Goal: Navigation & Orientation: Find specific page/section

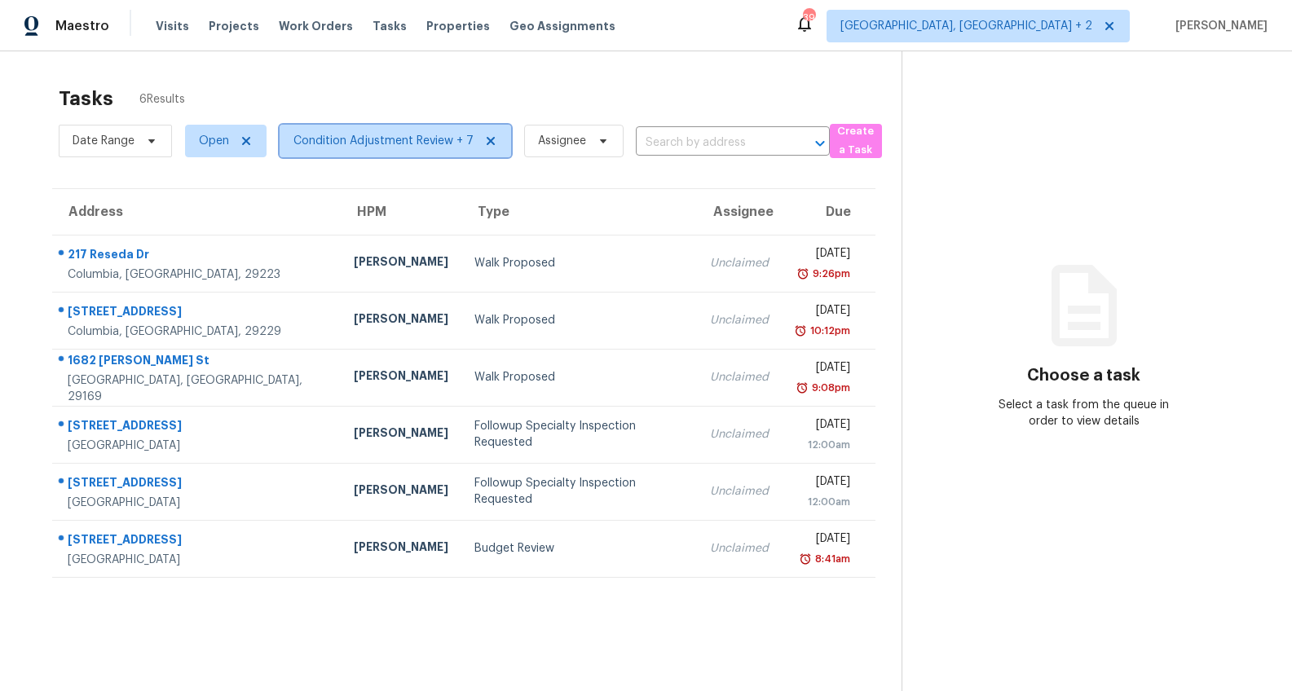
click at [324, 151] on span "Condition Adjustment Review + 7" at bounding box center [396, 141] width 232 height 33
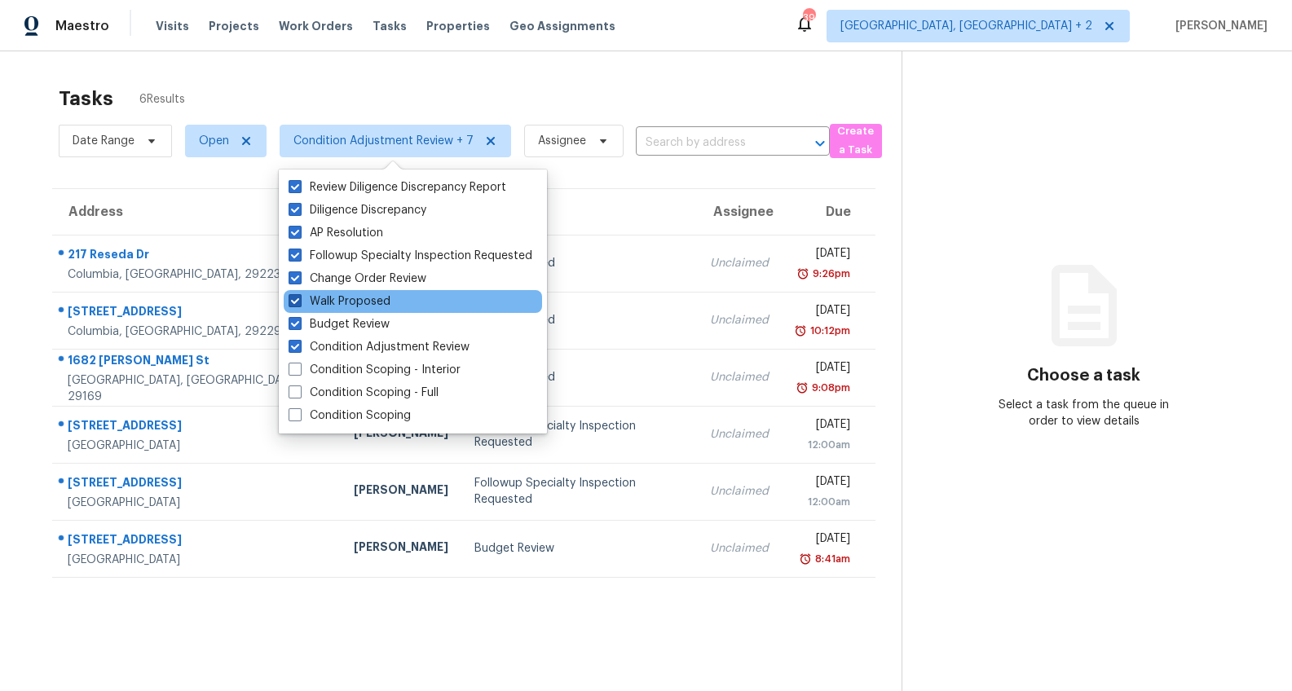
click at [299, 299] on span at bounding box center [295, 300] width 13 height 13
click at [299, 299] on input "Walk Proposed" at bounding box center [294, 298] width 11 height 11
checkbox input "false"
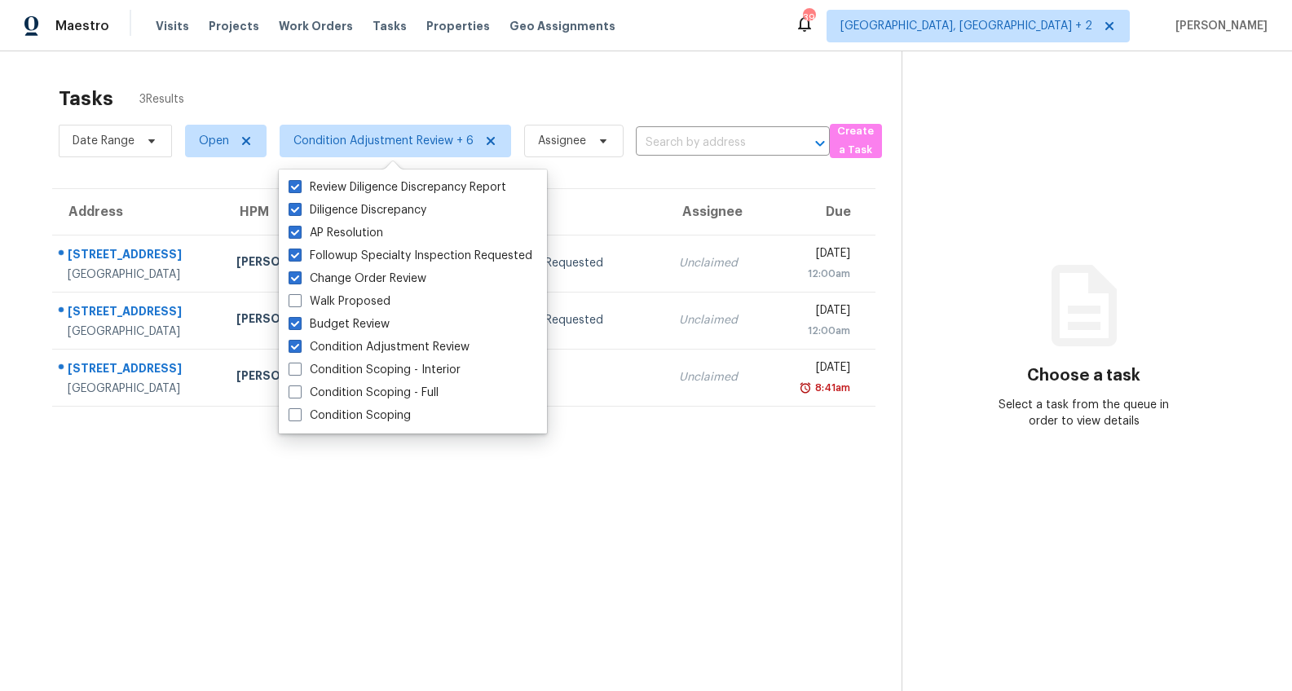
click at [2, 265] on div "Tasks 3 Results Date Range Open Condition Adjustment Review + 6 Assignee ​ Crea…" at bounding box center [646, 396] width 1292 height 691
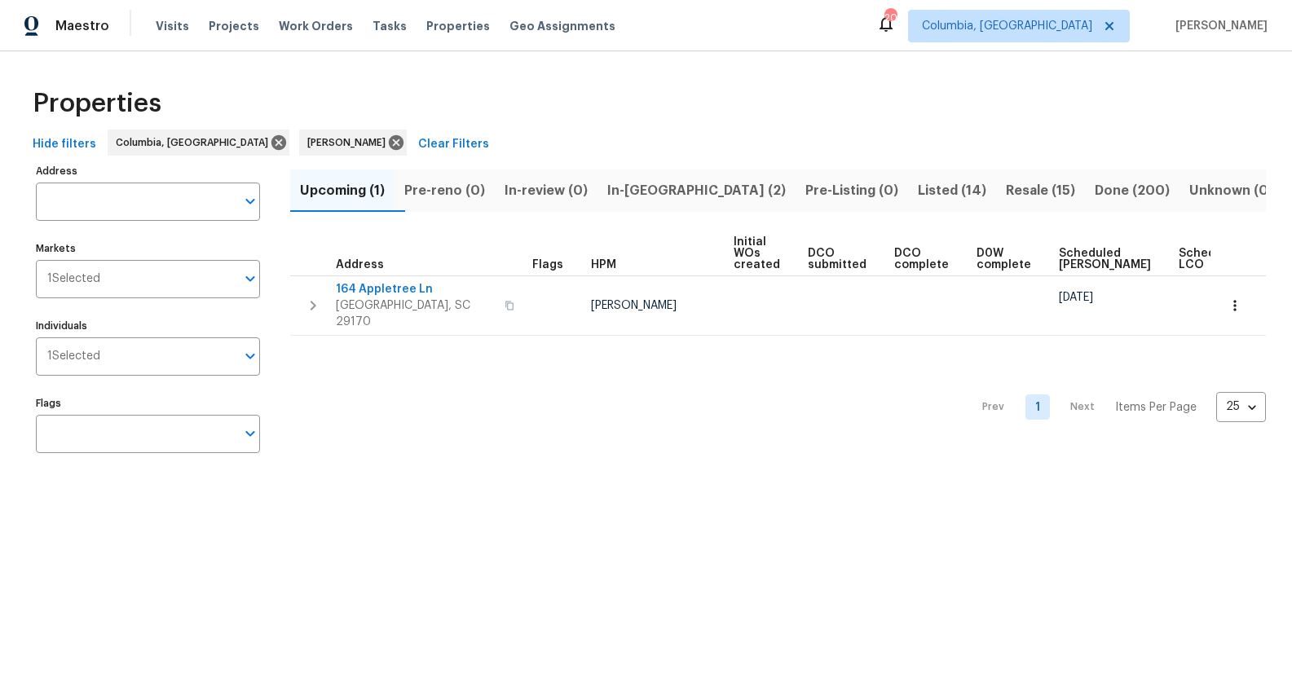
click at [690, 196] on span "In-reno (2)" at bounding box center [696, 190] width 179 height 23
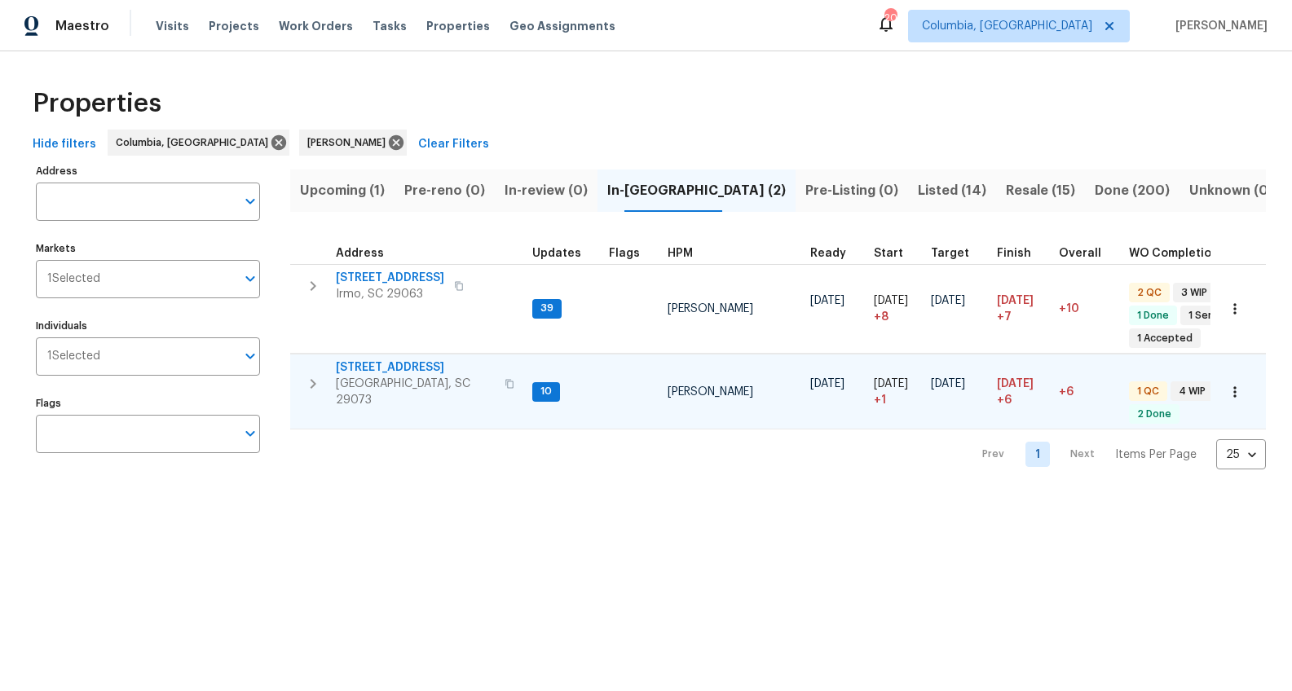
click at [406, 369] on span "105 Tea Olive Ave" at bounding box center [415, 368] width 159 height 16
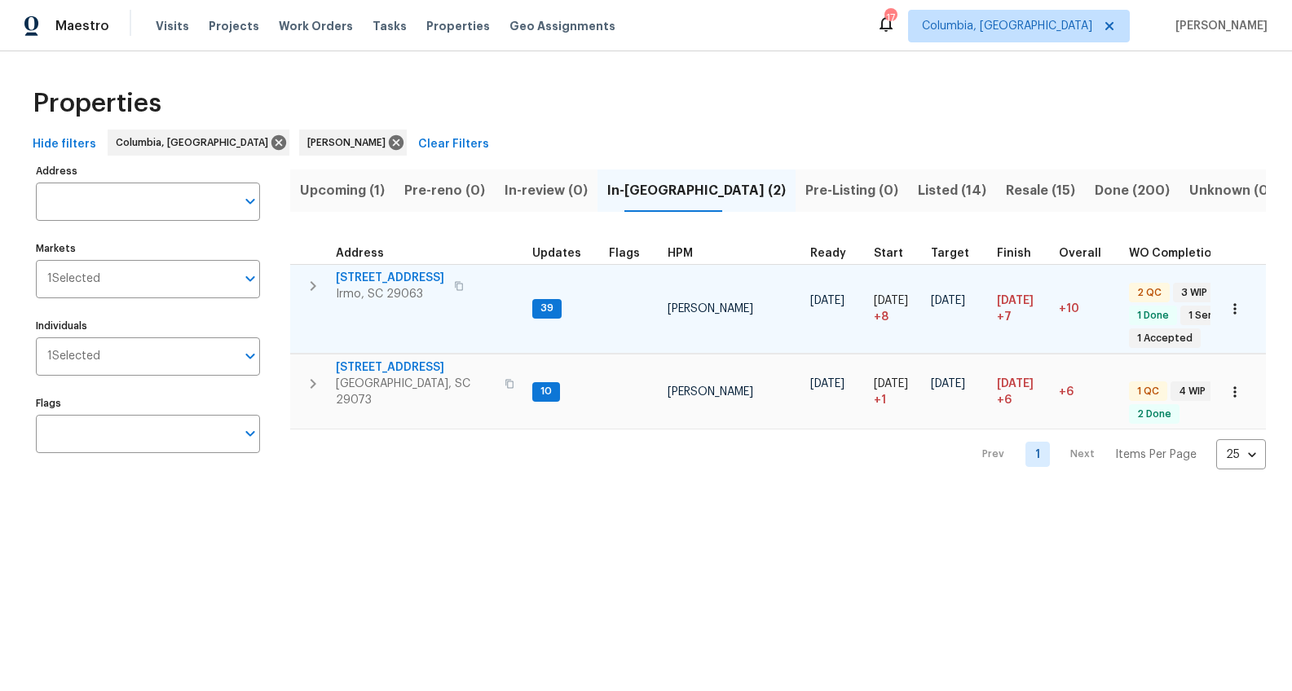
click at [386, 276] on span "[STREET_ADDRESS]" at bounding box center [390, 278] width 108 height 16
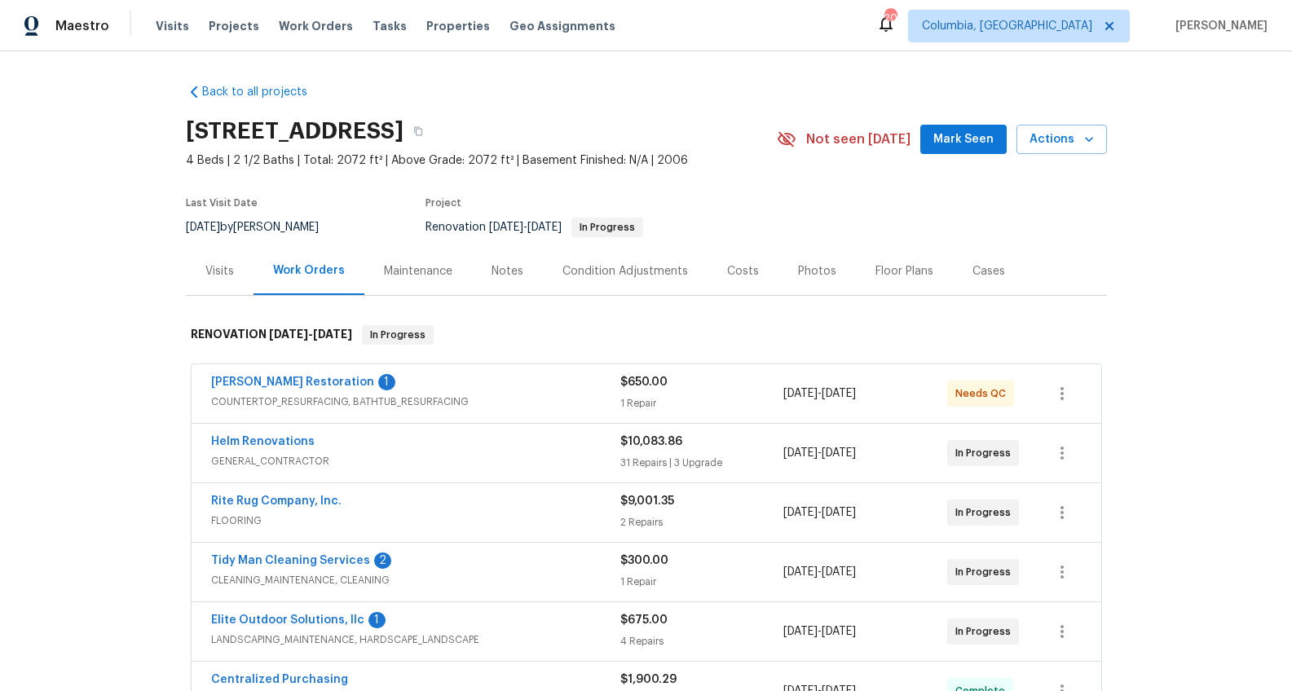
click at [472, 268] on div "Notes" at bounding box center [507, 271] width 71 height 48
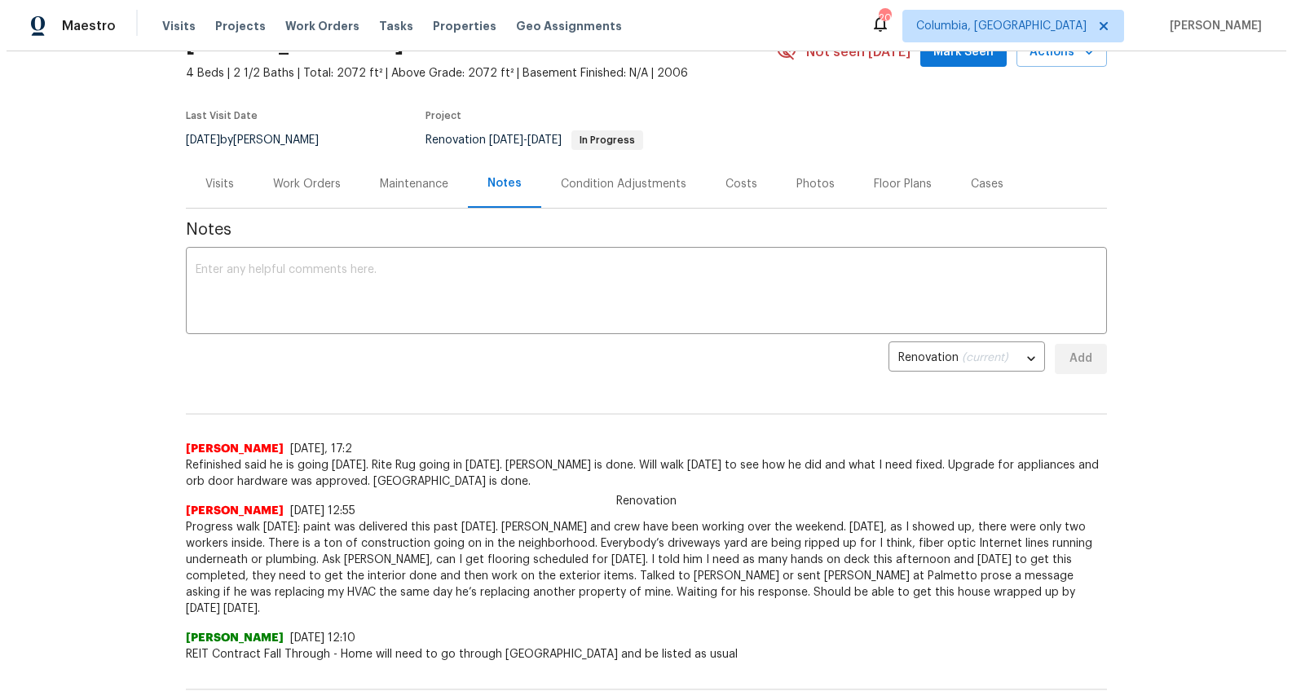
scroll to position [39, 0]
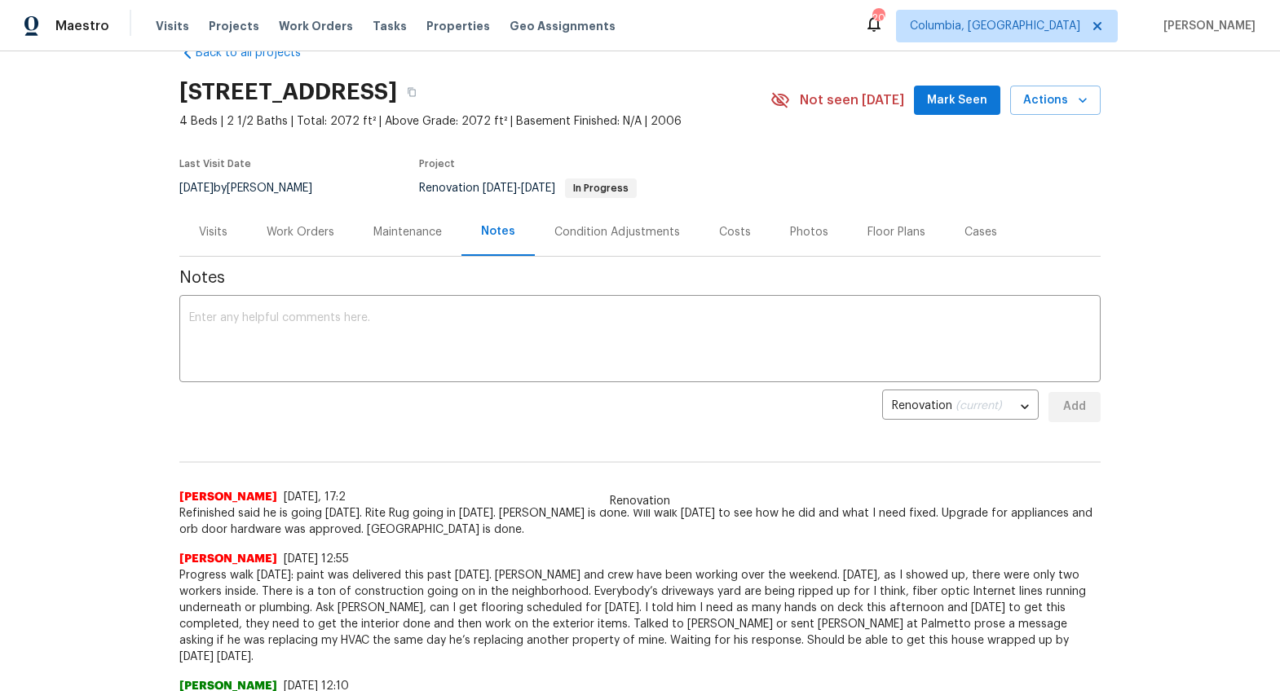
click at [313, 233] on div "Work Orders" at bounding box center [301, 232] width 68 height 16
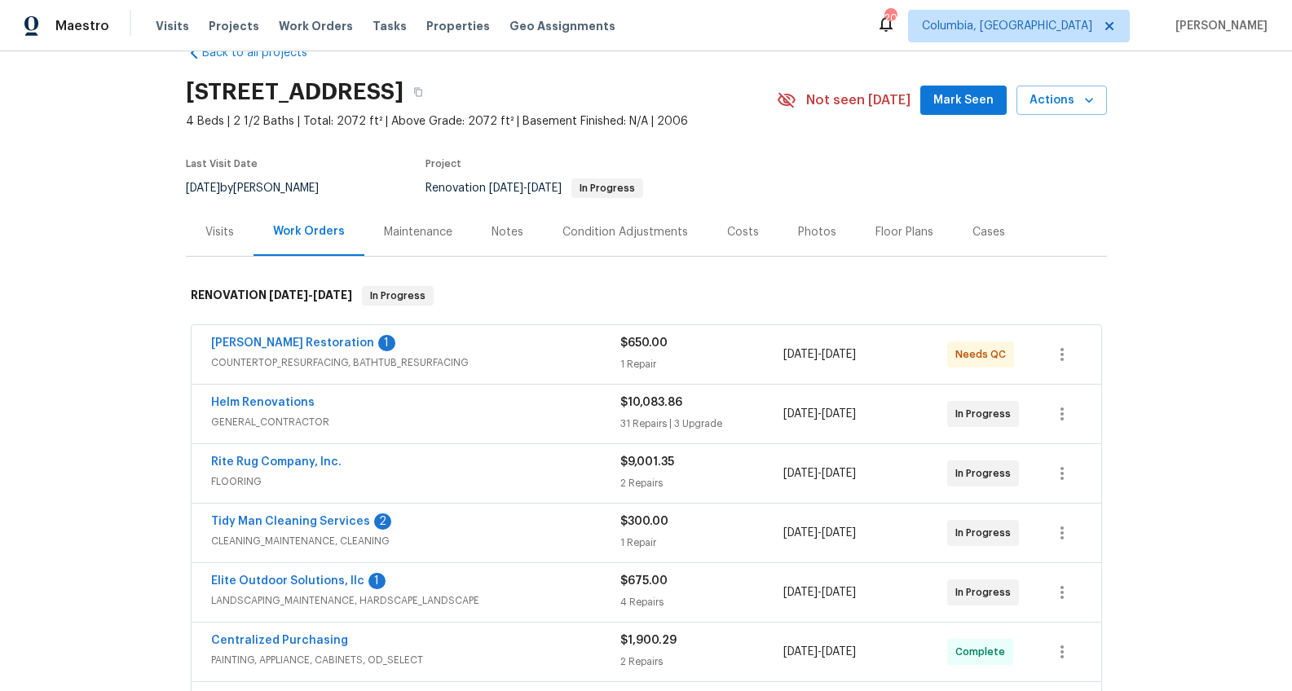
click at [479, 237] on div "Notes" at bounding box center [507, 232] width 71 height 48
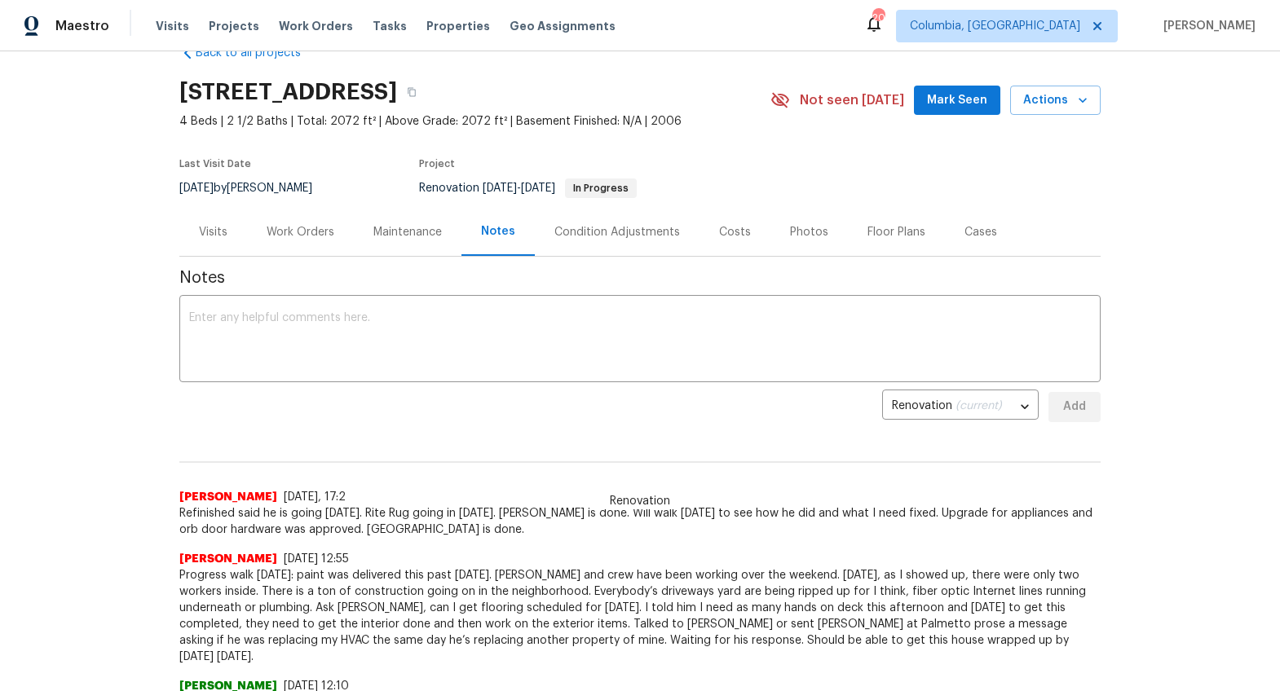
click at [284, 229] on div "Work Orders" at bounding box center [301, 232] width 68 height 16
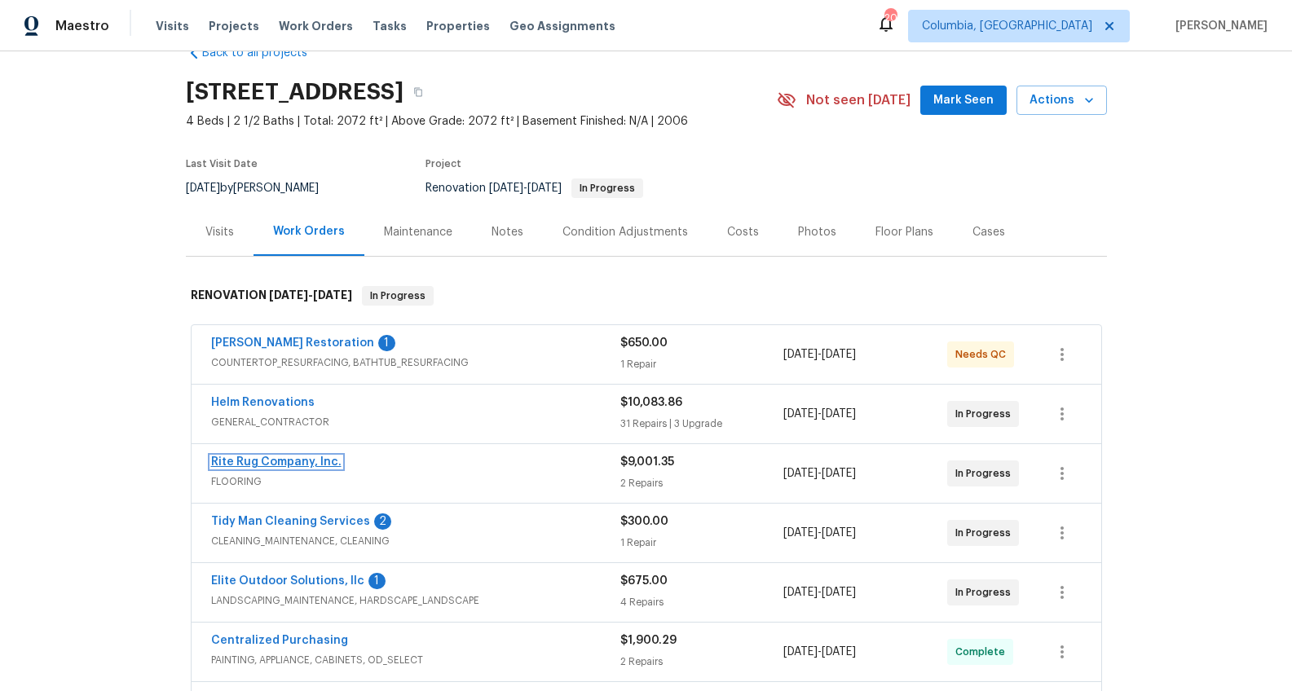
click at [277, 461] on link "Rite Rug Company, Inc." at bounding box center [276, 462] width 130 height 11
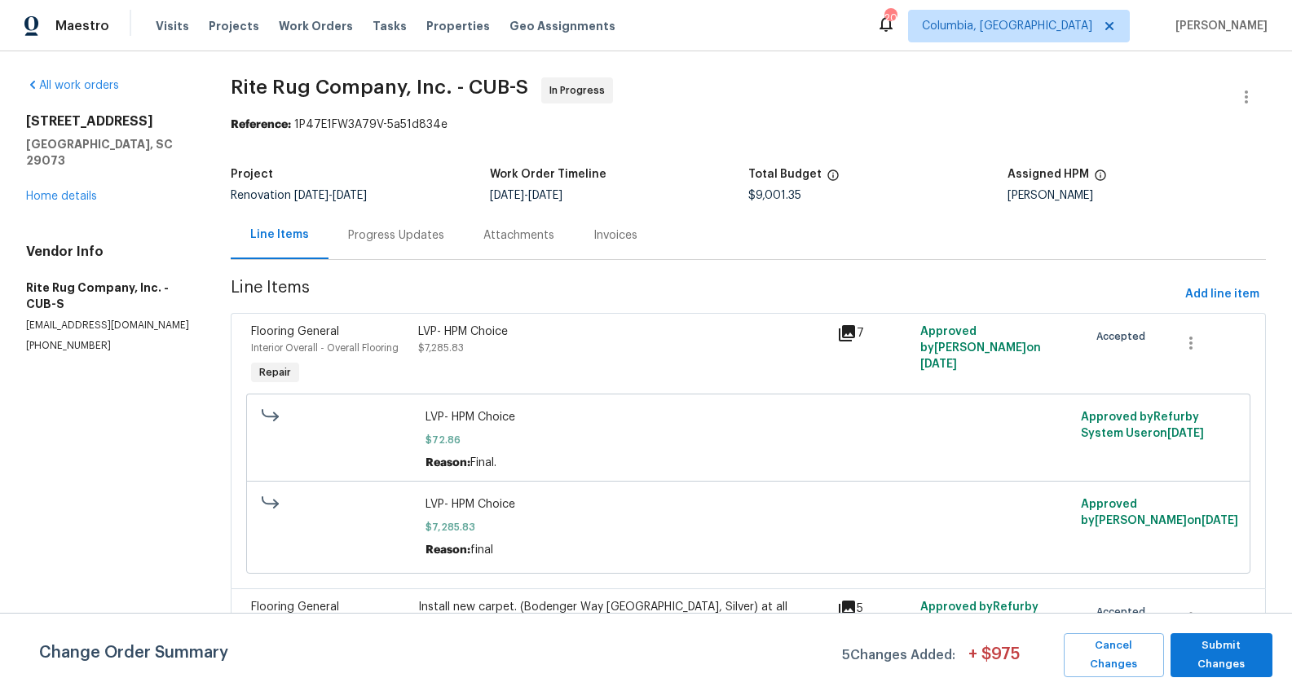
click at [429, 245] on div "Progress Updates" at bounding box center [396, 235] width 135 height 48
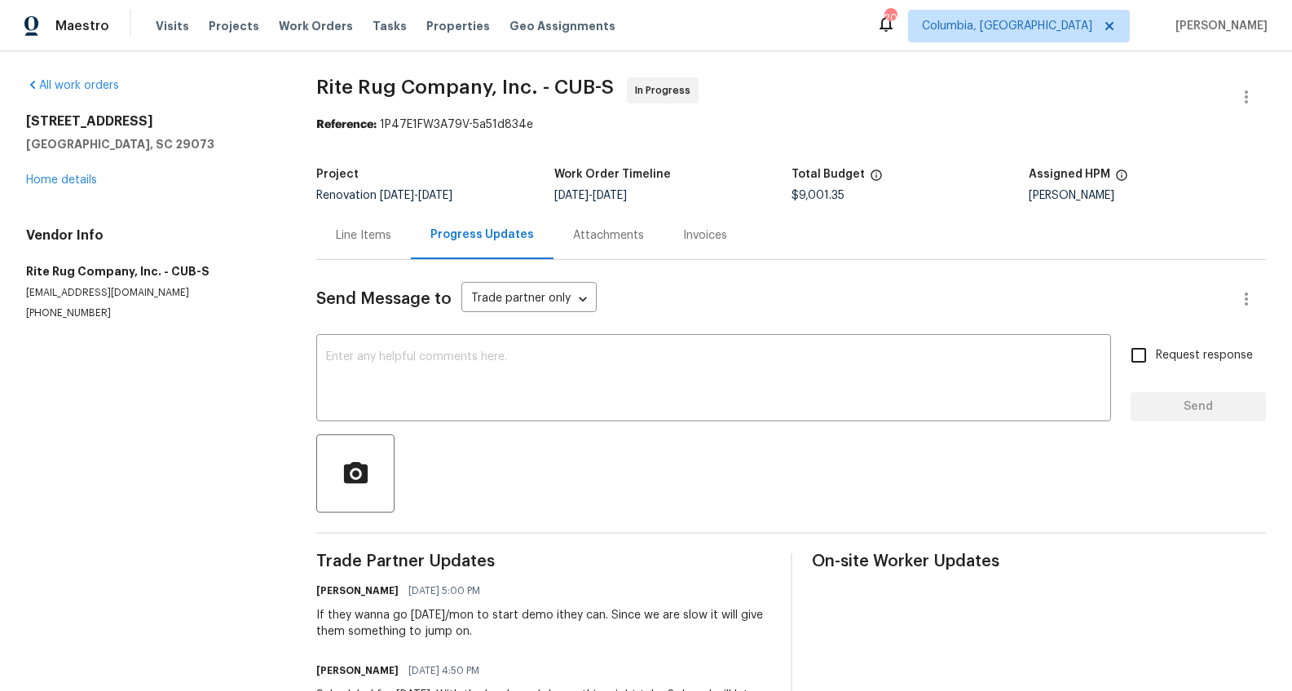
click at [356, 241] on div "Line Items" at bounding box center [363, 235] width 55 height 16
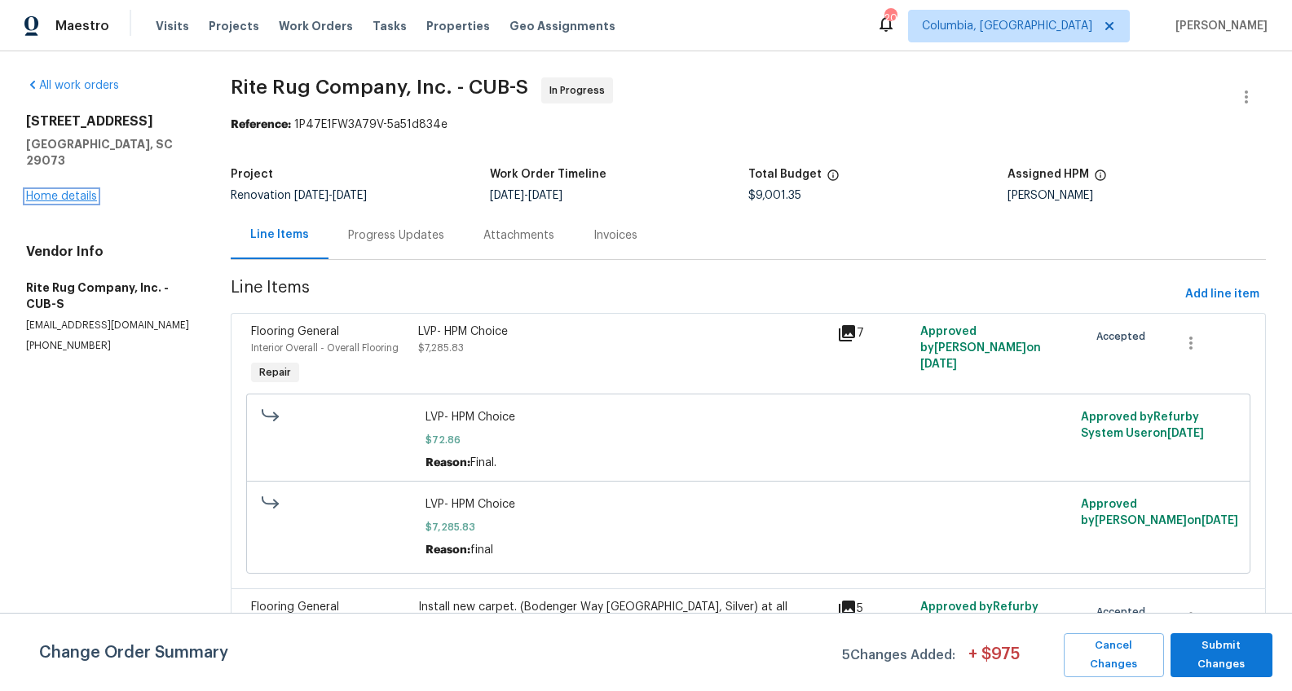
click at [50, 191] on link "Home details" at bounding box center [61, 196] width 71 height 11
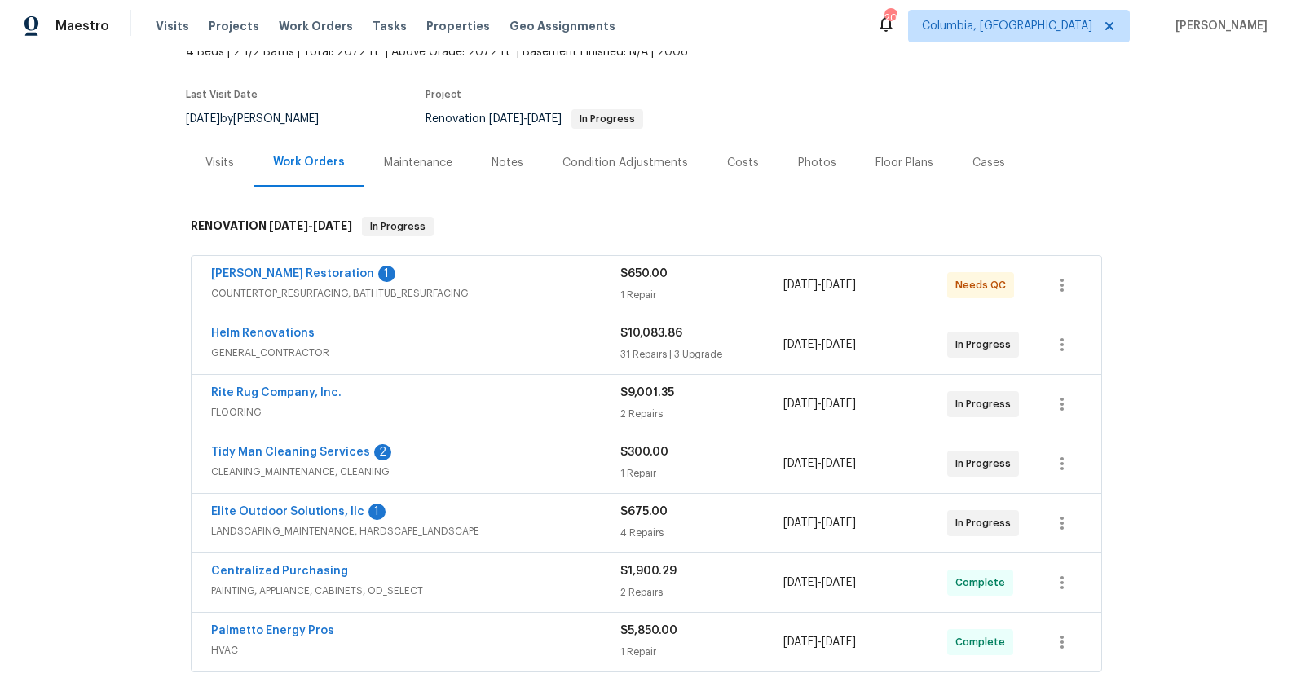
scroll to position [171, 0]
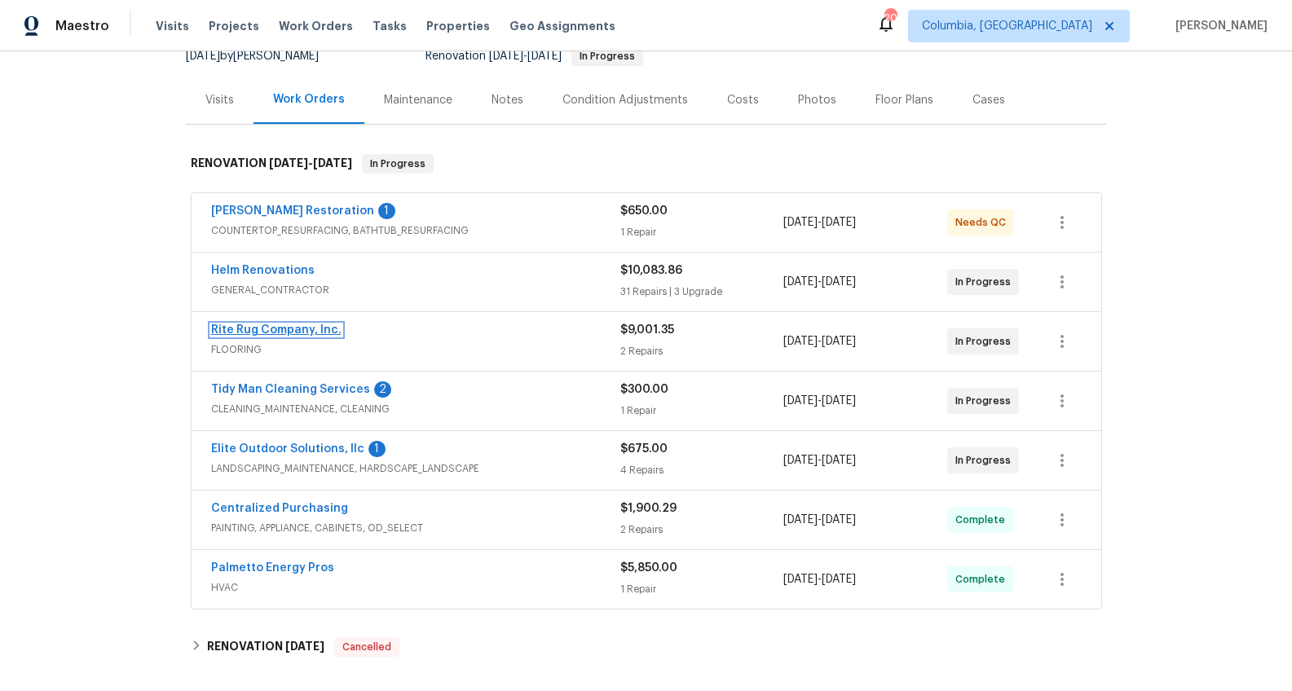
click at [289, 333] on link "Rite Rug Company, Inc." at bounding box center [276, 329] width 130 height 11
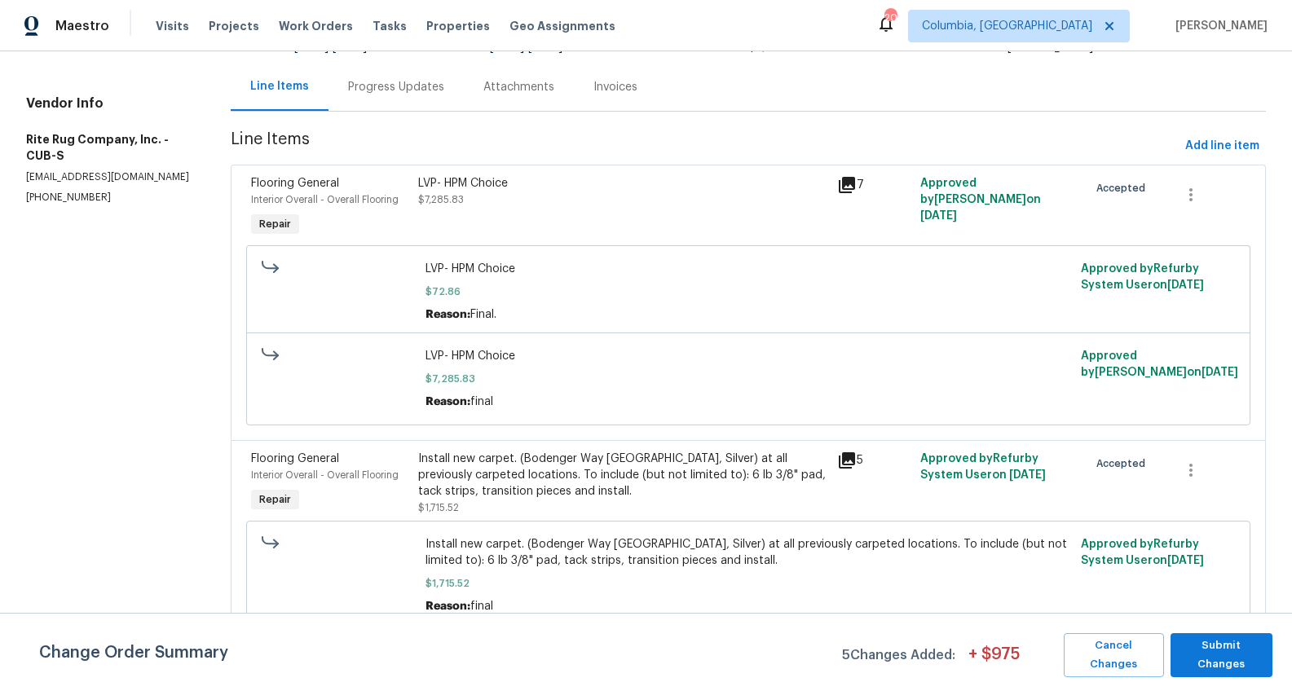
scroll to position [83, 0]
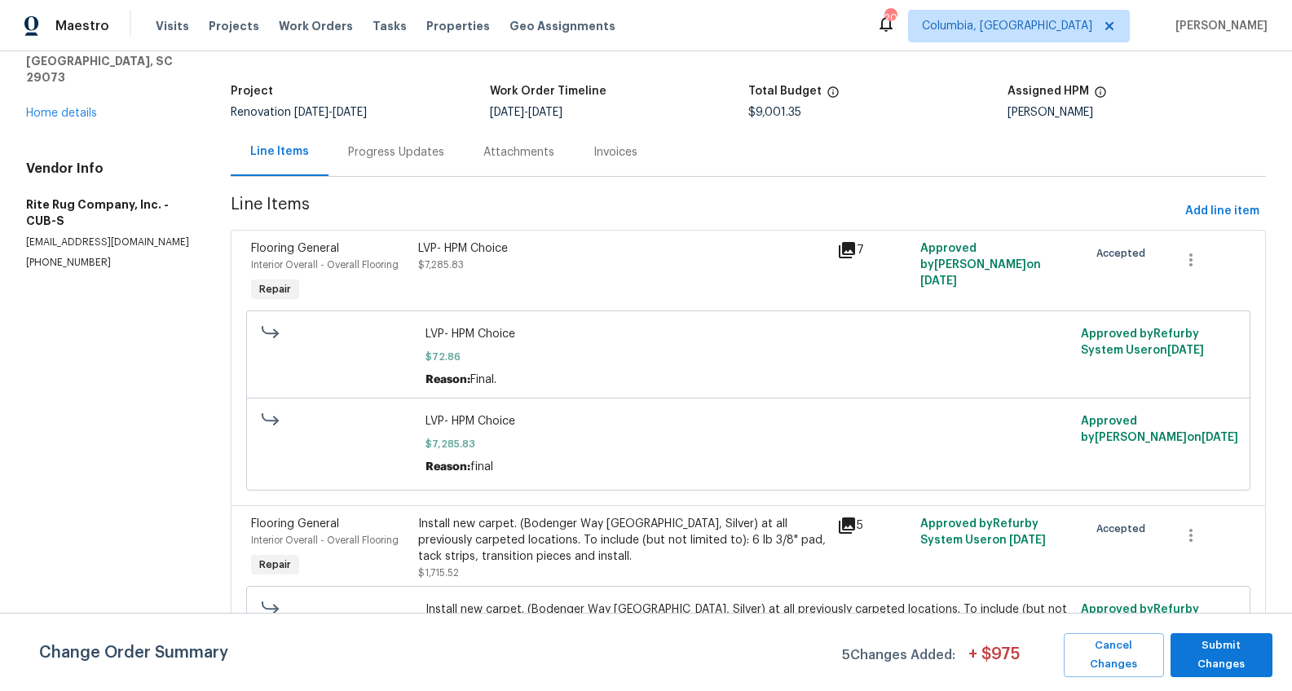
click at [841, 252] on icon at bounding box center [847, 250] width 20 height 20
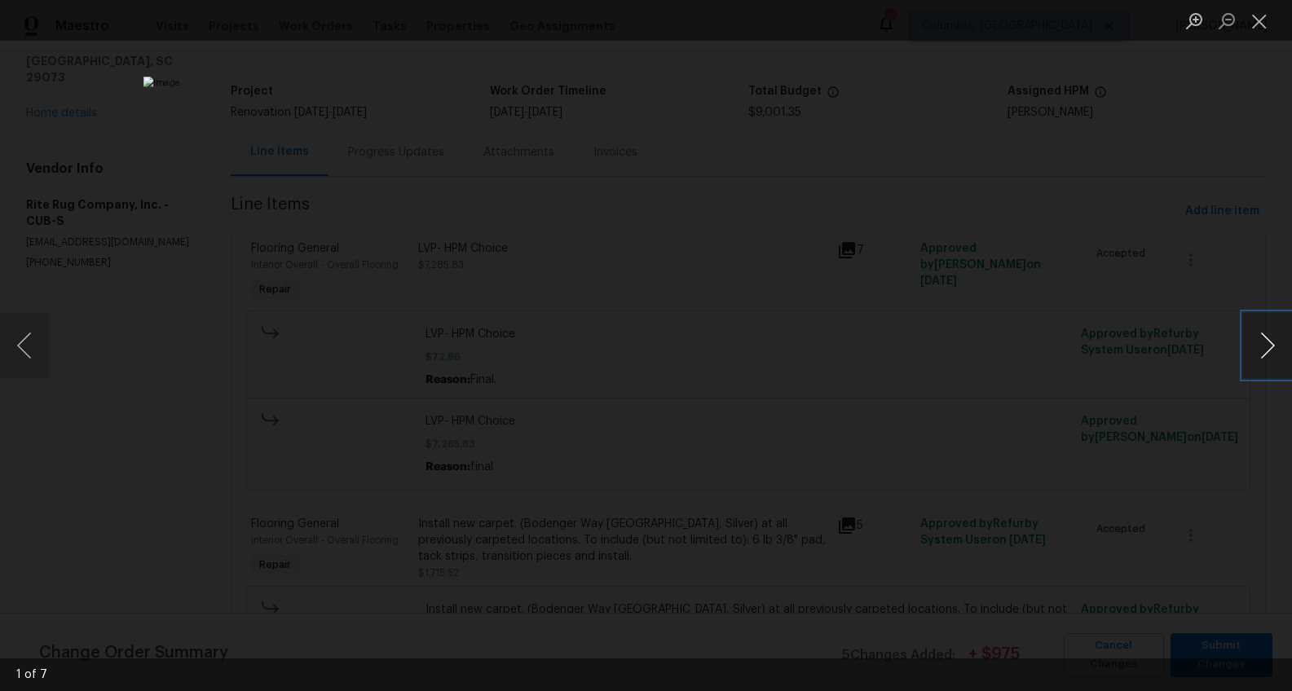
click at [1252, 338] on button "Next image" at bounding box center [1267, 345] width 49 height 65
click at [1251, 338] on button "Next image" at bounding box center [1267, 345] width 49 height 65
click at [1259, 342] on button "Next image" at bounding box center [1267, 345] width 49 height 65
click at [1258, 343] on button "Next image" at bounding box center [1267, 345] width 49 height 65
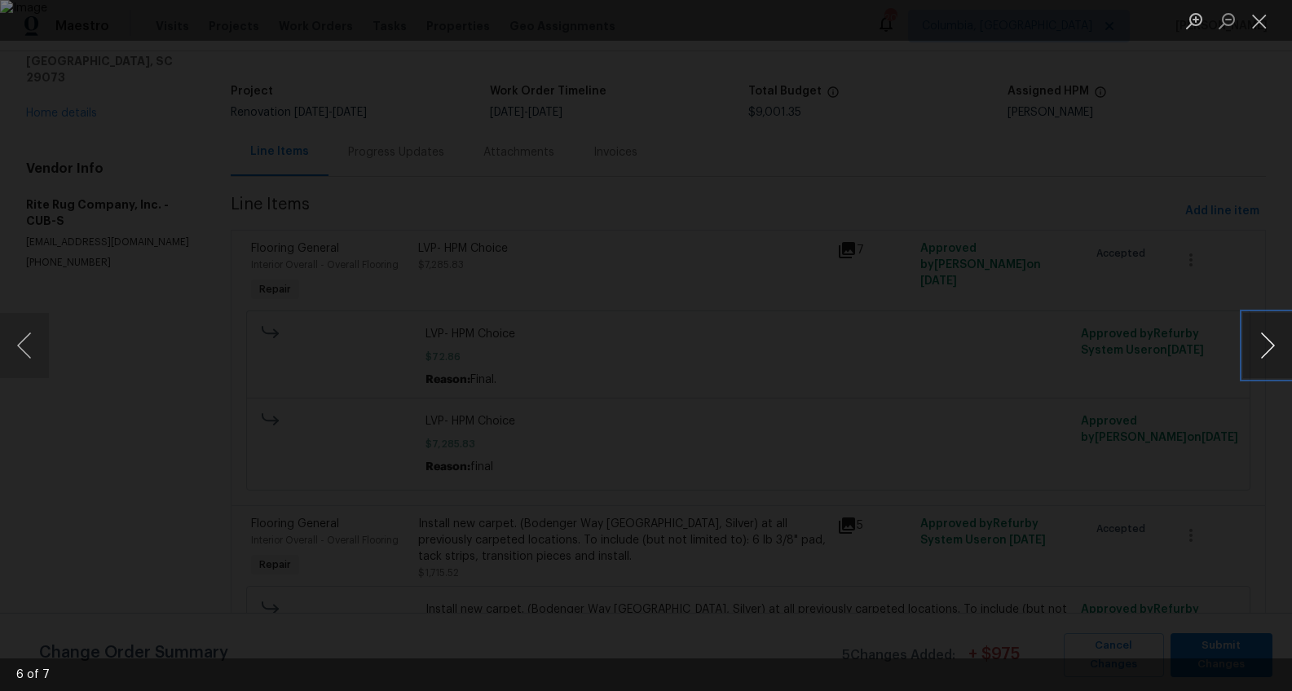
click at [1258, 344] on button "Next image" at bounding box center [1267, 345] width 49 height 65
click at [1255, 340] on button "Next image" at bounding box center [1267, 345] width 49 height 65
click at [1254, 342] on button "Next image" at bounding box center [1267, 345] width 49 height 65
click at [1140, 380] on div "Lightbox" at bounding box center [646, 345] width 1292 height 691
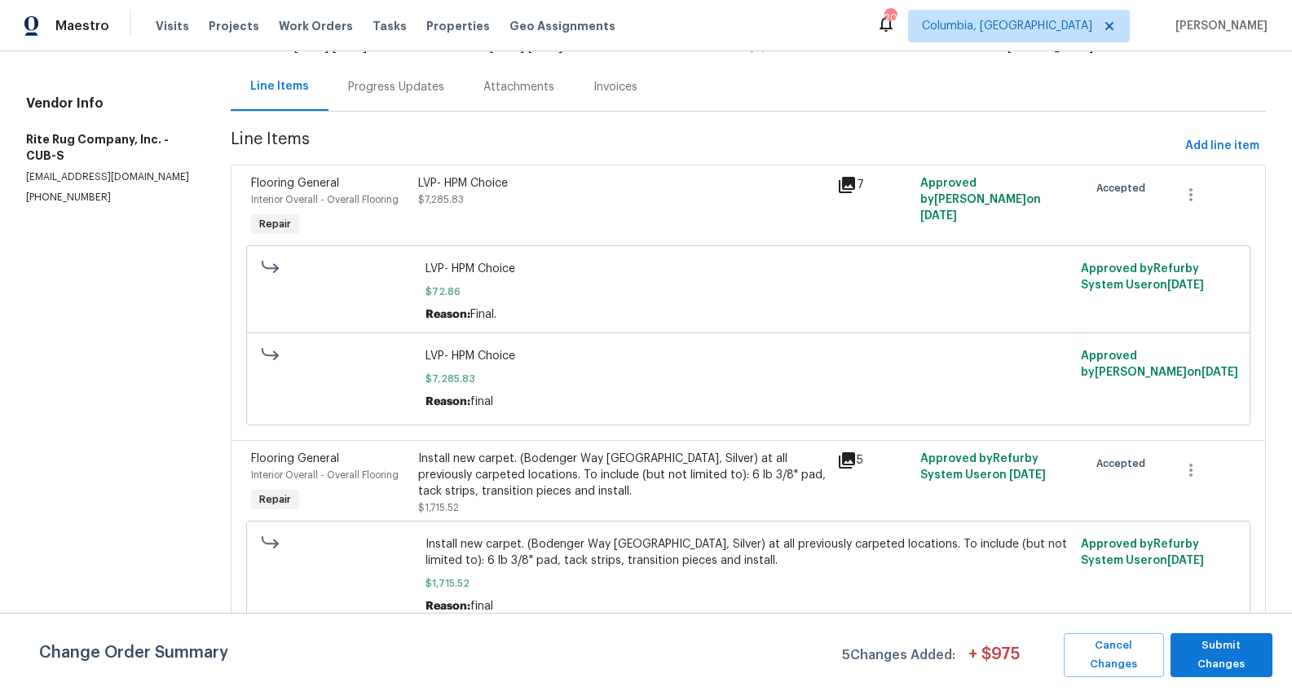
scroll to position [0, 0]
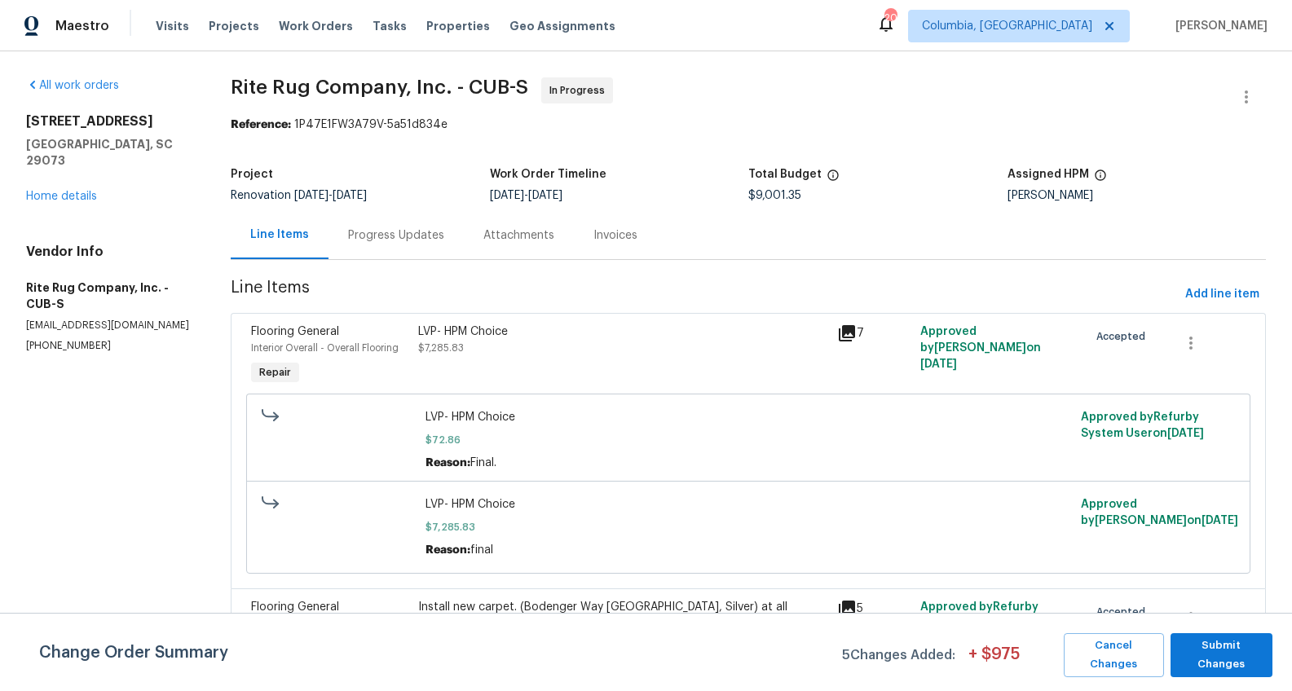
click at [369, 246] on div "Progress Updates" at bounding box center [396, 235] width 135 height 48
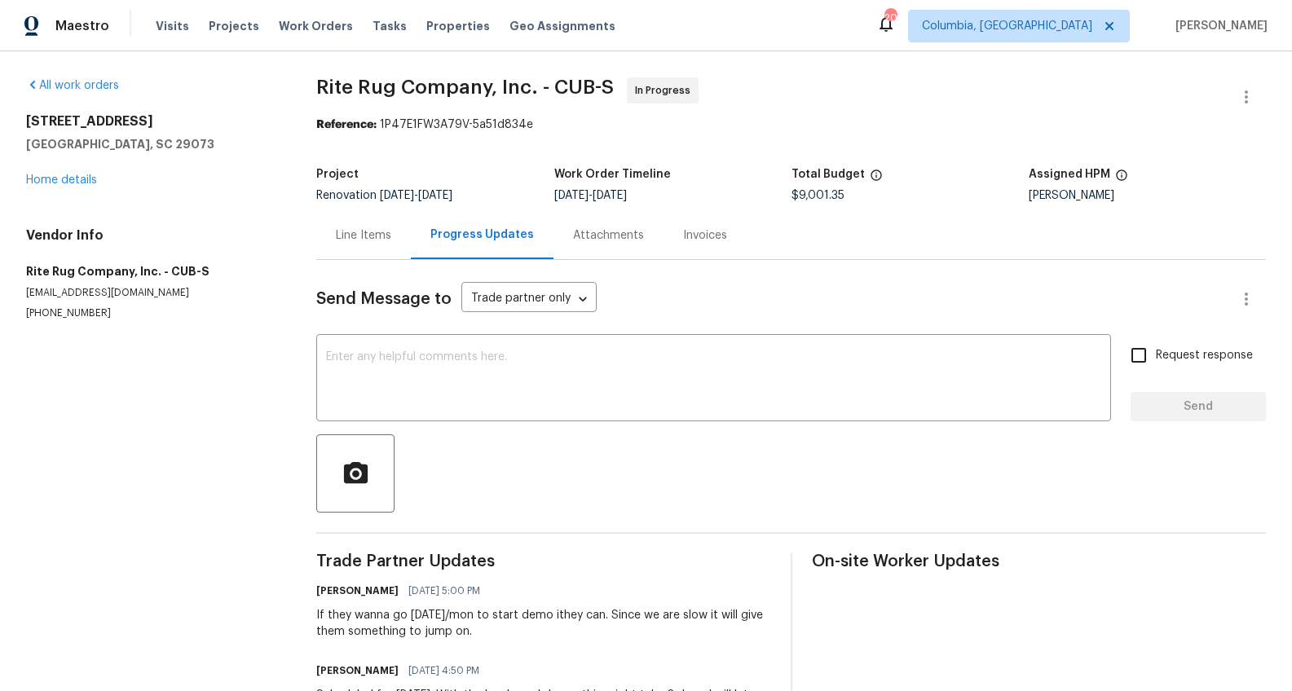
click at [343, 246] on div "Line Items" at bounding box center [363, 235] width 95 height 48
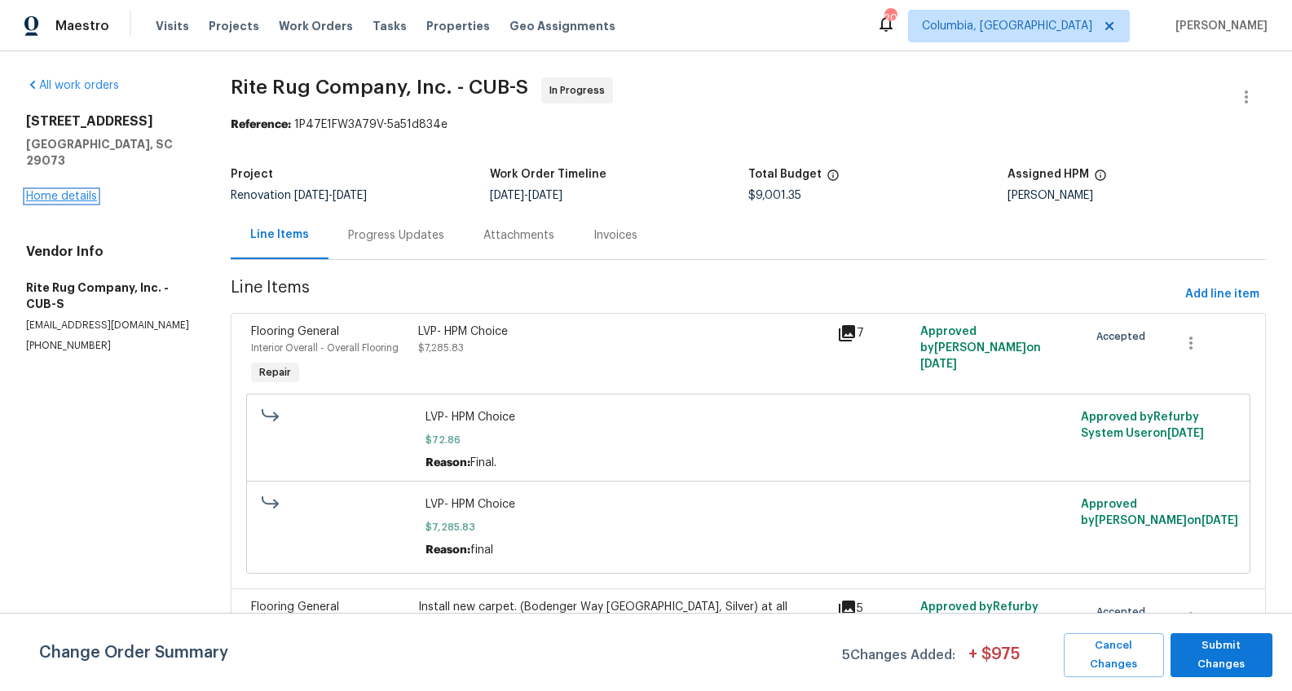
click at [60, 191] on link "Home details" at bounding box center [61, 196] width 71 height 11
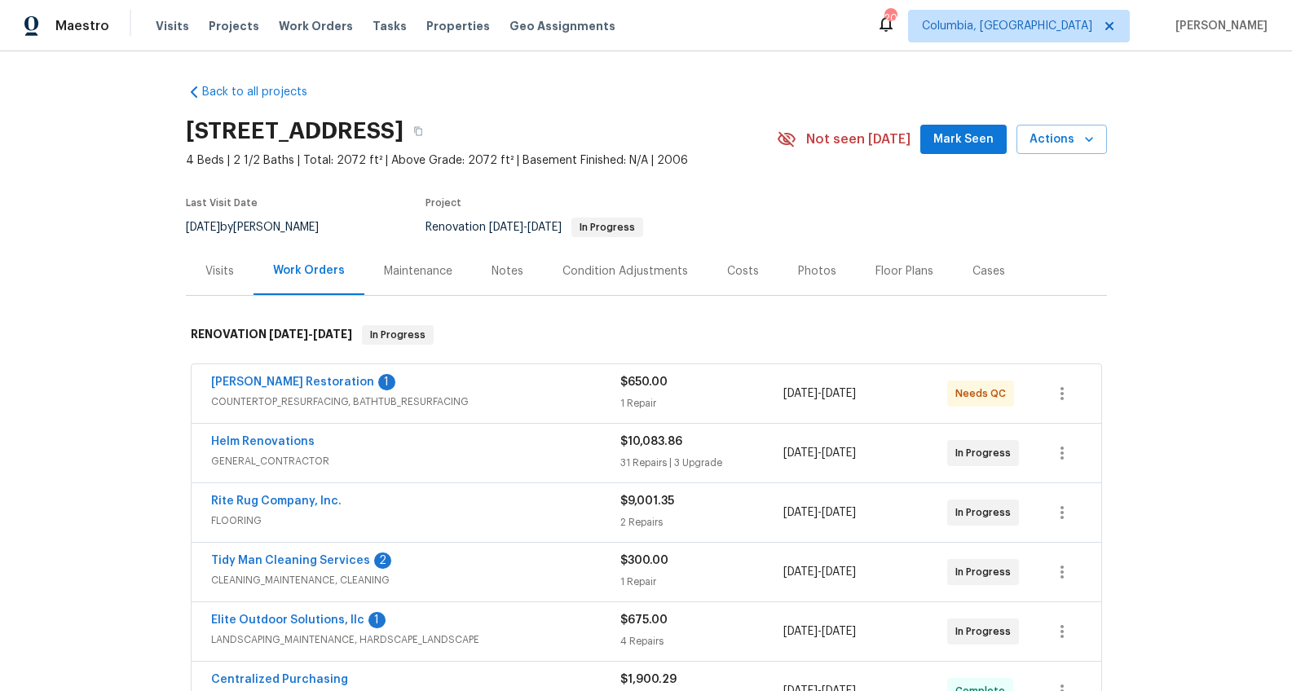
click at [758, 285] on div "Costs" at bounding box center [743, 271] width 71 height 48
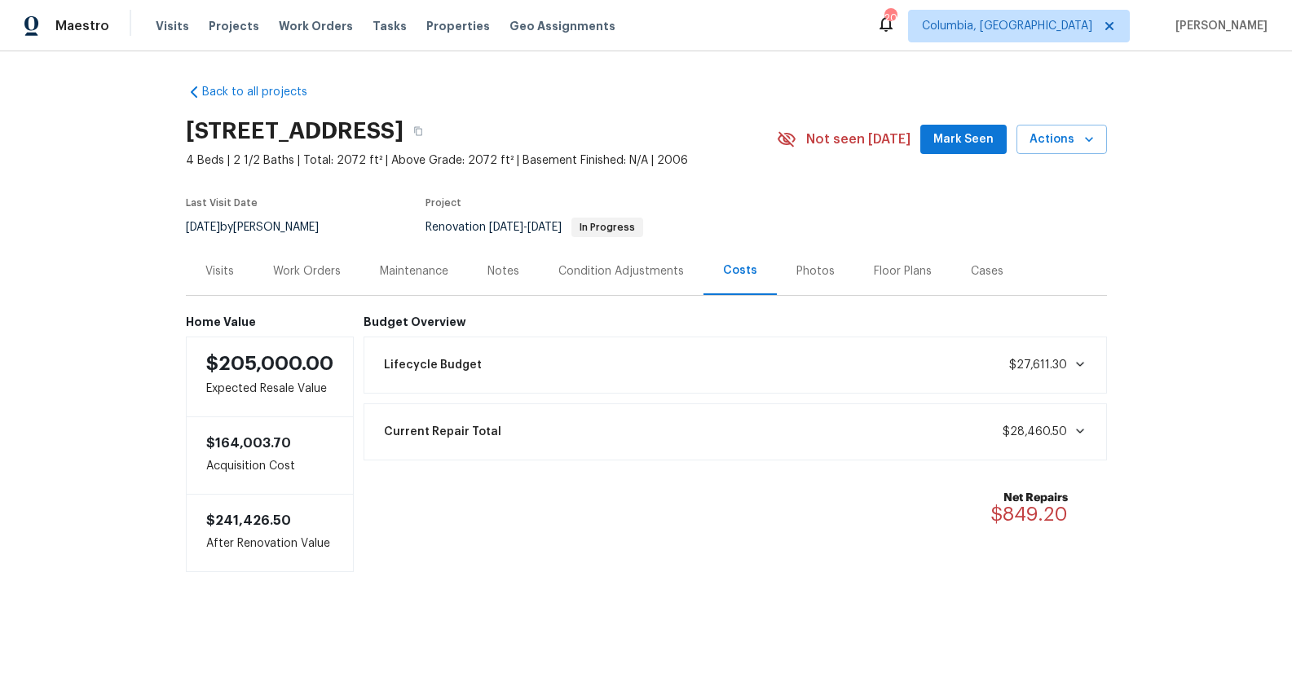
click at [277, 281] on div "Work Orders" at bounding box center [307, 271] width 107 height 48
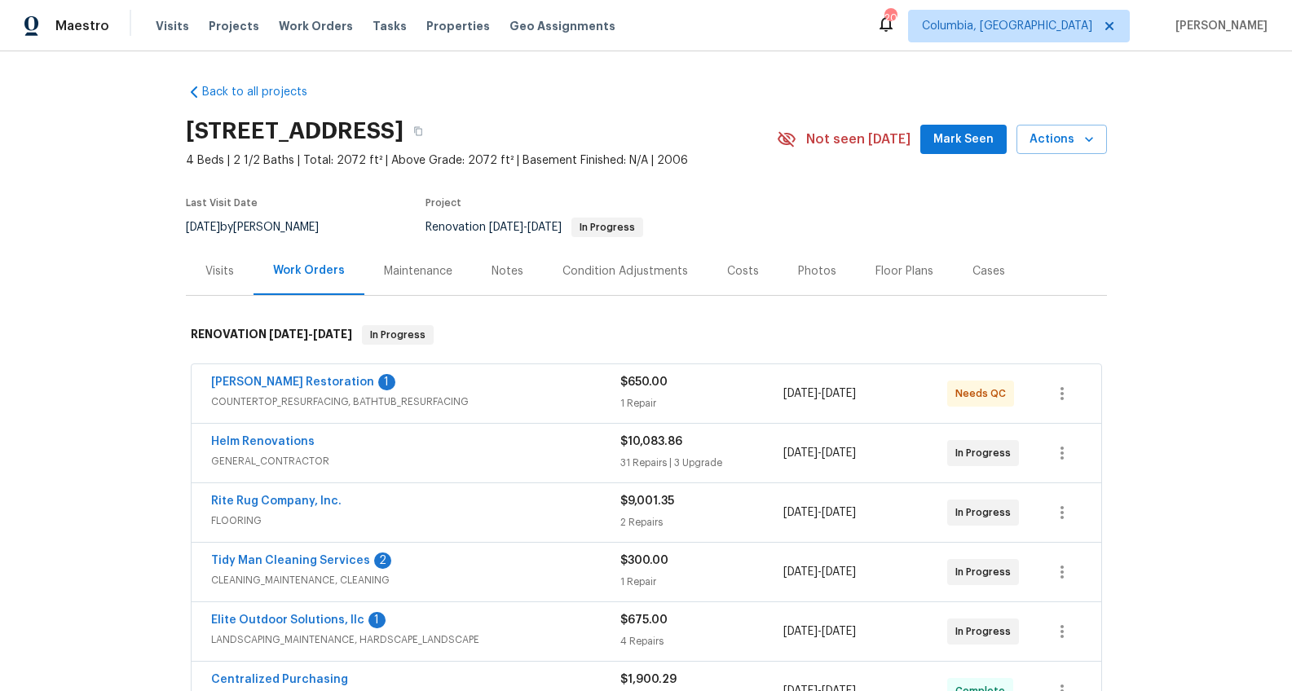
click at [480, 293] on div "Notes" at bounding box center [507, 271] width 71 height 48
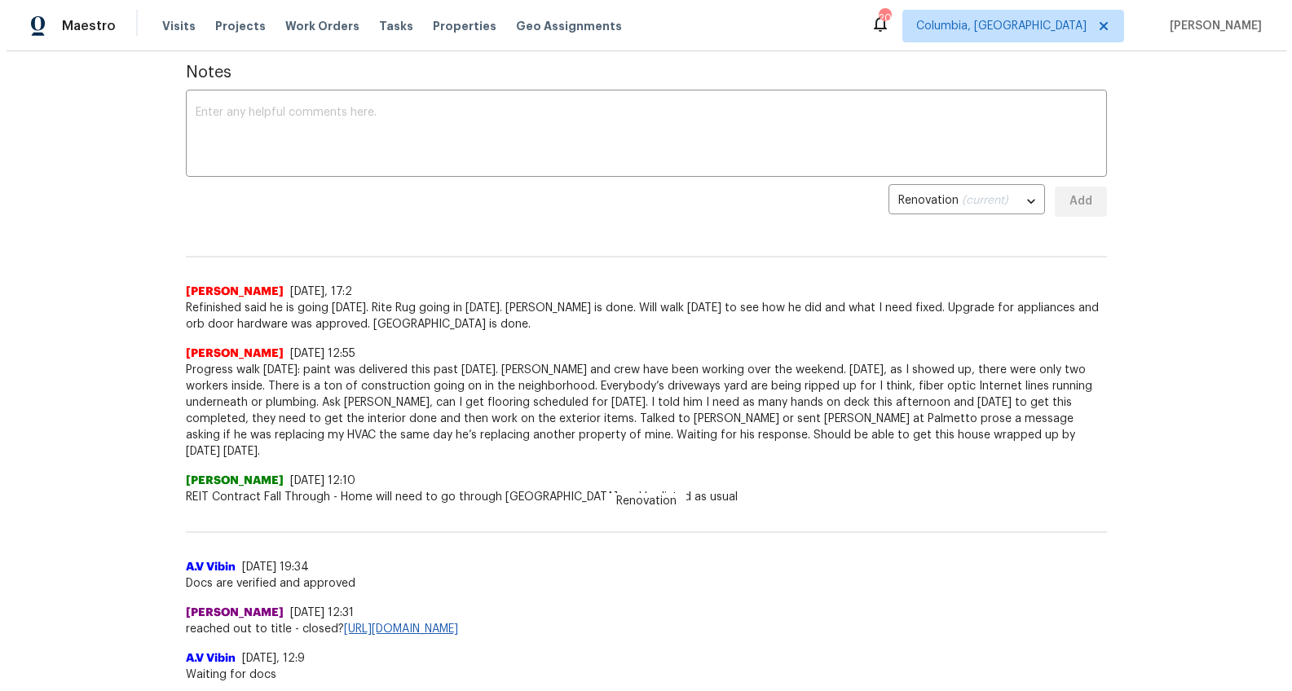
scroll to position [172, 0]
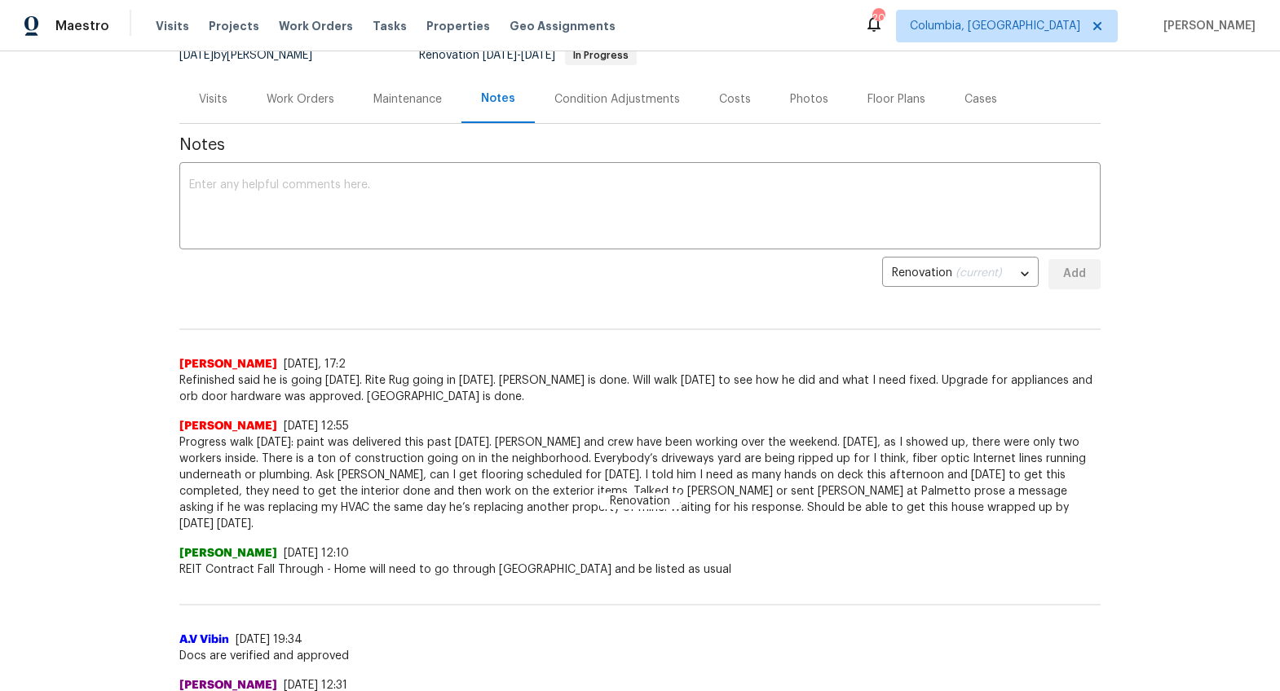
click at [324, 103] on div "Work Orders" at bounding box center [301, 99] width 68 height 16
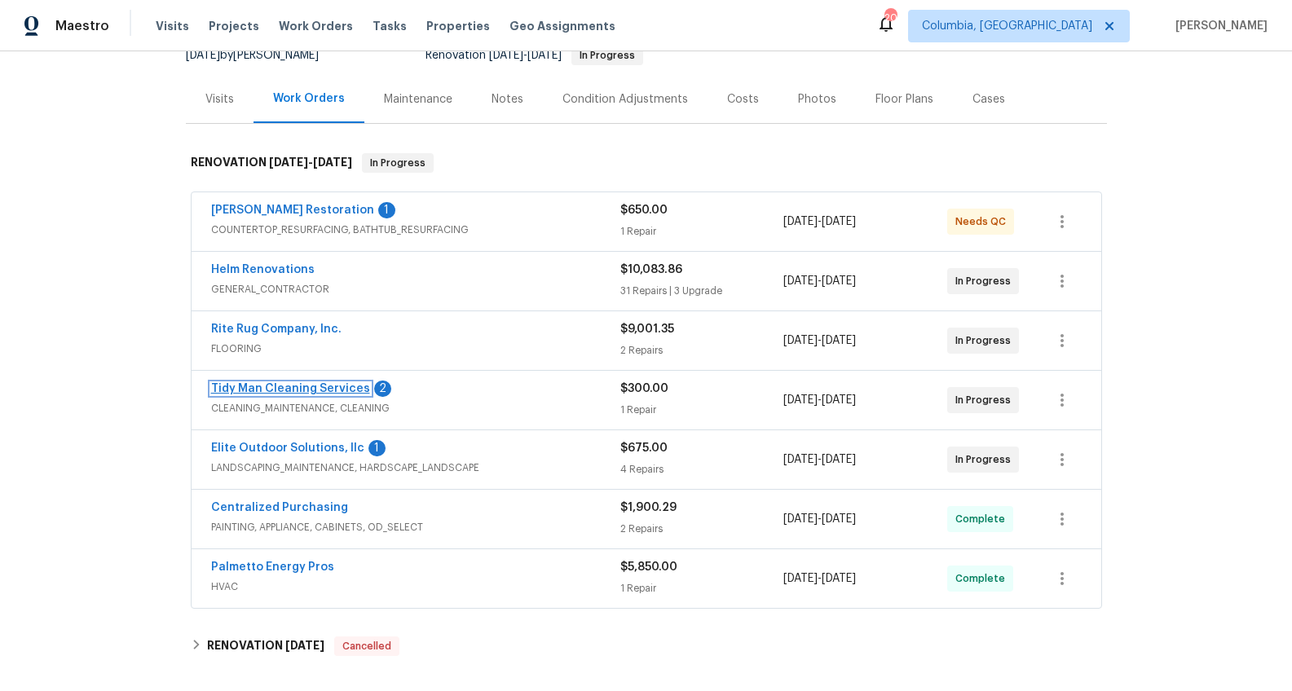
click at [333, 386] on link "Tidy Man Cleaning Services" at bounding box center [290, 388] width 159 height 11
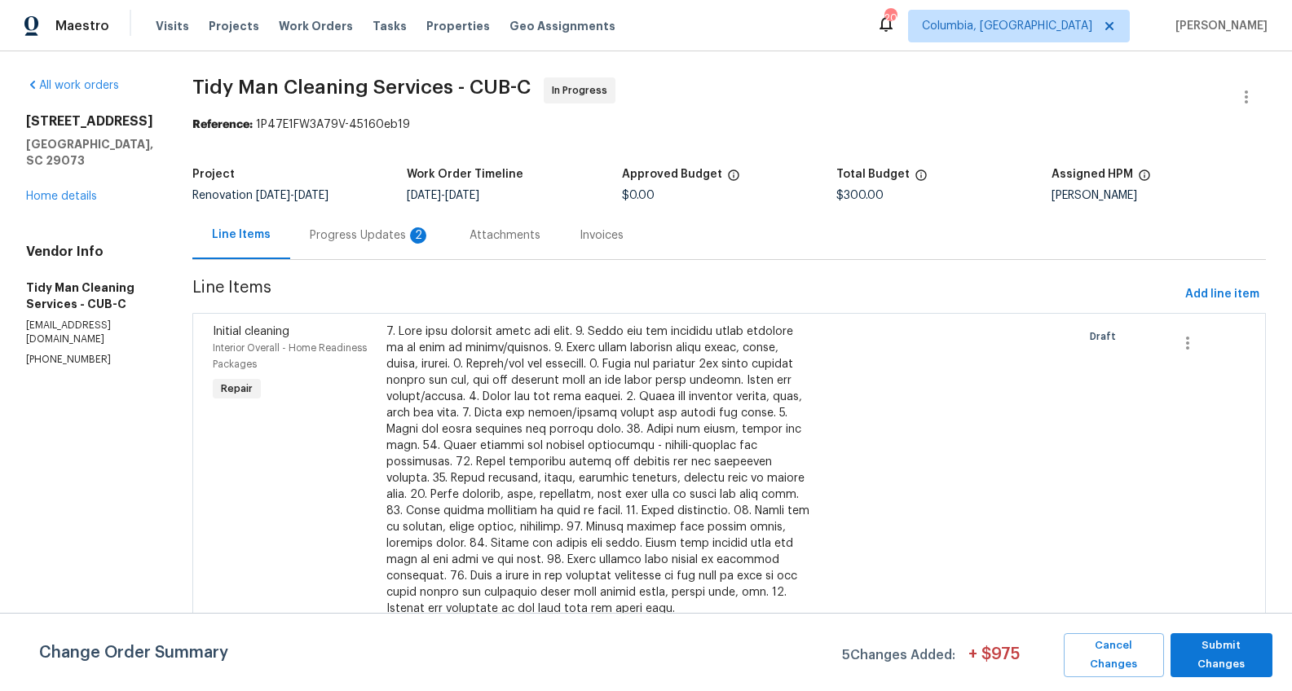
click at [346, 249] on div "Progress Updates 2" at bounding box center [370, 235] width 160 height 48
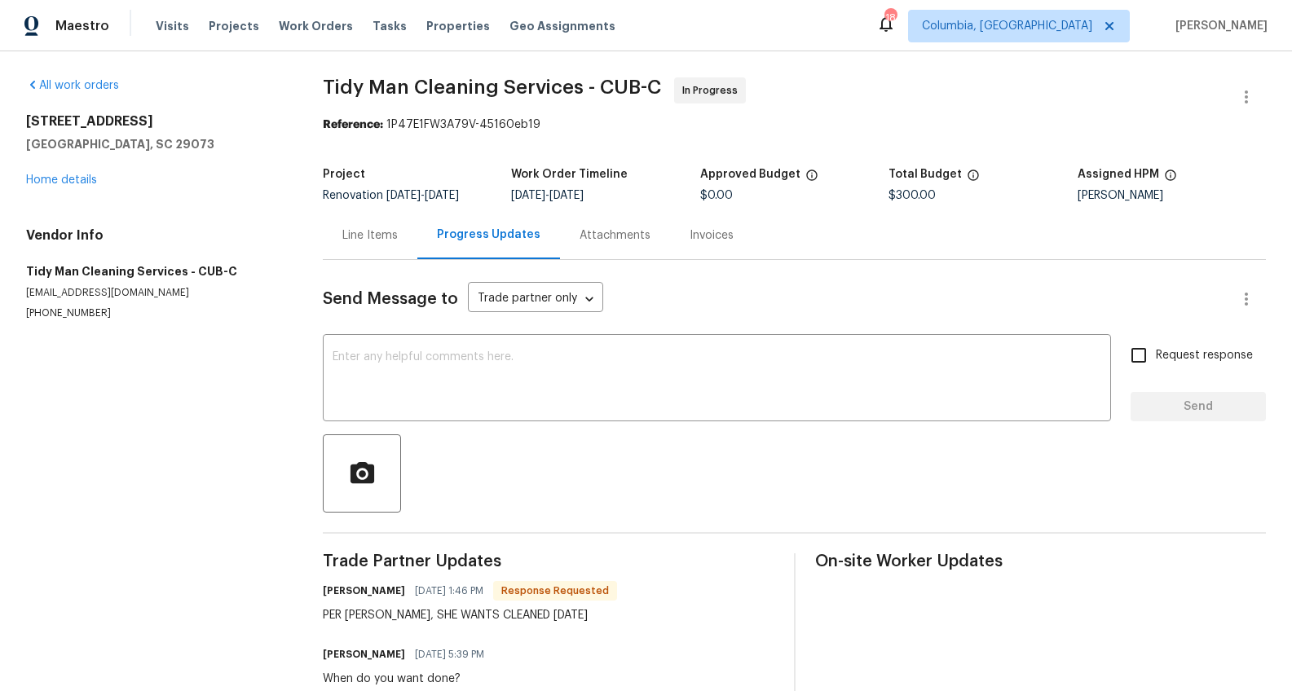
scroll to position [29, 0]
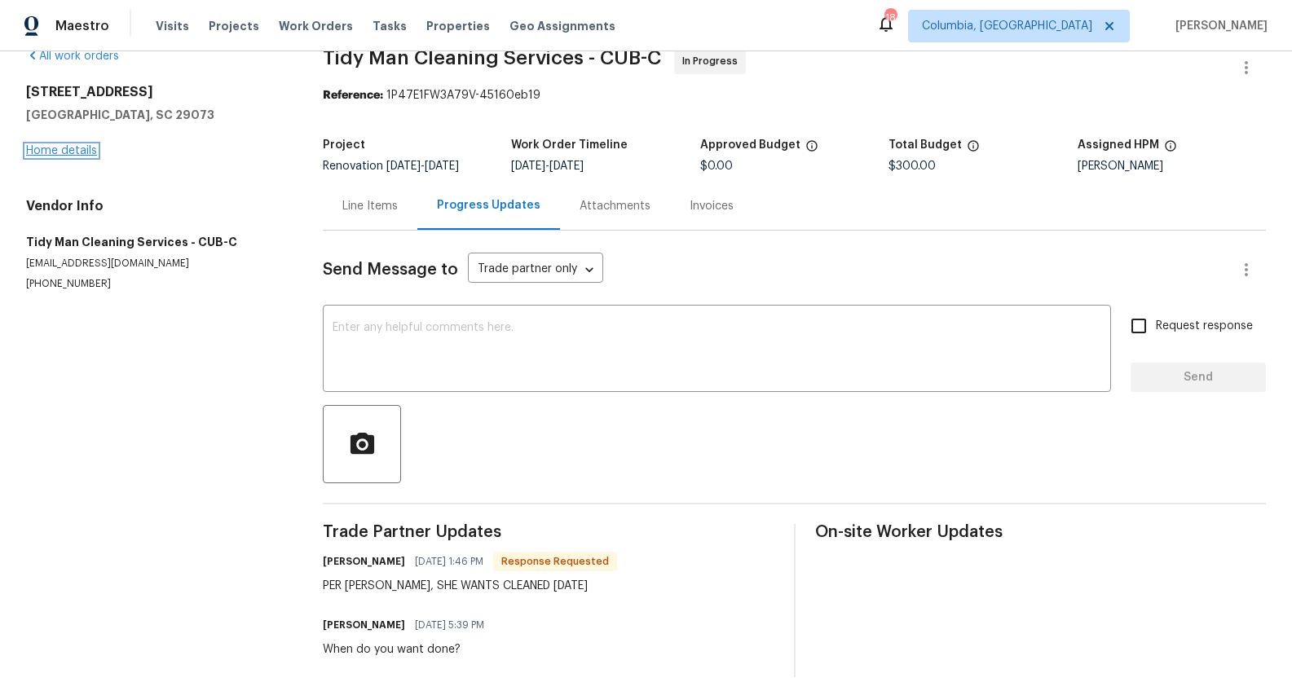
click at [61, 151] on link "Home details" at bounding box center [61, 150] width 71 height 11
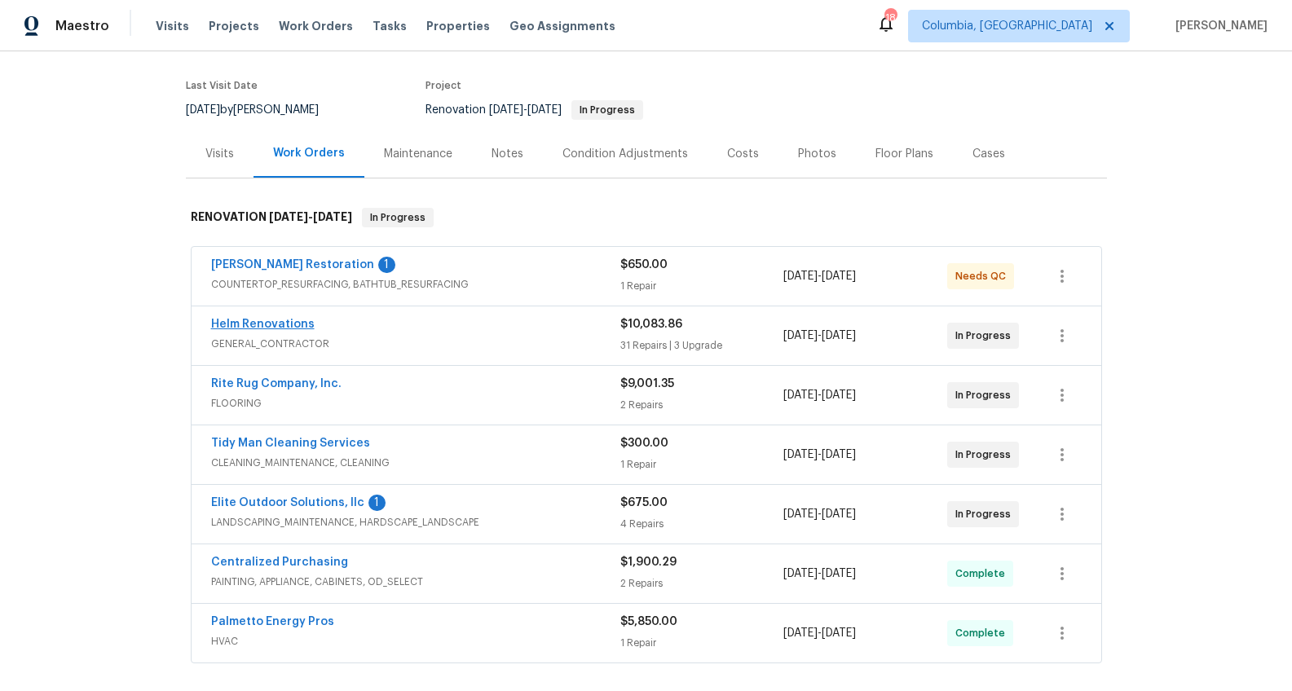
scroll to position [238, 0]
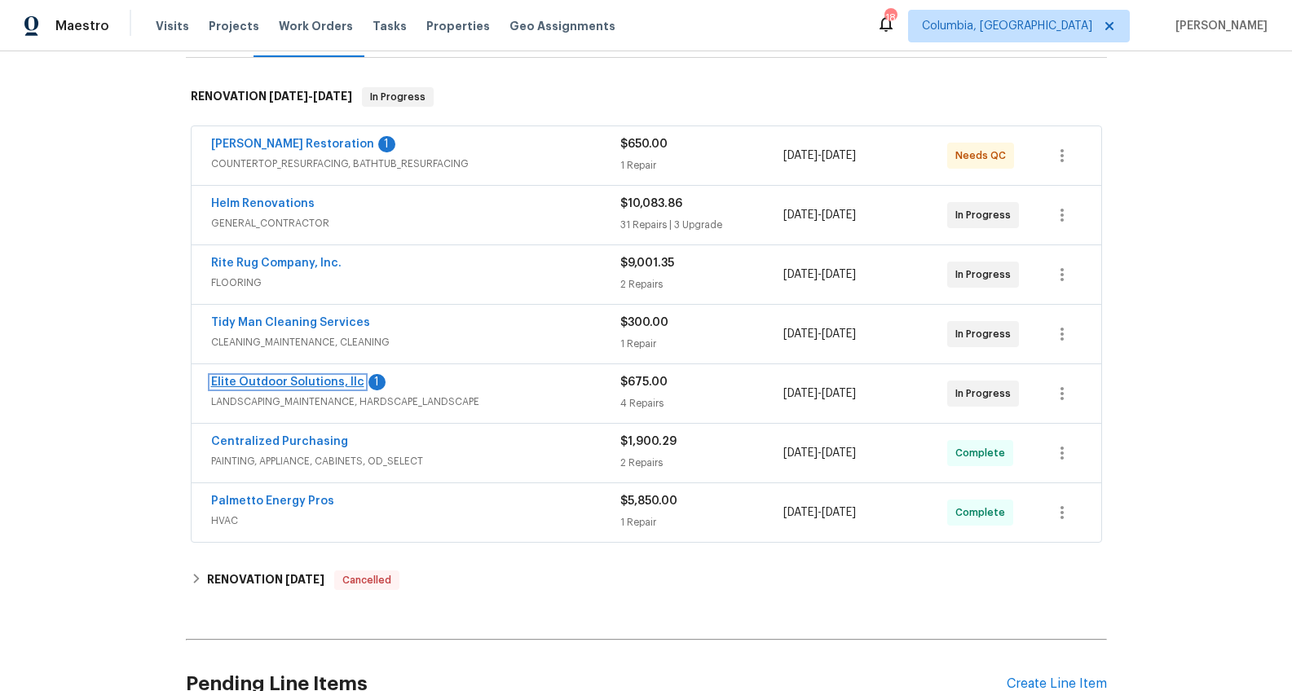
click at [340, 383] on link "Elite Outdoor Solutions, llc" at bounding box center [287, 382] width 153 height 11
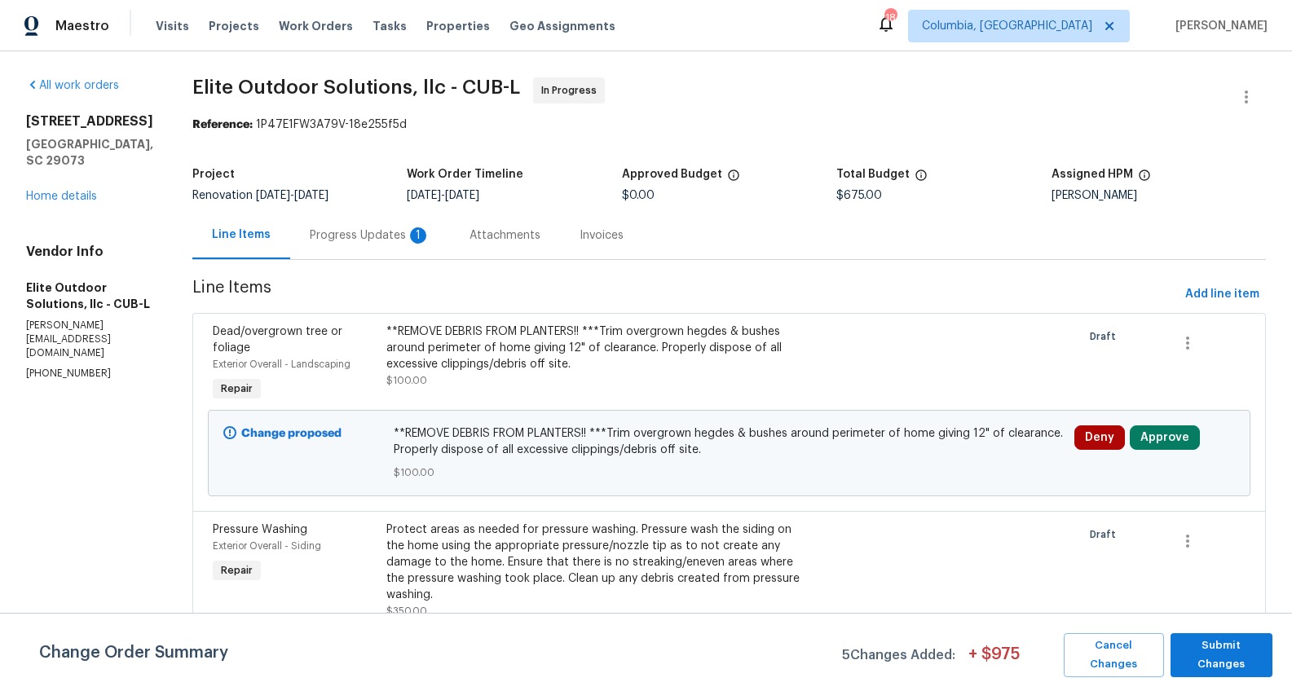
click at [349, 232] on div "Progress Updates 1" at bounding box center [370, 235] width 121 height 16
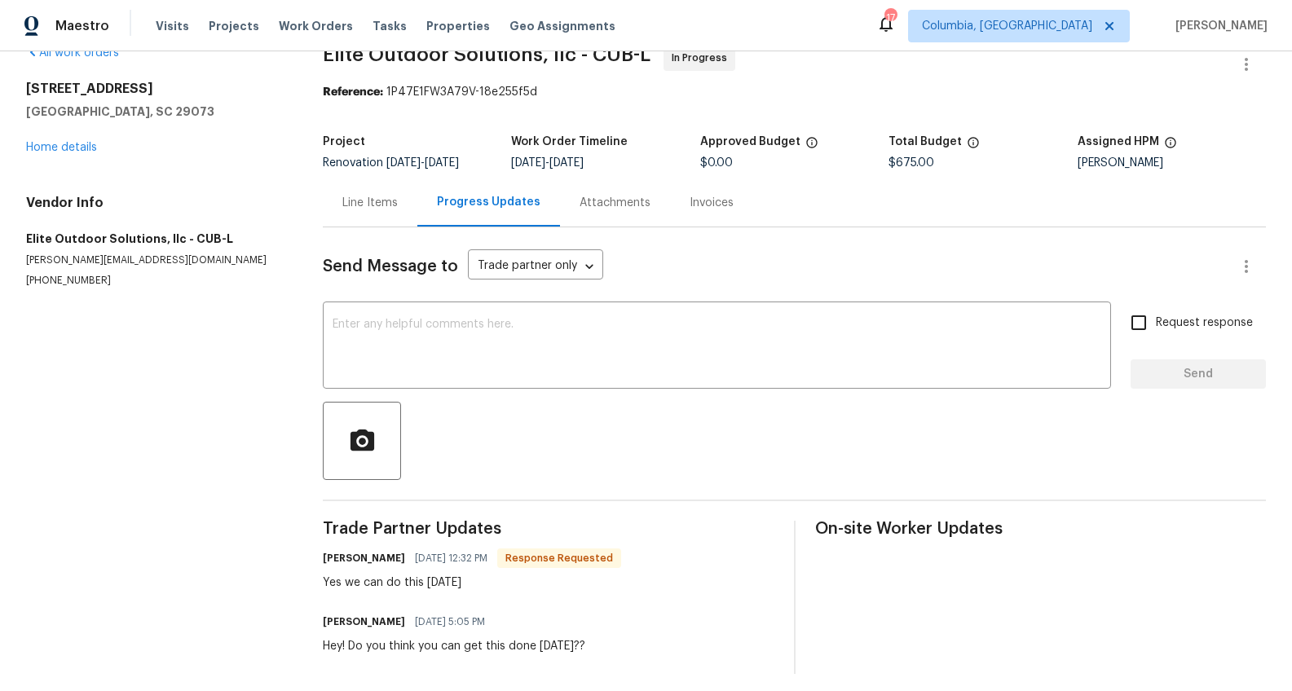
scroll to position [55, 0]
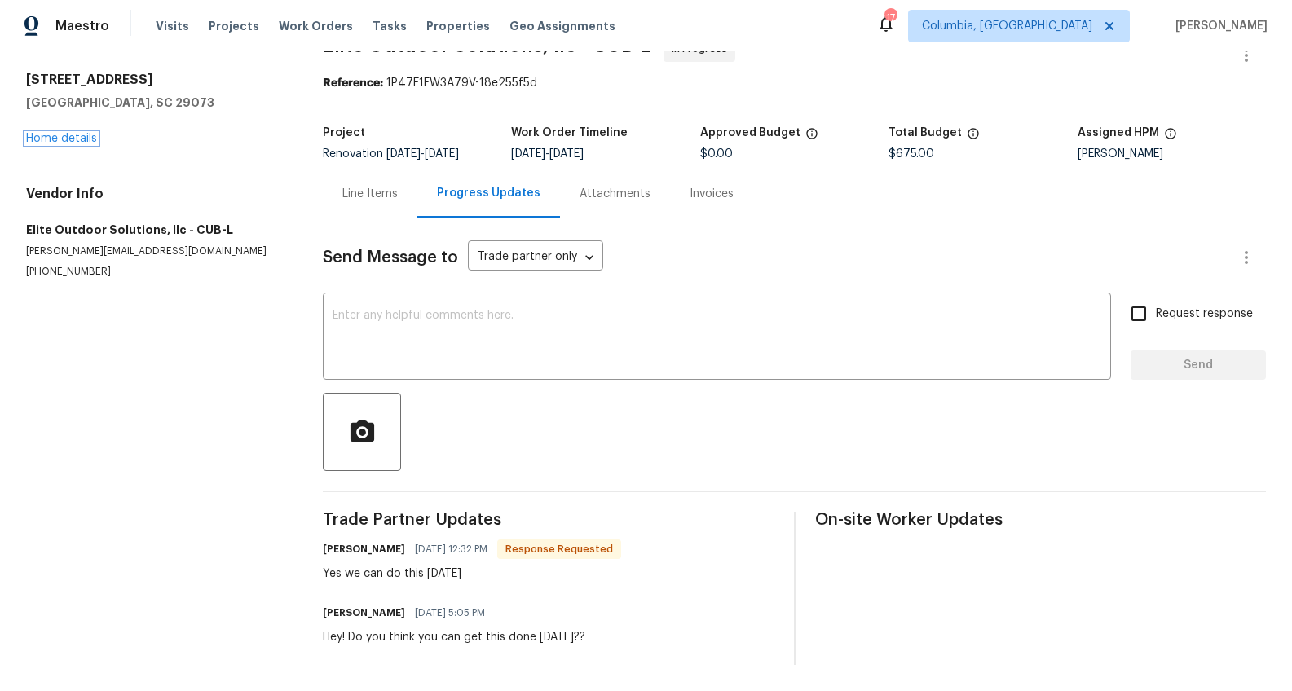
click at [82, 133] on link "Home details" at bounding box center [61, 138] width 71 height 11
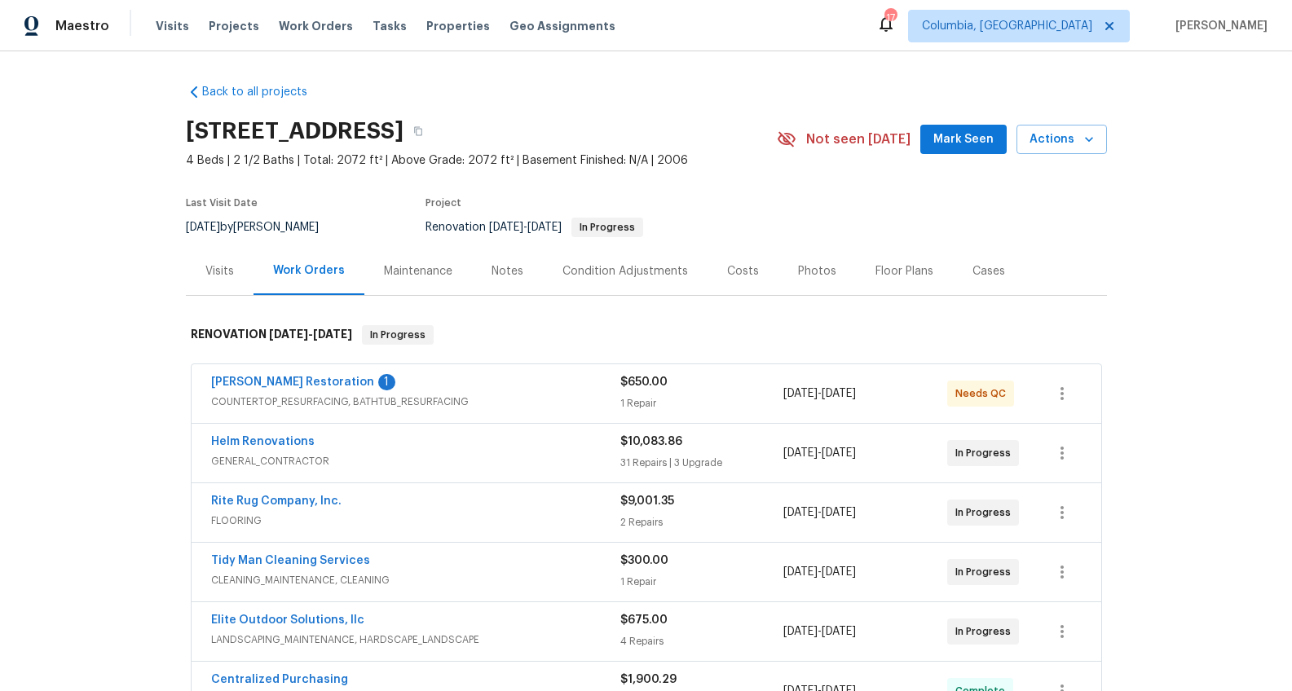
click at [208, 272] on div "Visits" at bounding box center [219, 271] width 29 height 16
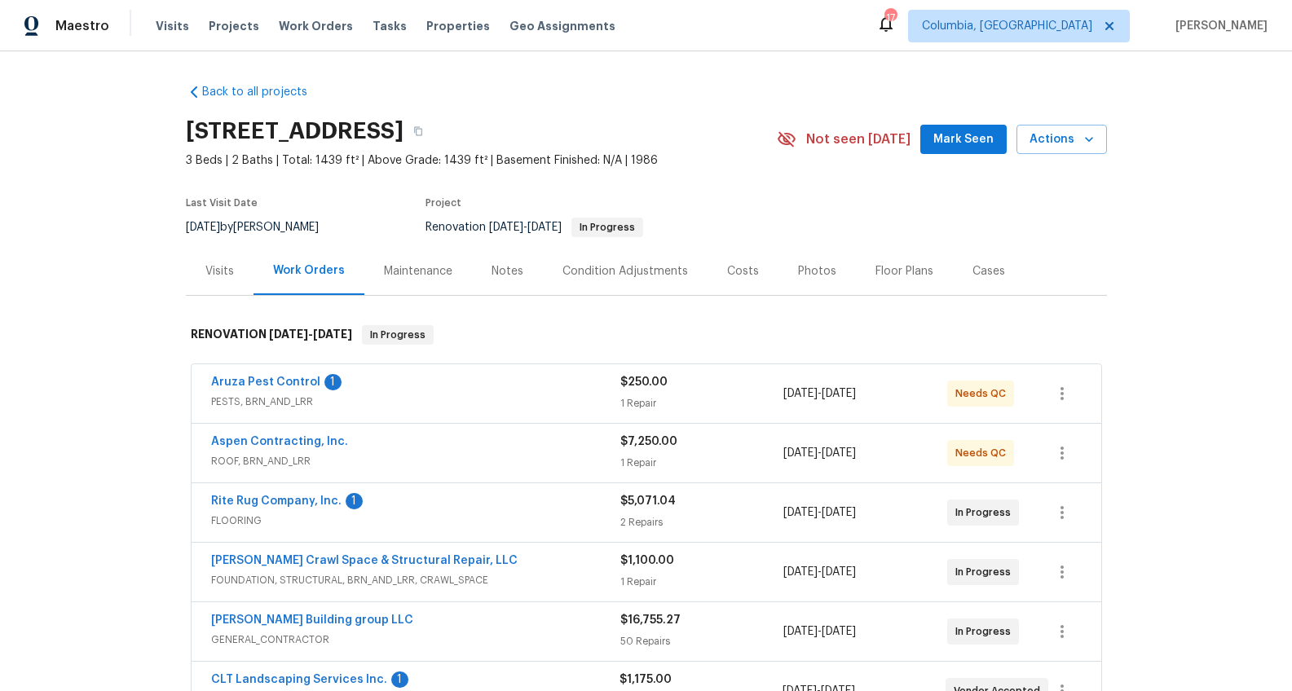
click at [492, 269] on div "Notes" at bounding box center [508, 271] width 32 height 16
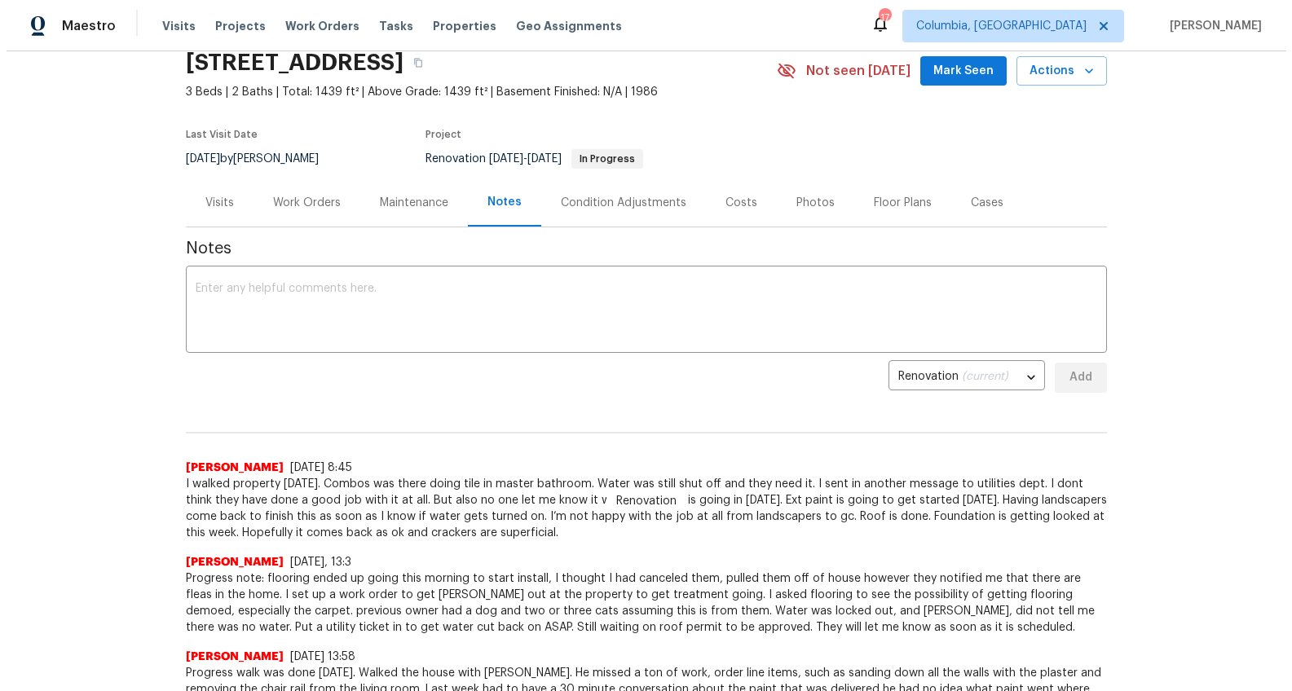
scroll to position [69, 0]
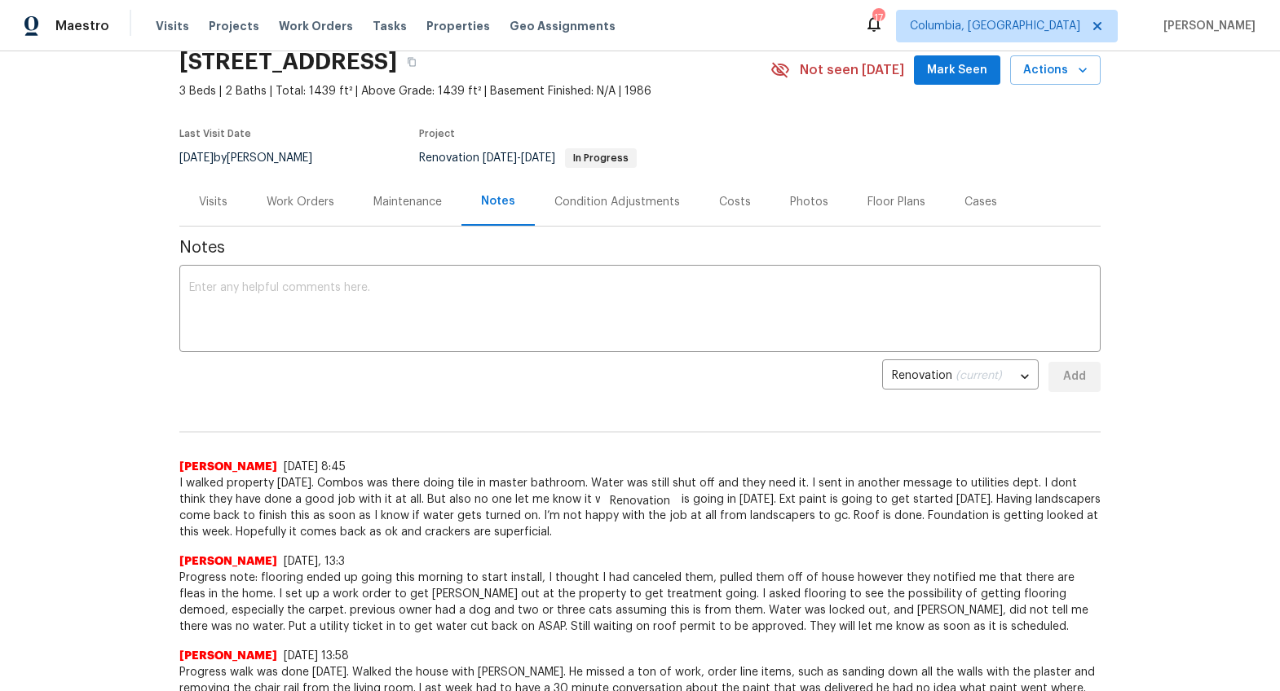
click at [301, 190] on div "Work Orders" at bounding box center [300, 202] width 107 height 48
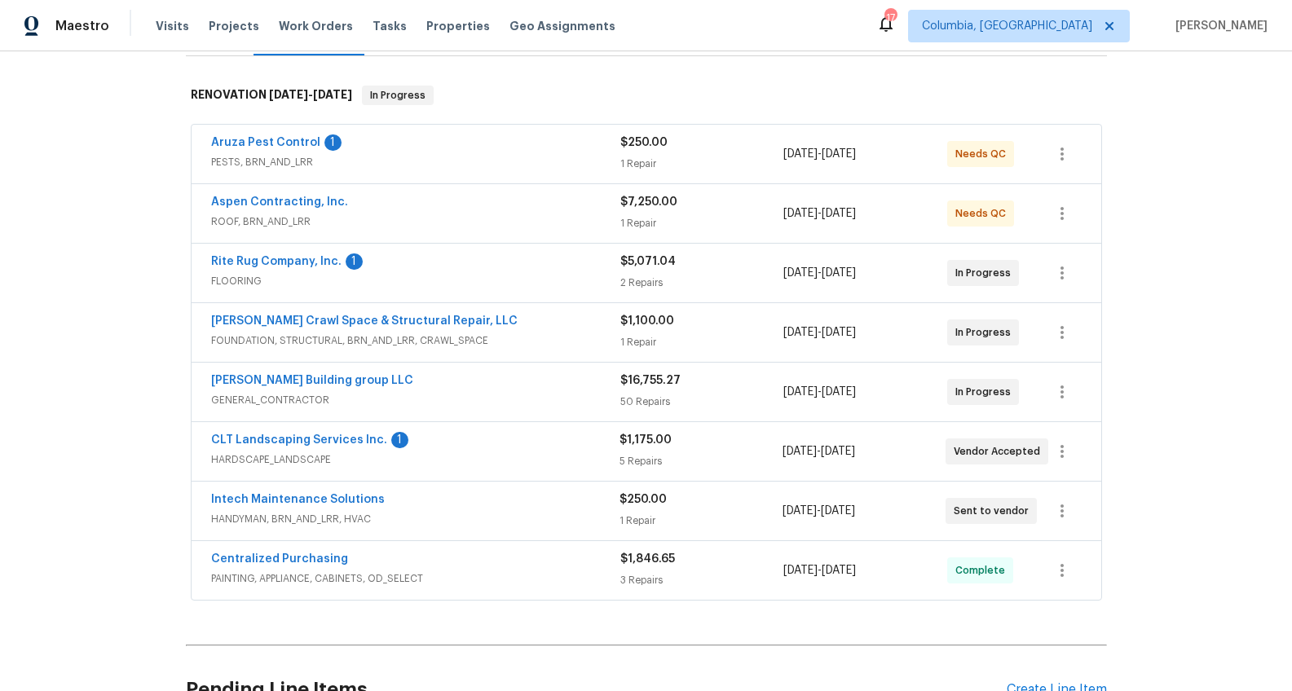
scroll to position [264, 0]
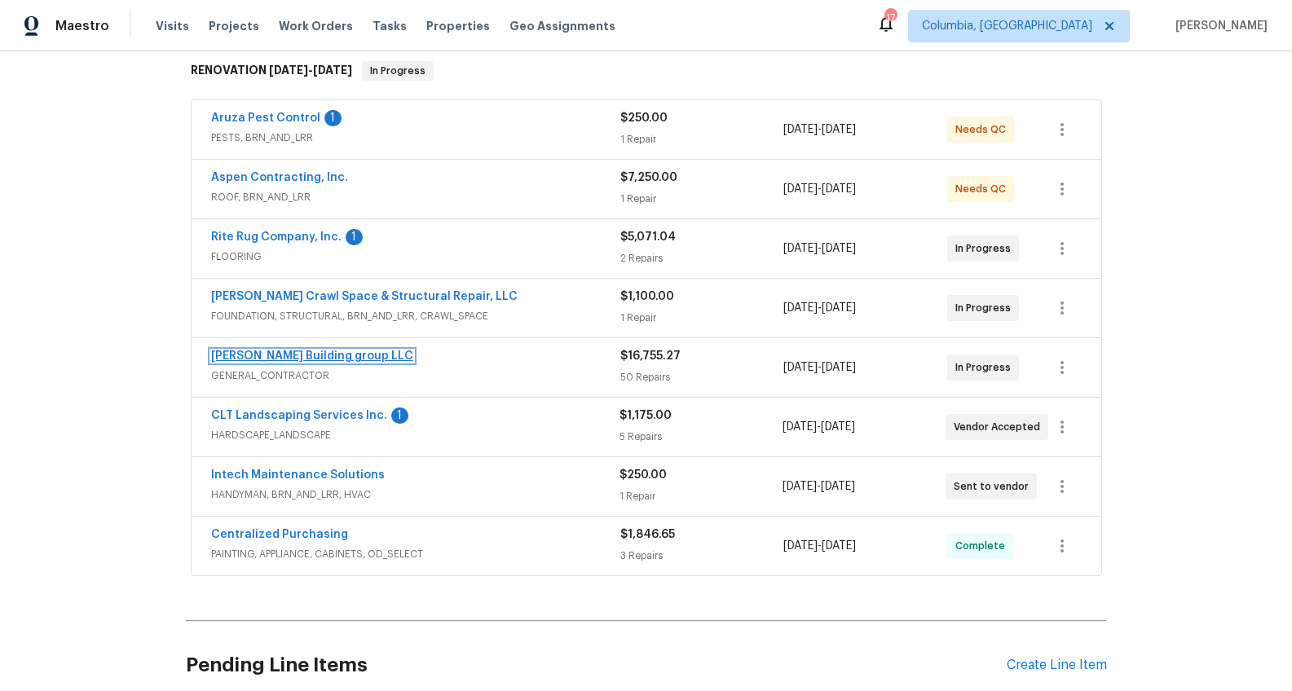
click at [268, 357] on link "Cobos Building group LLC" at bounding box center [312, 356] width 202 height 11
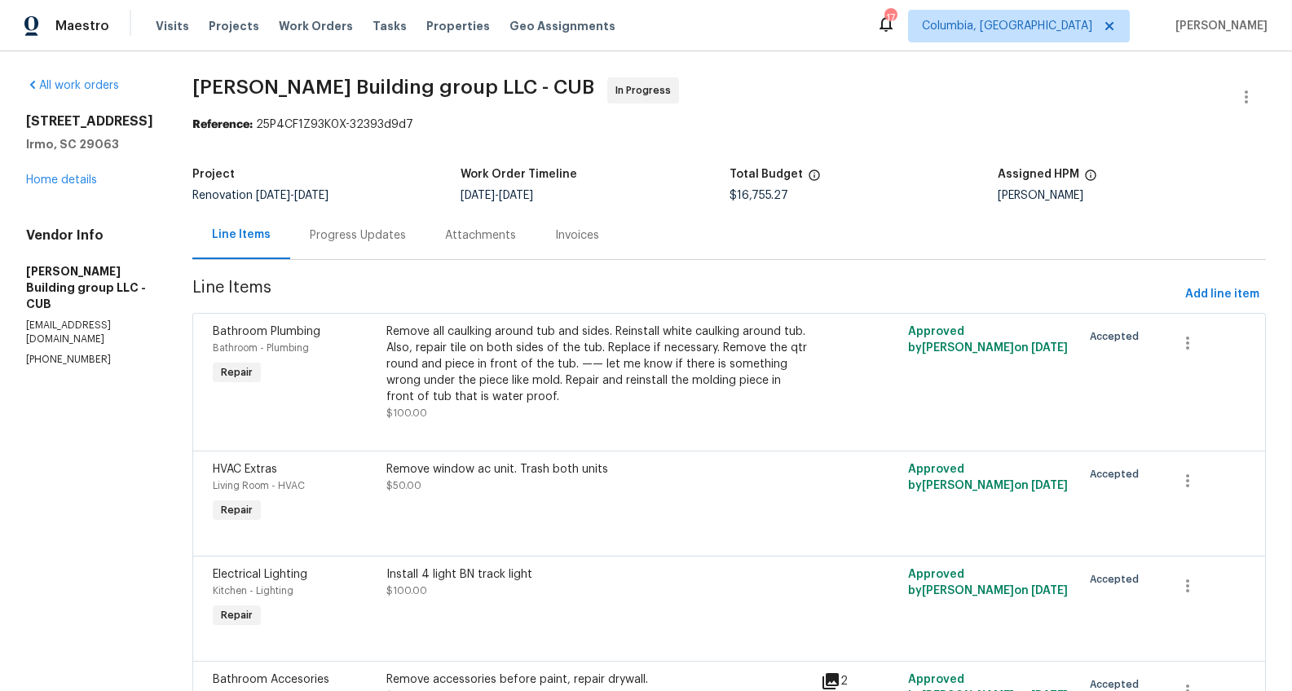
click at [376, 240] on div "Progress Updates" at bounding box center [358, 235] width 96 height 16
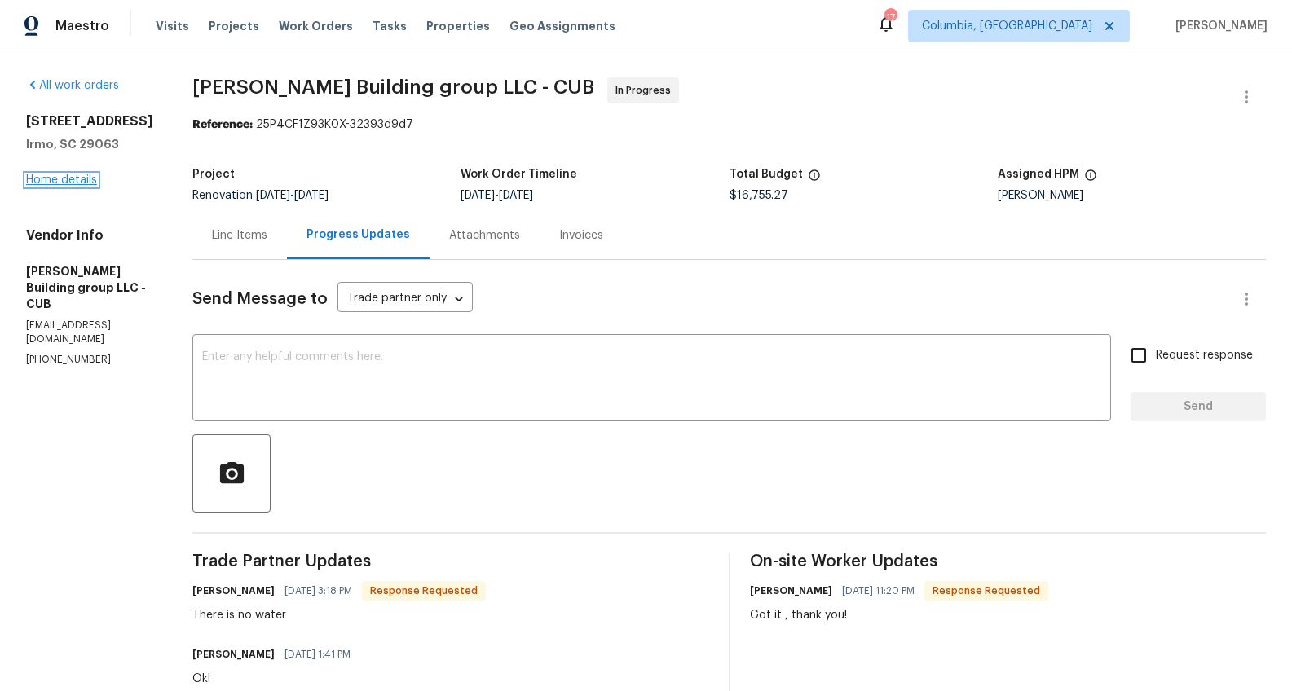
click at [76, 177] on link "Home details" at bounding box center [61, 179] width 71 height 11
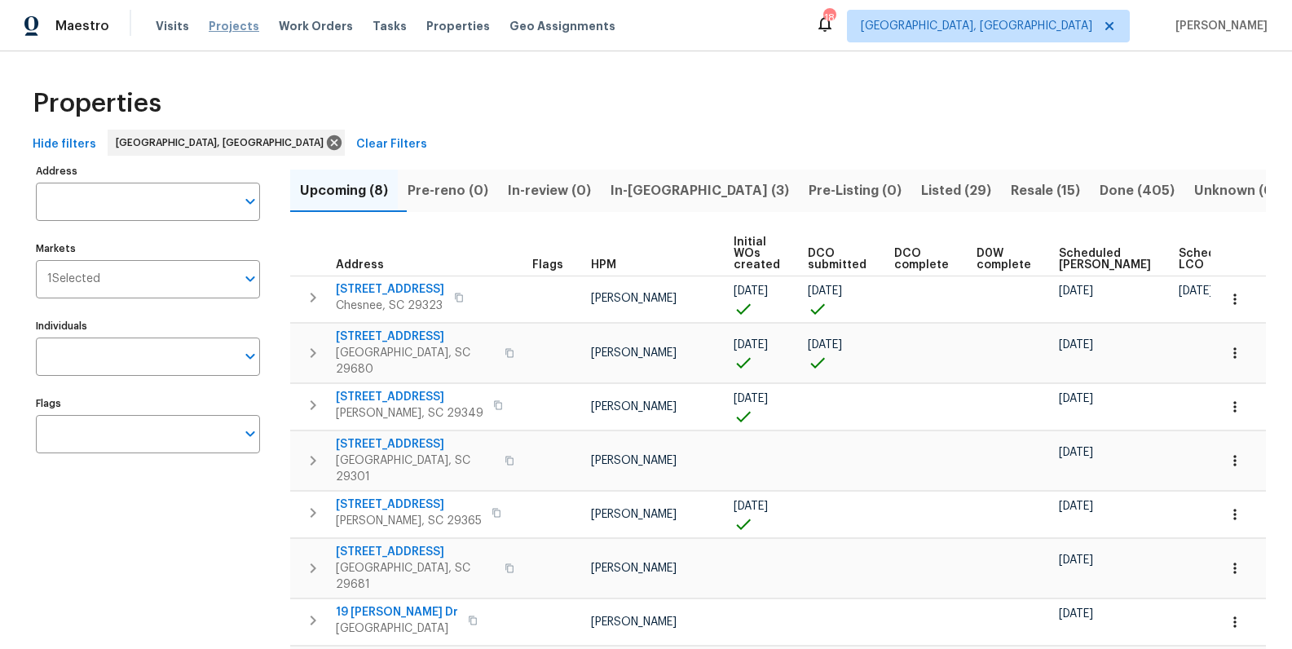
click at [224, 25] on span "Projects" at bounding box center [234, 26] width 51 height 16
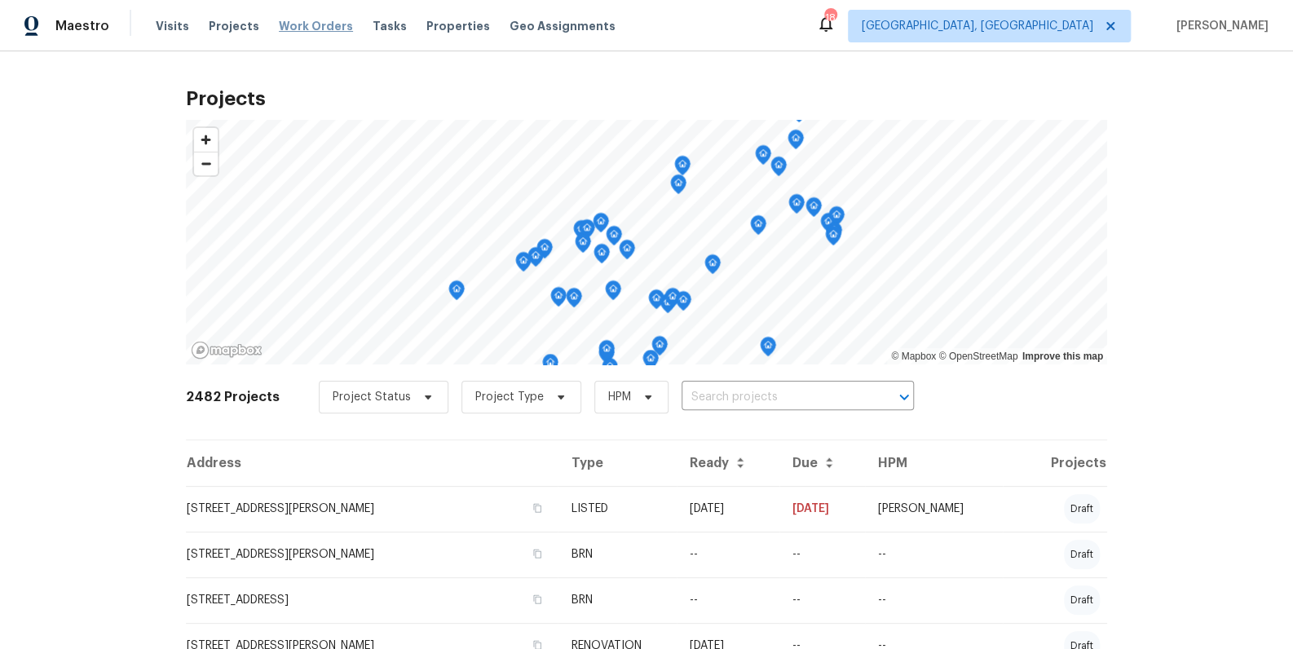
click at [307, 23] on span "Work Orders" at bounding box center [316, 26] width 74 height 16
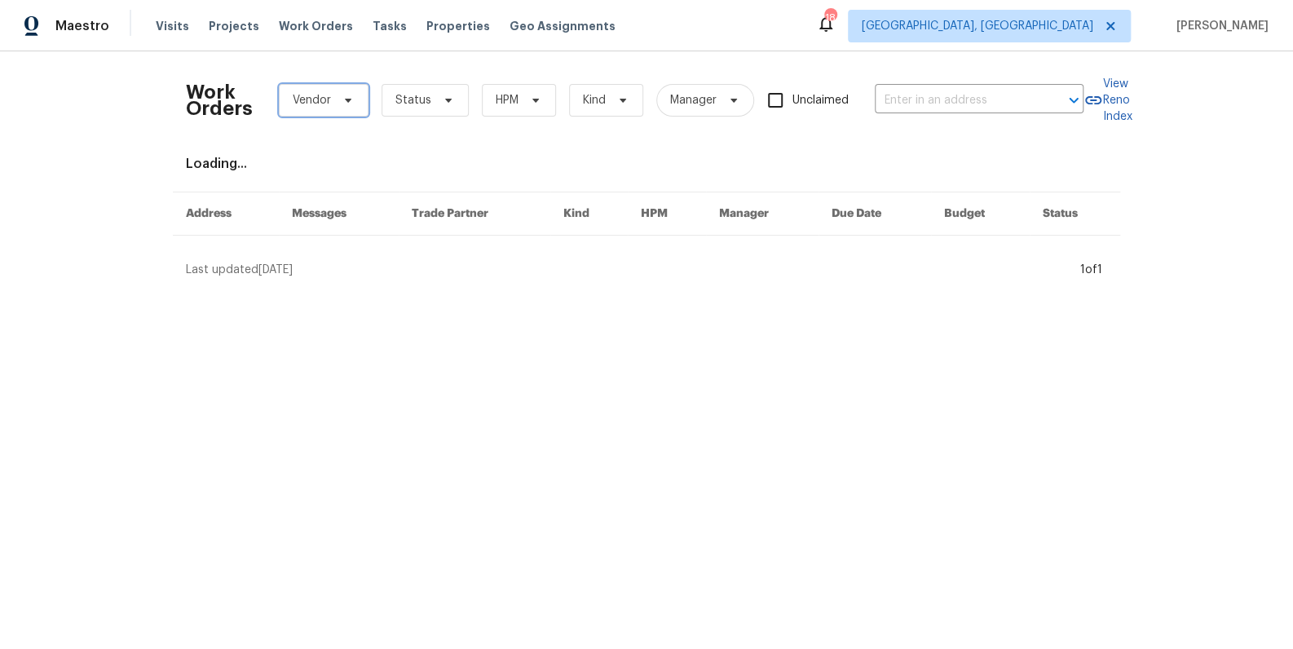
click at [338, 108] on span "Vendor" at bounding box center [324, 100] width 90 height 33
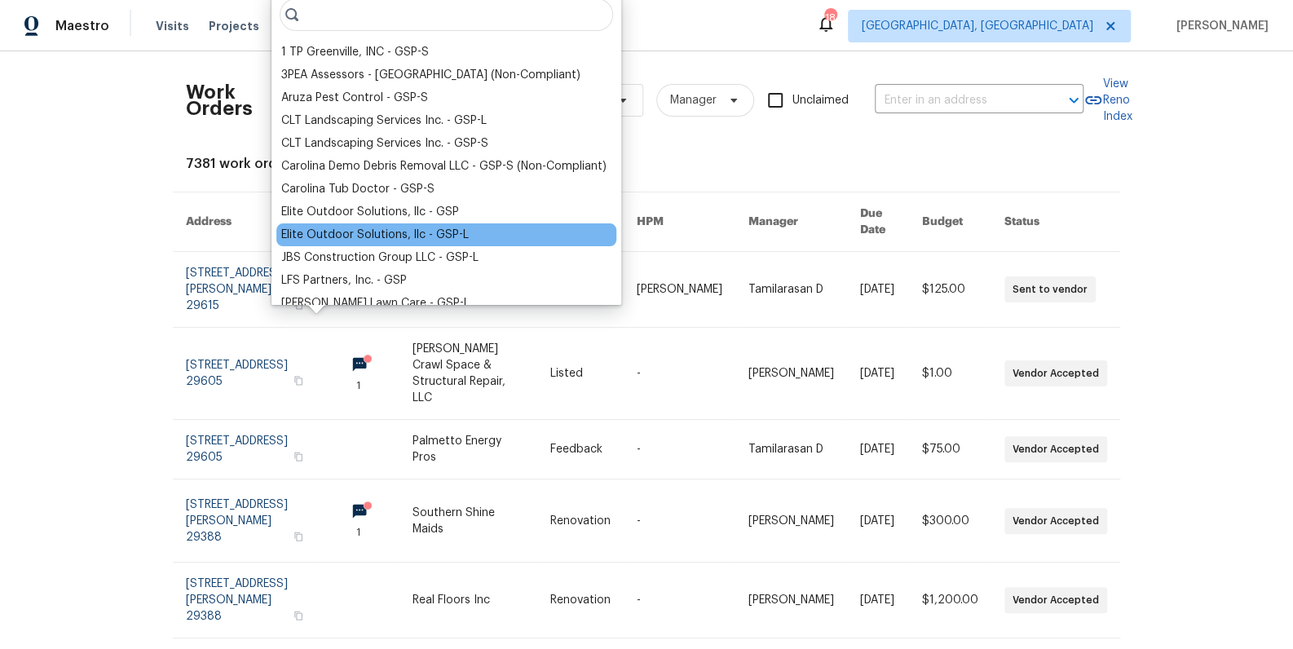
click at [452, 235] on div "Elite Outdoor Solutions, llc - GSP-L" at bounding box center [375, 235] width 188 height 16
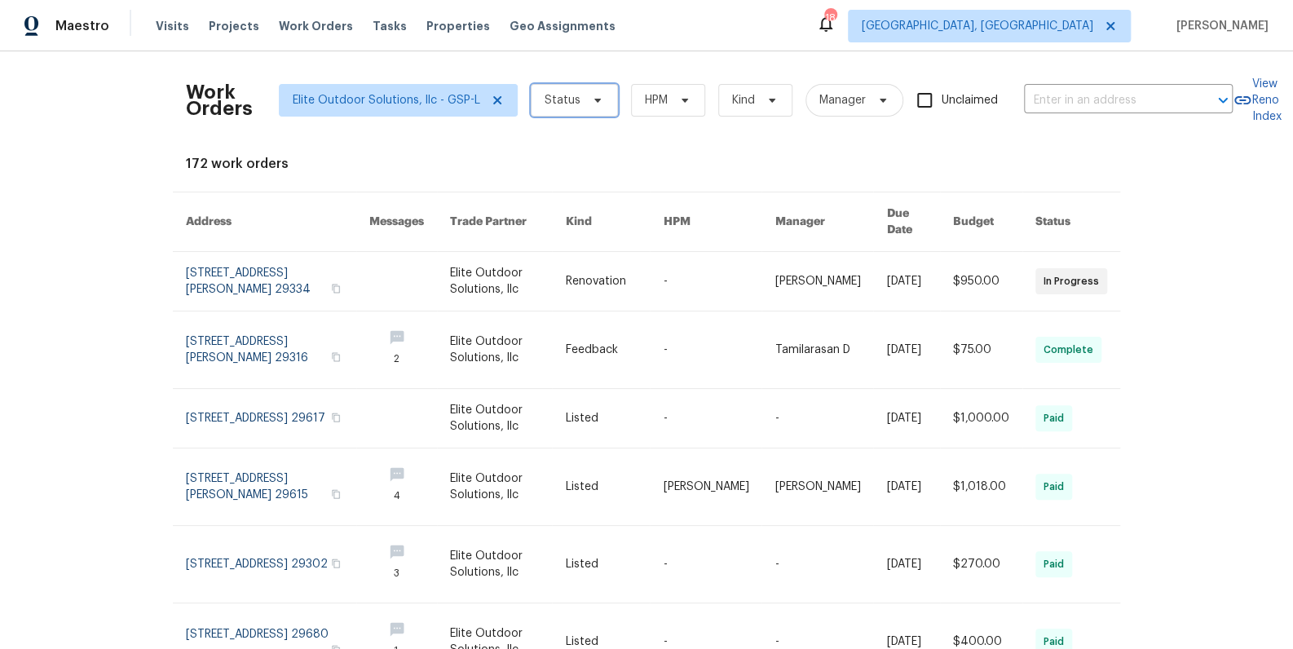
click at [591, 102] on icon at bounding box center [597, 100] width 13 height 13
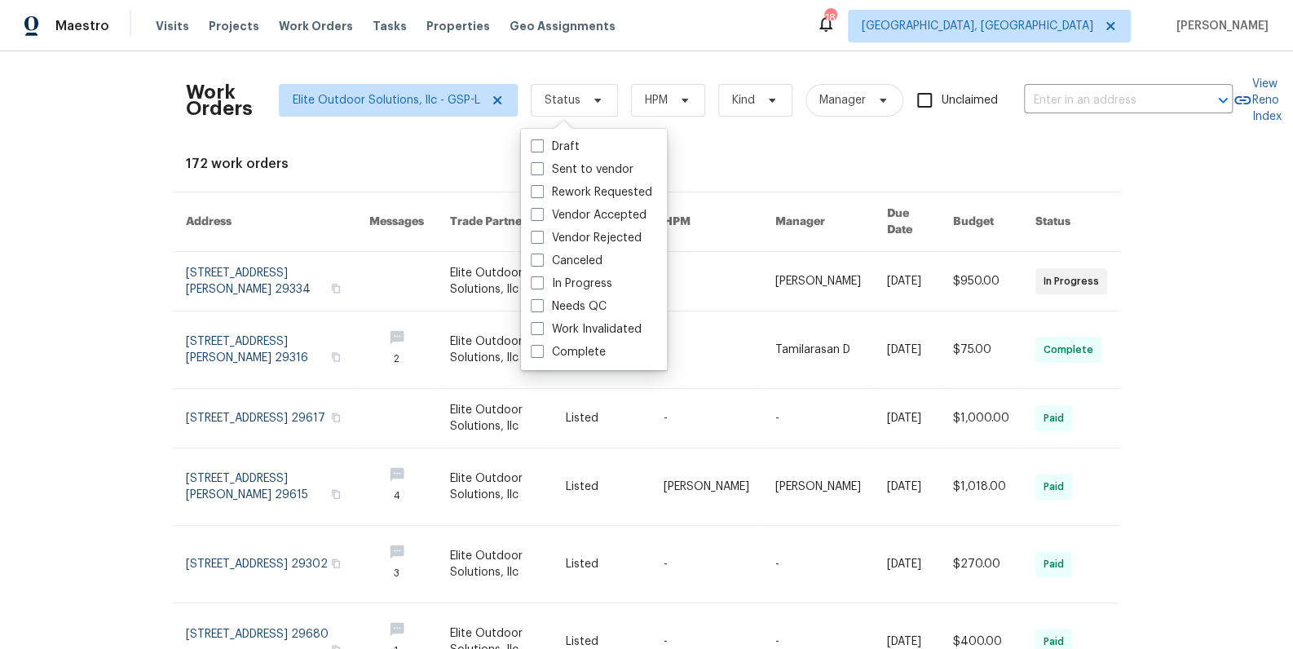
click at [786, 156] on div "172 work orders" at bounding box center [646, 164] width 921 height 16
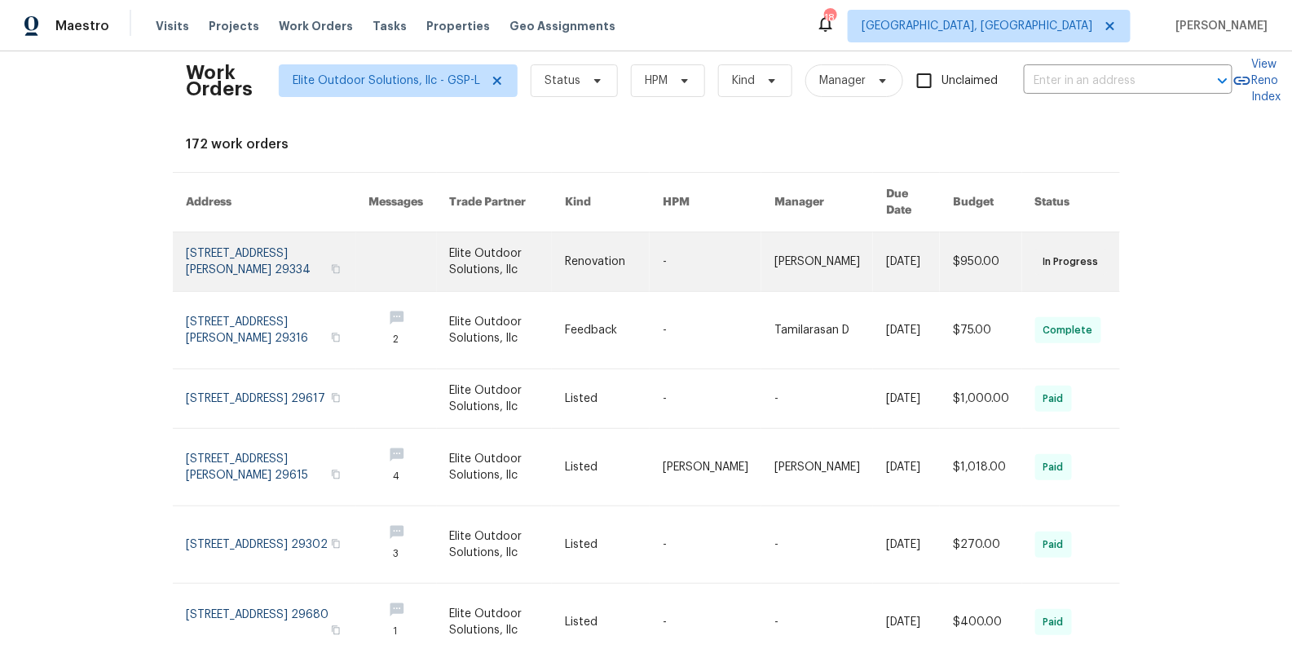
scroll to position [20, 0]
click at [496, 247] on link at bounding box center [508, 261] width 116 height 59
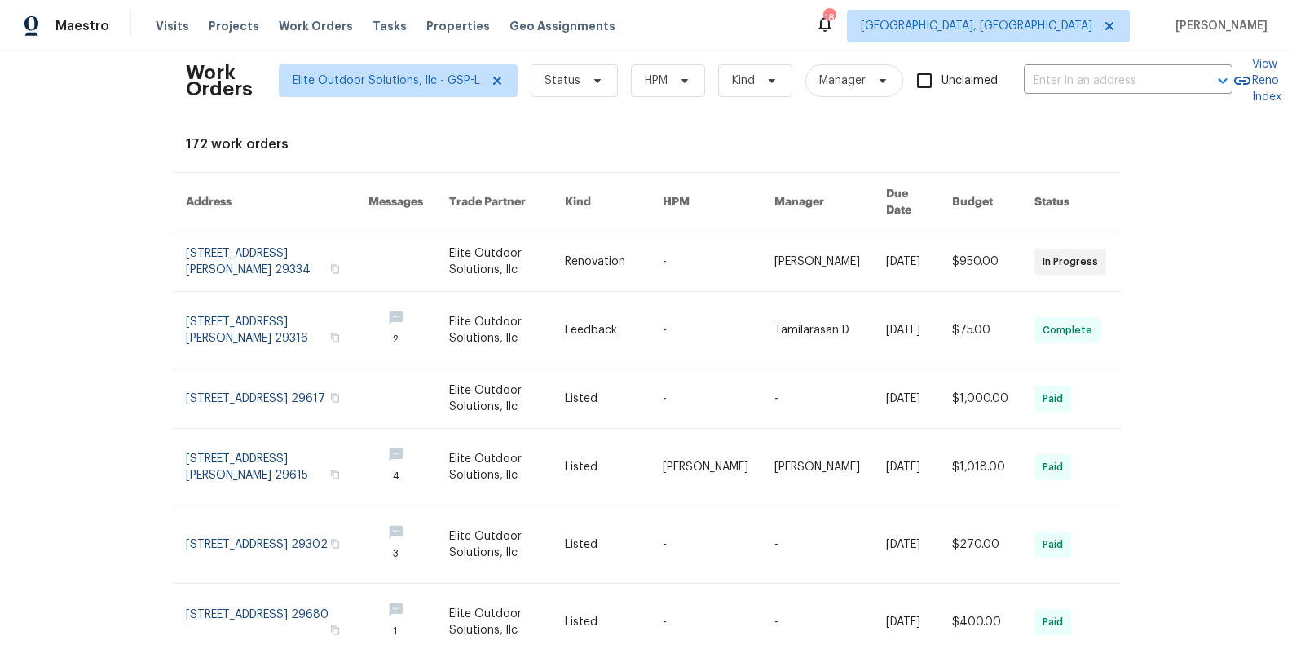
scroll to position [20, 0]
click at [191, 25] on div "Visits Projects Work Orders Tasks Properties Geo Assignments" at bounding box center [395, 26] width 479 height 33
click at [232, 33] on span "Projects" at bounding box center [234, 26] width 51 height 16
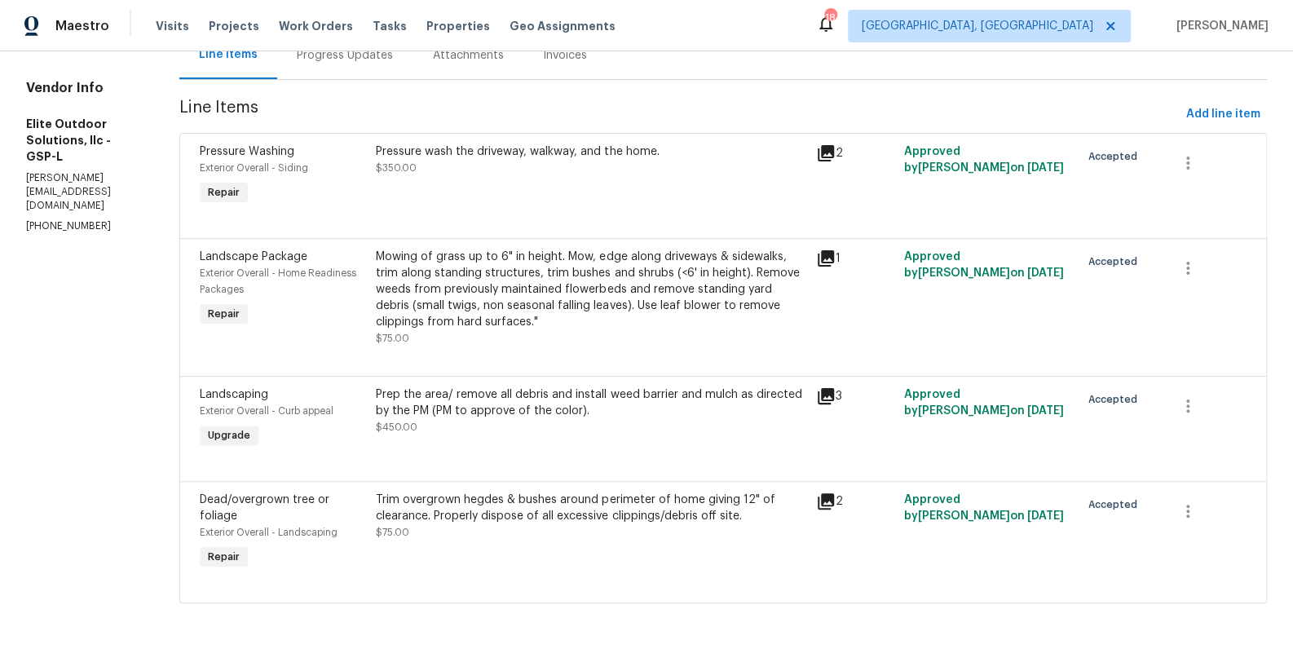
scroll to position [52, 0]
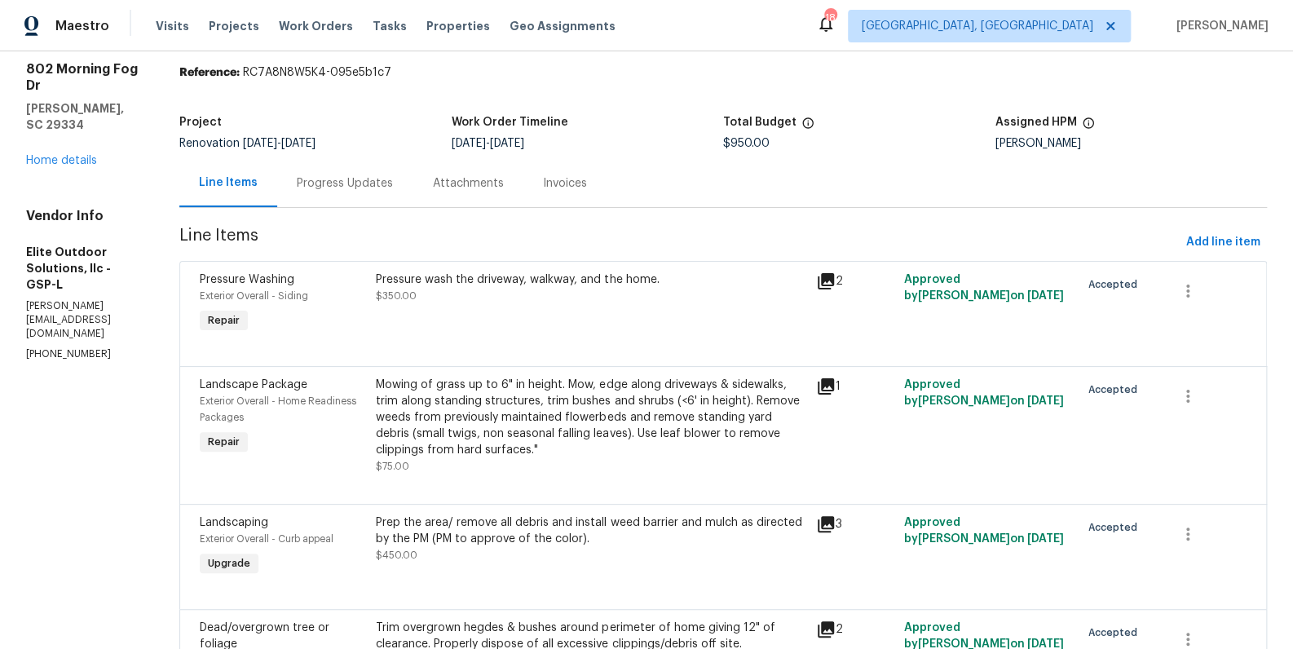
click at [818, 386] on icon at bounding box center [826, 386] width 16 height 16
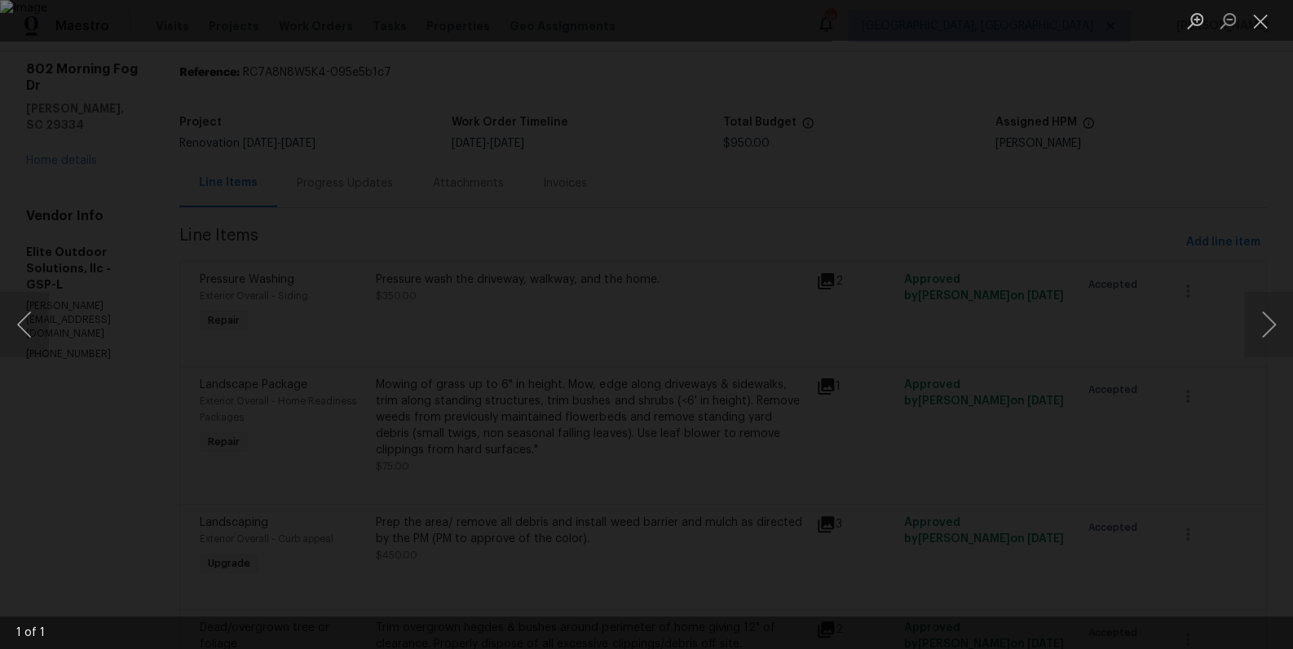
click at [1188, 195] on div "Lightbox" at bounding box center [646, 324] width 1293 height 649
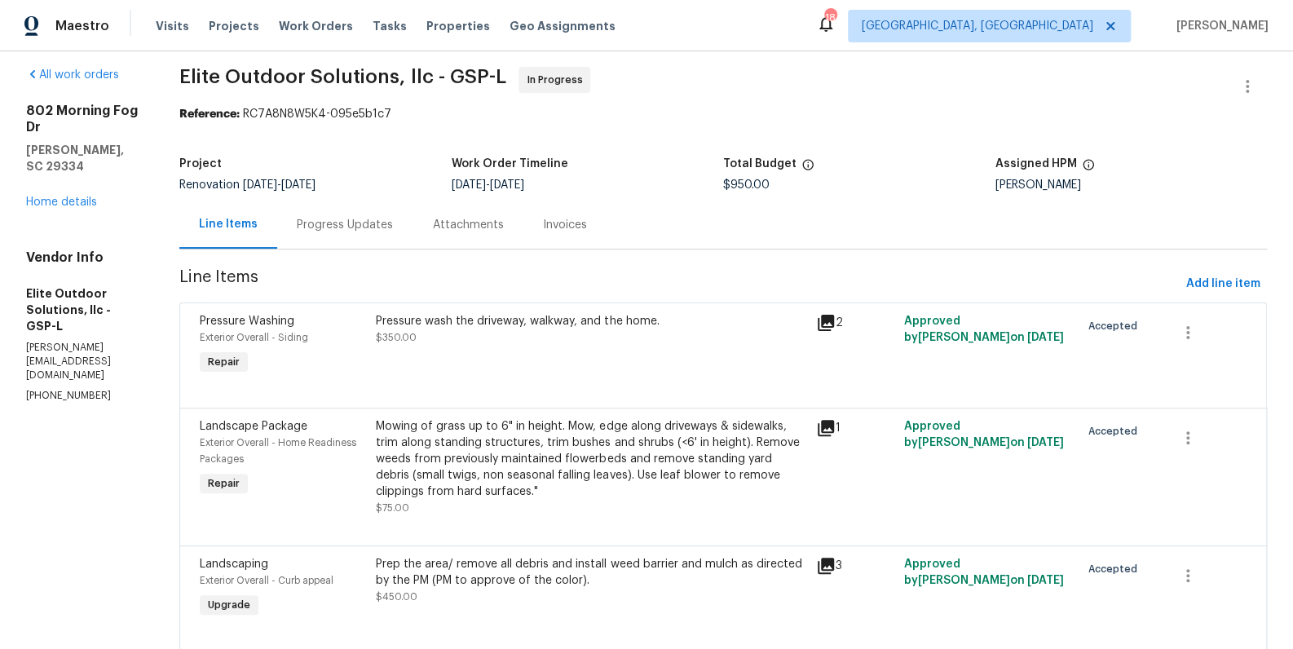
scroll to position [0, 0]
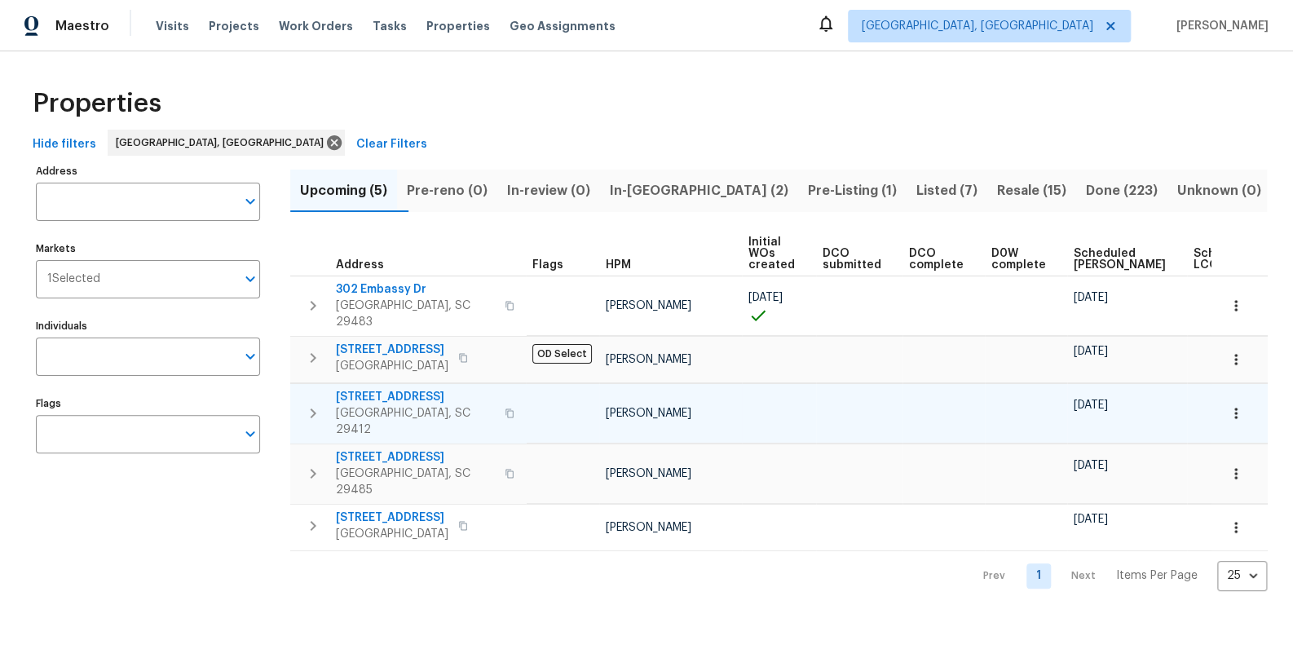
click at [393, 389] on span "[STREET_ADDRESS]" at bounding box center [415, 397] width 159 height 16
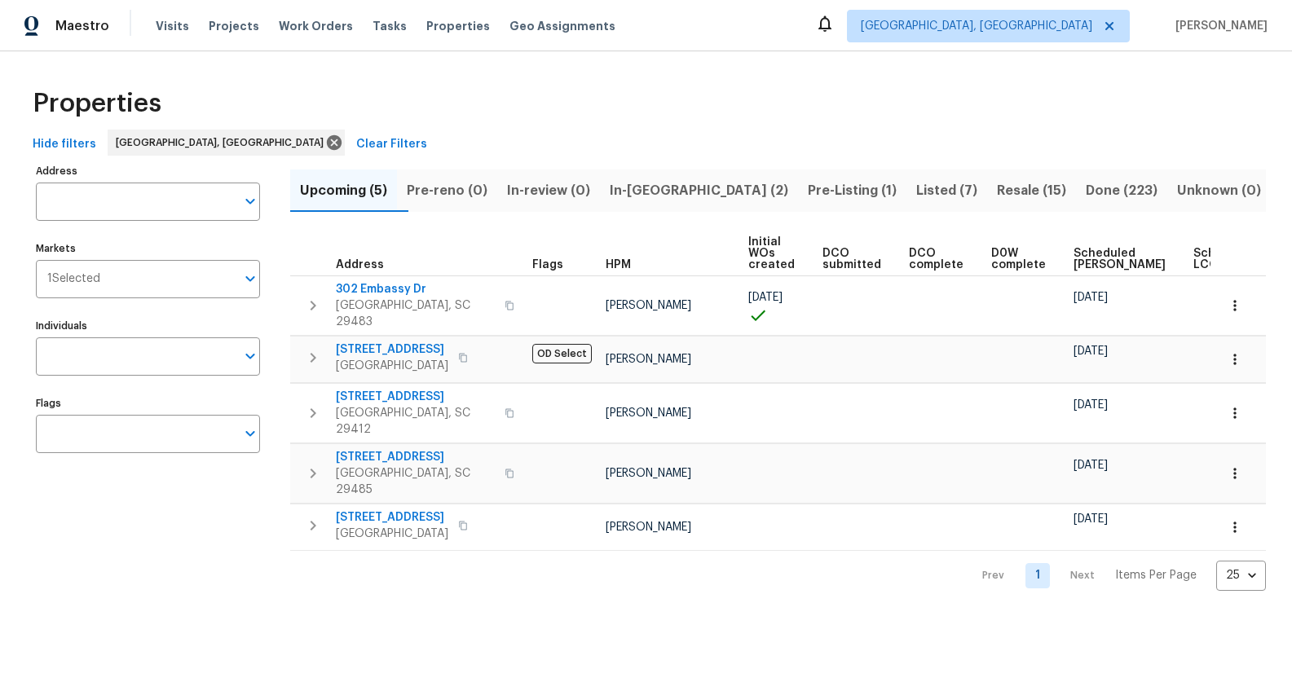
click at [999, 186] on span "Resale (15)" at bounding box center [1031, 190] width 69 height 23
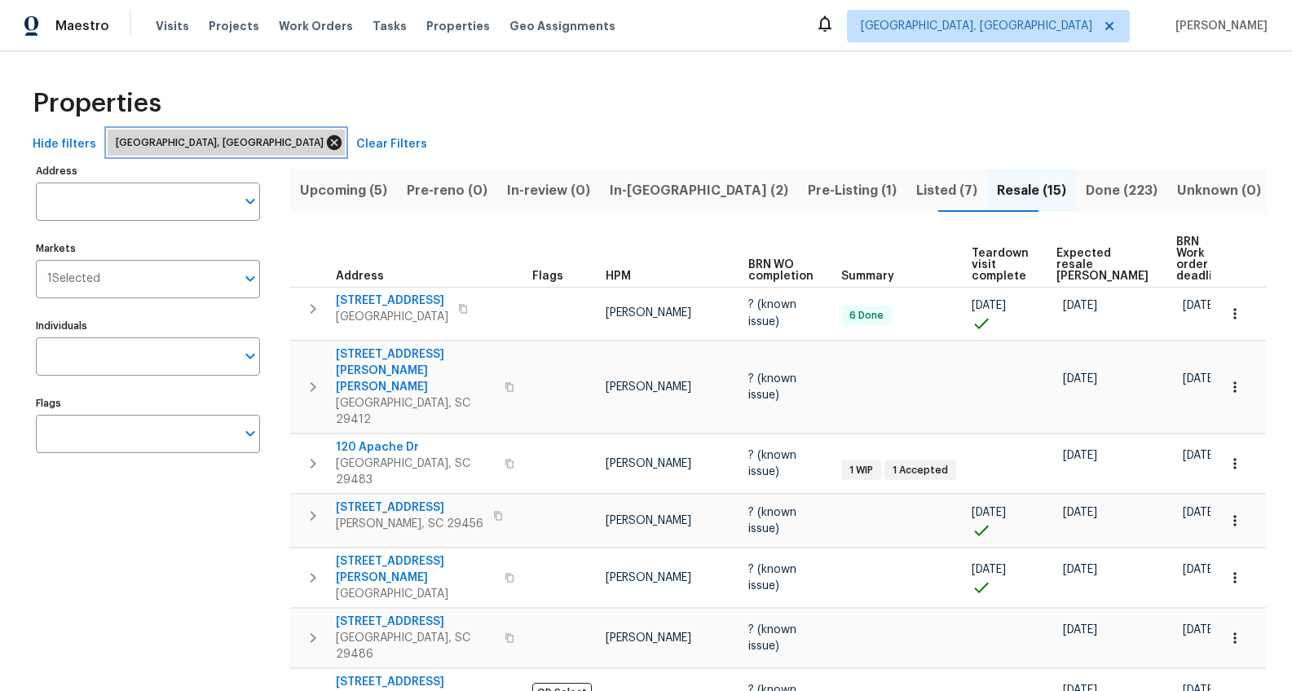
click at [325, 145] on icon at bounding box center [334, 143] width 18 height 18
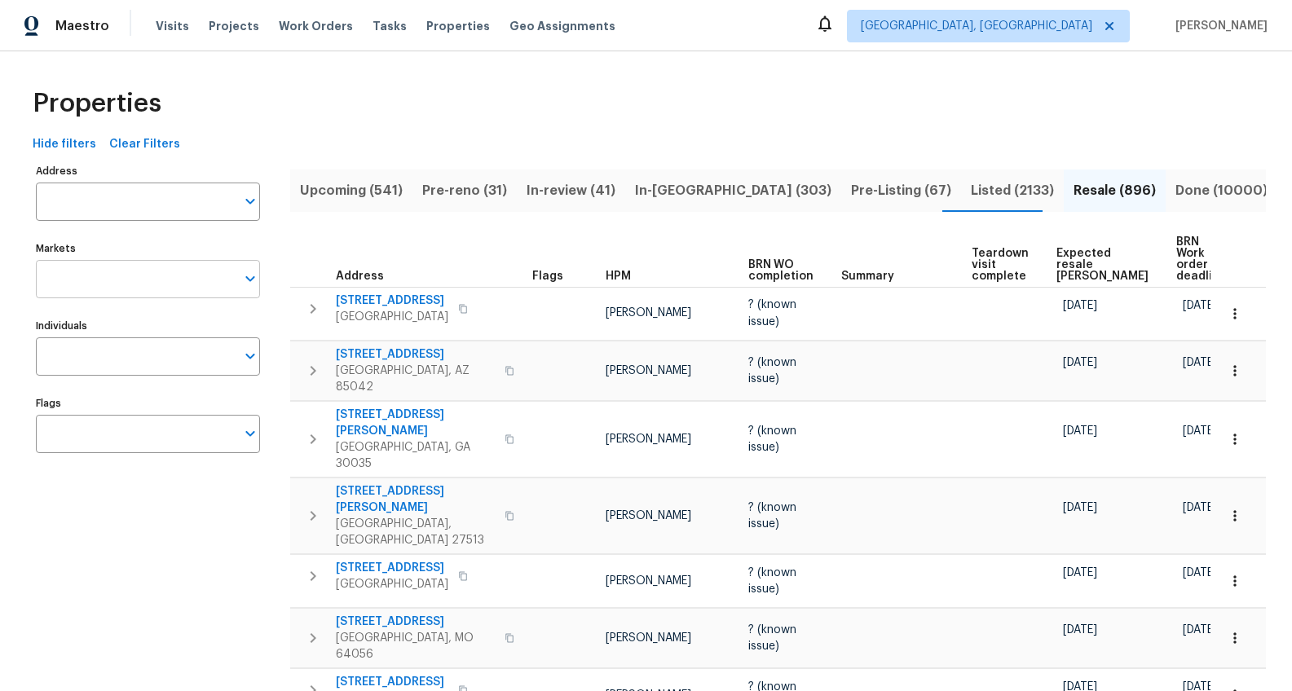
click at [140, 276] on input "Markets" at bounding box center [136, 279] width 200 height 38
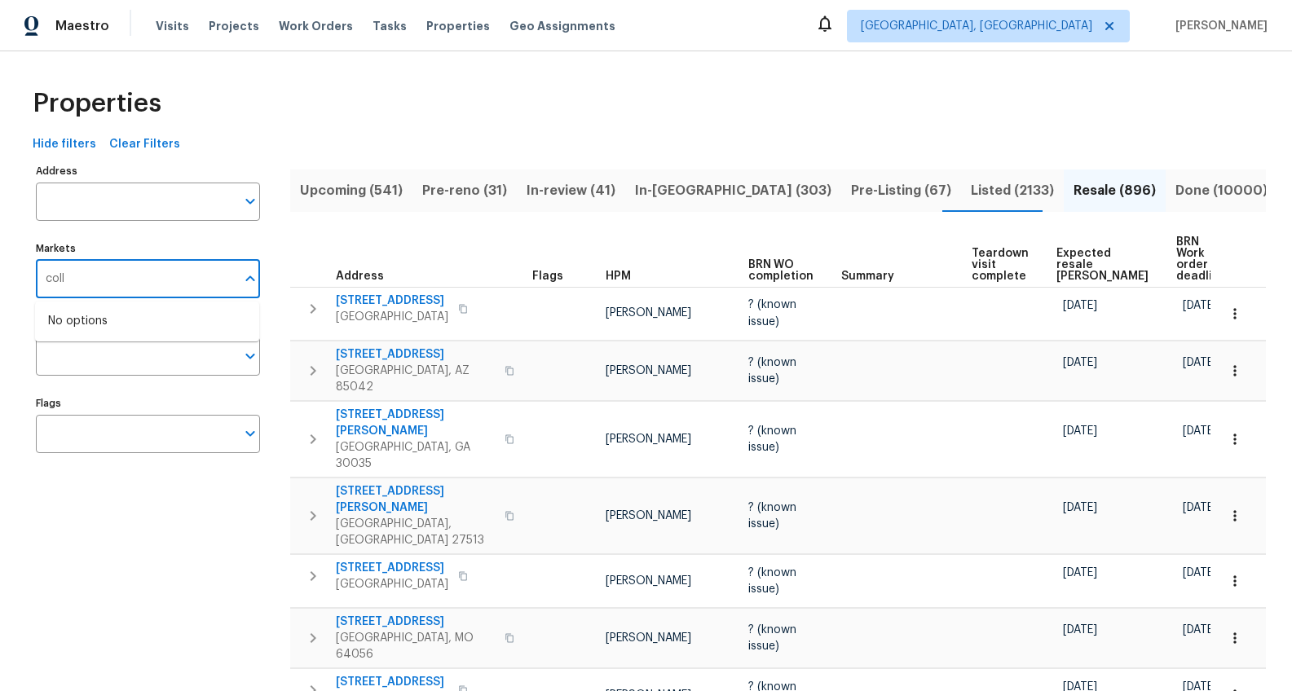
type input "col"
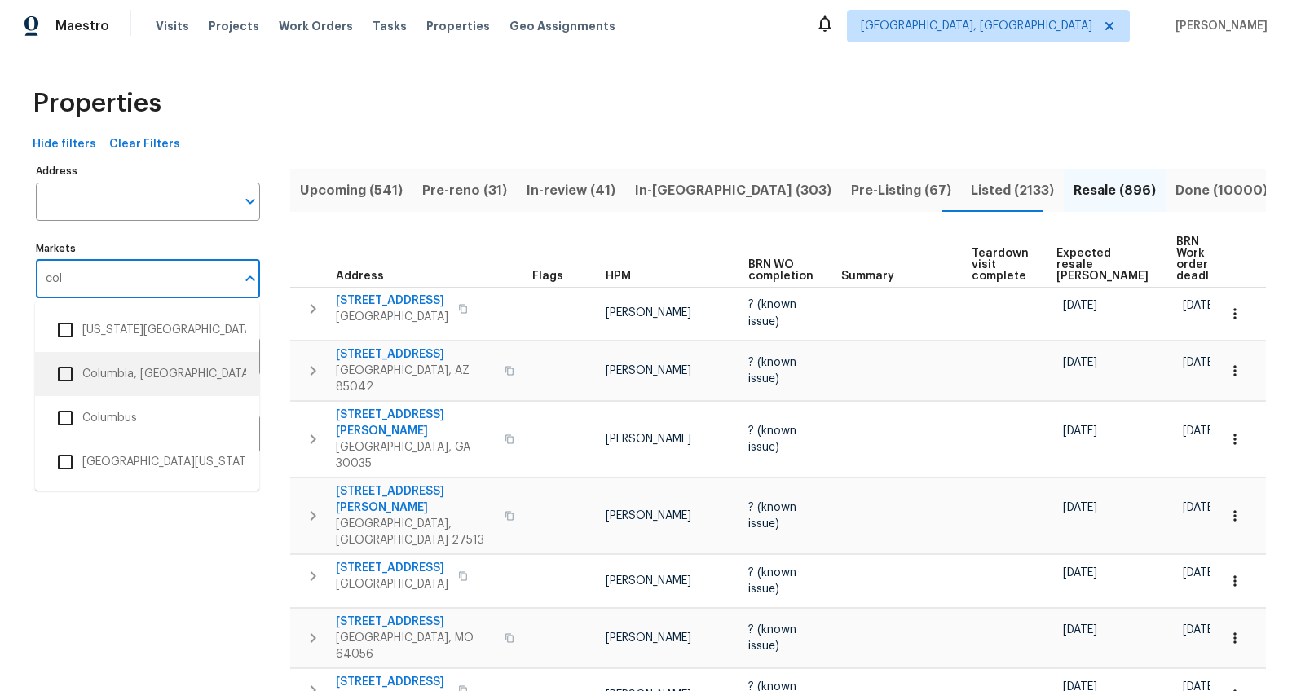
click at [189, 373] on li "Columbia, SC" at bounding box center [147, 374] width 198 height 34
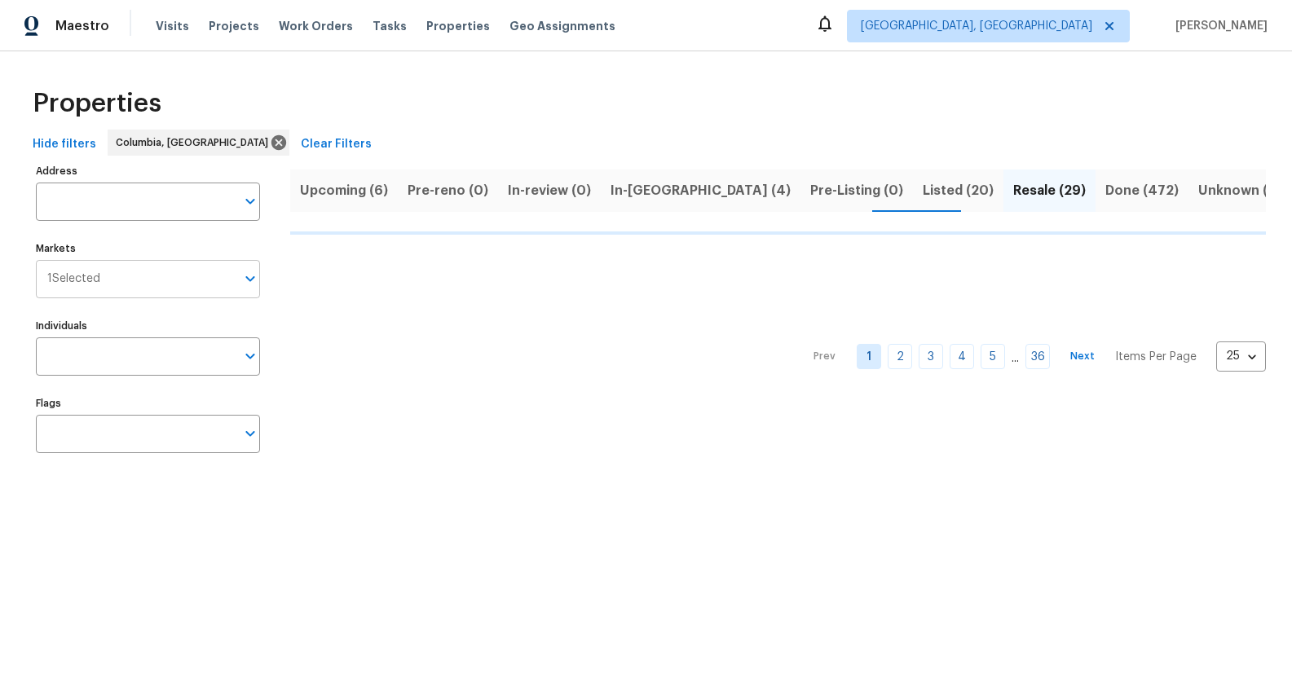
click at [149, 284] on input "Markets" at bounding box center [167, 279] width 135 height 38
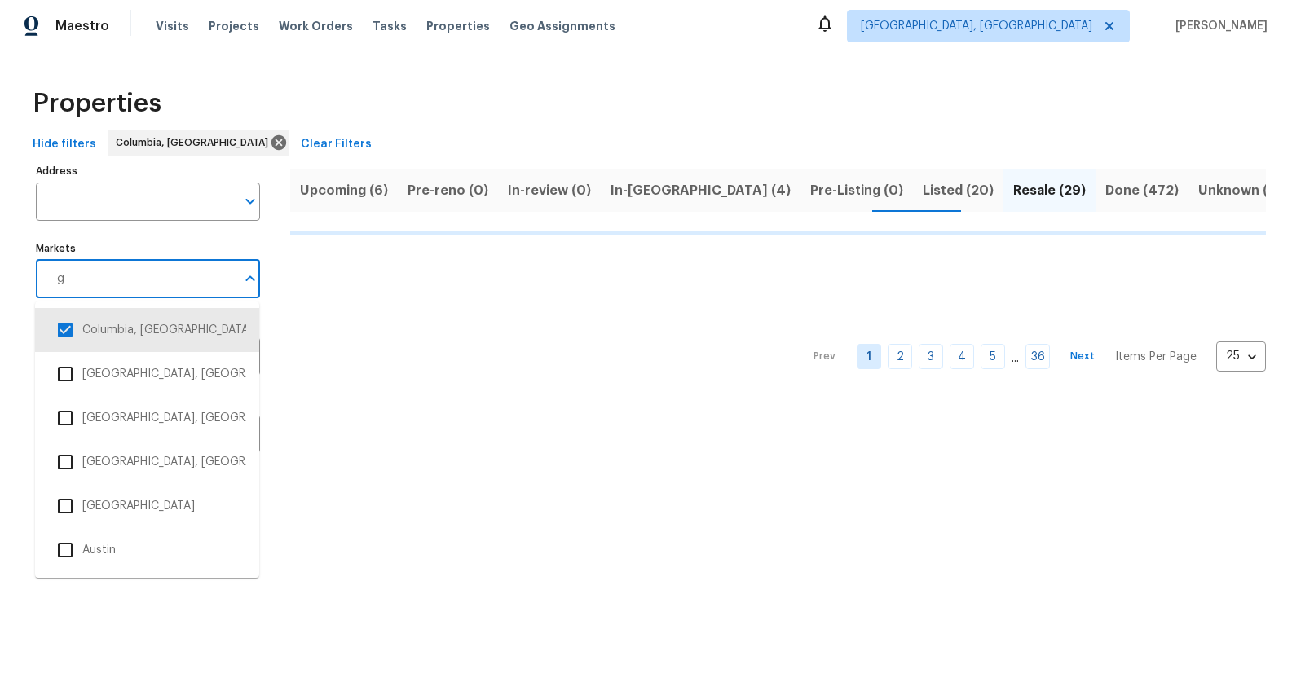
type input "gr"
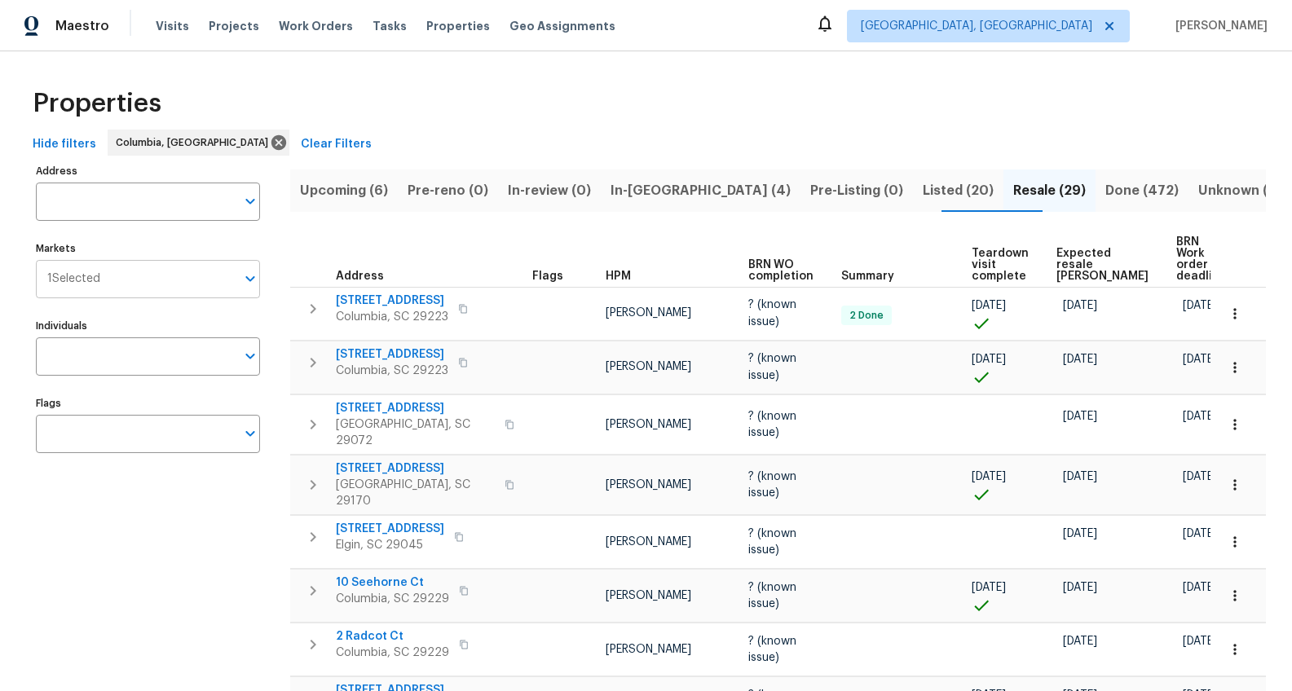
click at [124, 284] on input "Markets" at bounding box center [167, 279] width 135 height 38
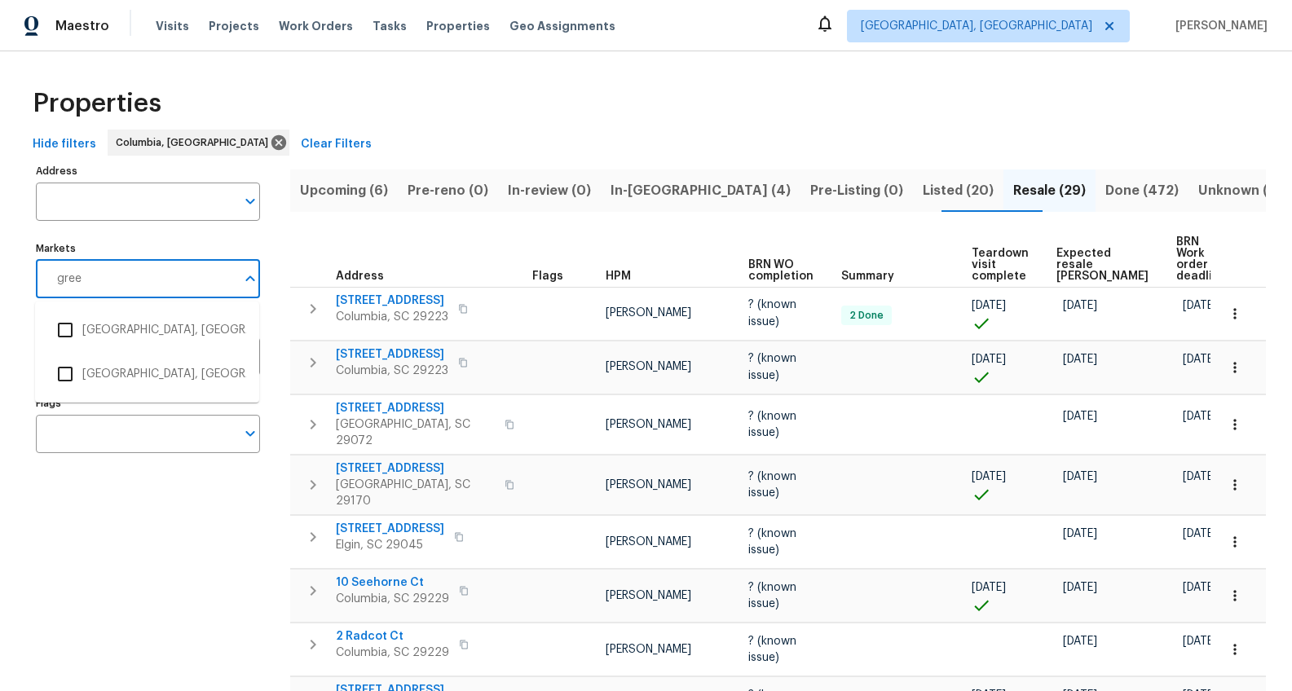
type input "green"
click at [97, 380] on li "[GEOGRAPHIC_DATA], [GEOGRAPHIC_DATA]" at bounding box center [147, 374] width 198 height 34
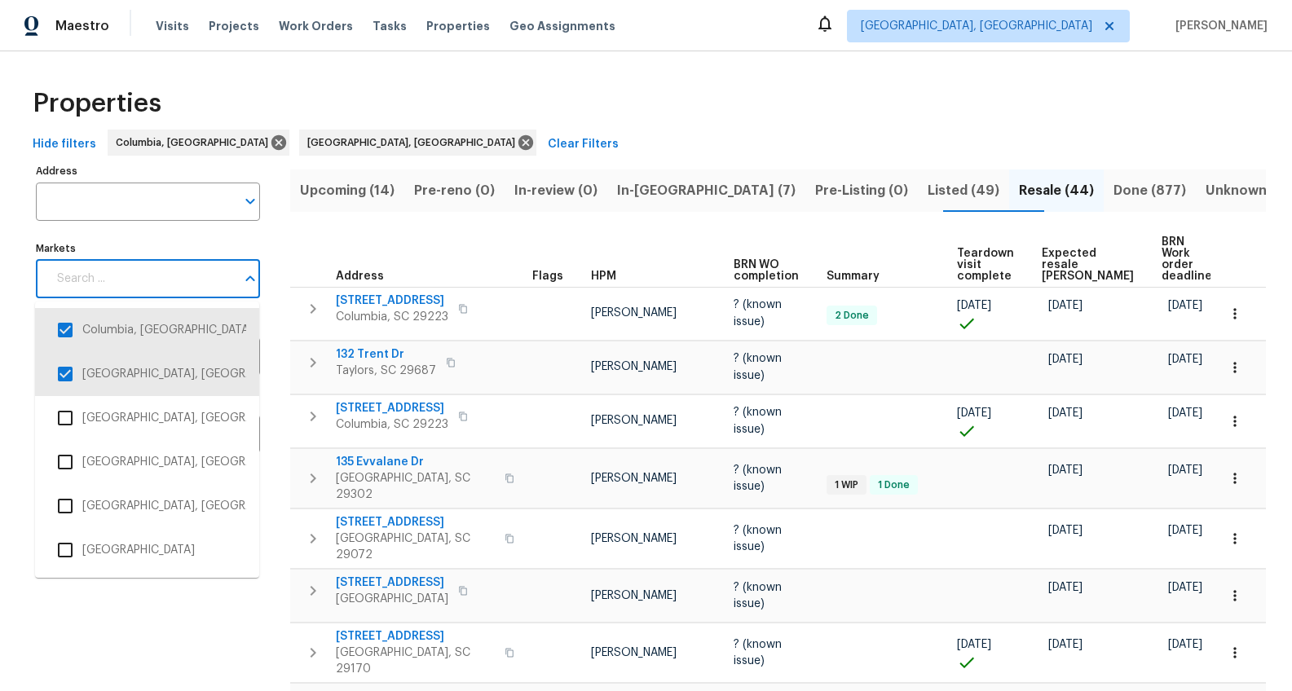
click at [118, 284] on input "Markets" at bounding box center [141, 279] width 188 height 38
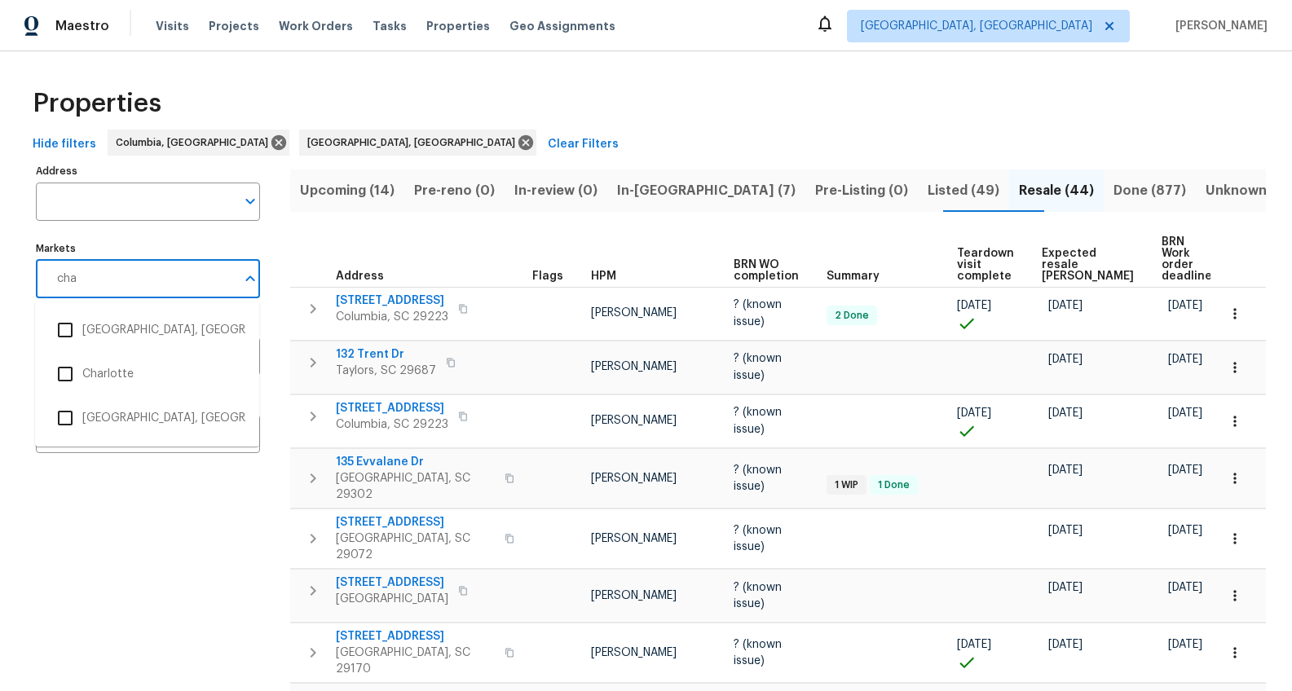
type input "char"
click at [73, 333] on input "checkbox" at bounding box center [65, 330] width 34 height 34
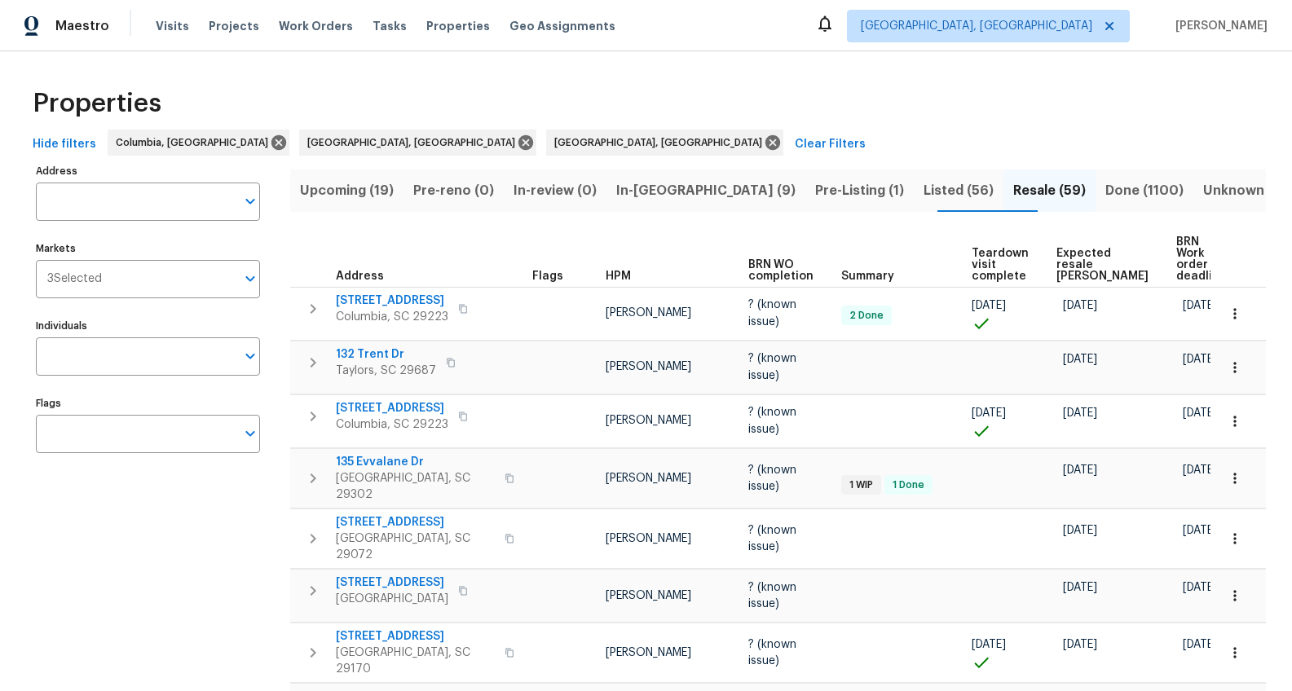
click at [377, 190] on span "Upcoming (19)" at bounding box center [347, 190] width 94 height 23
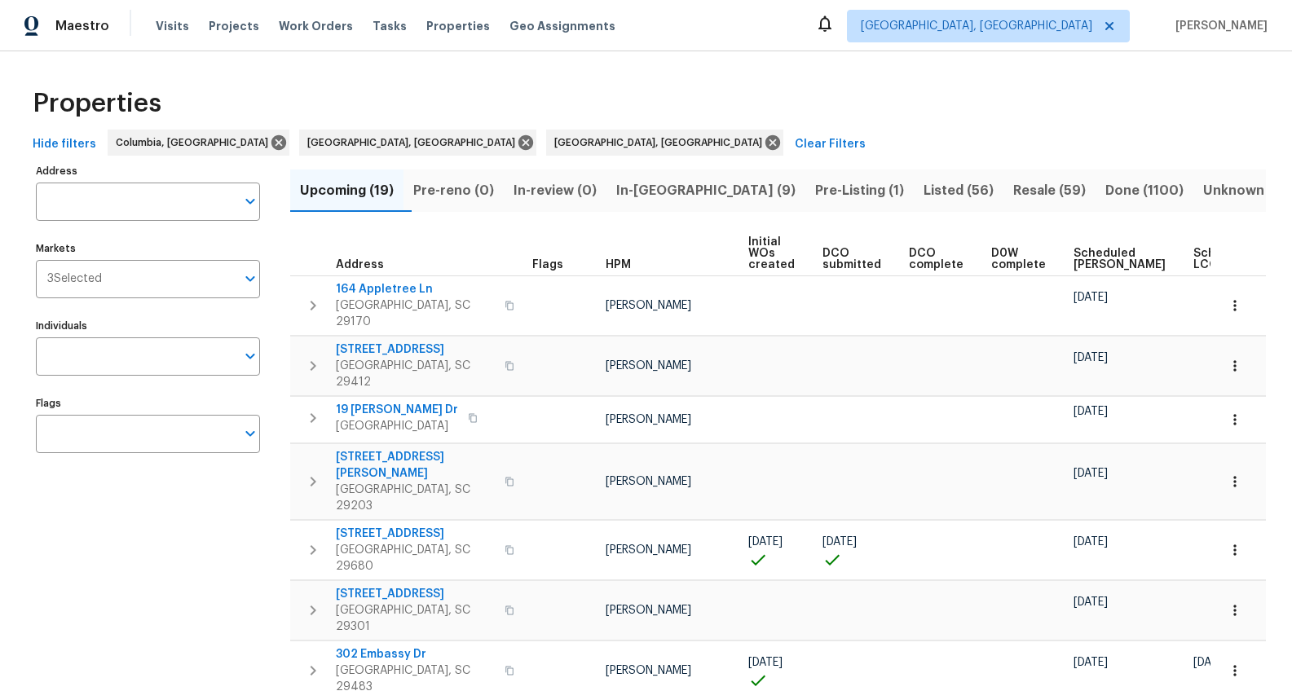
click at [1090, 262] on span "Scheduled COE" at bounding box center [1120, 259] width 92 height 23
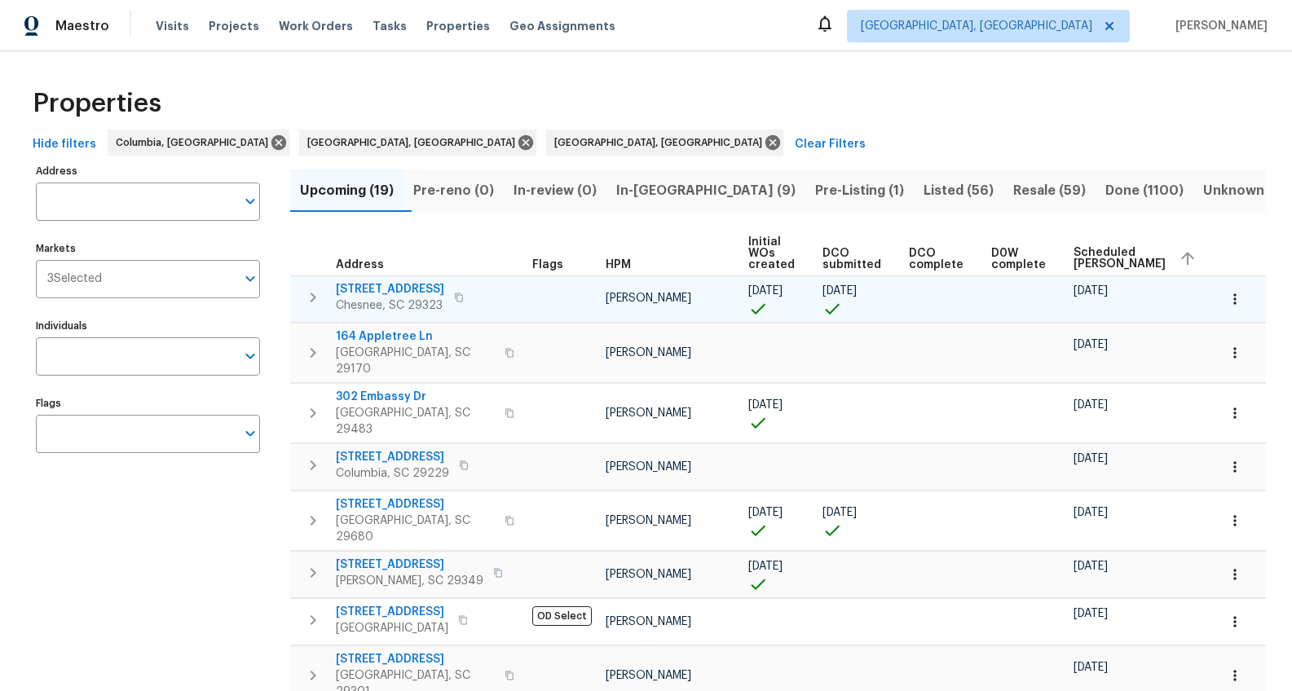
click at [369, 289] on span "917 Garnet Cir" at bounding box center [390, 289] width 108 height 16
click at [454, 299] on icon "button" at bounding box center [459, 298] width 10 height 10
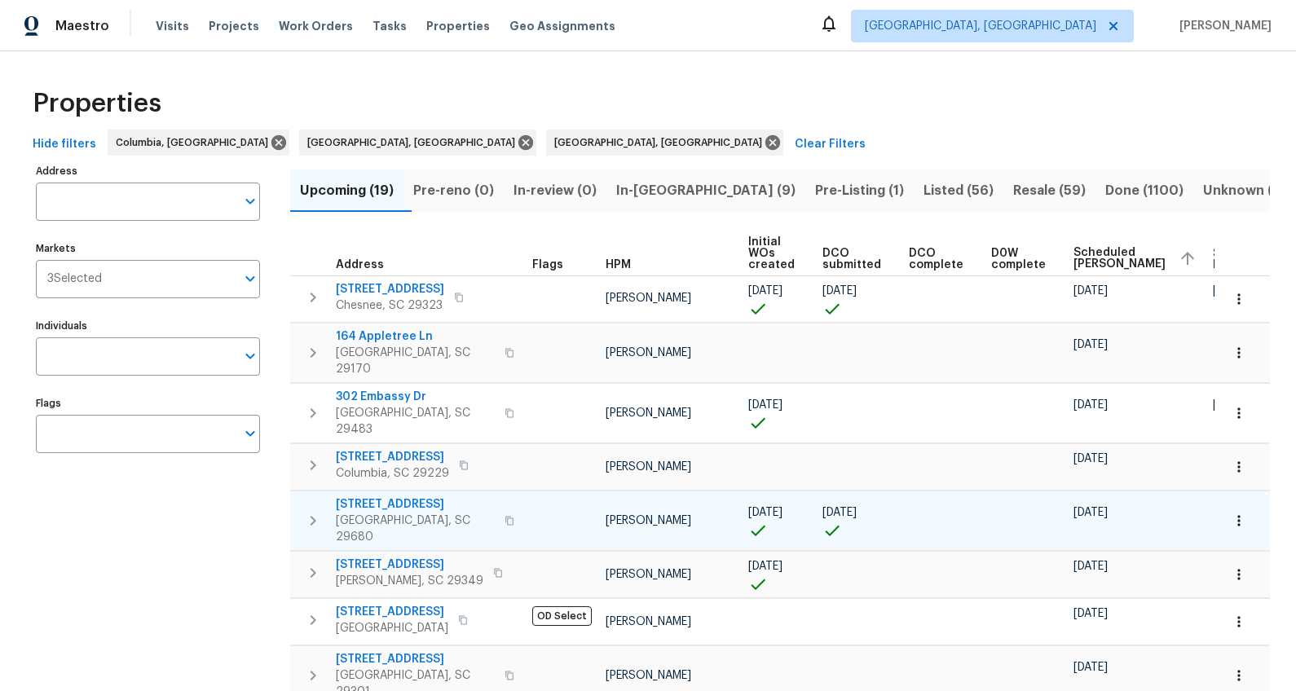
scroll to position [17, 0]
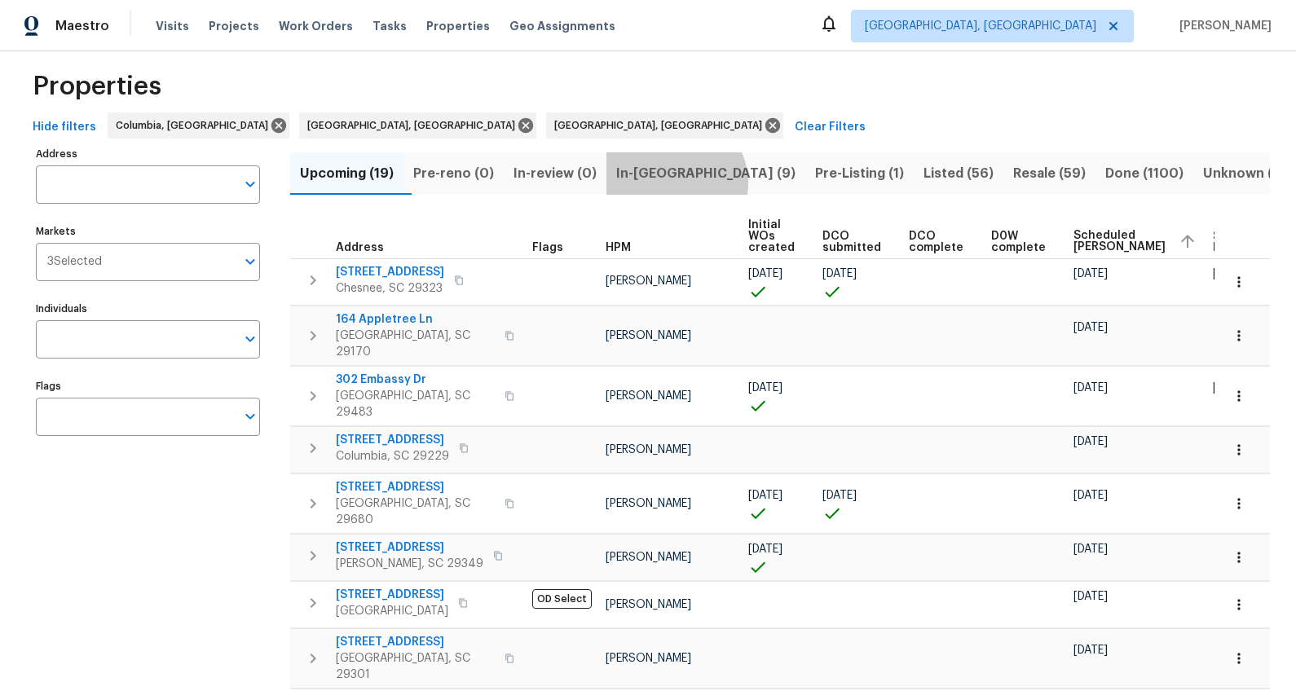
click at [696, 183] on span "In-reno (9)" at bounding box center [705, 173] width 179 height 23
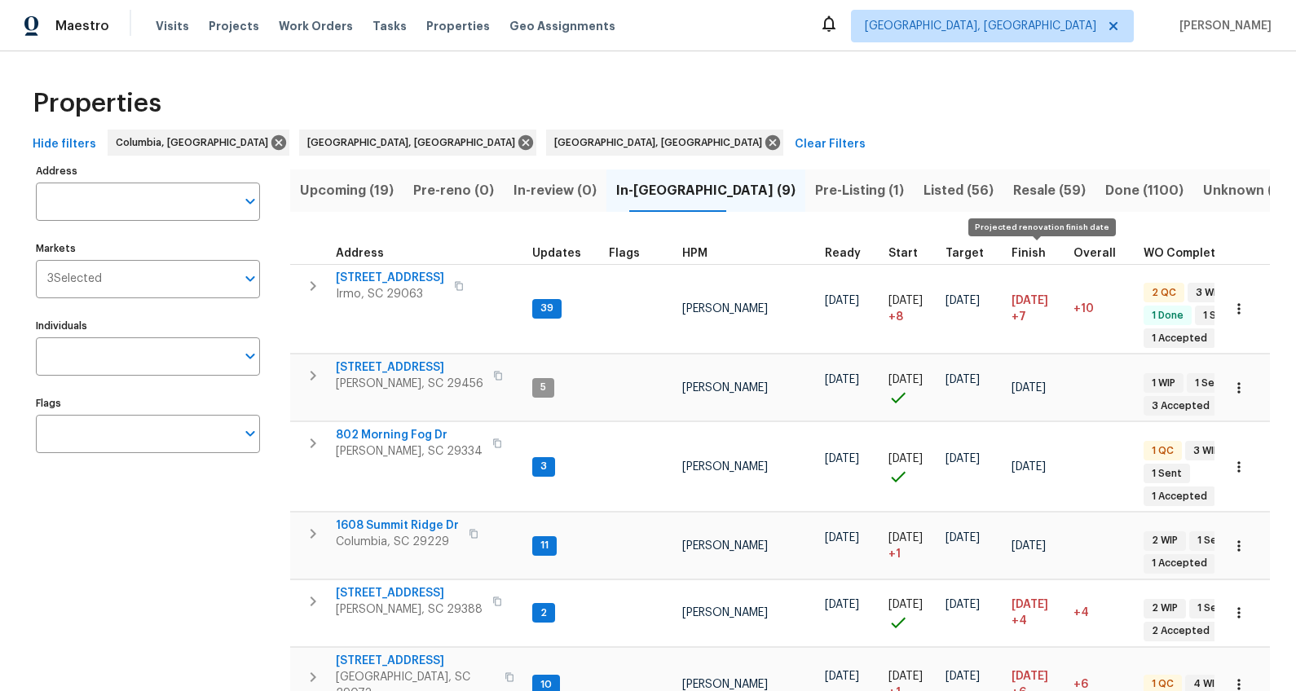
click at [1029, 255] on span "Finish" at bounding box center [1029, 253] width 34 height 11
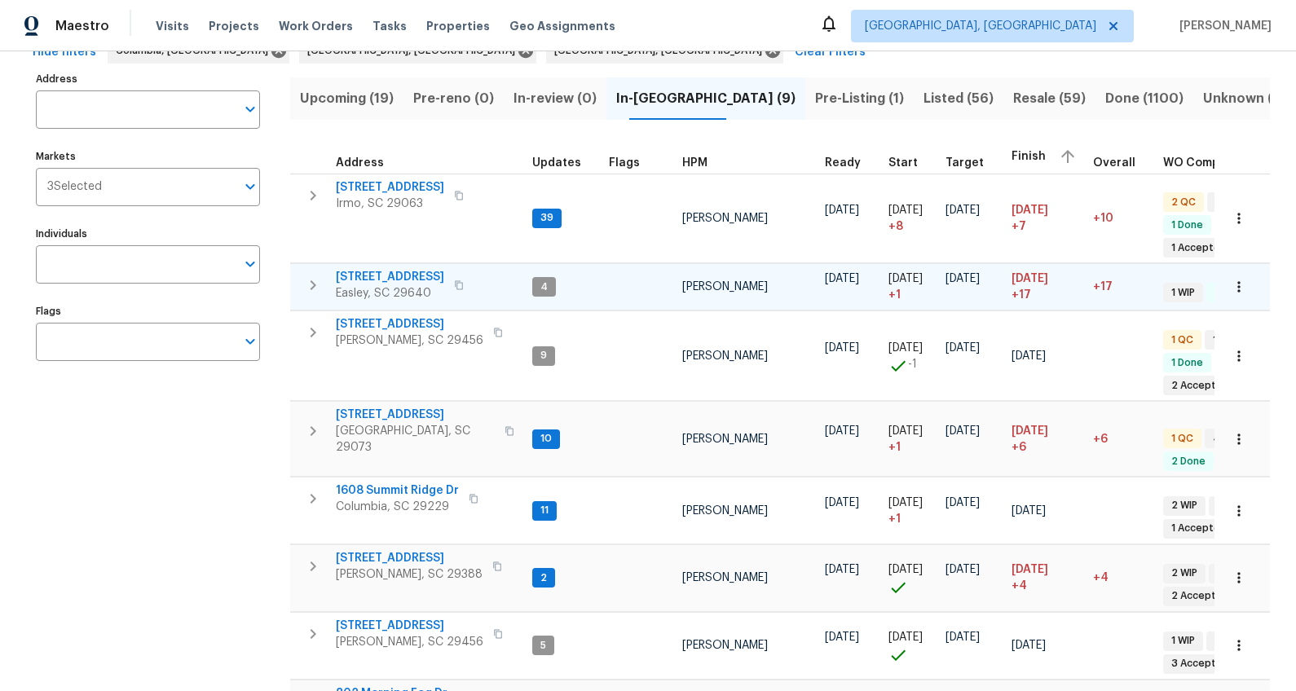
scroll to position [117, 0]
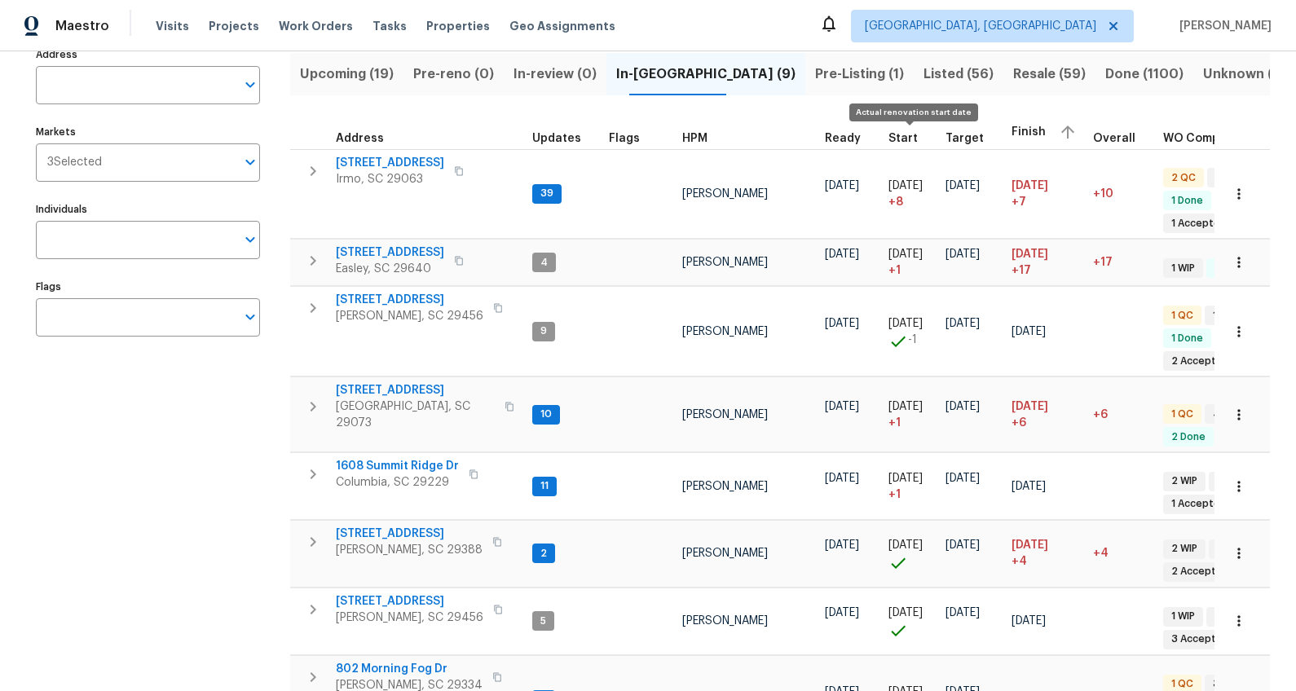
click at [899, 137] on span "Start" at bounding box center [903, 138] width 29 height 11
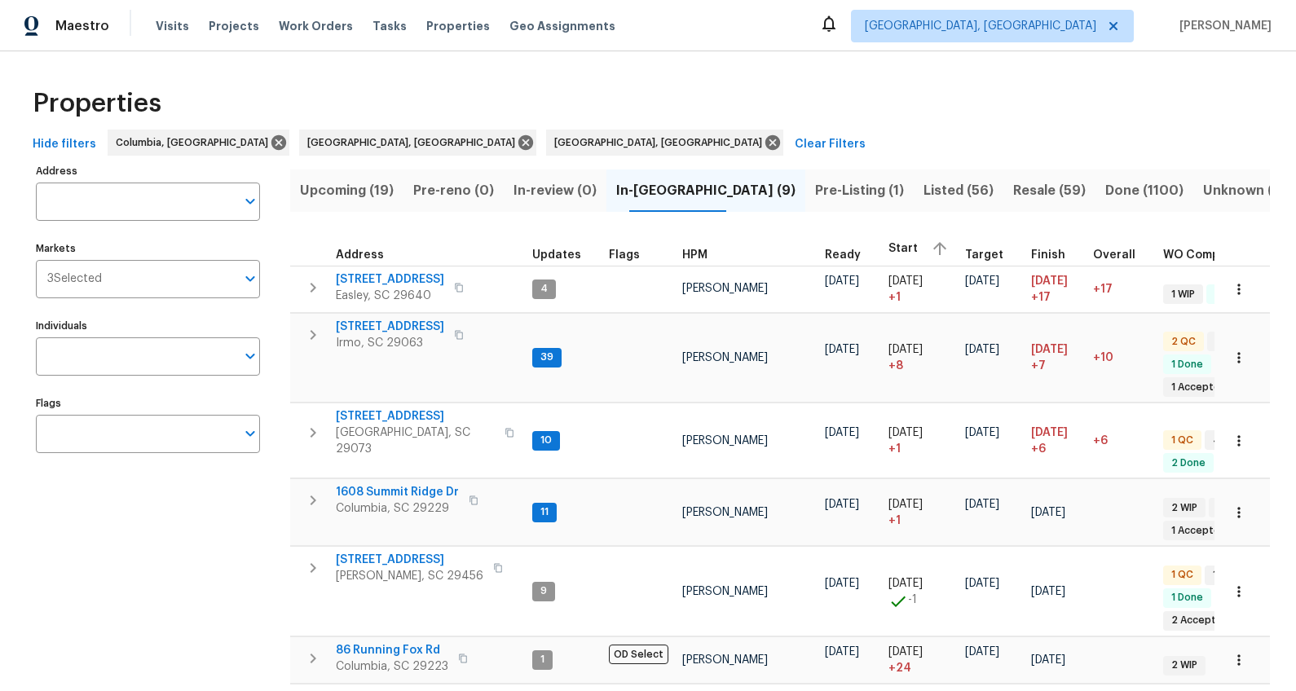
click at [815, 196] on span "Pre-Listing (1)" at bounding box center [859, 190] width 89 height 23
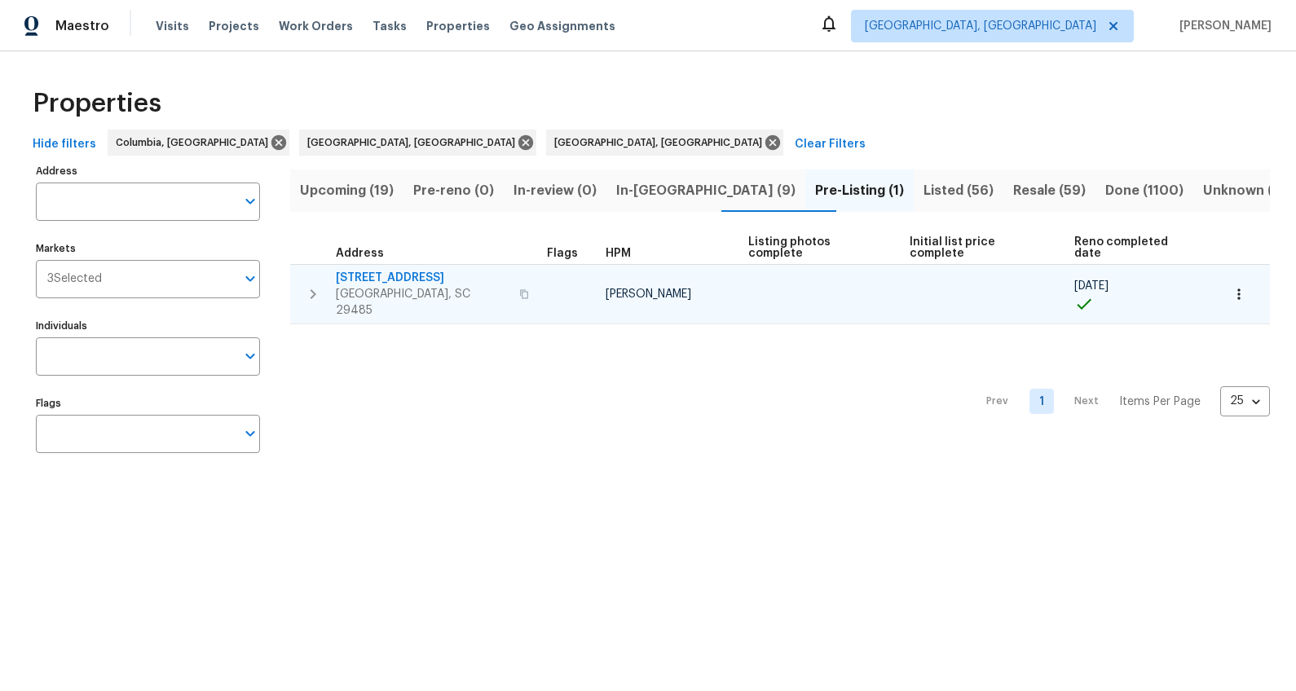
click at [389, 270] on span "112 Balsam Cir" at bounding box center [423, 278] width 174 height 16
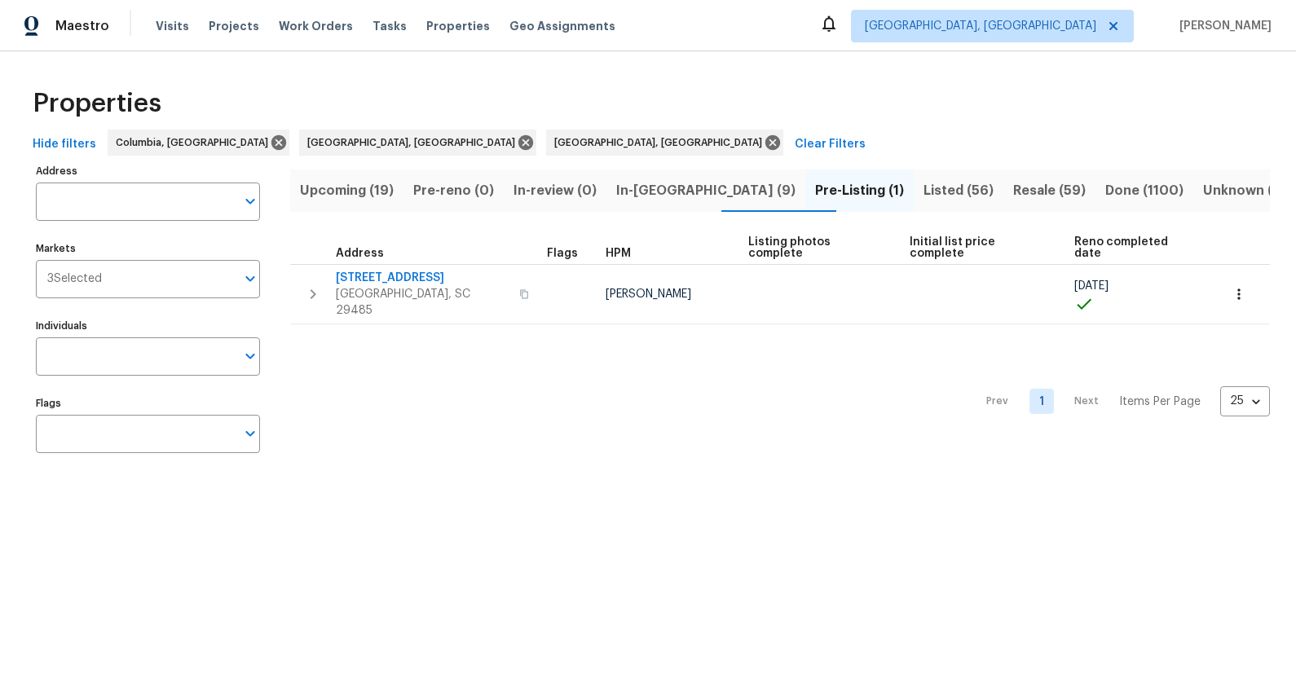
click at [1013, 194] on span "Resale (59)" at bounding box center [1049, 190] width 73 height 23
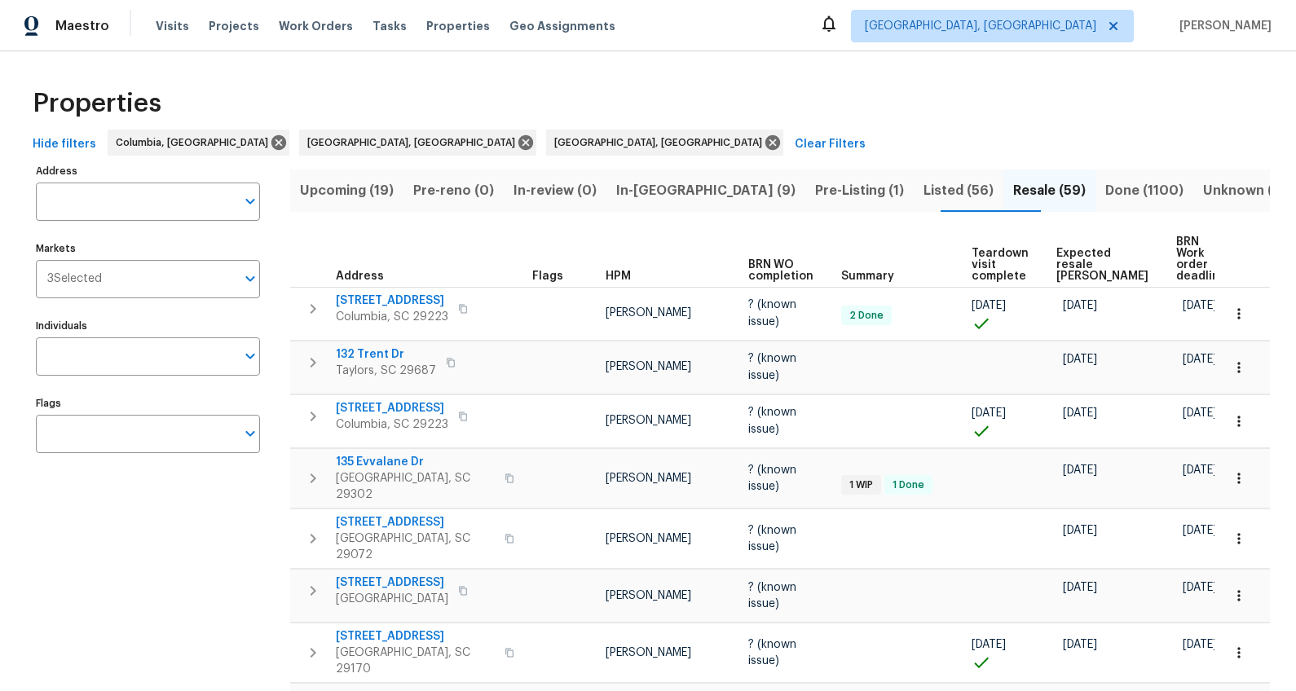
click at [1057, 254] on span "Expected resale COE" at bounding box center [1103, 265] width 92 height 34
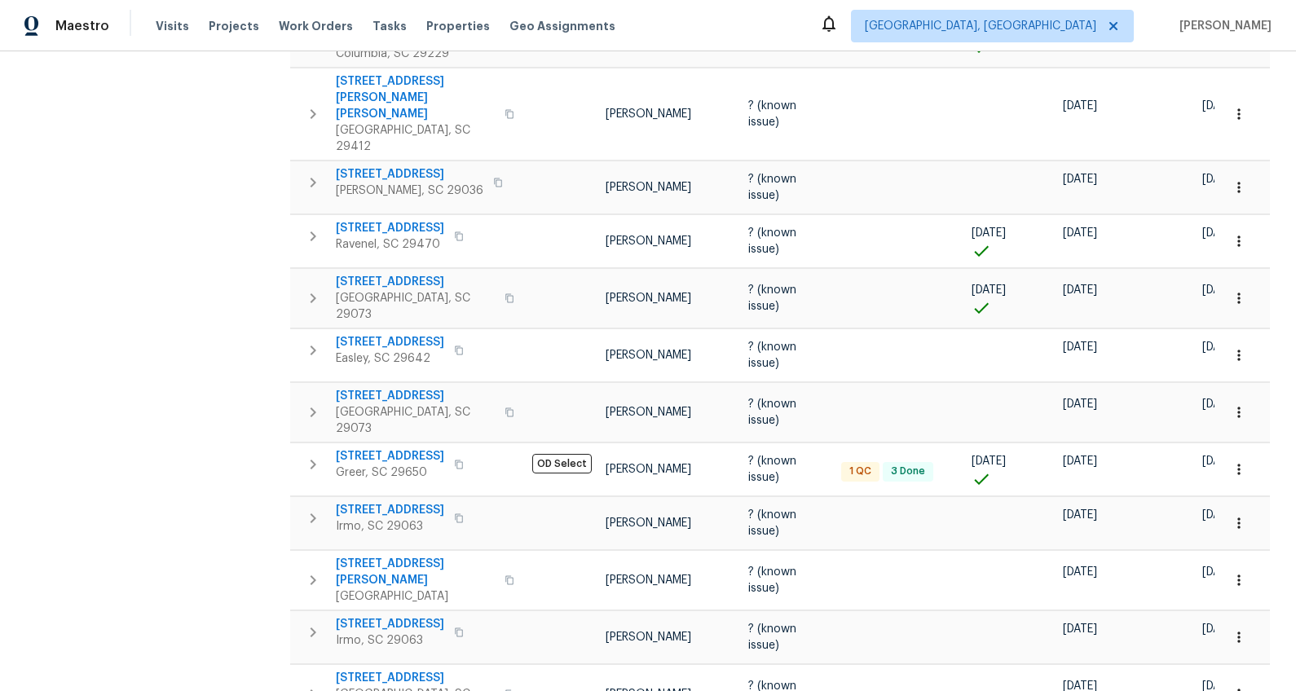
scroll to position [1030, 0]
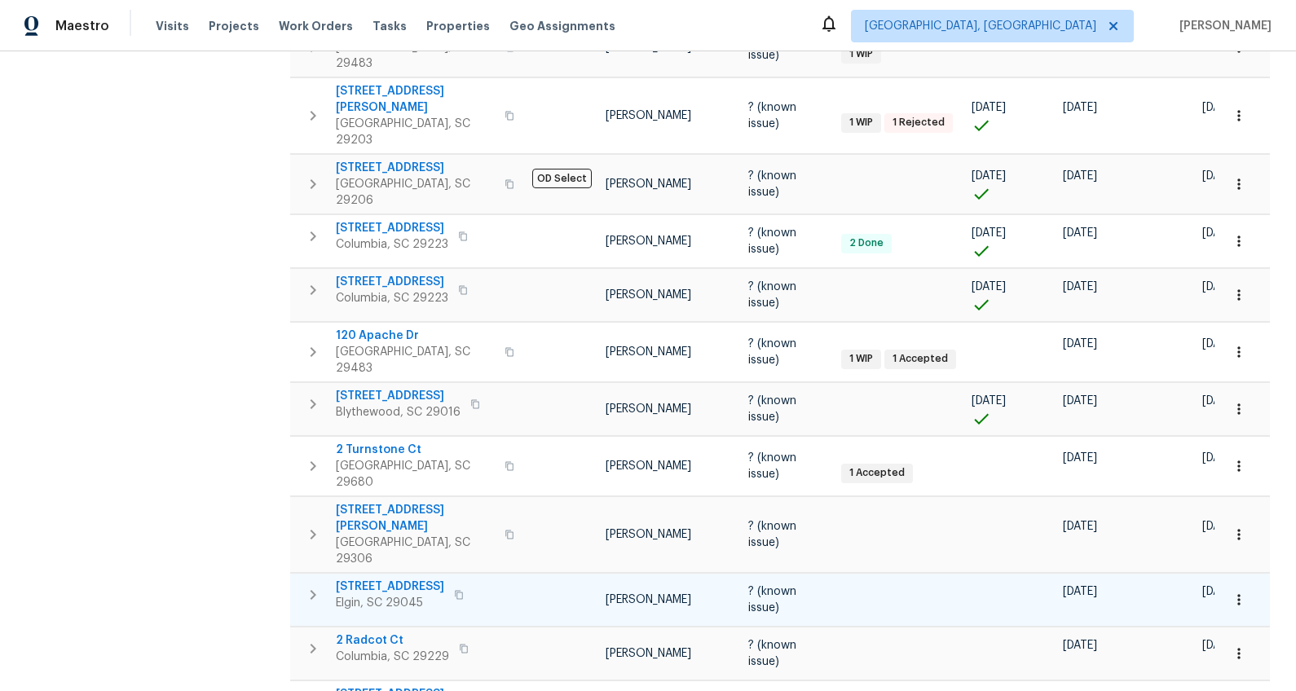
scroll to position [452, 0]
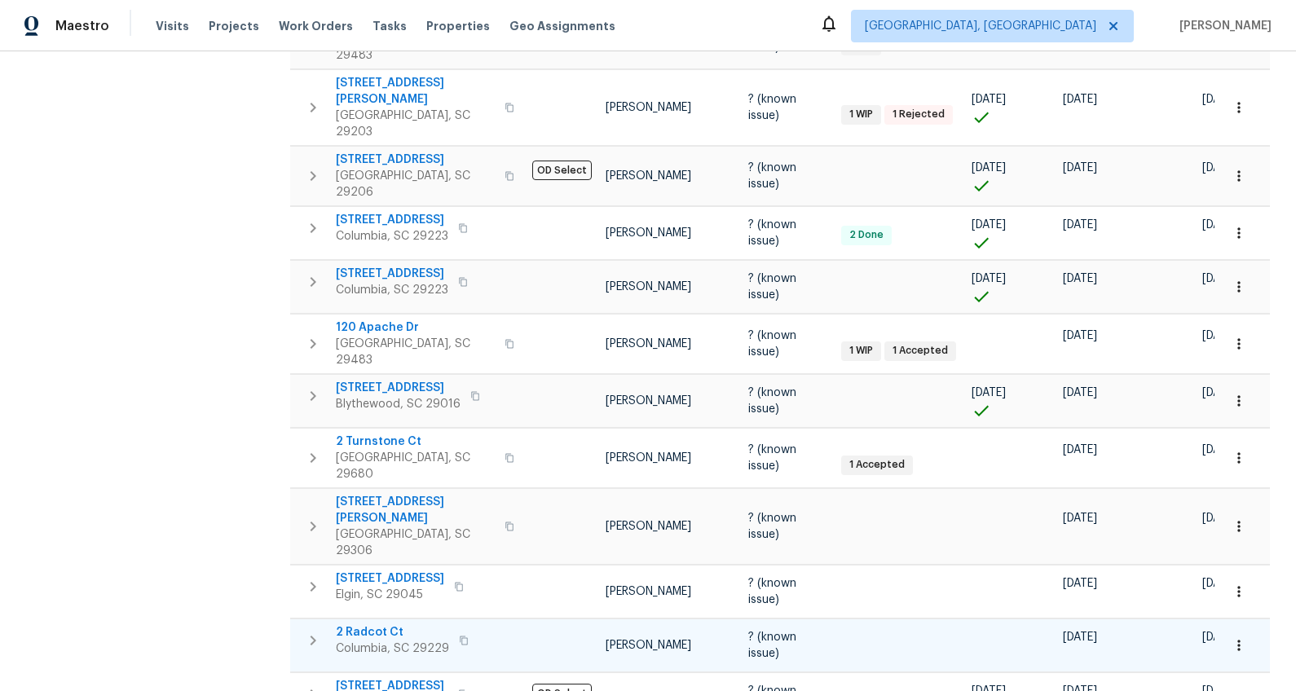
click at [377, 624] on span "2 Radcot Ct" at bounding box center [392, 632] width 113 height 16
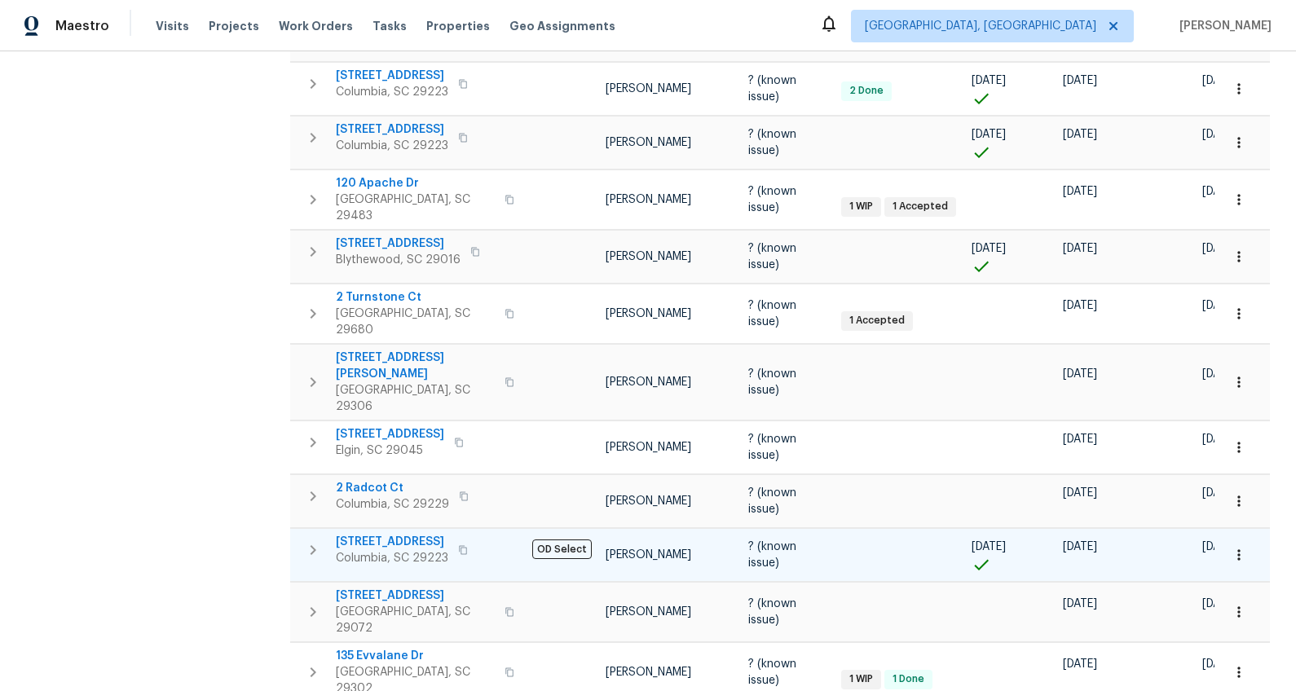
click at [405, 534] on span "1920 Pennfield Dr" at bounding box center [392, 542] width 113 height 16
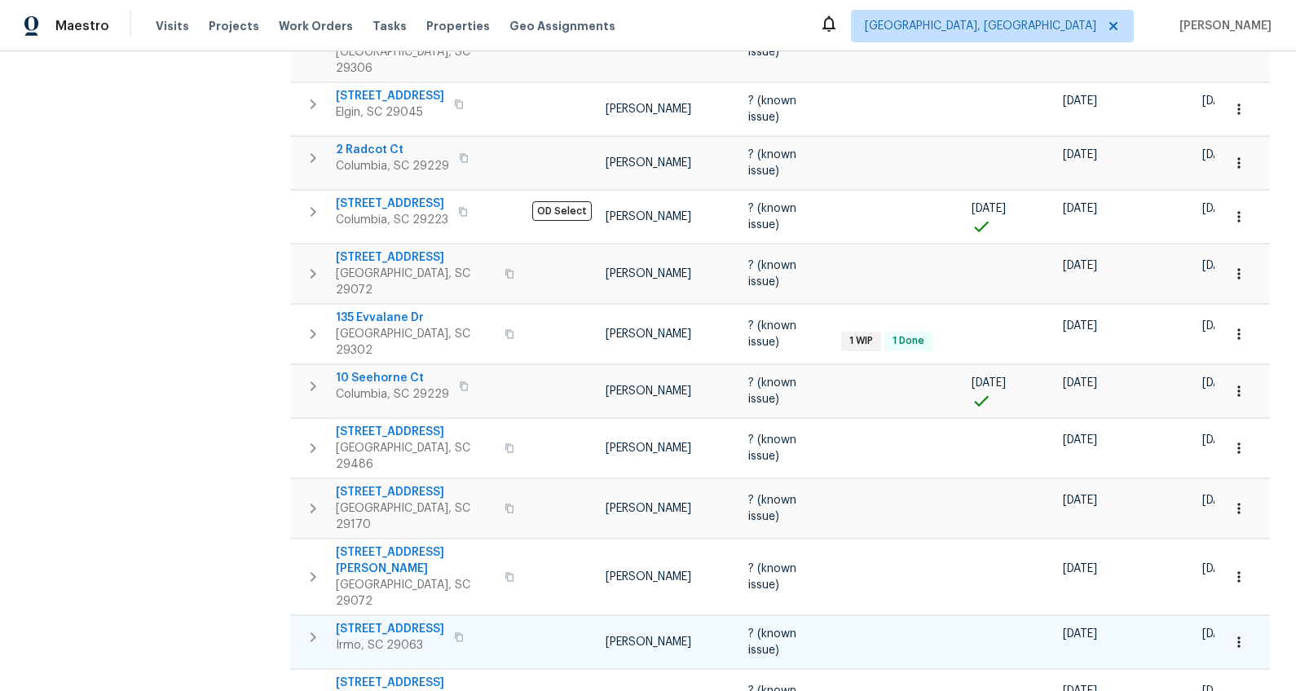
scroll to position [991, 0]
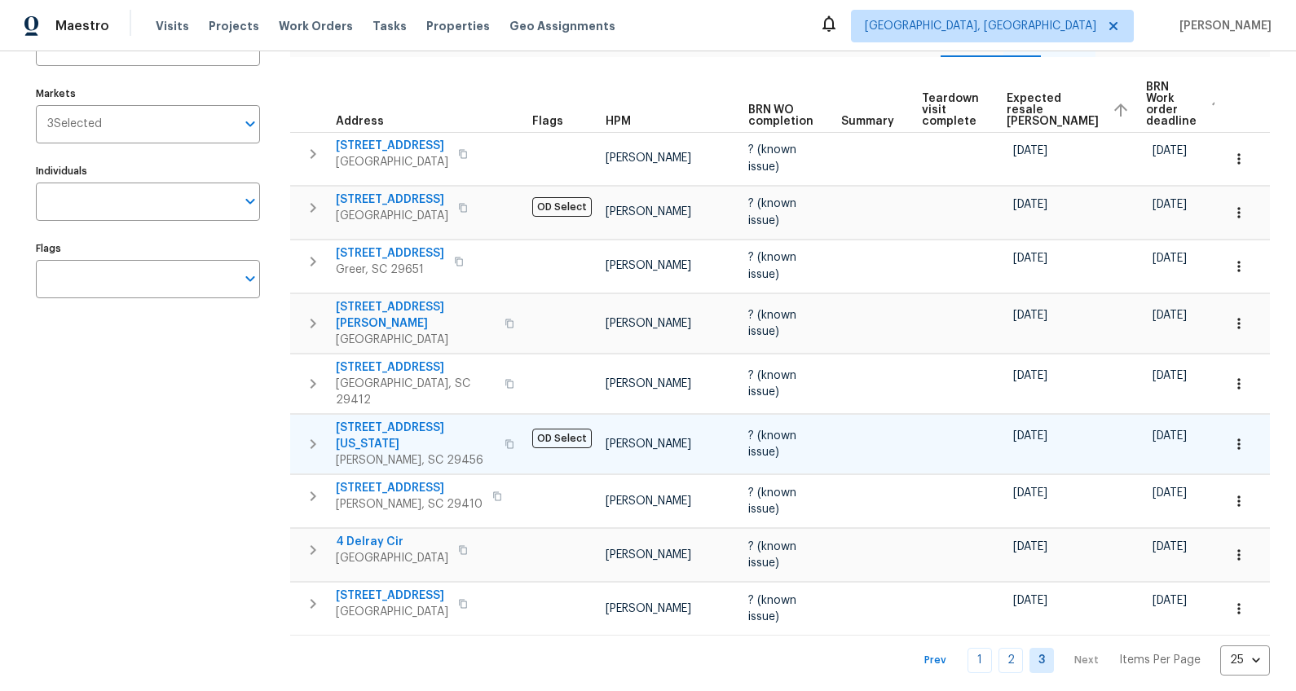
scroll to position [158, 0]
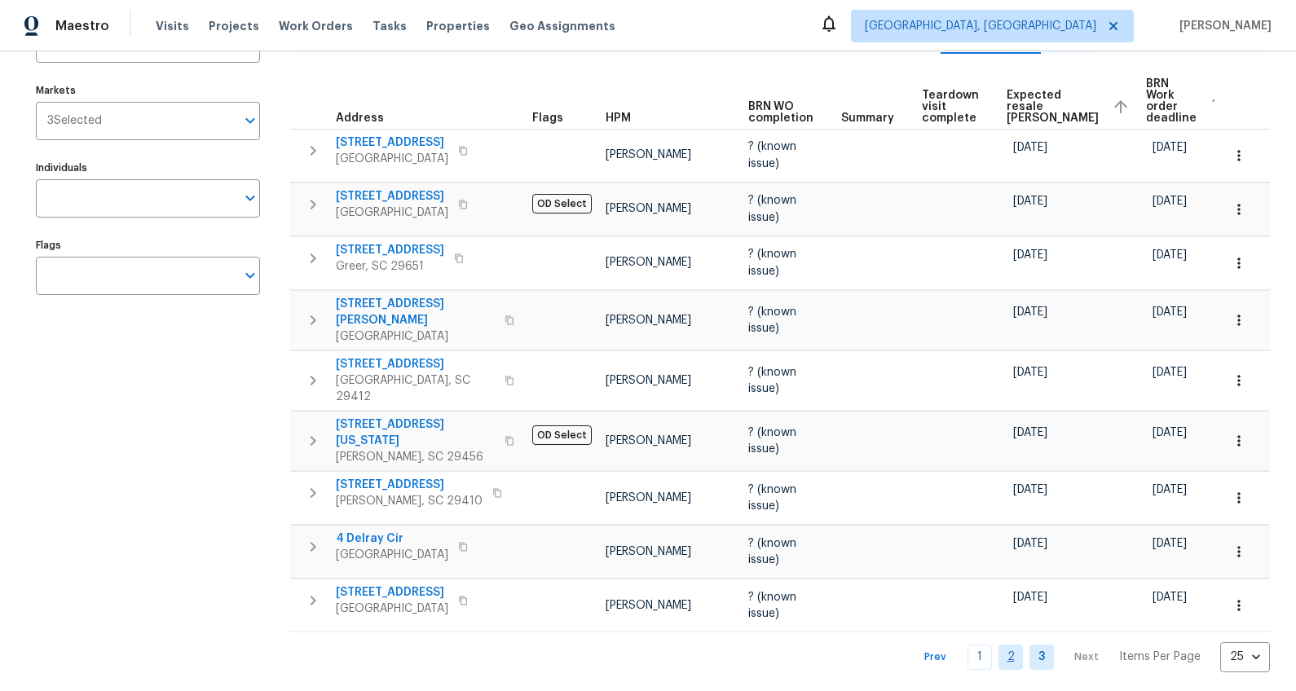
click at [1004, 645] on link "2" at bounding box center [1011, 657] width 24 height 25
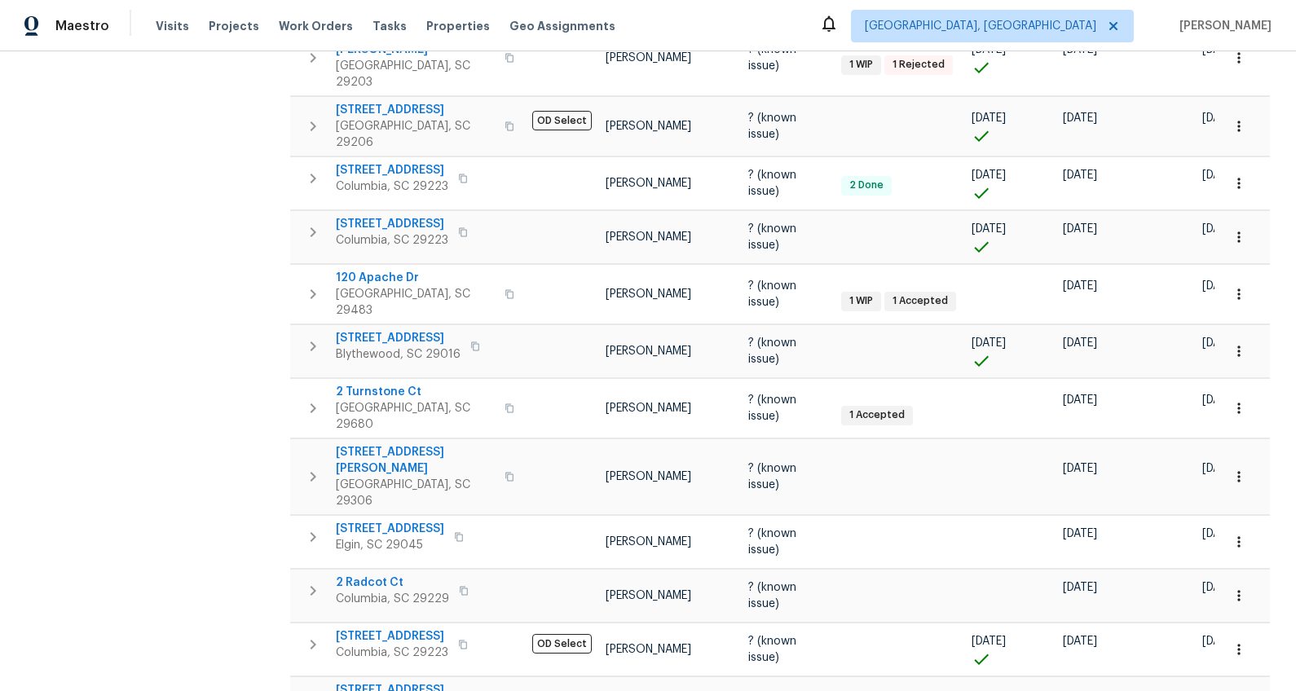
scroll to position [635, 0]
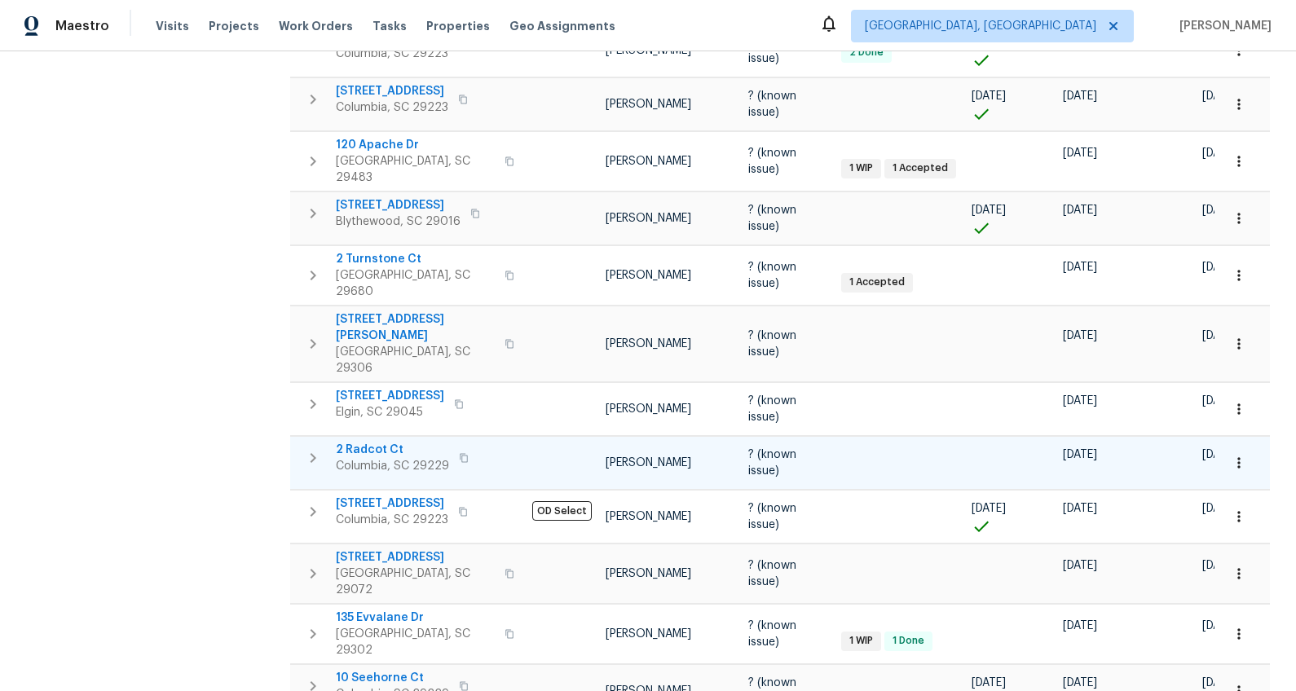
click at [380, 442] on span "2 Radcot Ct" at bounding box center [392, 450] width 113 height 16
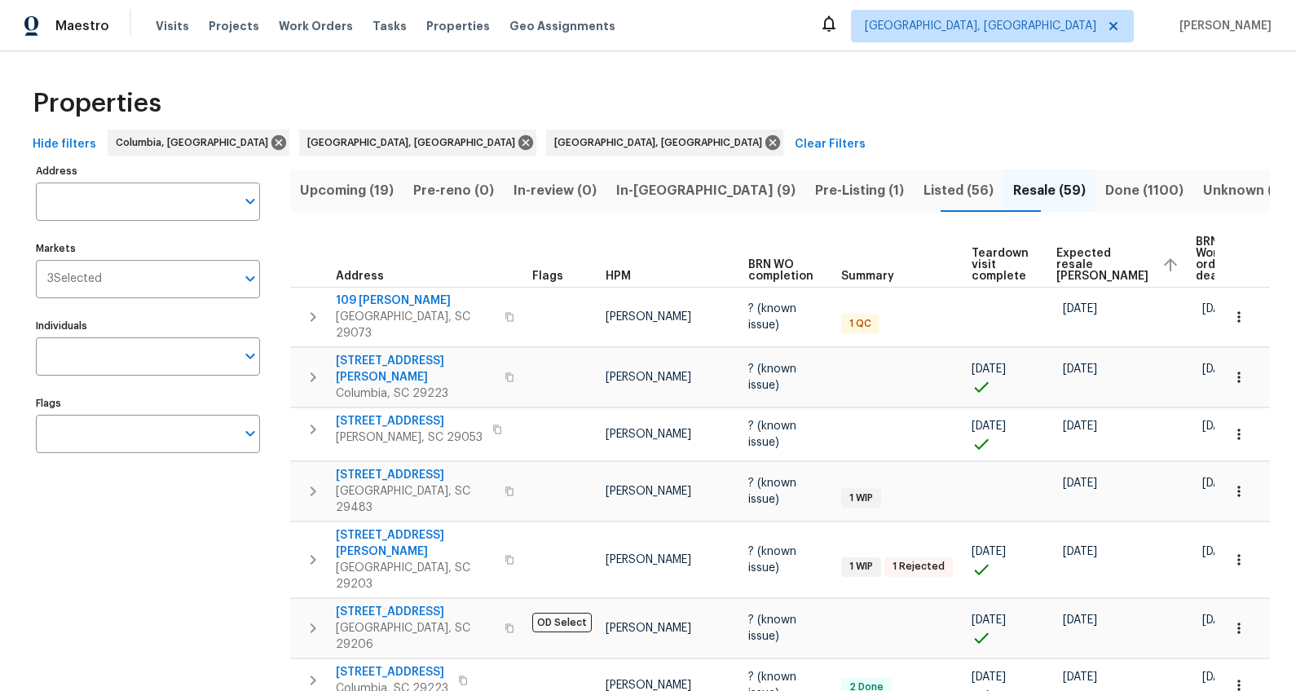
scroll to position [3, 0]
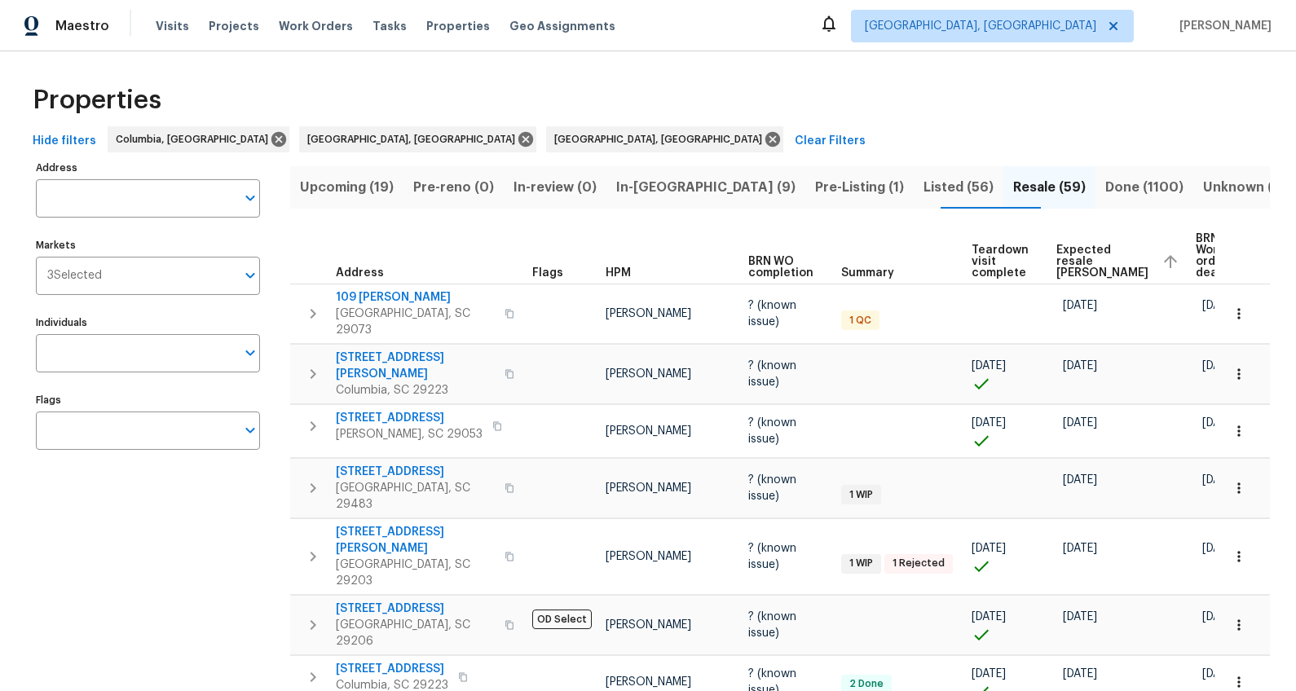
click at [924, 183] on span "Listed (56)" at bounding box center [959, 187] width 70 height 23
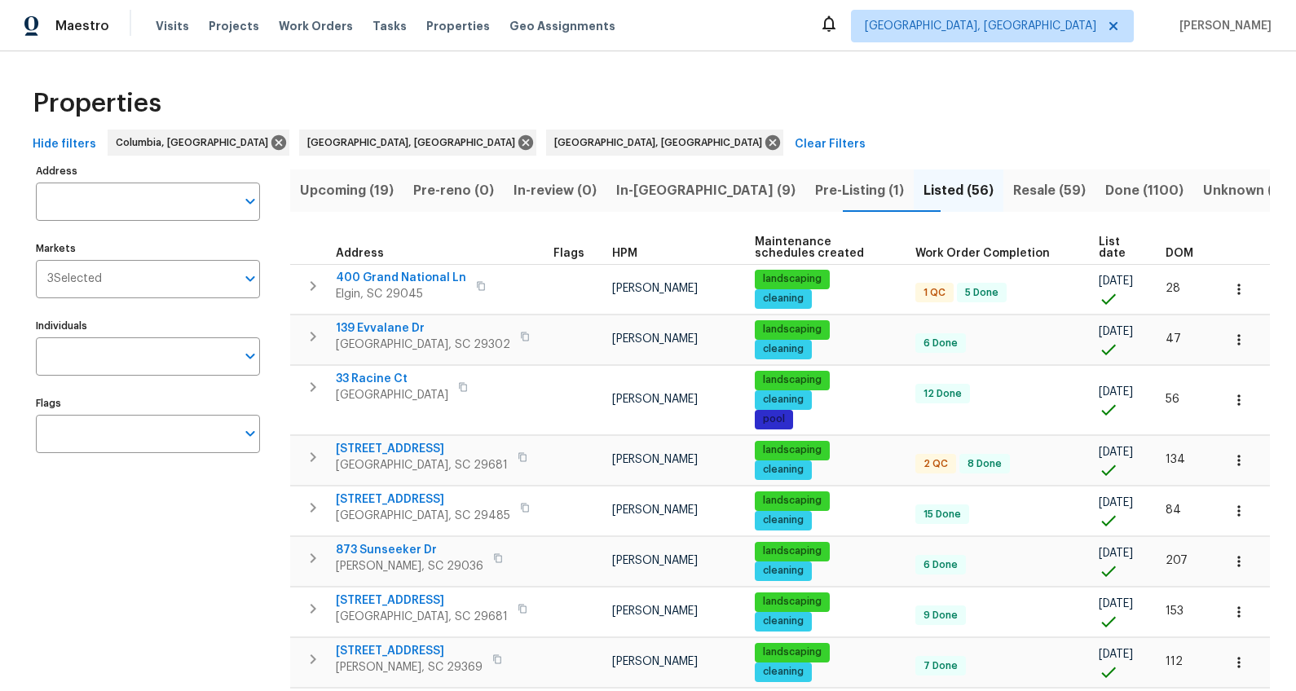
click at [1171, 254] on span "DOM" at bounding box center [1180, 253] width 28 height 11
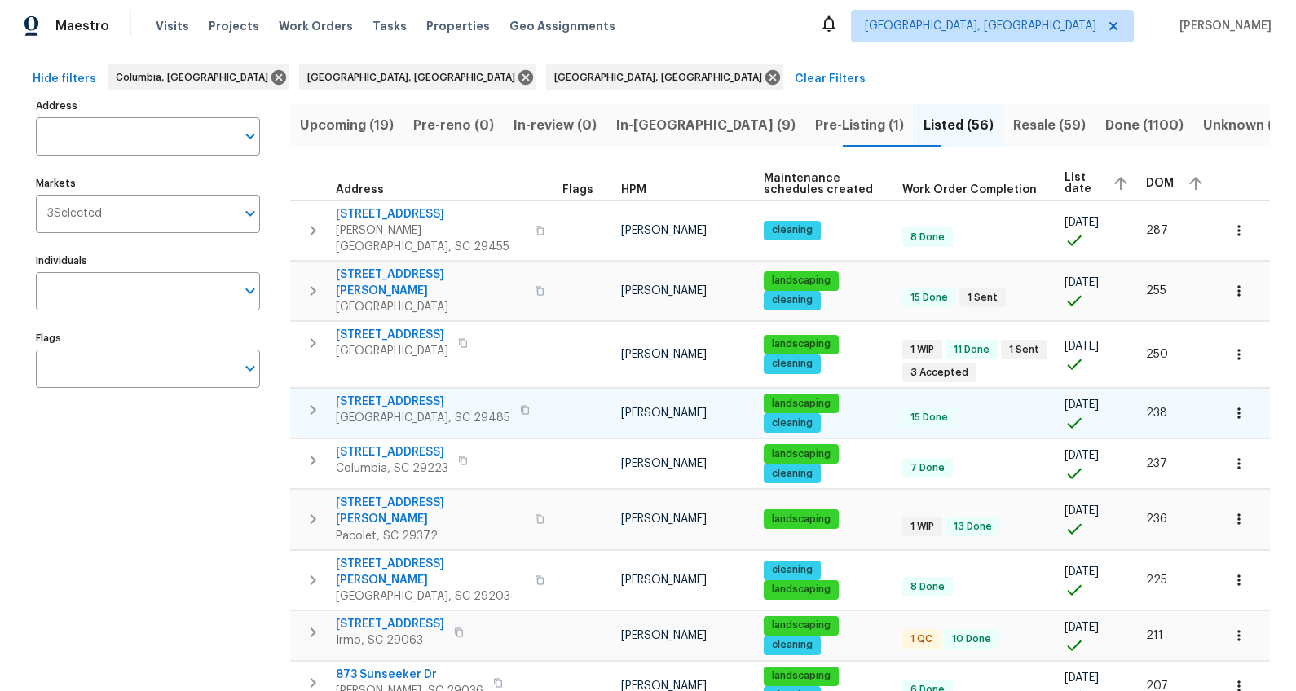
scroll to position [81, 0]
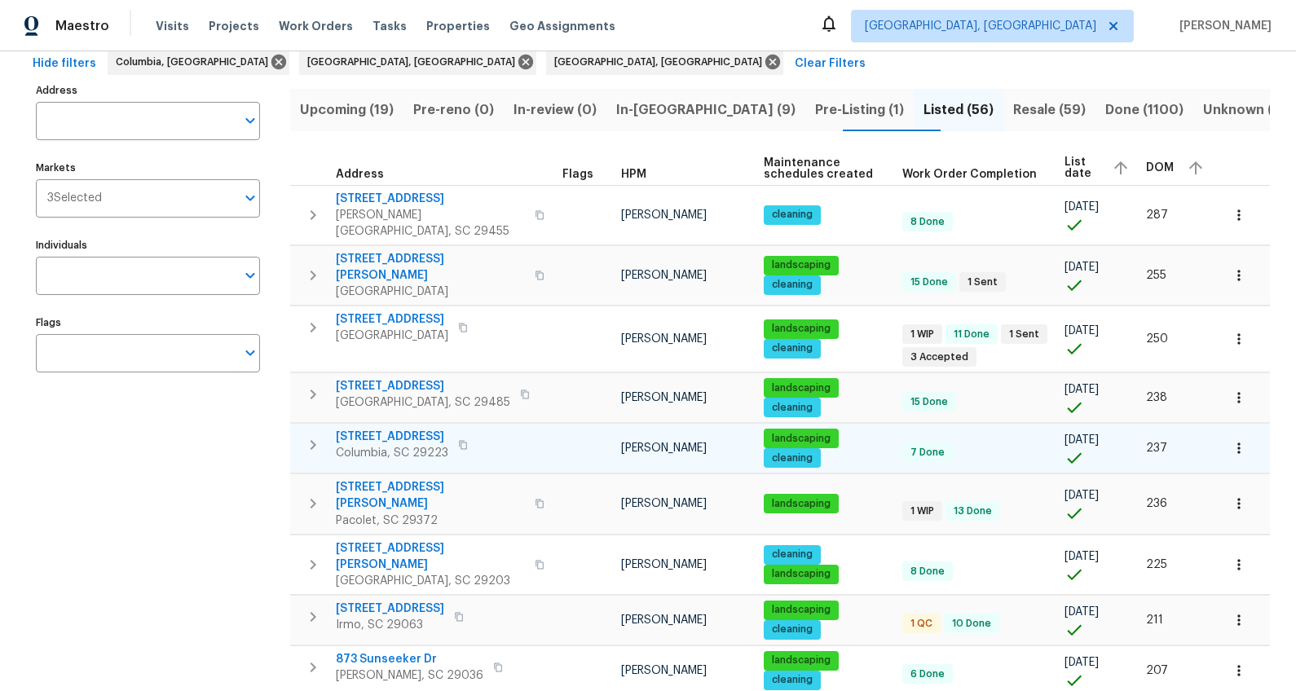
click at [404, 429] on span "105 Beaver Dam Rd" at bounding box center [392, 437] width 113 height 16
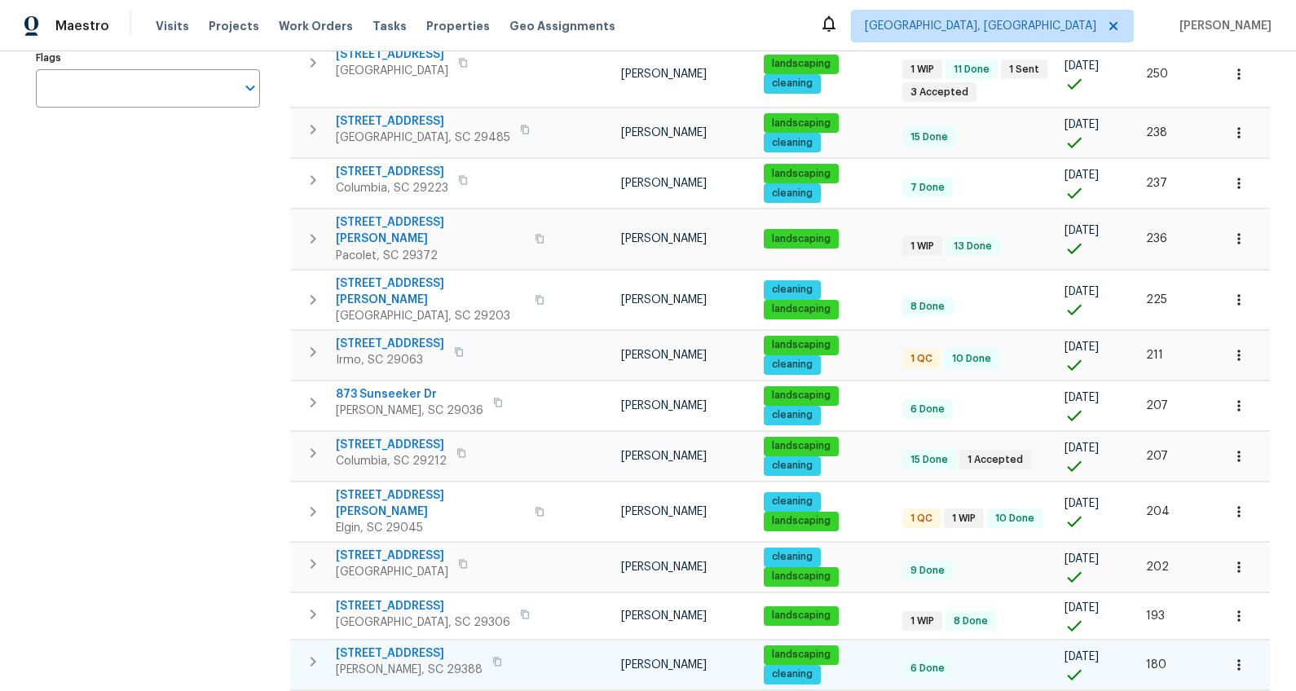
scroll to position [360, 0]
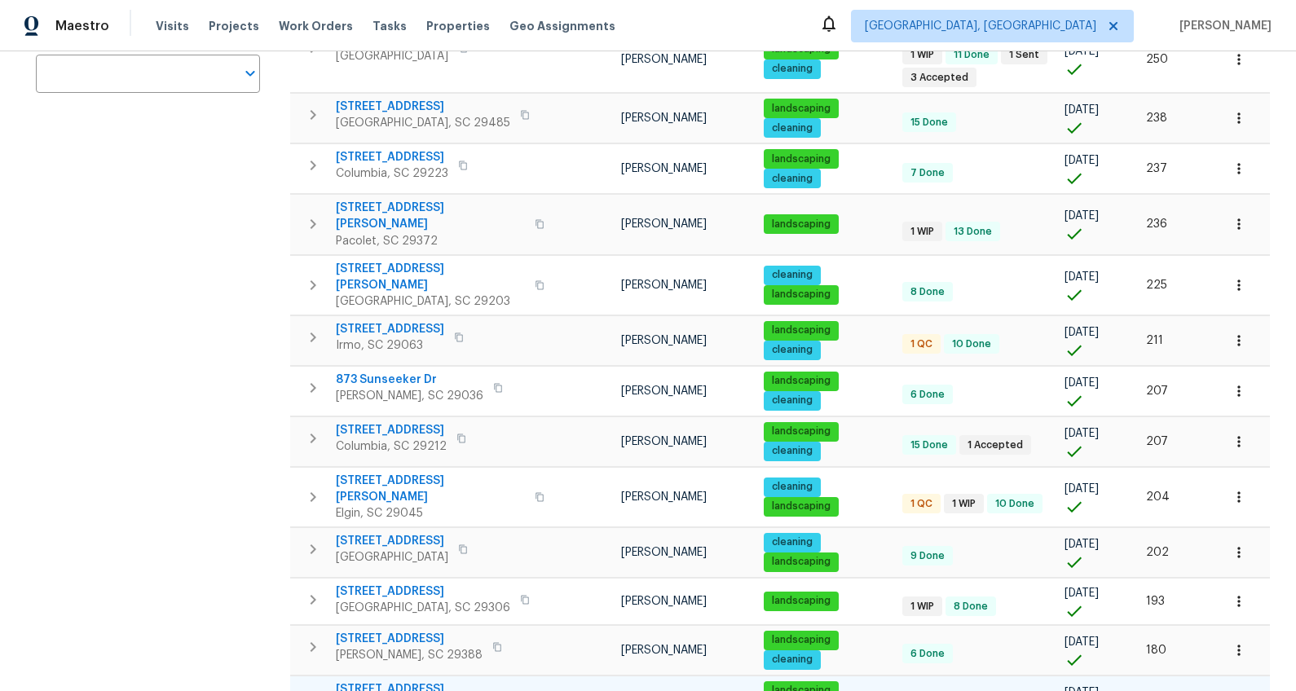
click at [383, 648] on span "307 Sedona Dr" at bounding box center [423, 690] width 175 height 16
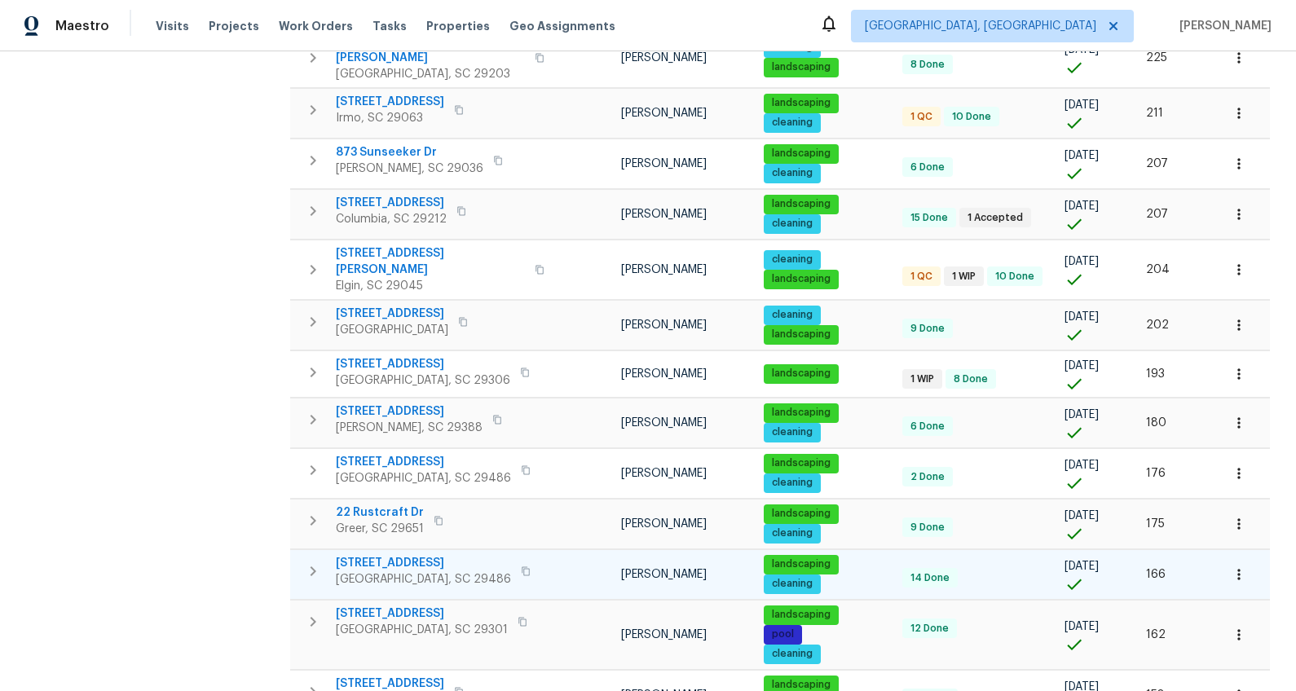
scroll to position [600, 0]
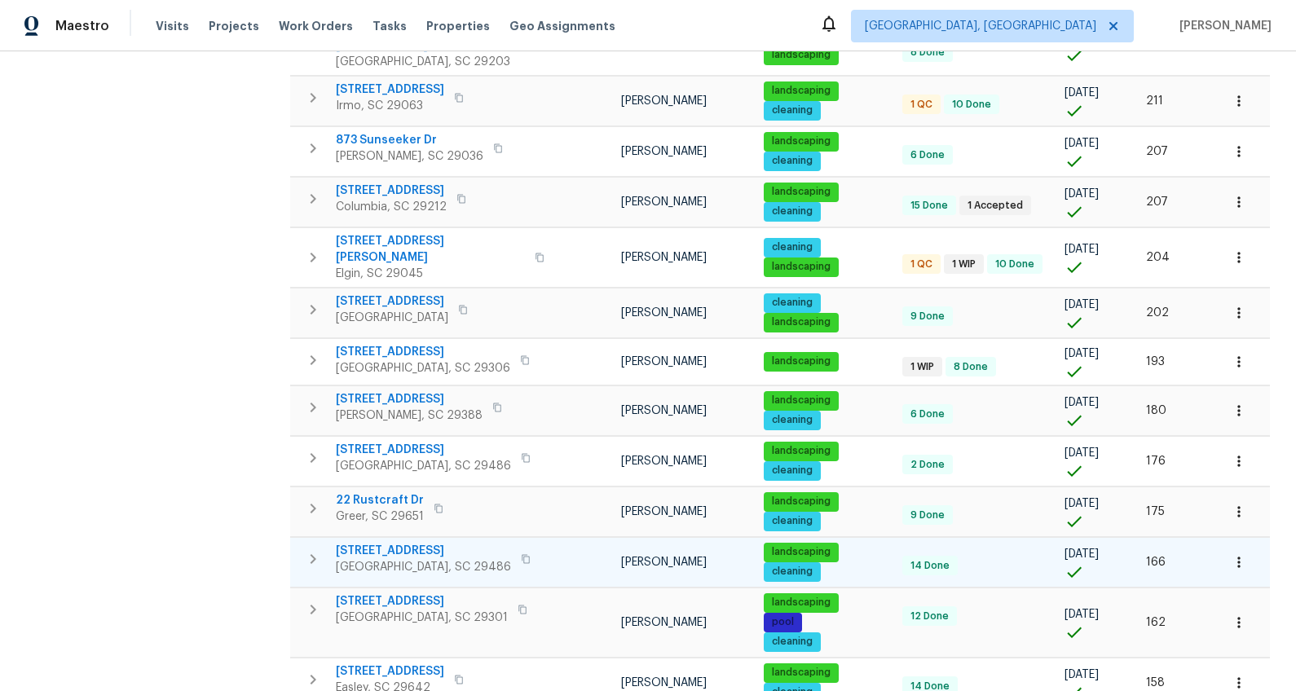
click at [405, 543] on span "253 Palmetto Walk Dr" at bounding box center [423, 551] width 175 height 16
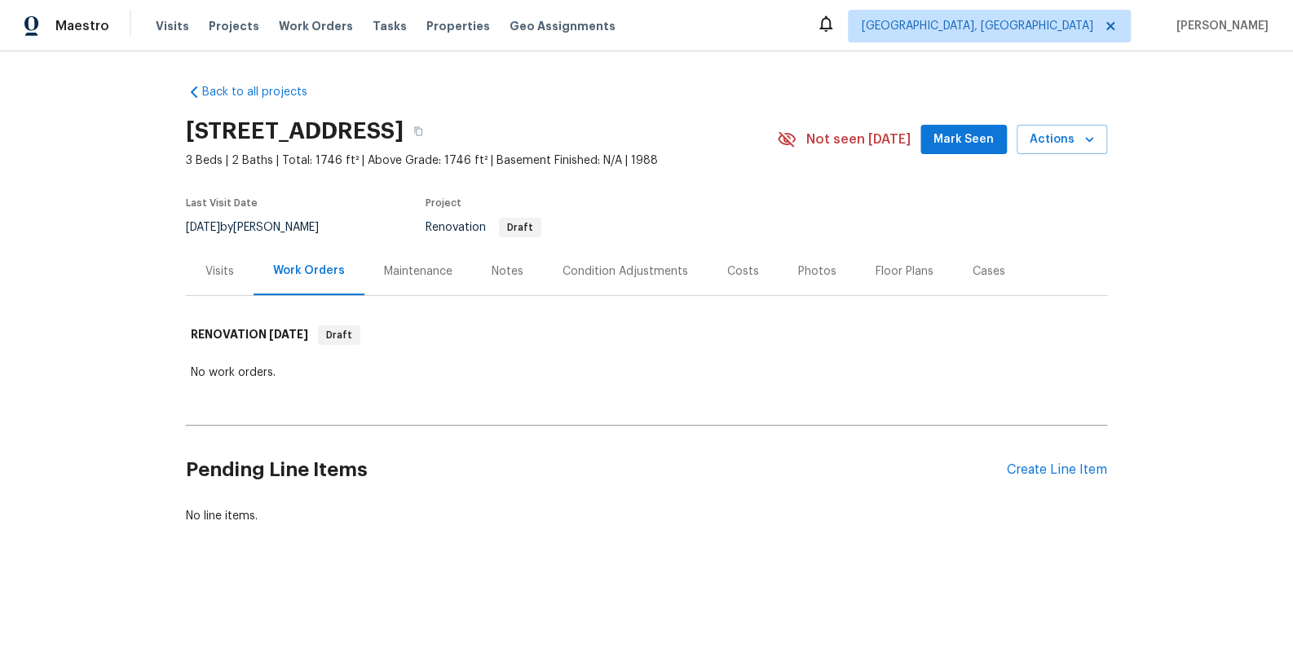
click at [746, 276] on div "Costs" at bounding box center [743, 271] width 71 height 48
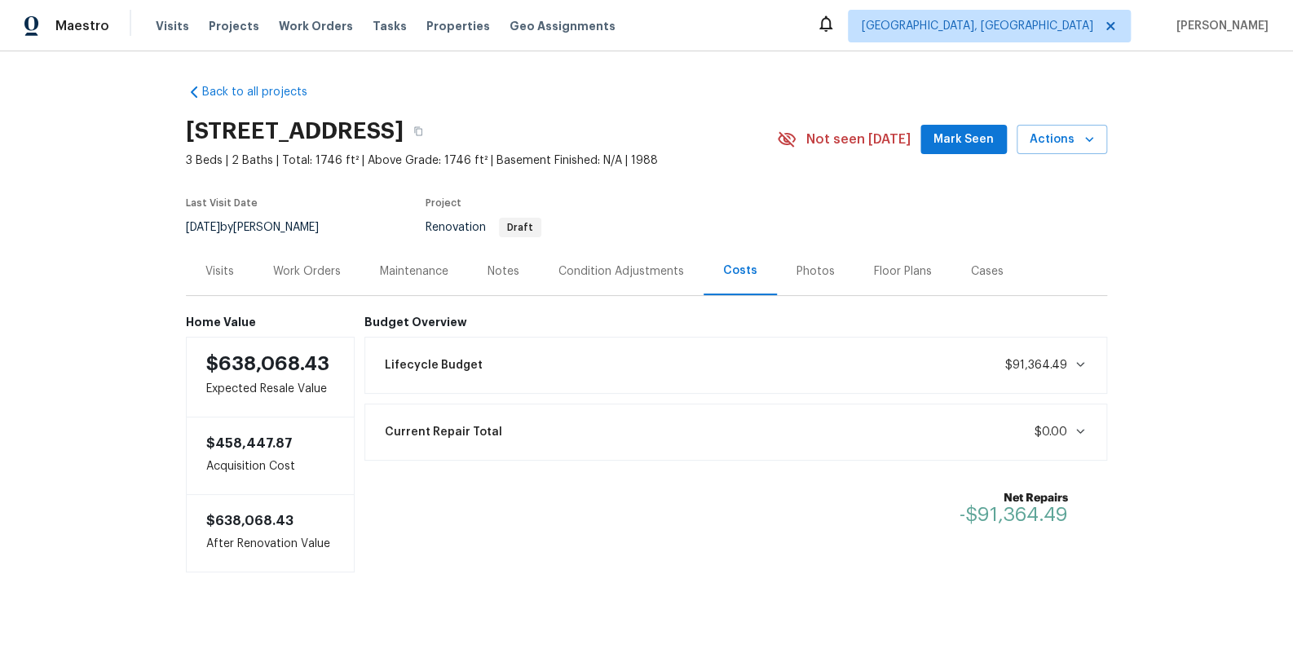
click at [309, 275] on div "Work Orders" at bounding box center [307, 271] width 68 height 16
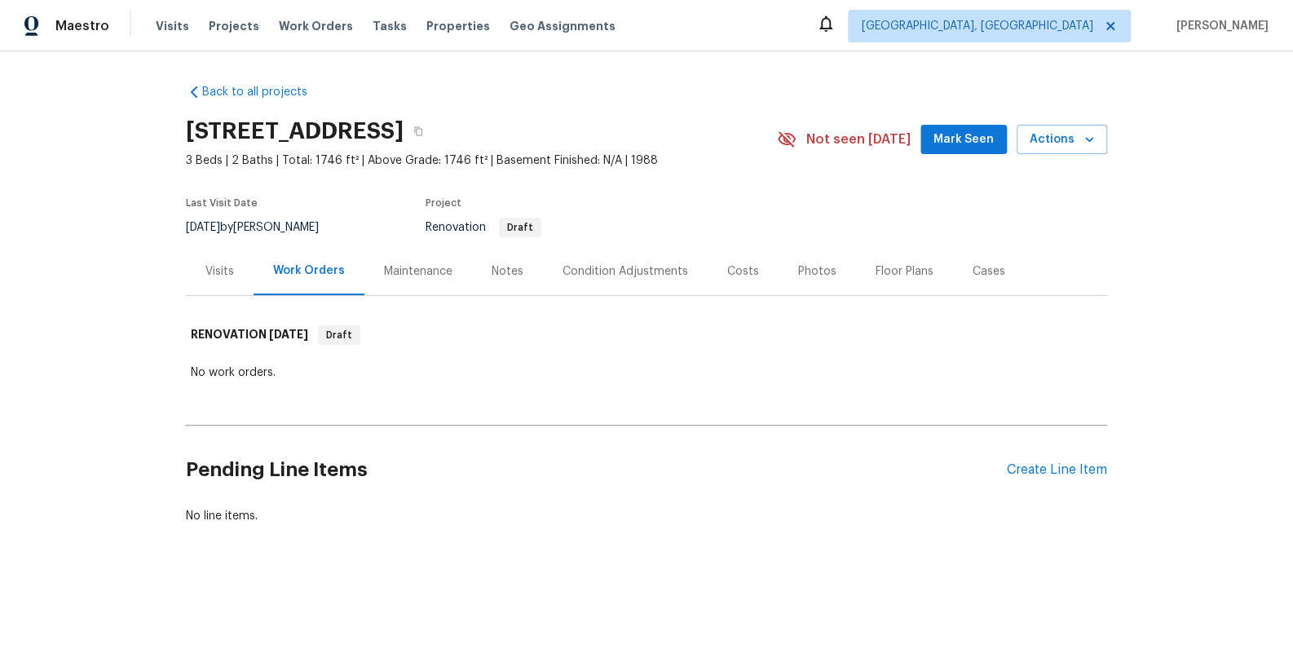
click at [217, 284] on div "Visits" at bounding box center [220, 271] width 68 height 48
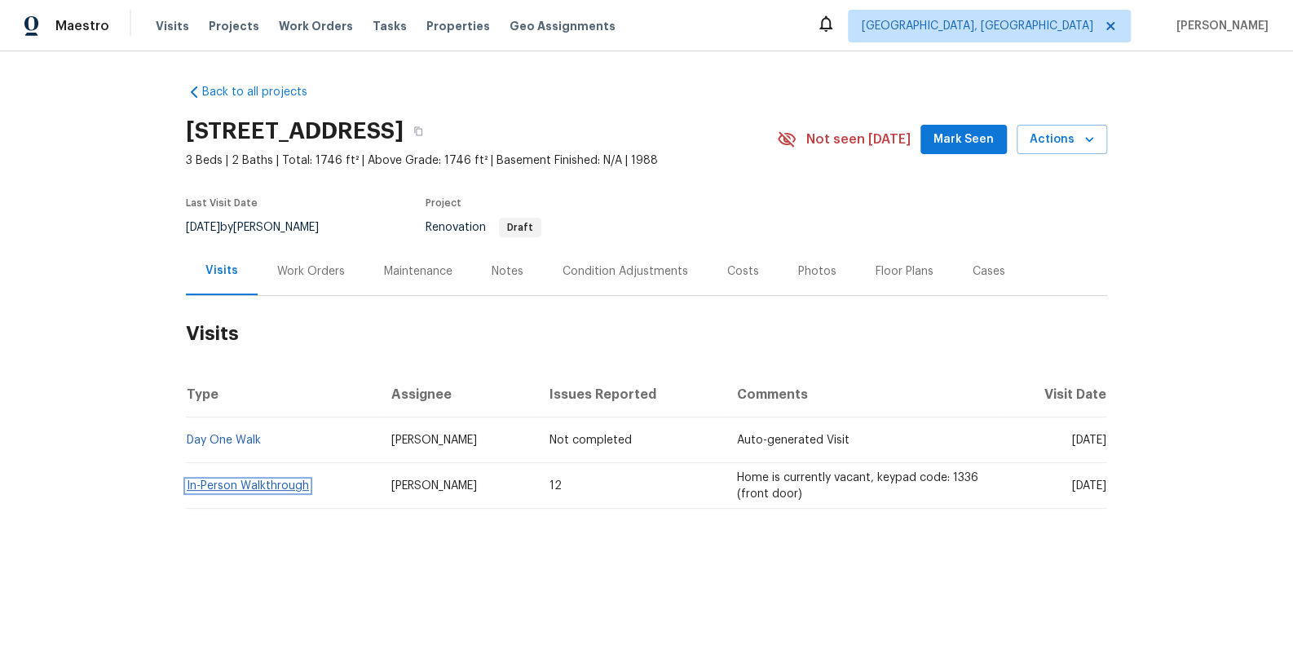
click at [278, 486] on link "In-Person Walkthrough" at bounding box center [248, 485] width 122 height 11
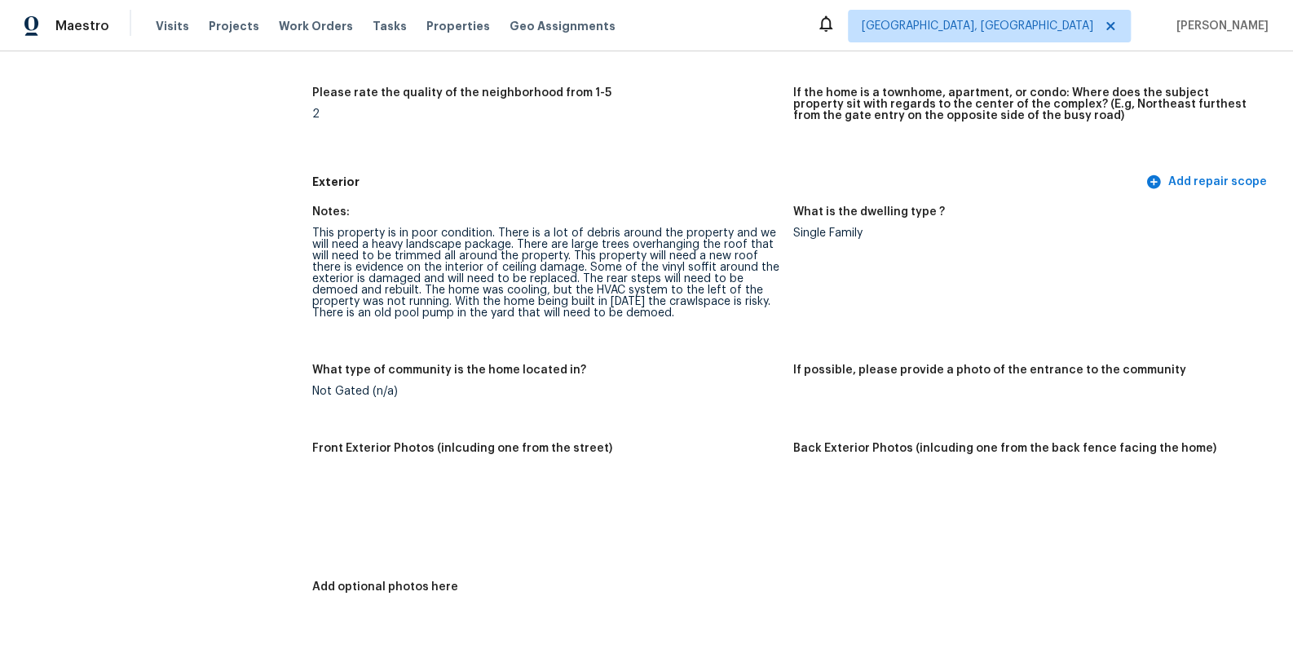
scroll to position [558, 0]
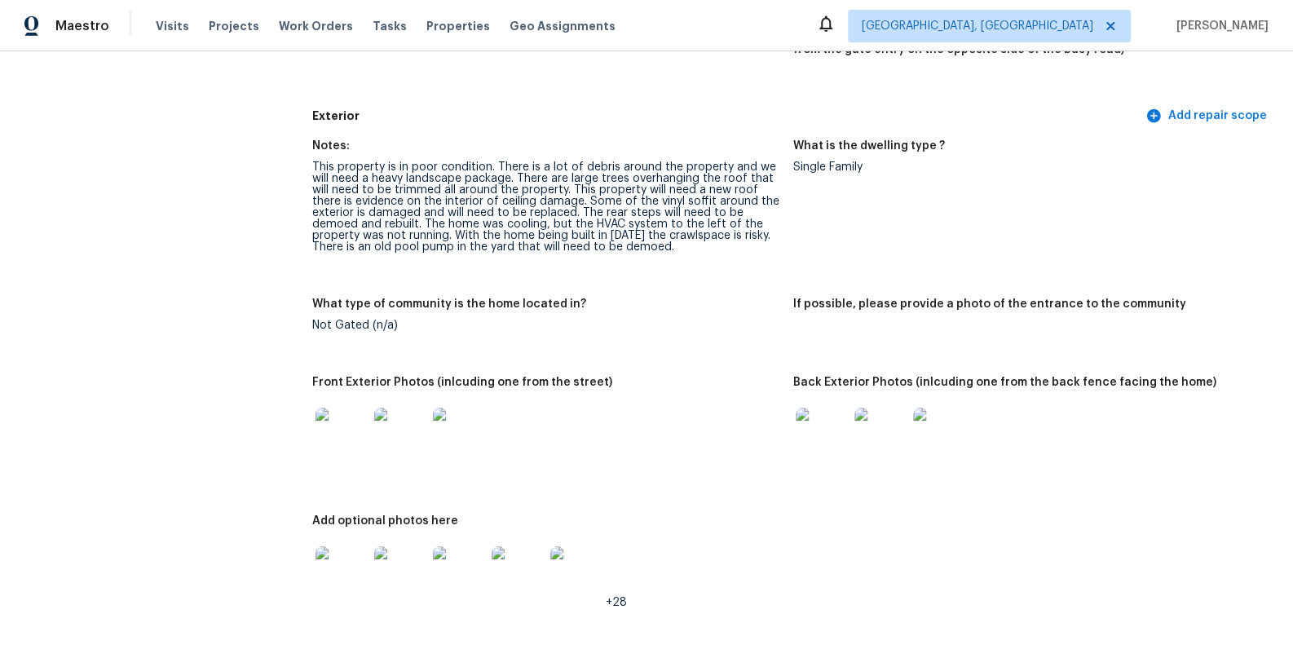
click at [349, 446] on img at bounding box center [342, 434] width 52 height 52
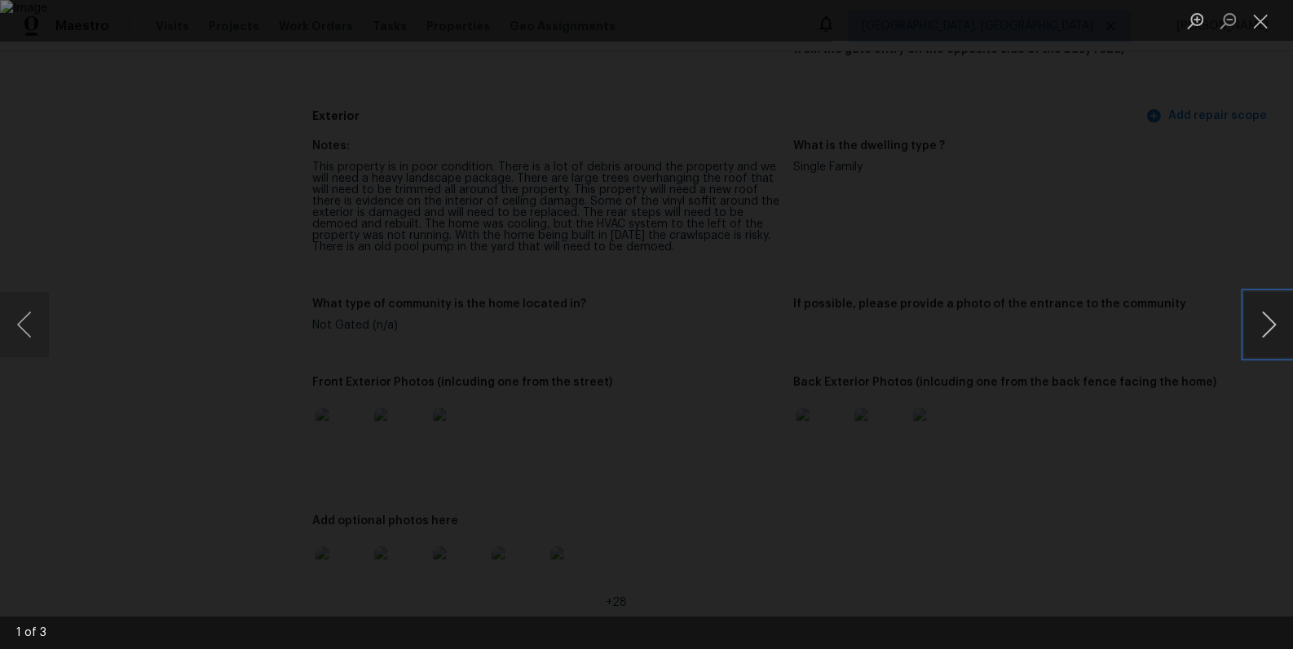
click at [1264, 330] on button "Next image" at bounding box center [1268, 324] width 49 height 65
click at [1207, 525] on div "Lightbox" at bounding box center [646, 324] width 1293 height 649
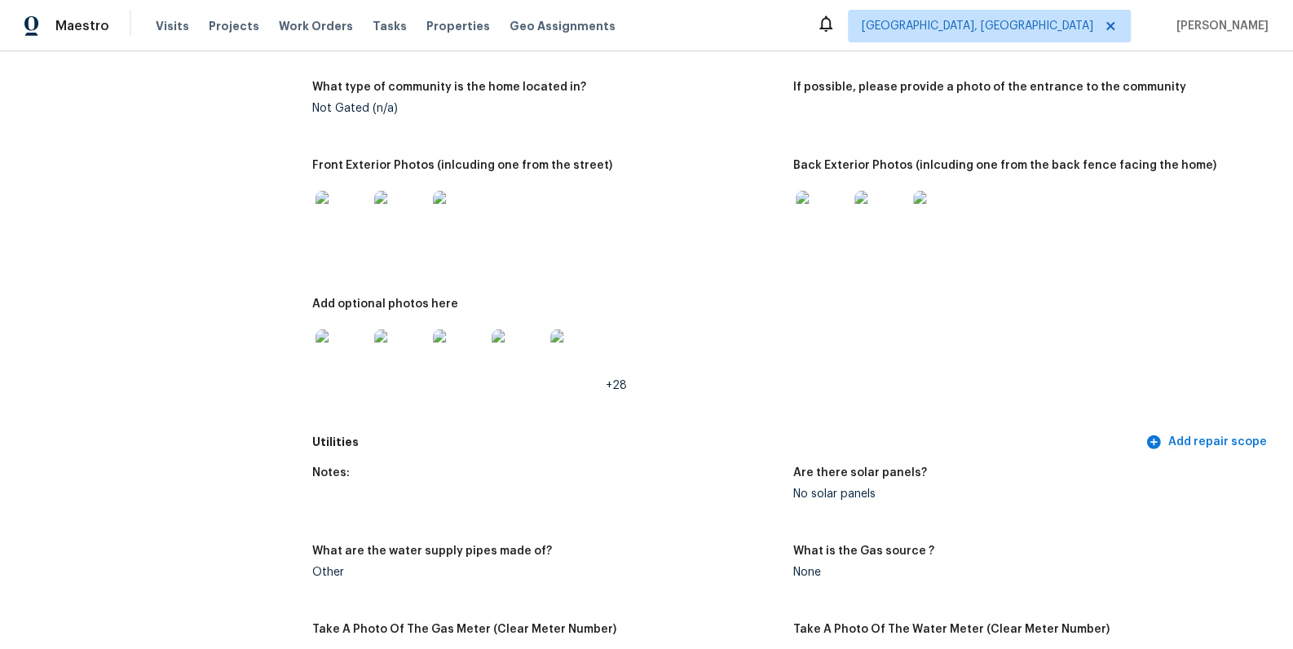
scroll to position [0, 0]
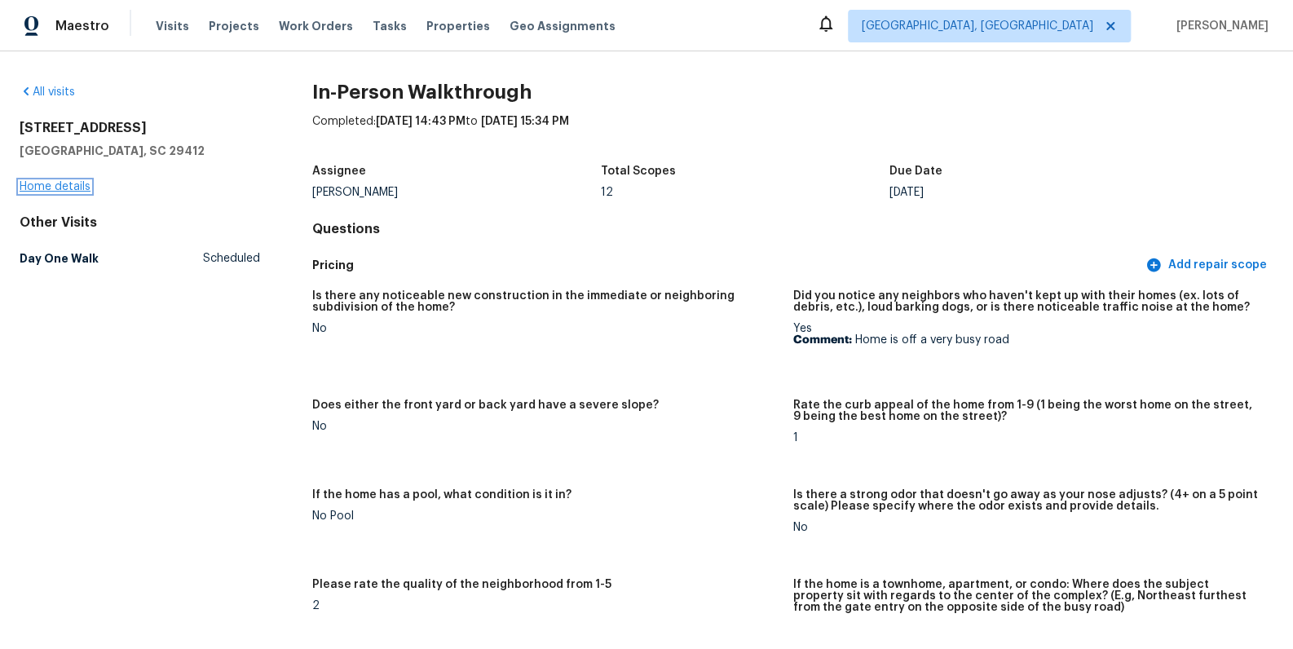
click at [65, 186] on link "Home details" at bounding box center [55, 186] width 71 height 11
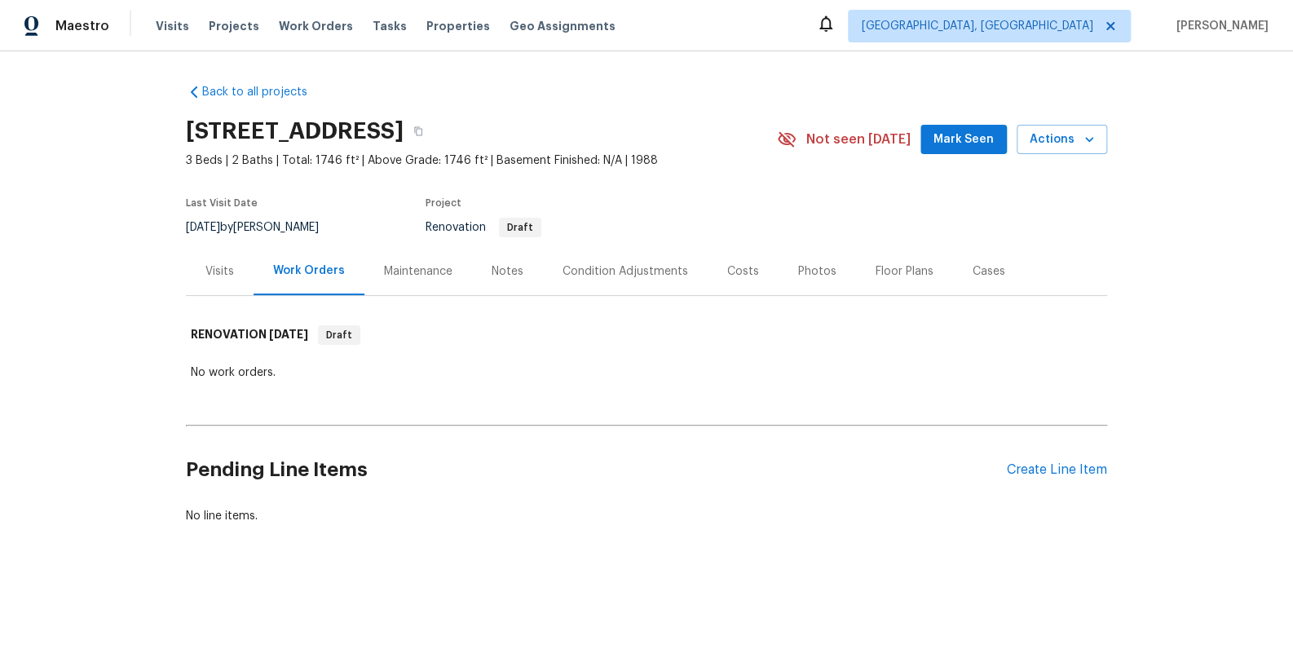
click at [727, 278] on div "Costs" at bounding box center [743, 271] width 32 height 16
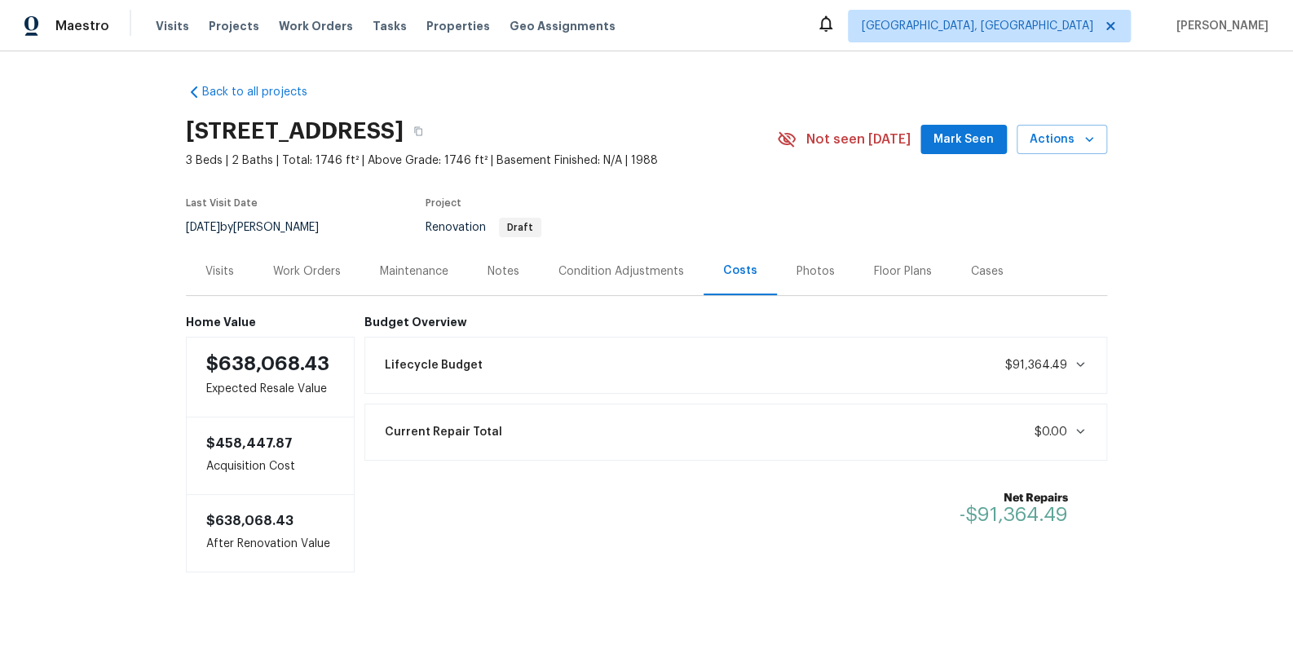
click at [499, 265] on div "Notes" at bounding box center [504, 271] width 32 height 16
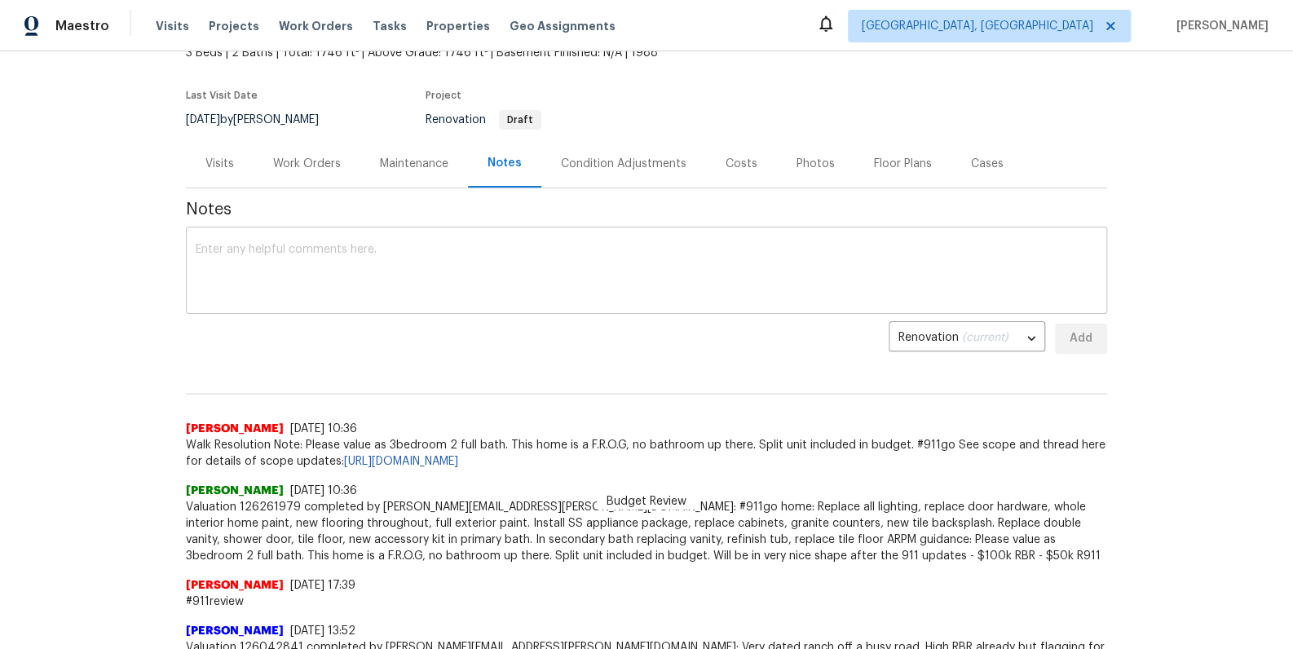
scroll to position [108, 0]
click at [306, 175] on div "Work Orders" at bounding box center [307, 163] width 107 height 48
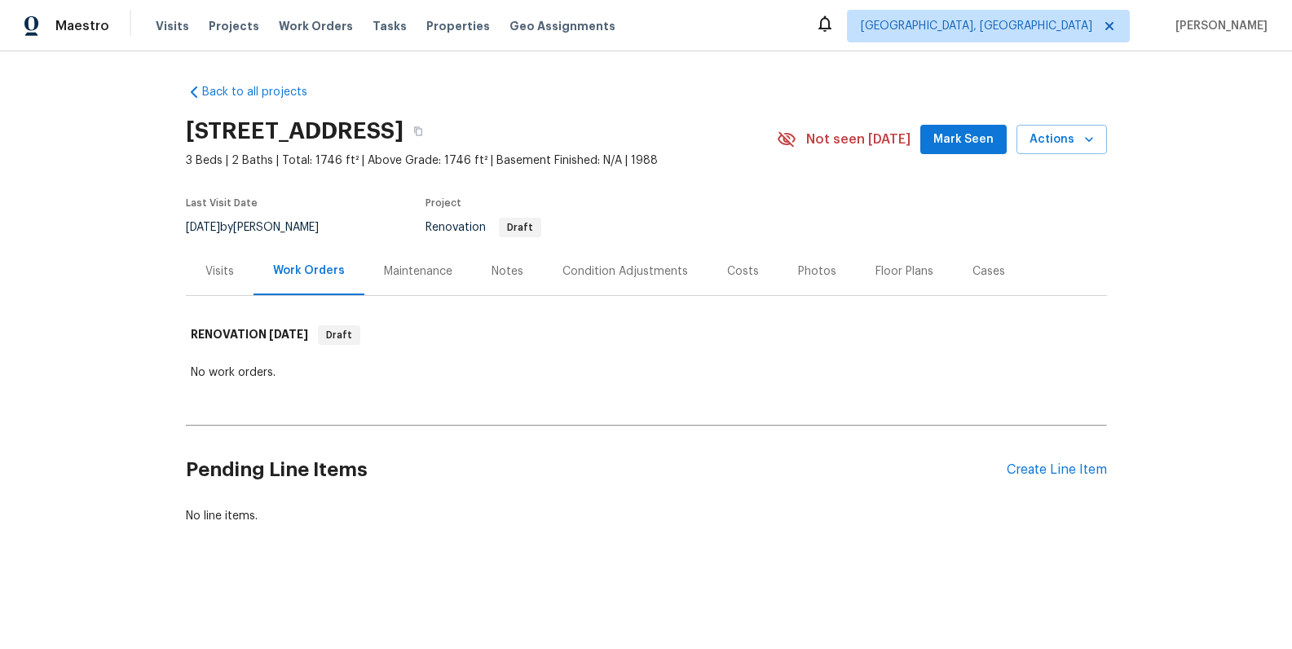
click at [746, 271] on div "Costs" at bounding box center [743, 271] width 71 height 48
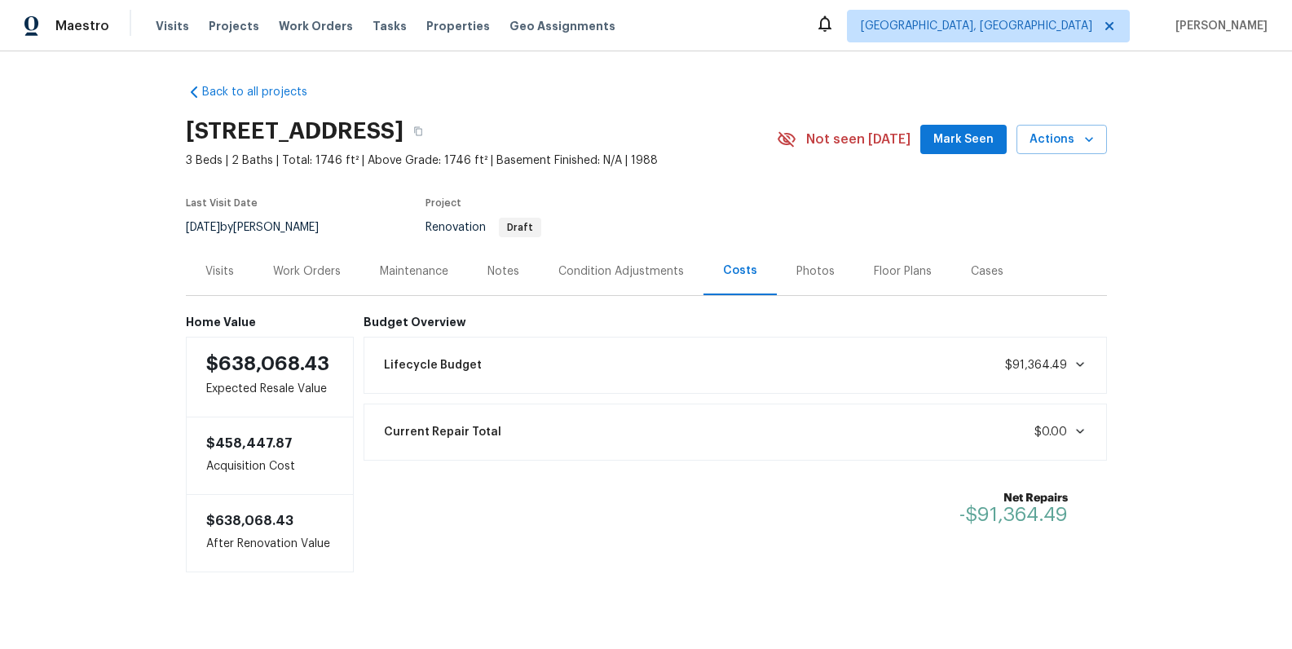
click at [713, 361] on div "Lifecycle Budget $91,364.49" at bounding box center [735, 365] width 722 height 36
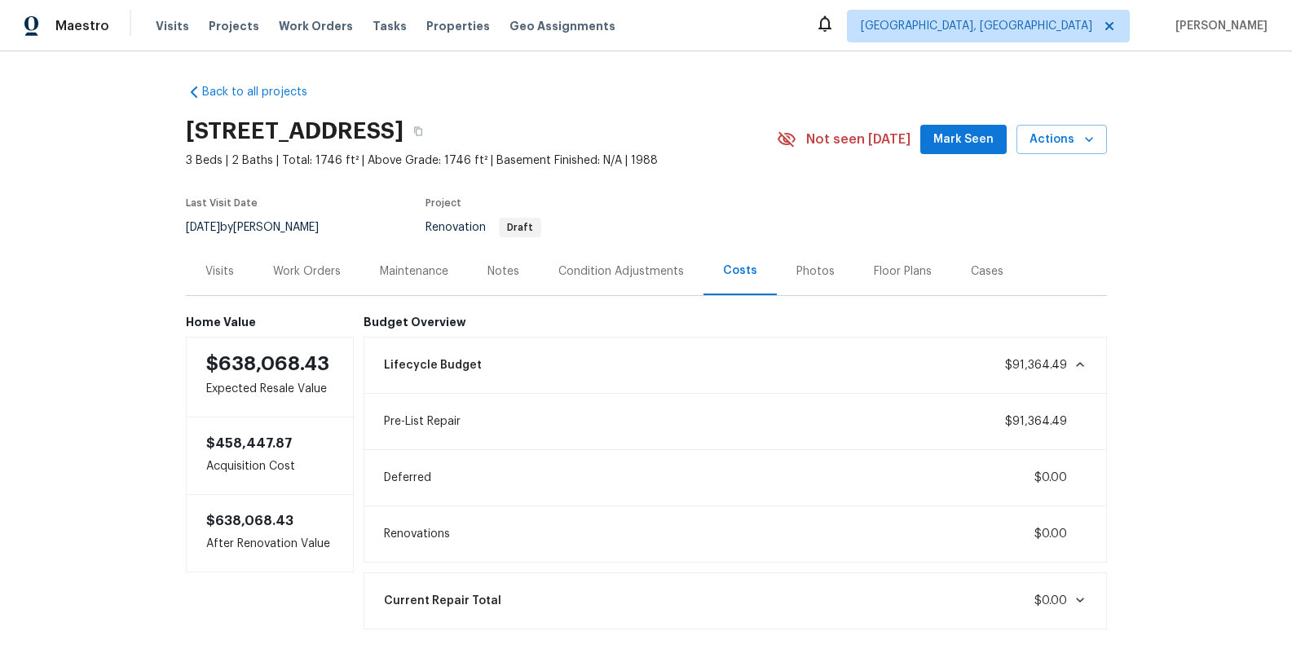
click at [713, 361] on div "Lifecycle Budget $91,364.49" at bounding box center [735, 365] width 722 height 36
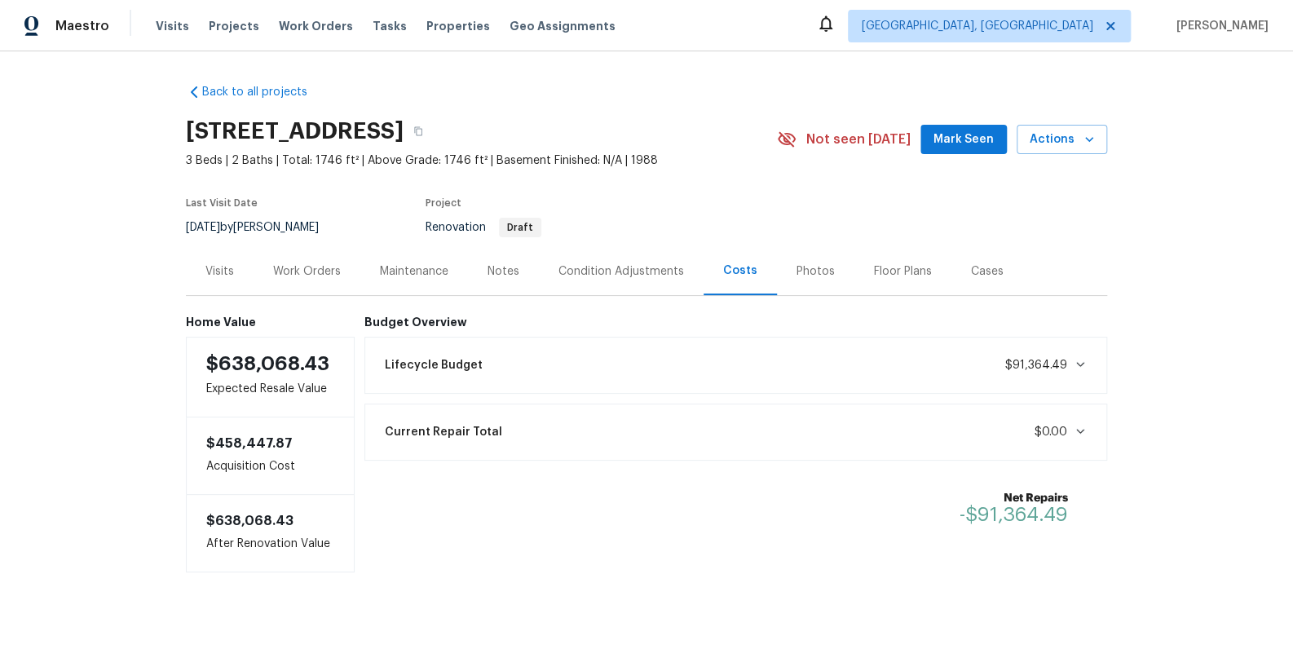
click at [305, 264] on div "Work Orders" at bounding box center [307, 271] width 68 height 16
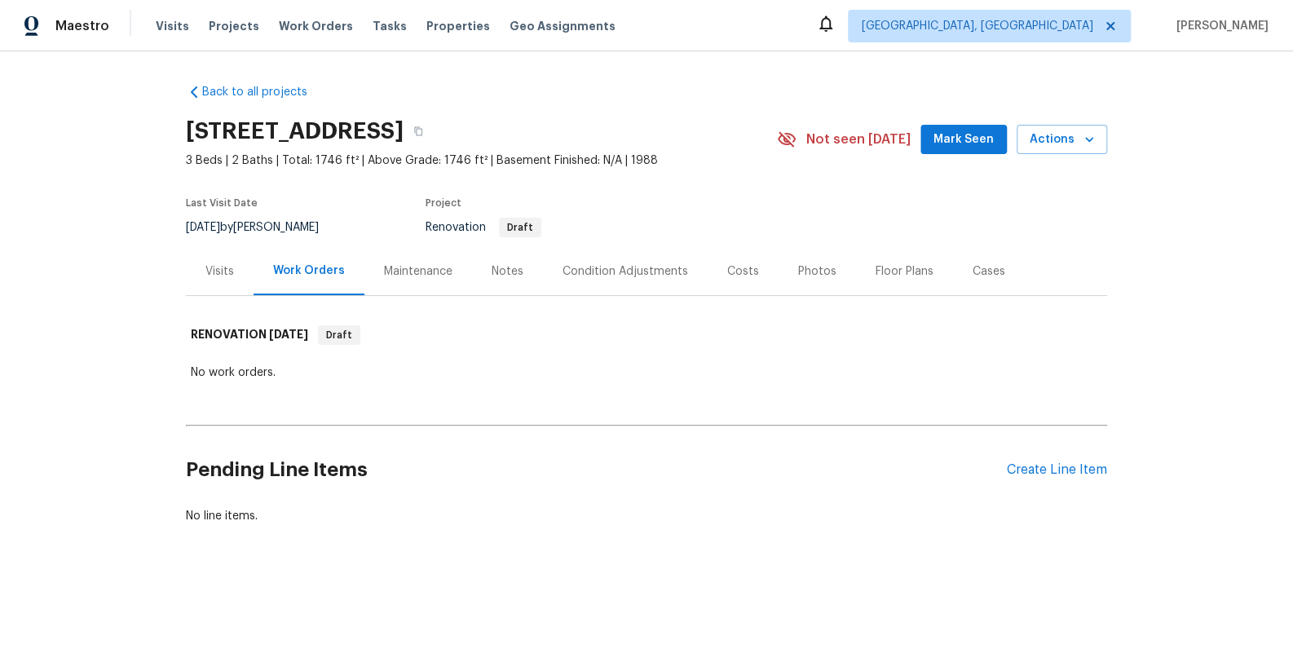
click at [735, 279] on div "Costs" at bounding box center [743, 271] width 32 height 16
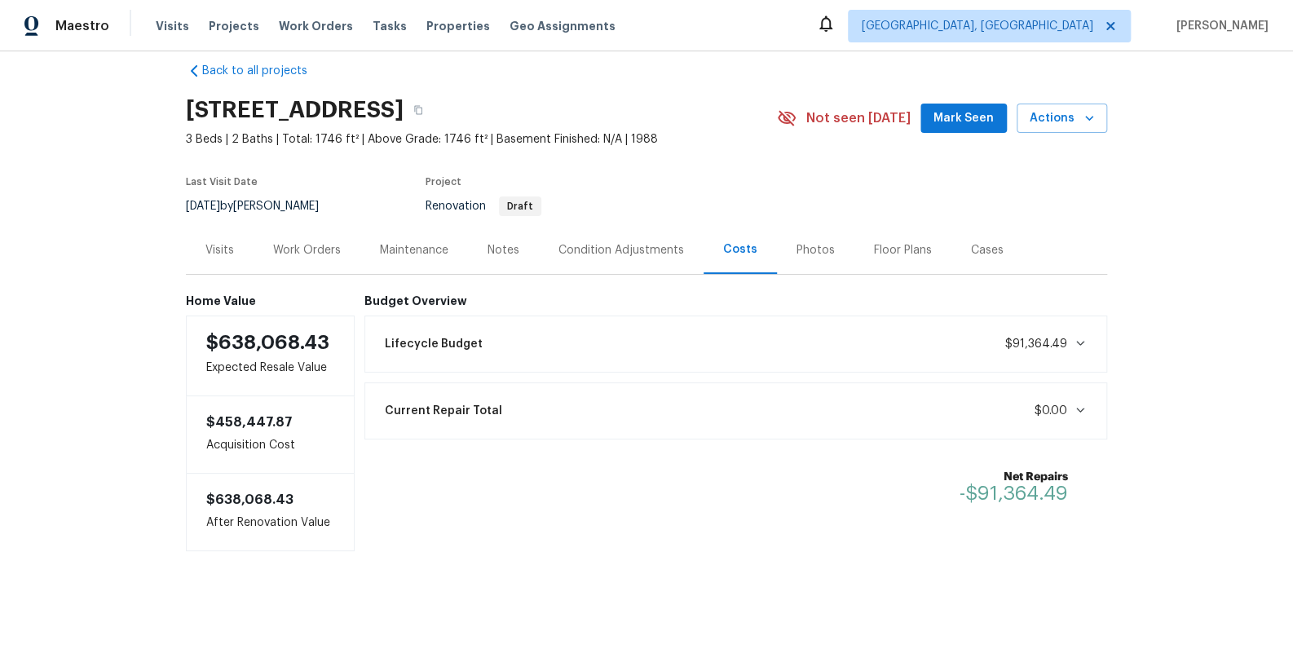
scroll to position [33, 0]
click at [491, 329] on div "Lifecycle Budget $91,364.49" at bounding box center [736, 344] width 722 height 36
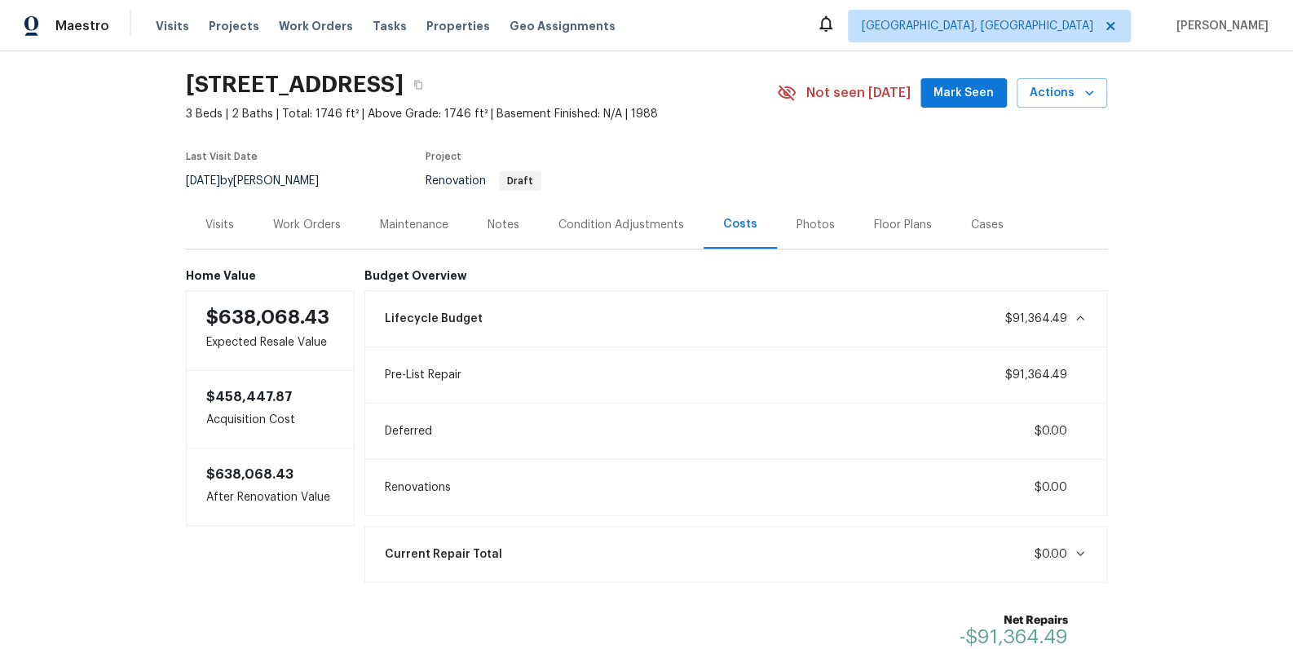
scroll to position [52, 0]
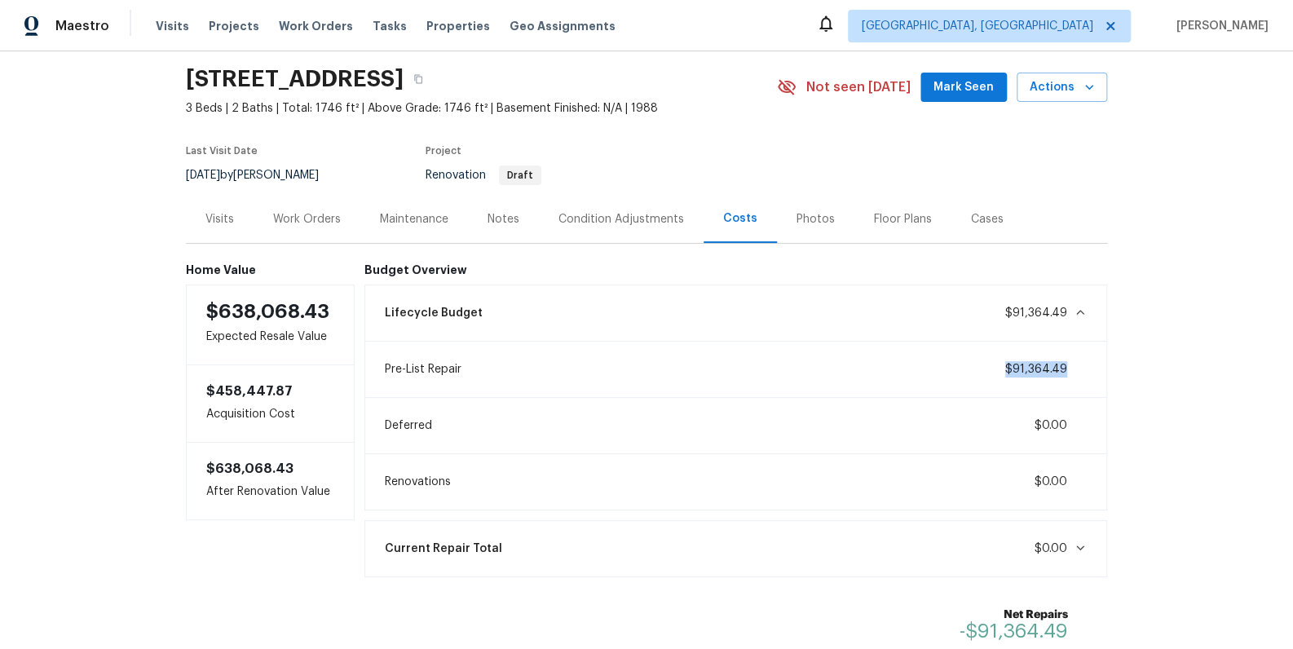
drag, startPoint x: 1065, startPoint y: 370, endPoint x: 994, endPoint y: 372, distance: 70.9
click at [994, 372] on div "Pre-List Repair $91,364.49" at bounding box center [736, 369] width 722 height 36
click at [1195, 360] on div "Back to all projects 773 Harbor View Rd, Charleston, SC 29412 3 Beds | 2 Baths …" at bounding box center [646, 350] width 1293 height 598
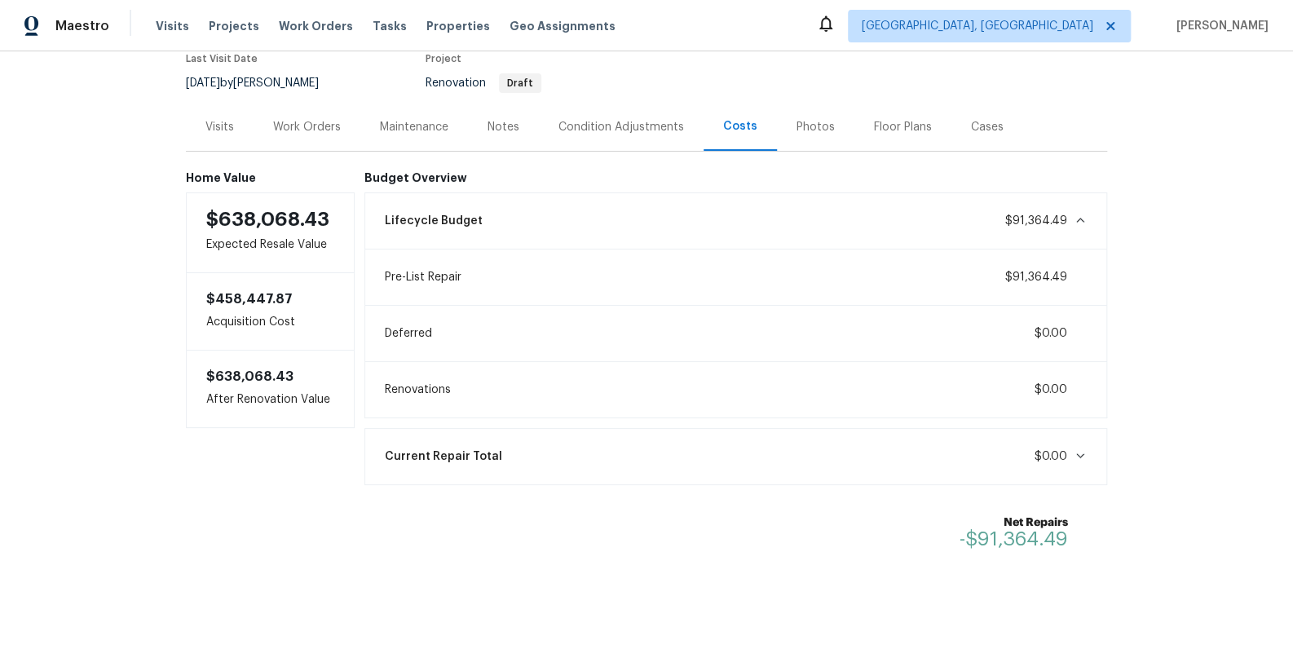
scroll to position [135, 0]
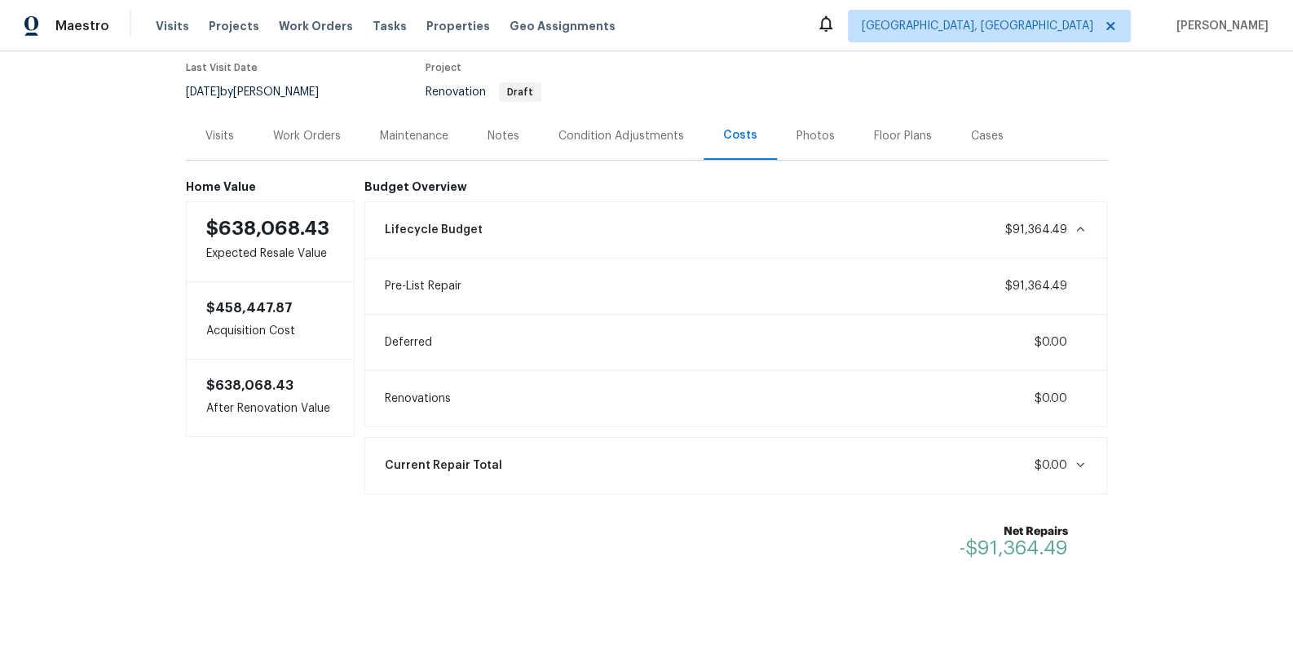
click at [1078, 218] on div "Lifecycle Budget $91,364.49" at bounding box center [736, 230] width 722 height 36
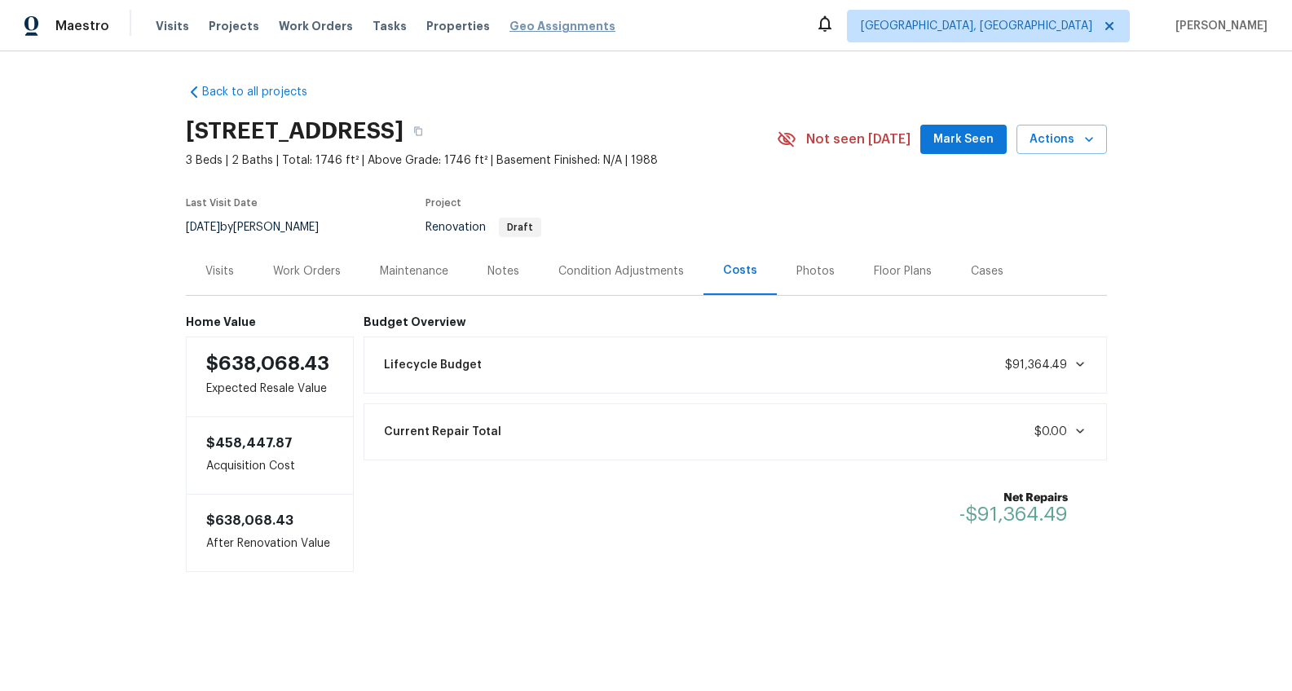
scroll to position [0, 0]
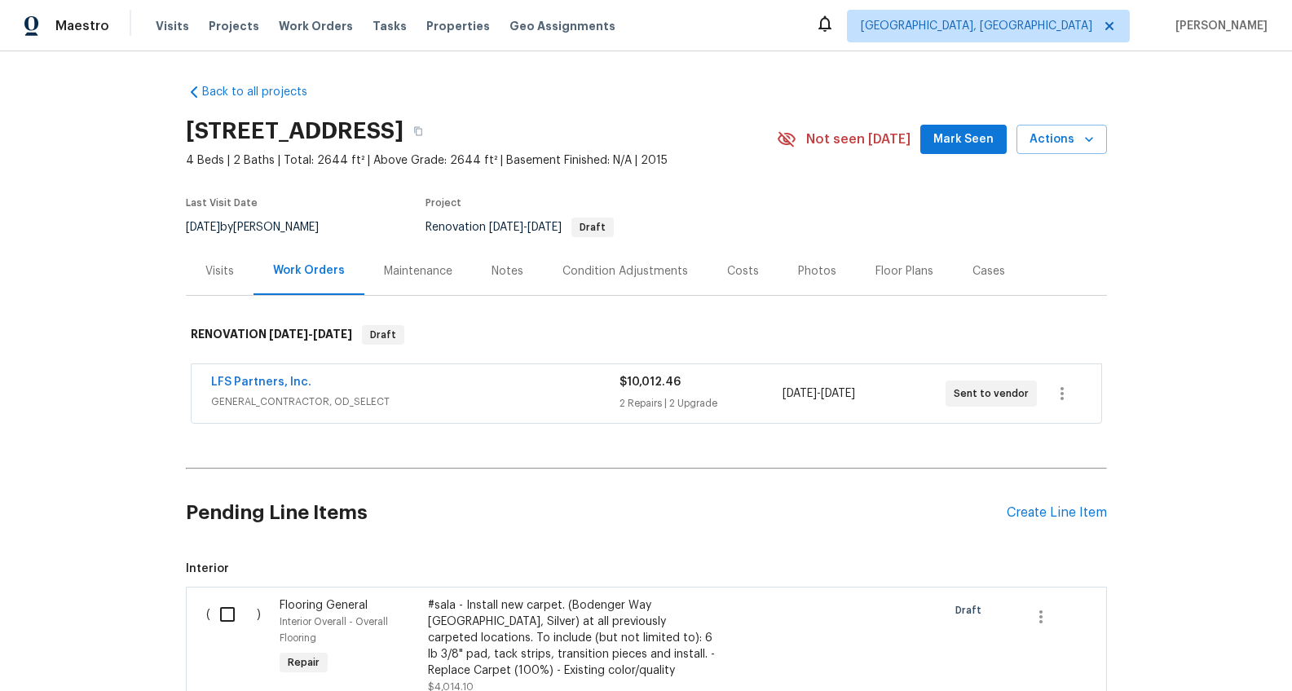
click at [208, 274] on div "Visits" at bounding box center [219, 271] width 29 height 16
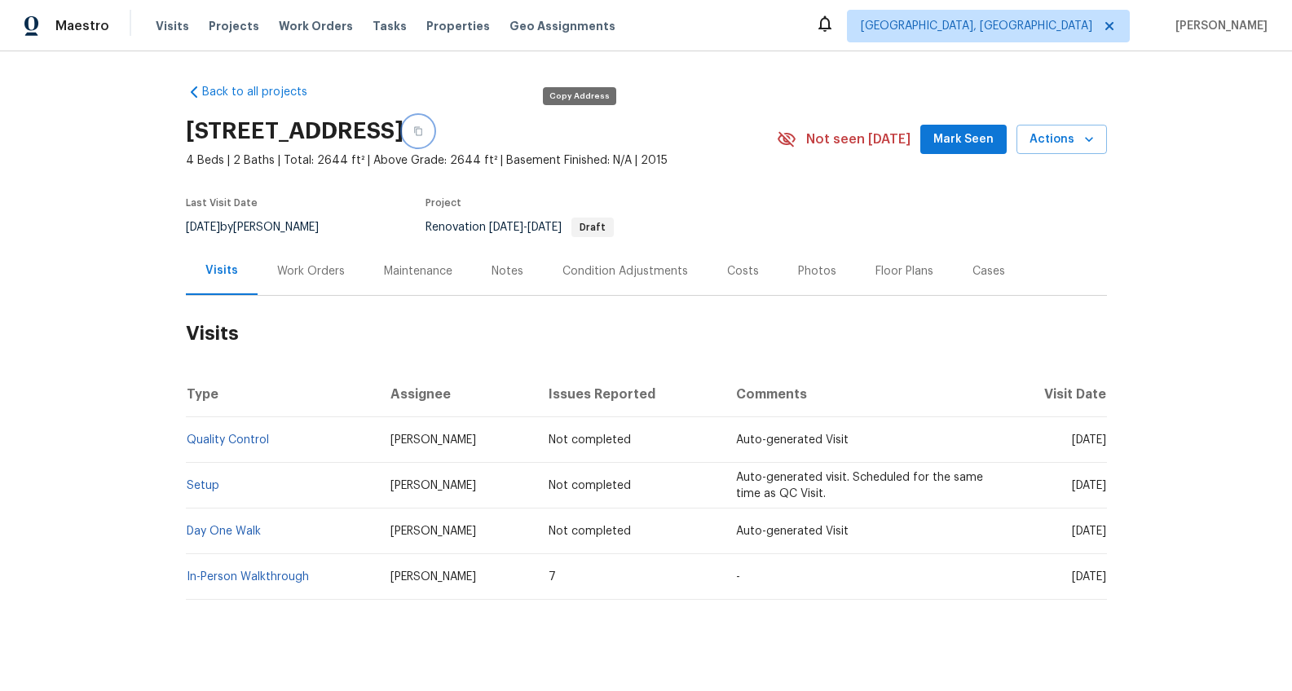
click at [423, 130] on icon "button" at bounding box center [418, 131] width 10 height 10
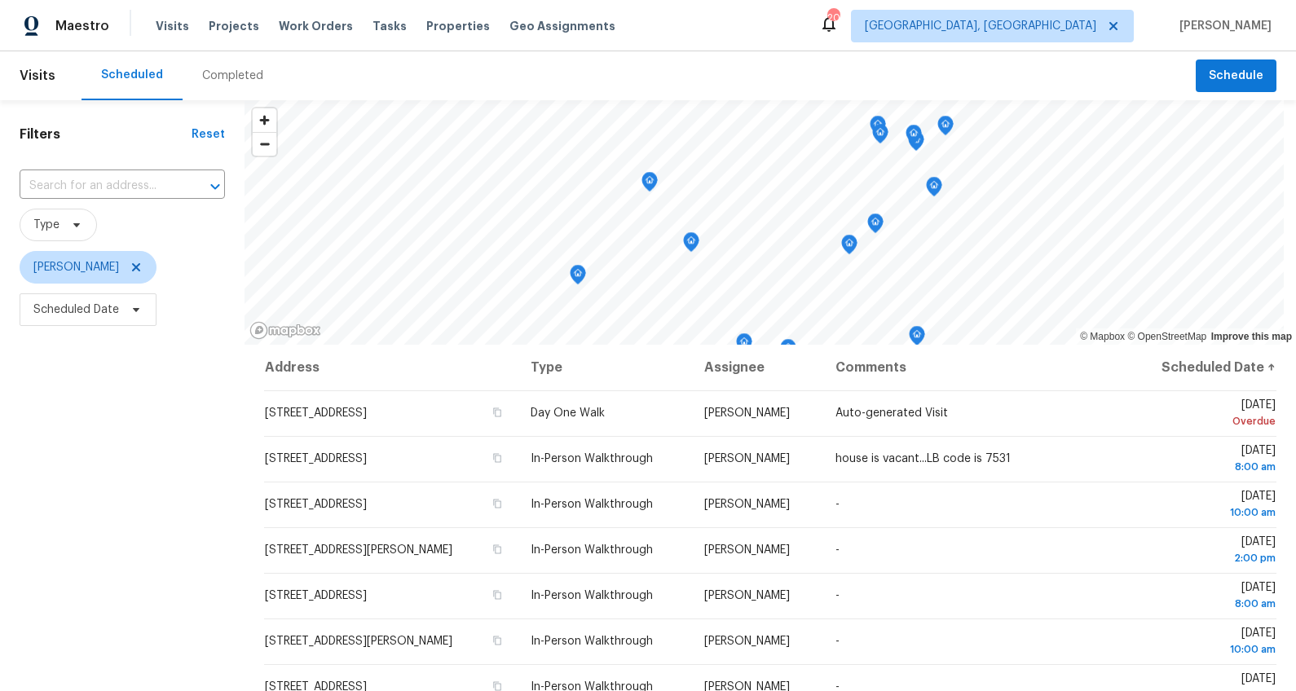
click at [258, 73] on div "Completed" at bounding box center [233, 75] width 100 height 49
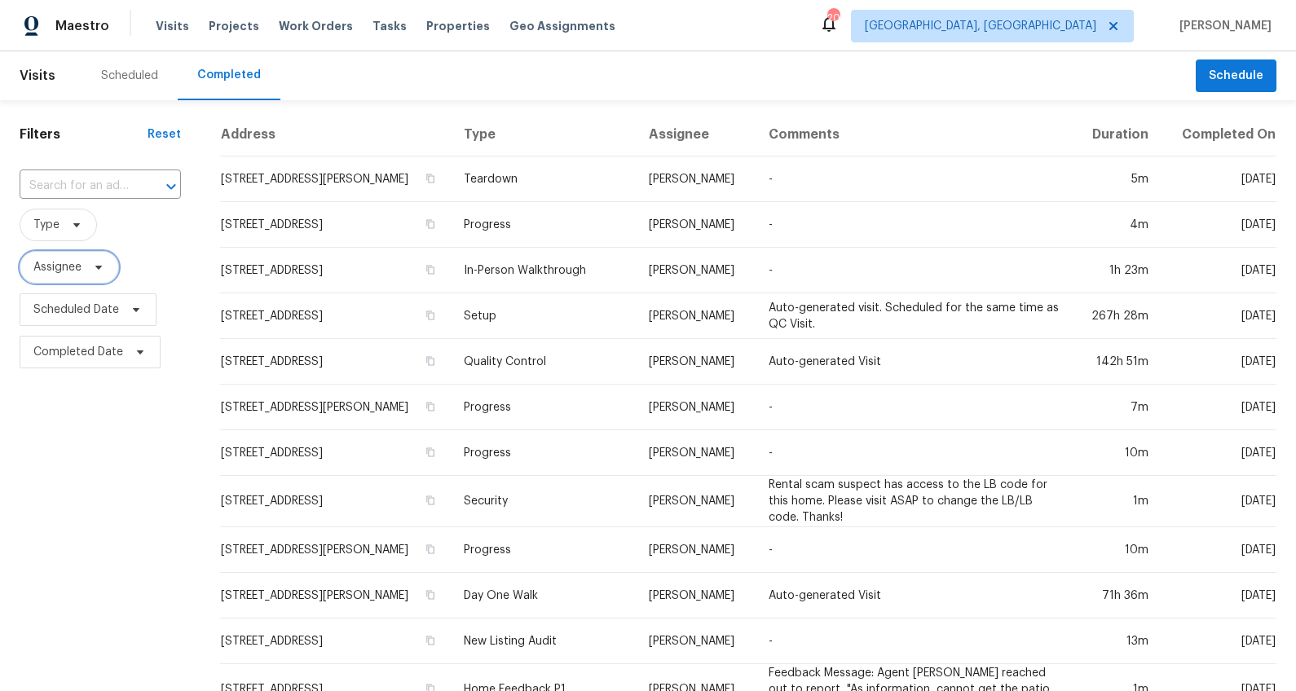
click at [76, 267] on span "Assignee" at bounding box center [57, 267] width 48 height 16
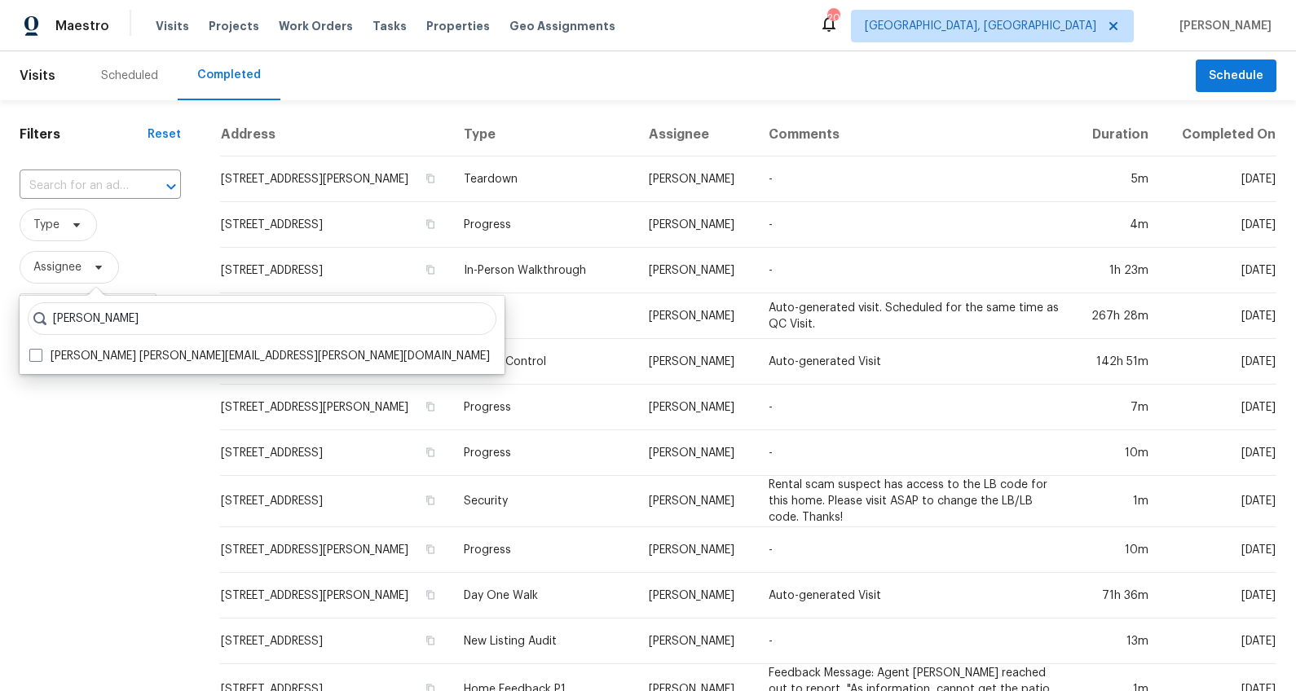
type input "[PERSON_NAME]"
click at [62, 372] on div "[PERSON_NAME] [PERSON_NAME] [PERSON_NAME][EMAIL_ADDRESS][PERSON_NAME][DOMAIN_NA…" at bounding box center [262, 335] width 485 height 78
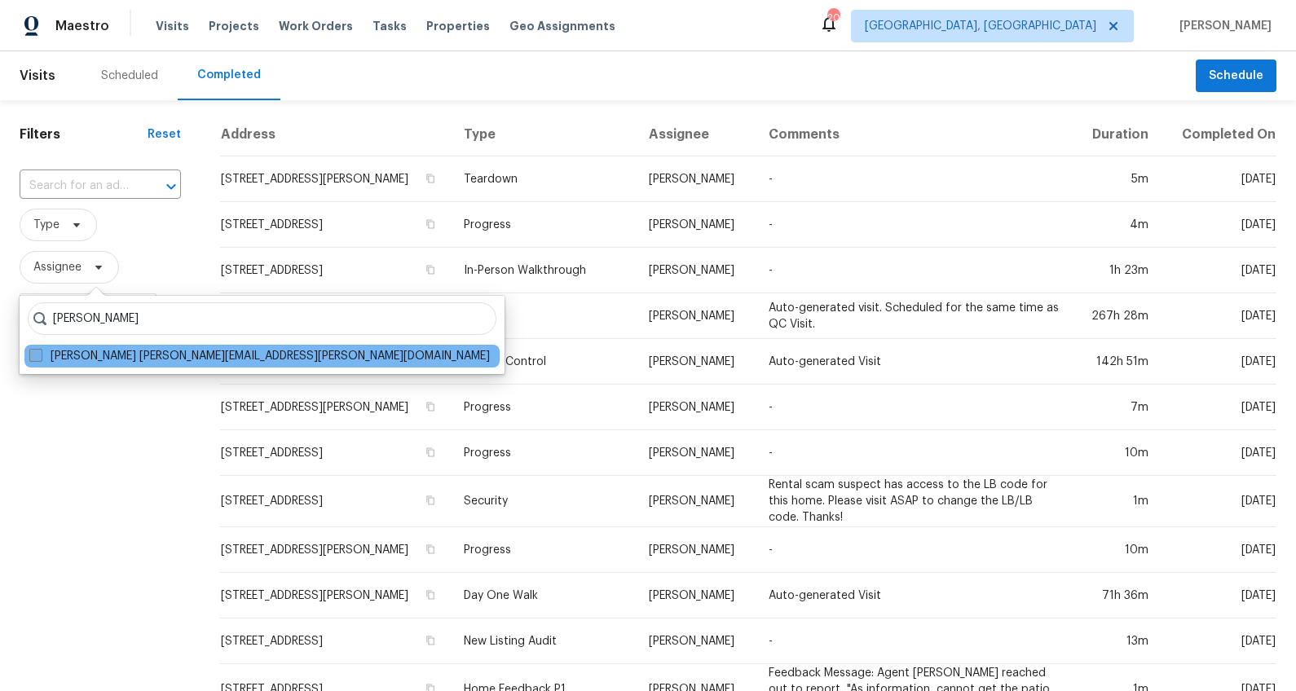
click at [67, 357] on label "[PERSON_NAME] [PERSON_NAME][EMAIL_ADDRESS][PERSON_NAME][DOMAIN_NAME]" at bounding box center [259, 356] width 461 height 16
click at [40, 357] on input "[PERSON_NAME] [PERSON_NAME][EMAIL_ADDRESS][PERSON_NAME][DOMAIN_NAME]" at bounding box center [34, 353] width 11 height 11
checkbox input "true"
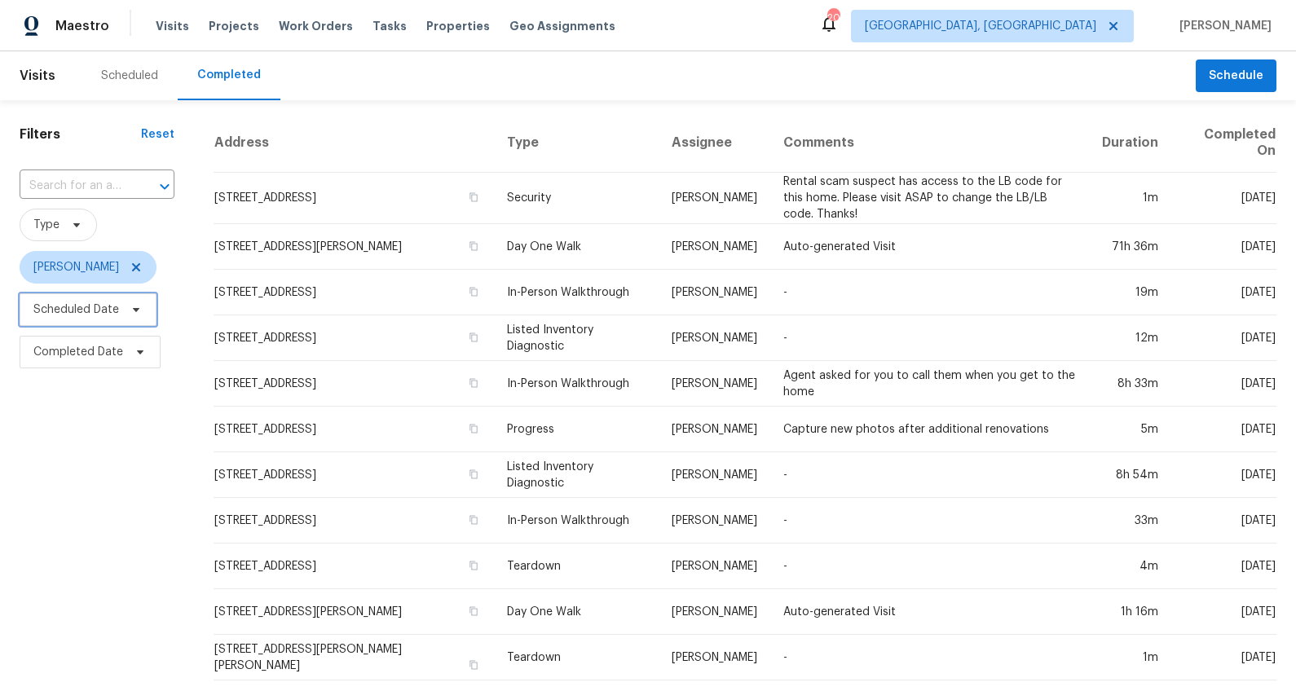
click at [52, 312] on span "Scheduled Date" at bounding box center [76, 310] width 86 height 16
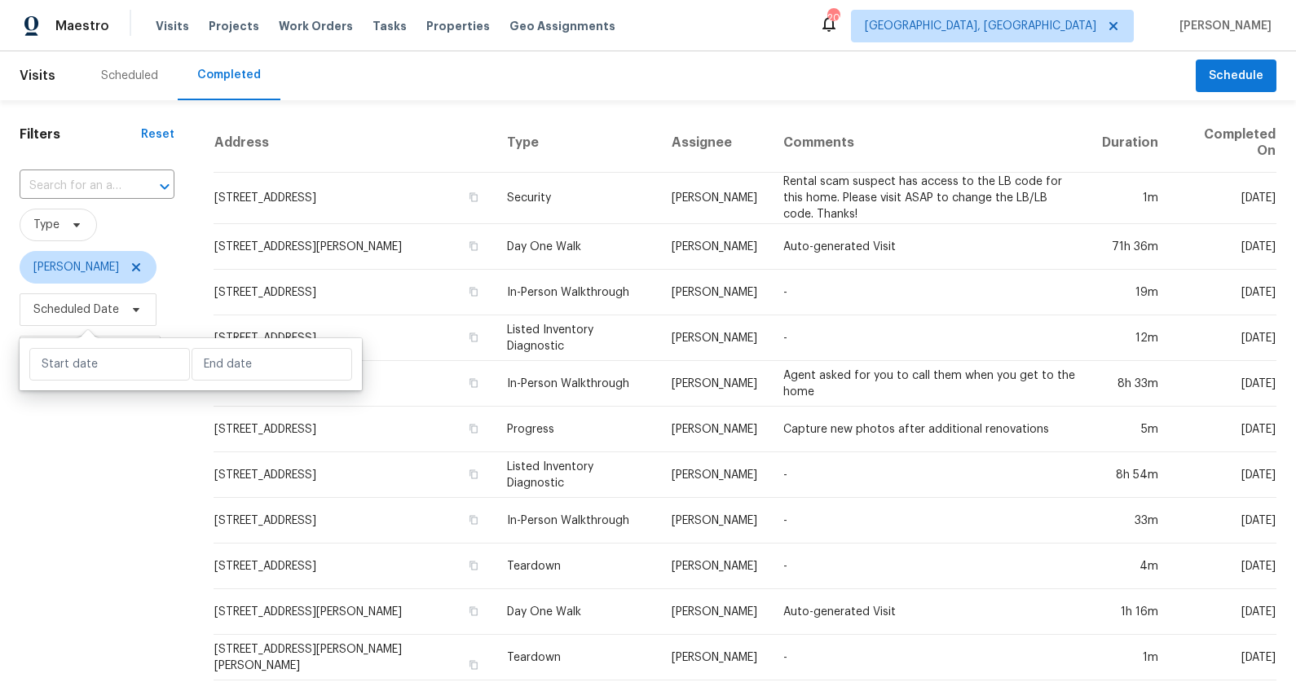
click at [65, 421] on div "Filters Reset ​ Type [PERSON_NAME] Scheduled Date Completed Date" at bounding box center [97, 617] width 194 height 1035
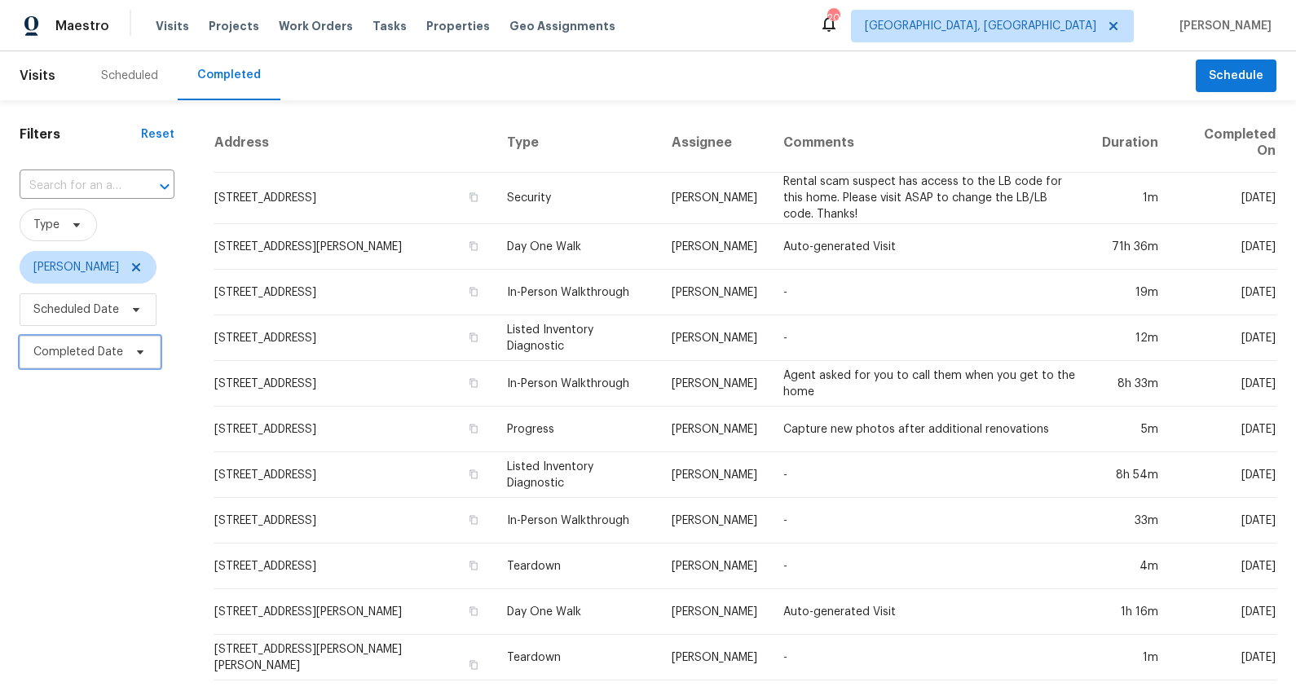
click at [68, 362] on span "Completed Date" at bounding box center [90, 352] width 141 height 33
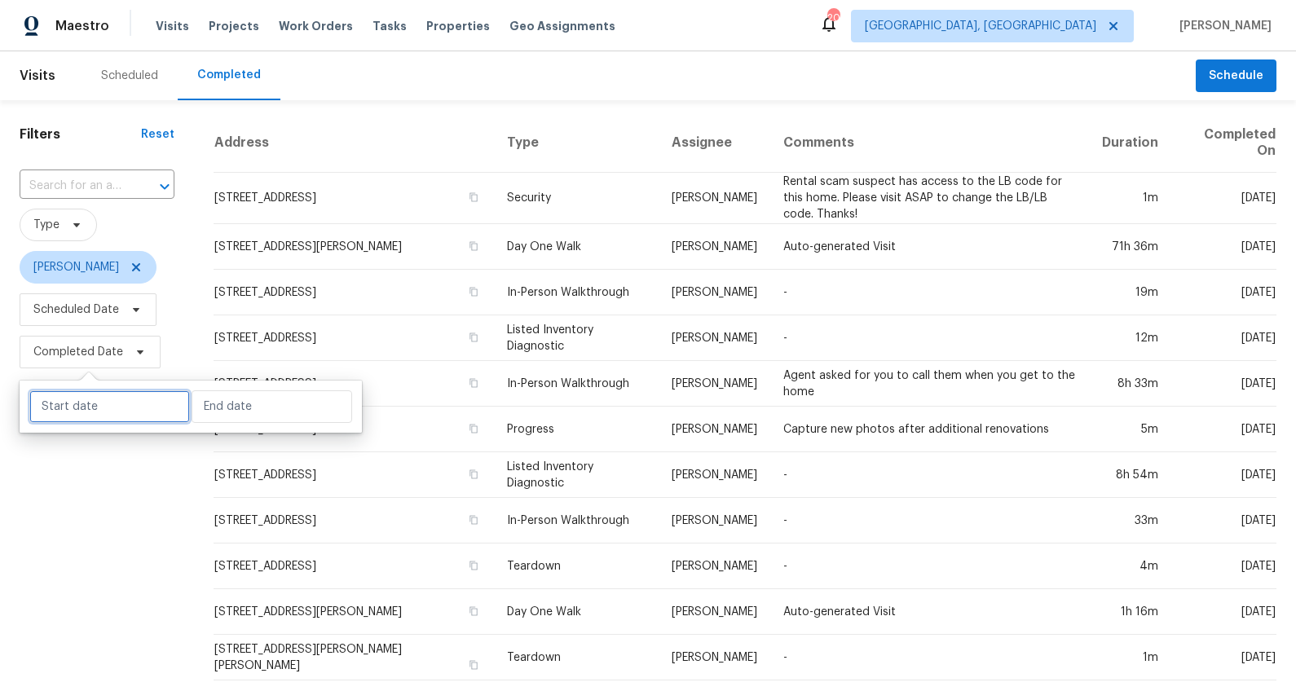
select select "8"
select select "2025"
select select "9"
select select "2025"
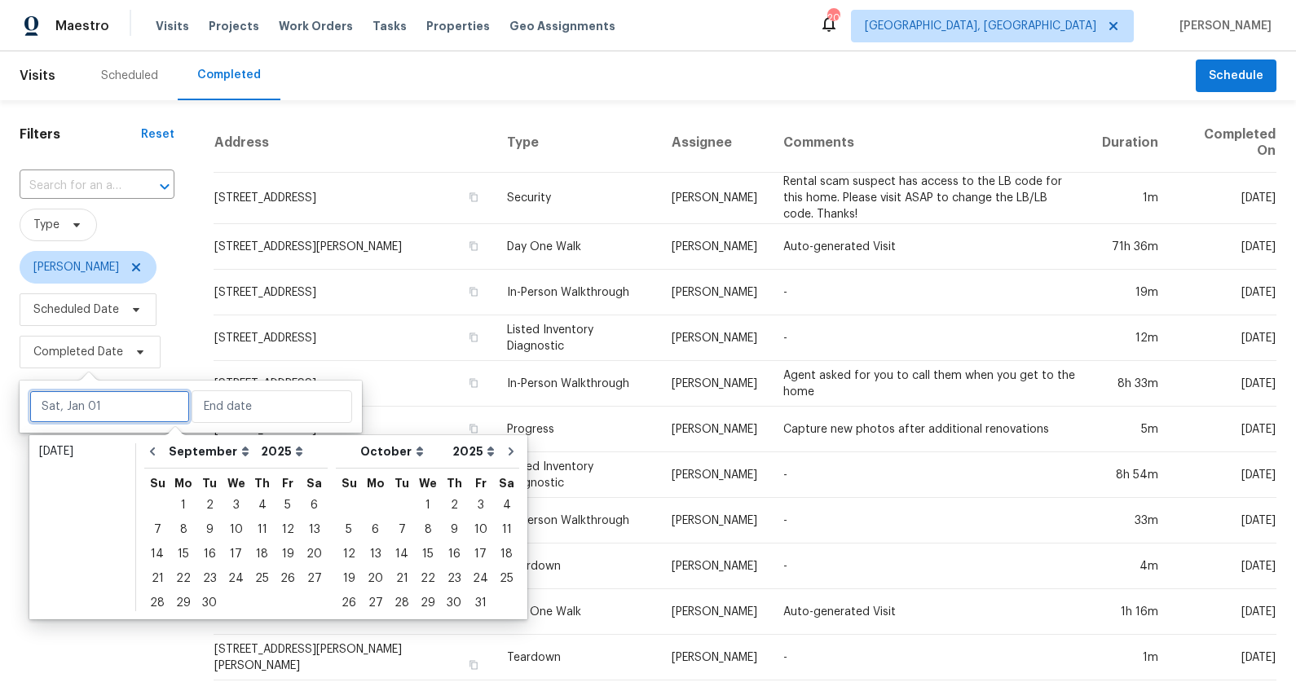
click at [87, 395] on input "text" at bounding box center [109, 407] width 161 height 33
click at [214, 529] on div "9" at bounding box center [209, 529] width 26 height 23
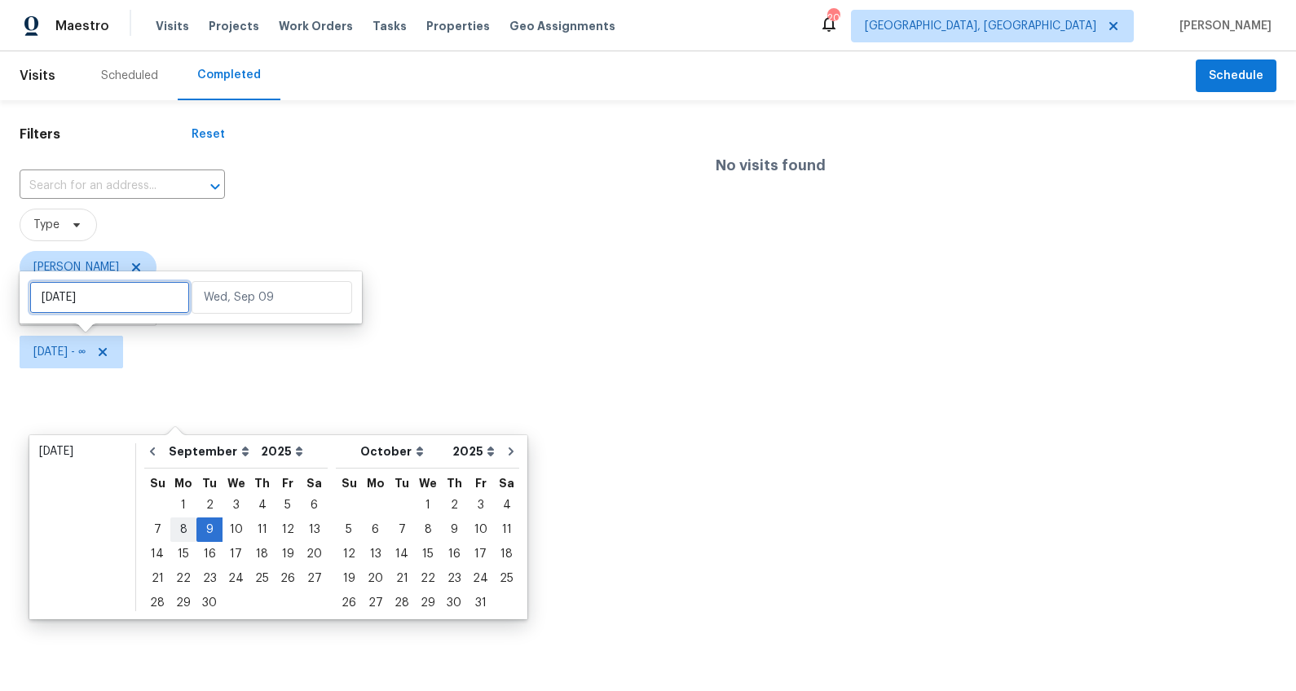
type input "Mon, Sep 08"
type input "Tue, Sep 09"
click at [186, 527] on div "8" at bounding box center [183, 529] width 26 height 23
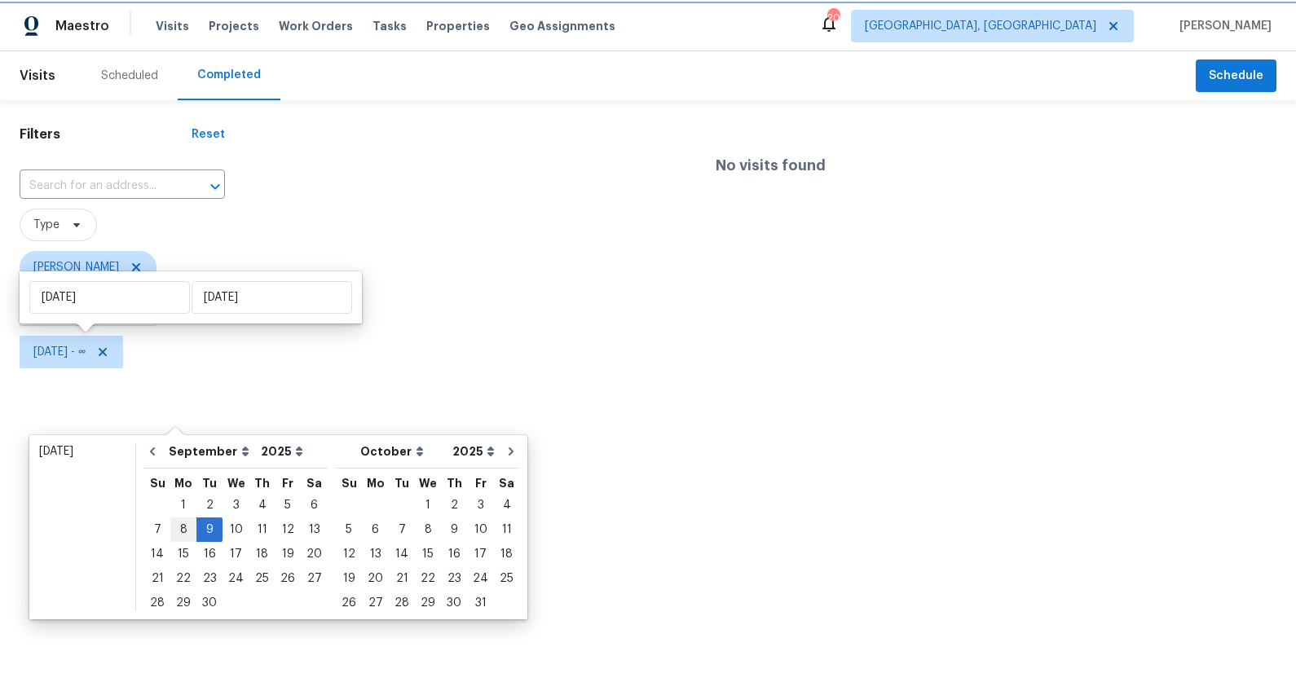
type input "Mon, Sep 08"
type input "Tue, Sep 09"
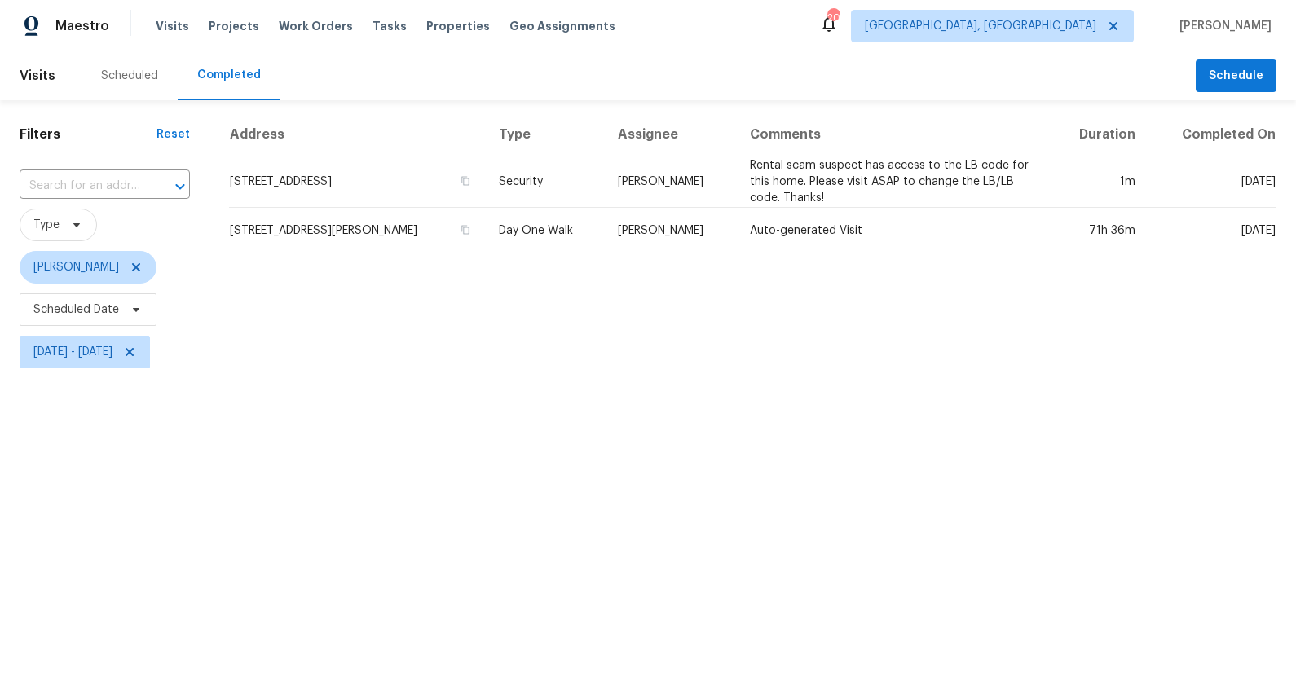
click at [401, 373] on html "Maestro Visits Projects Work Orders Tasks Properties Geo Assignments 20 Greenvi…" at bounding box center [648, 186] width 1296 height 373
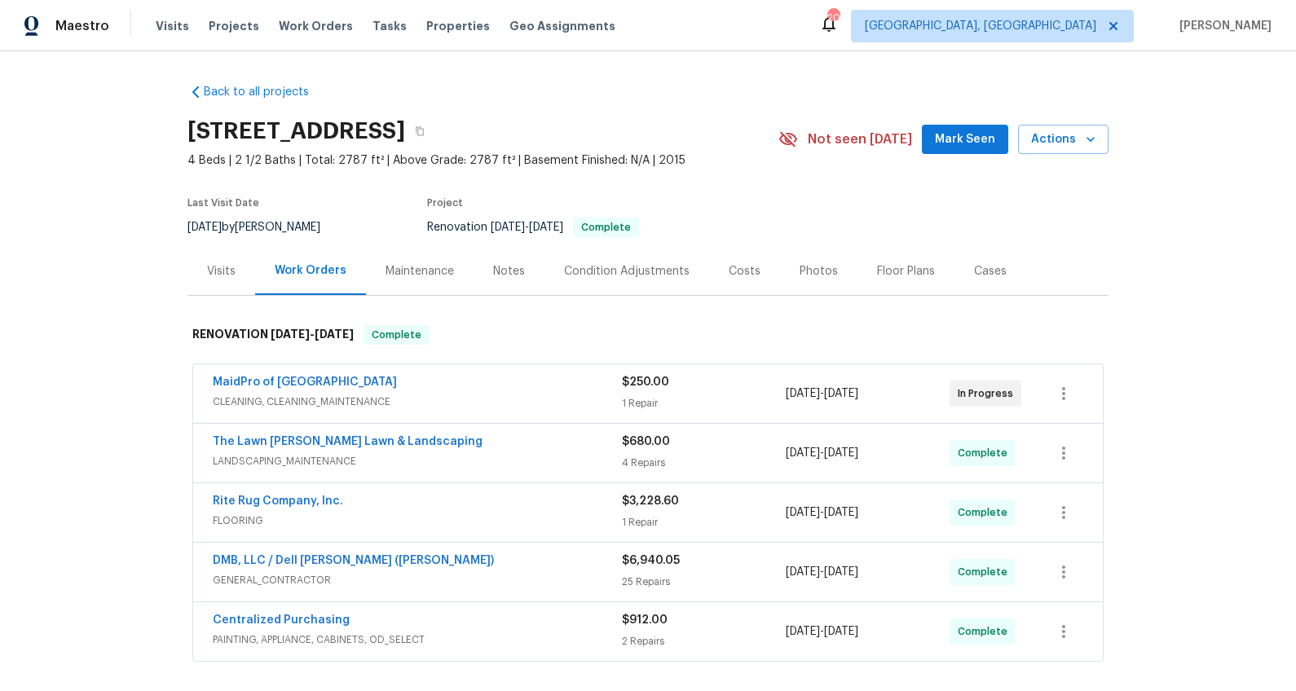
click at [800, 267] on div "Photos" at bounding box center [819, 271] width 38 height 16
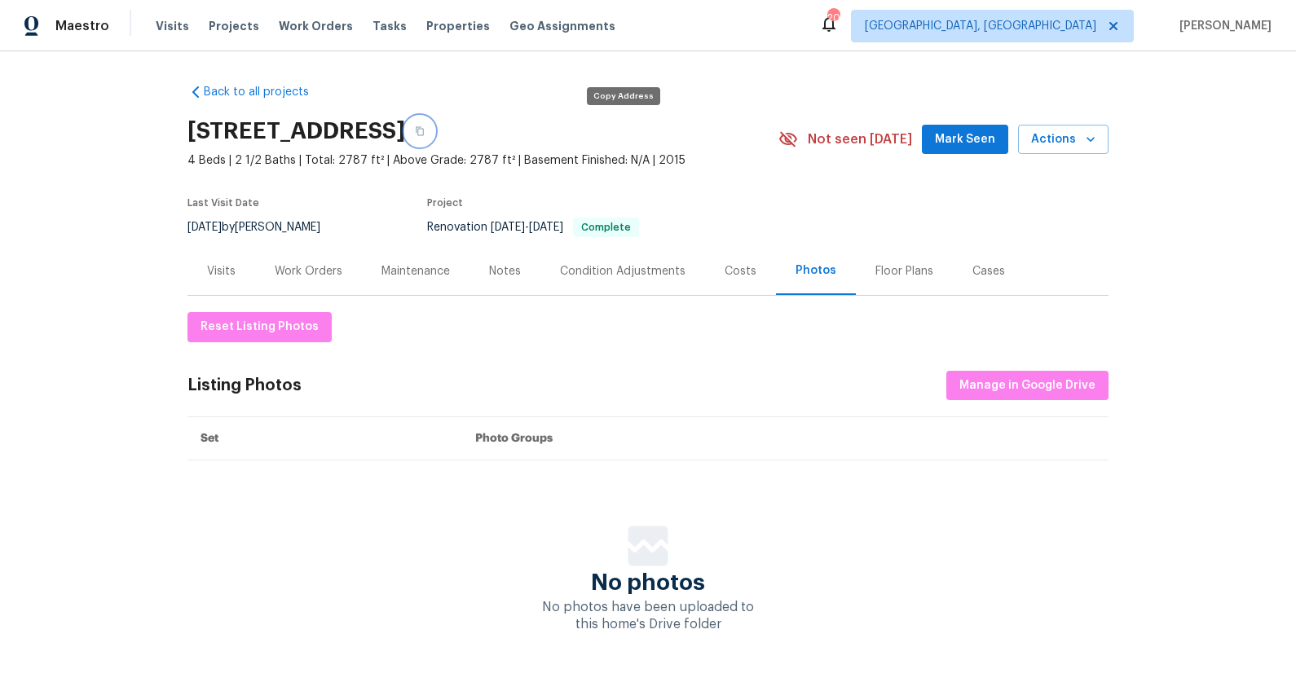
click at [424, 130] on icon "button" at bounding box center [420, 131] width 8 height 9
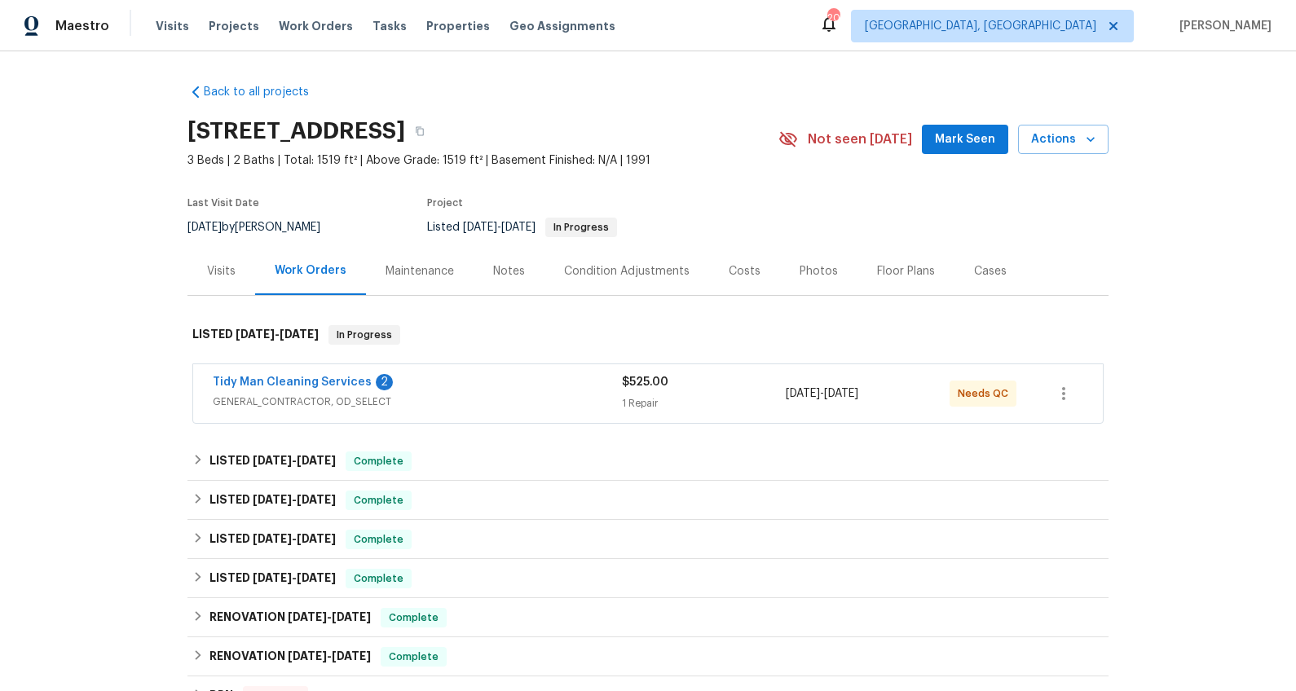
click at [230, 274] on div "Visits" at bounding box center [222, 271] width 68 height 48
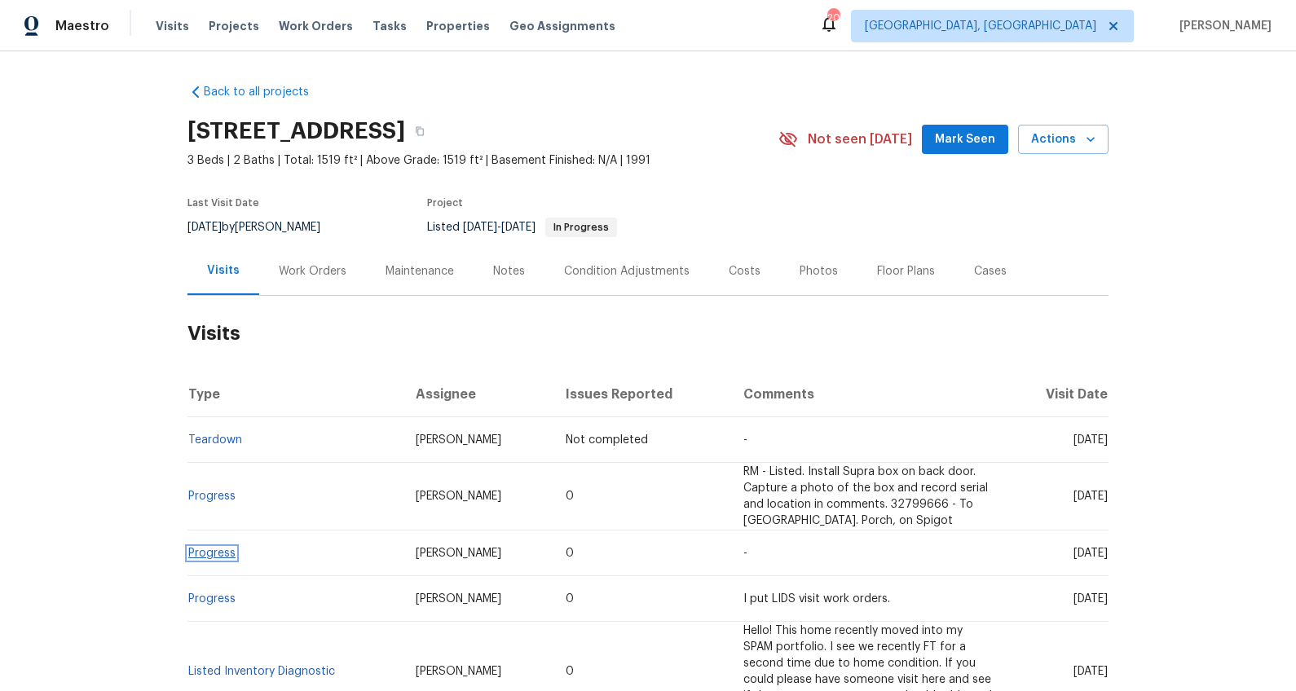
click at [210, 554] on link "Progress" at bounding box center [211, 553] width 47 height 11
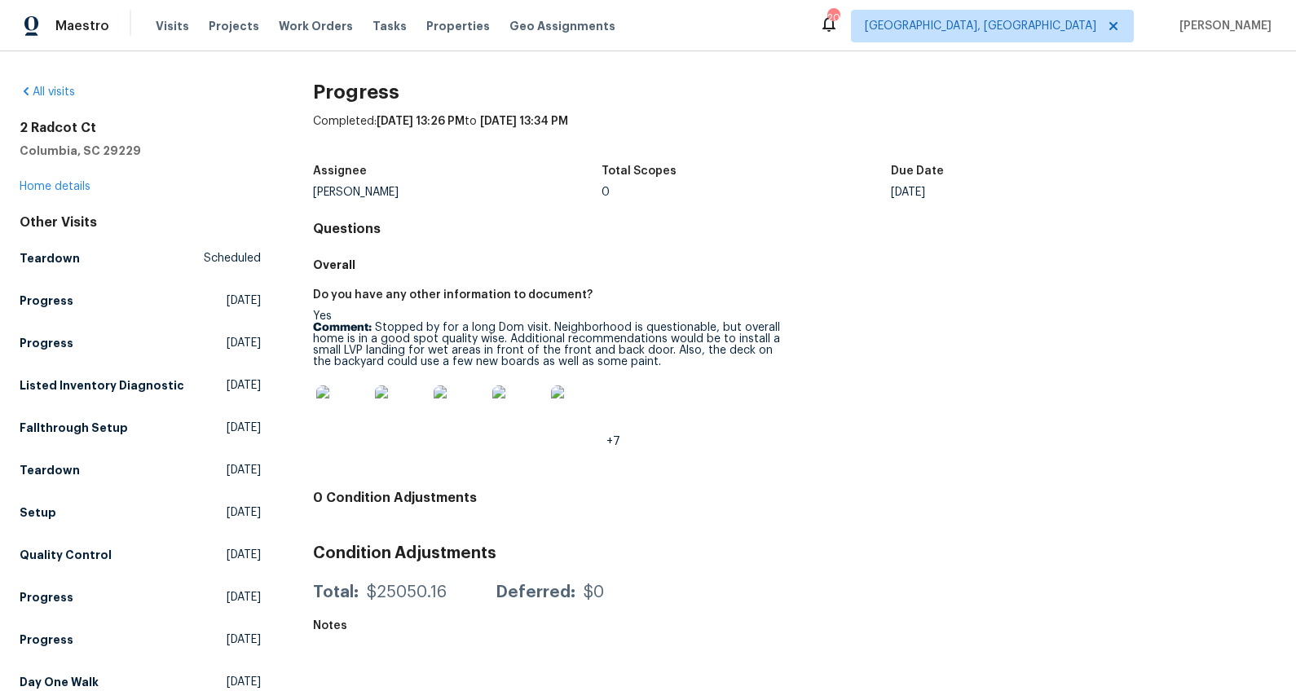
click at [342, 397] on img at bounding box center [342, 412] width 52 height 52
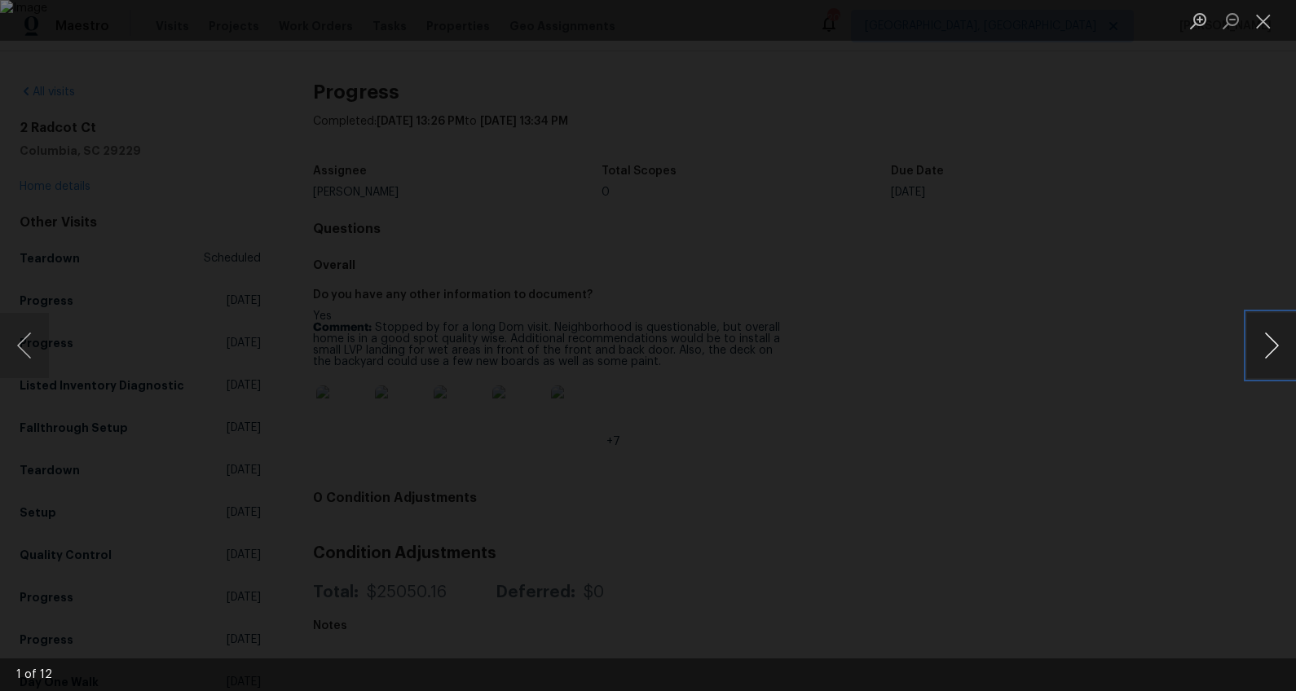
click at [1265, 344] on button "Next image" at bounding box center [1271, 345] width 49 height 65
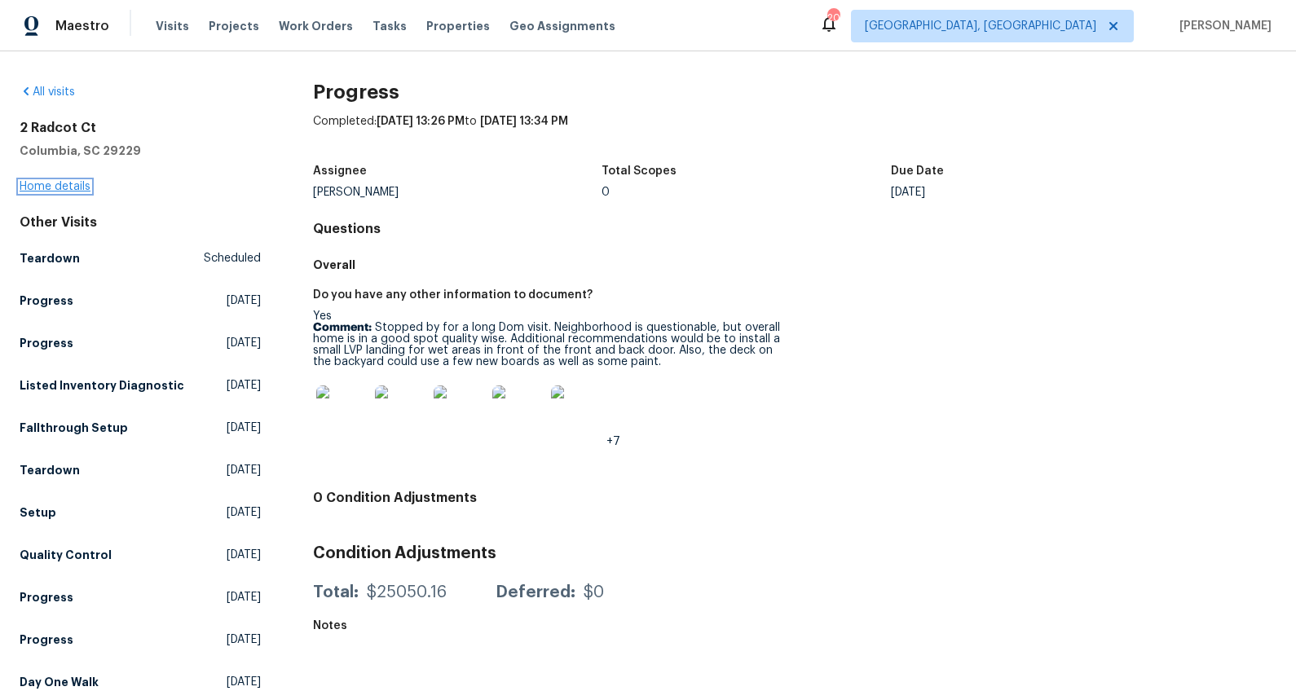
click at [78, 183] on link "Home details" at bounding box center [55, 186] width 71 height 11
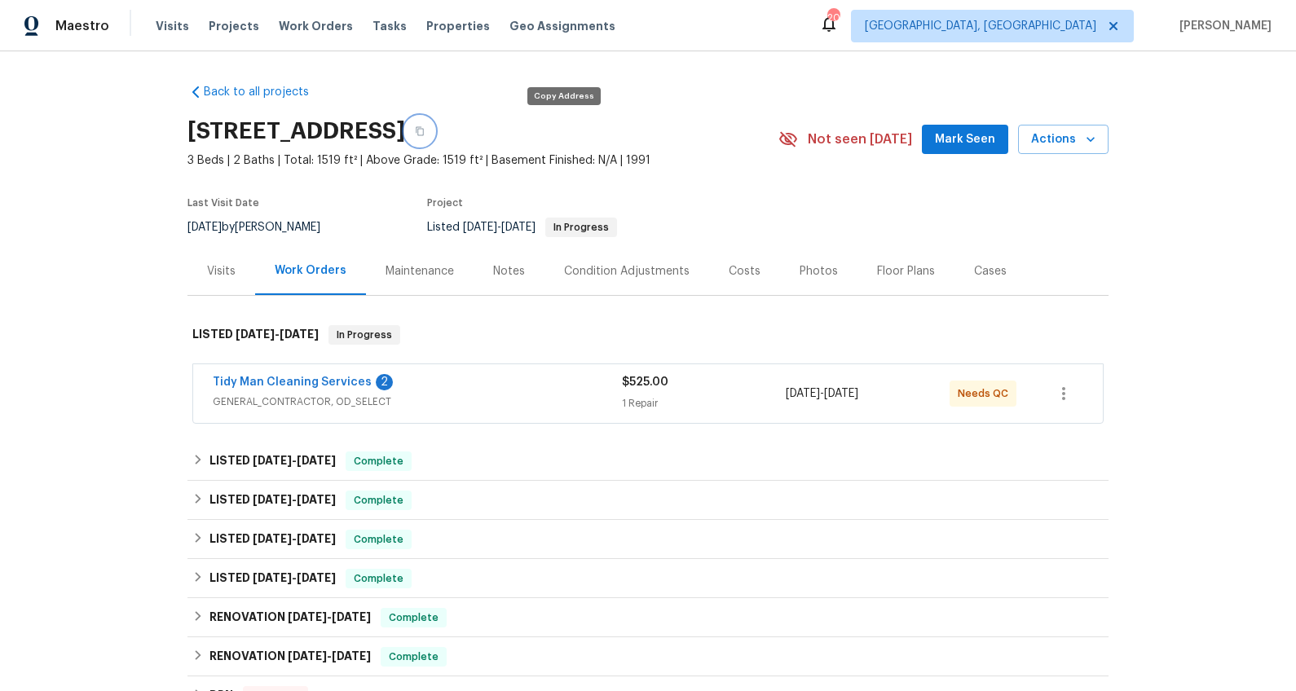
click at [425, 130] on icon "button" at bounding box center [420, 131] width 10 height 10
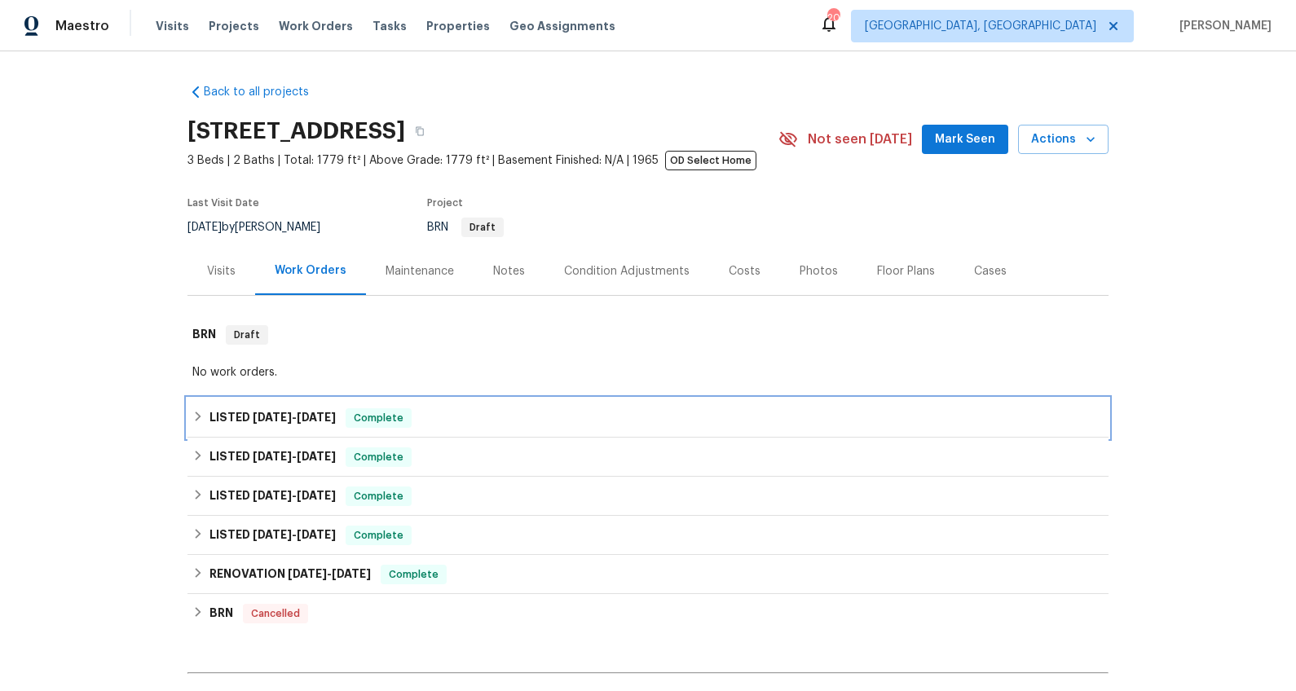
click at [253, 417] on span "[DATE]" at bounding box center [272, 417] width 39 height 11
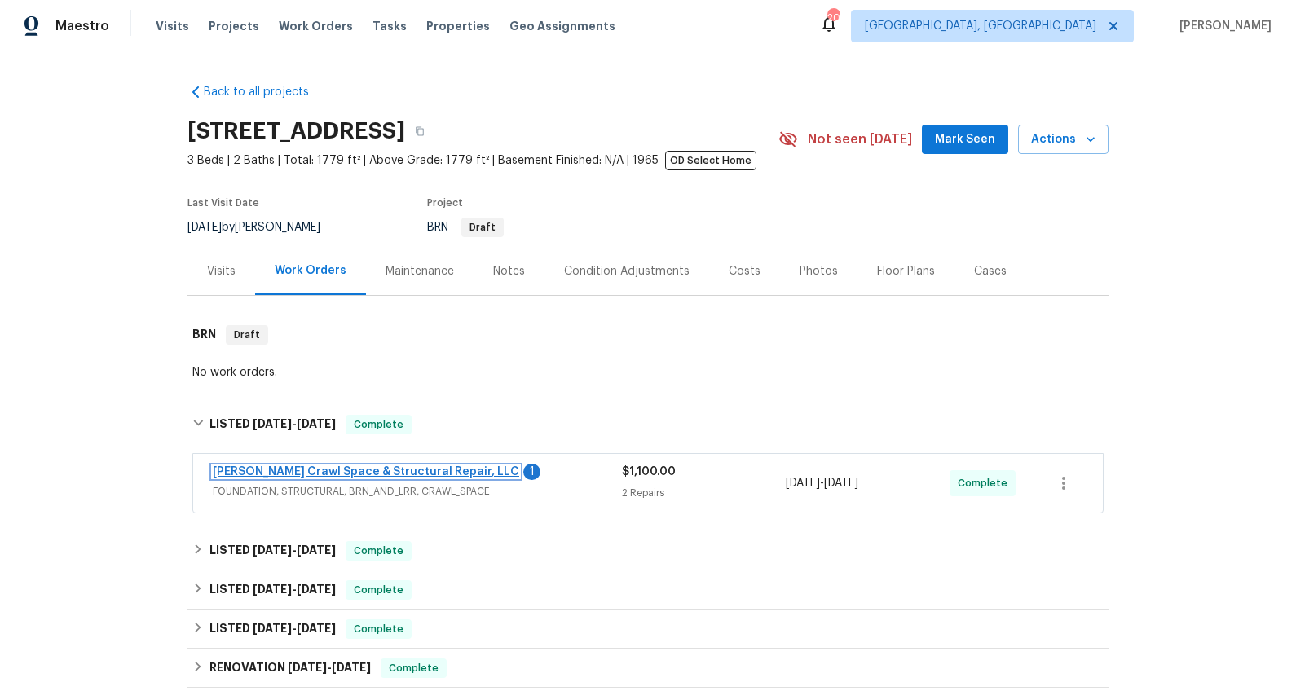
click at [434, 474] on link "[PERSON_NAME] Crawl Space & Structural Repair, LLC" at bounding box center [366, 471] width 307 height 11
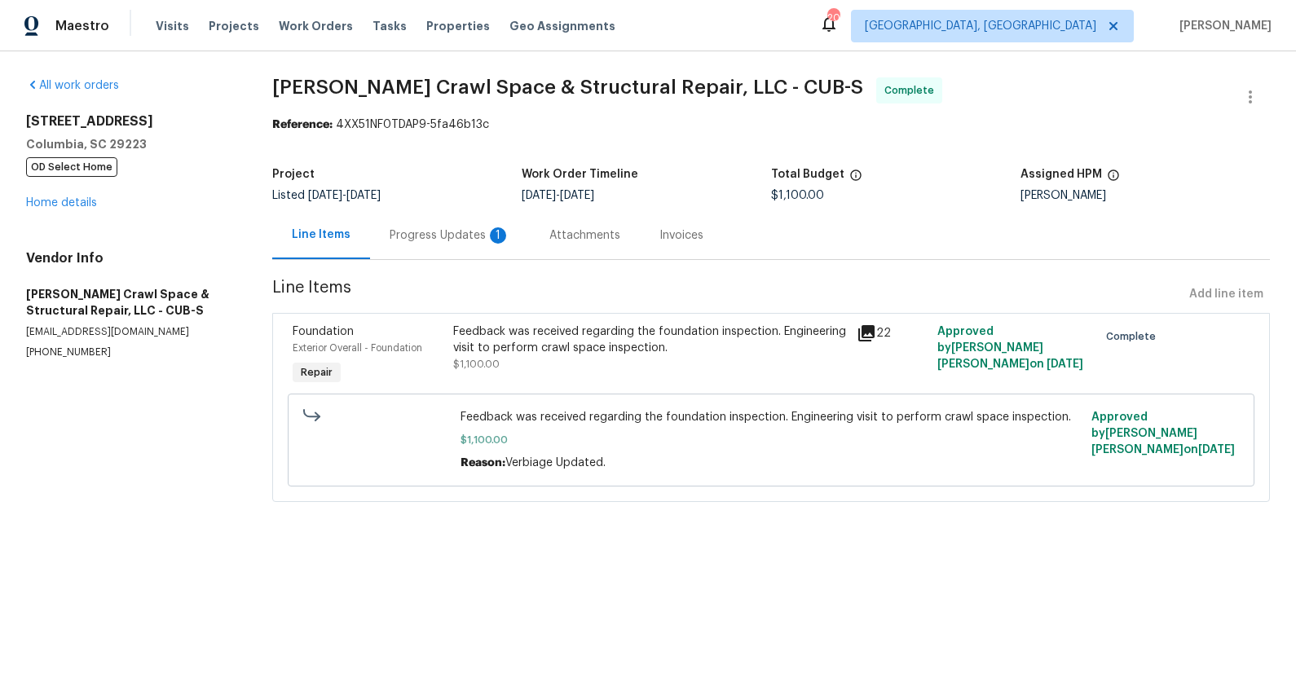
click at [426, 232] on div "Progress Updates 1" at bounding box center [450, 235] width 121 height 16
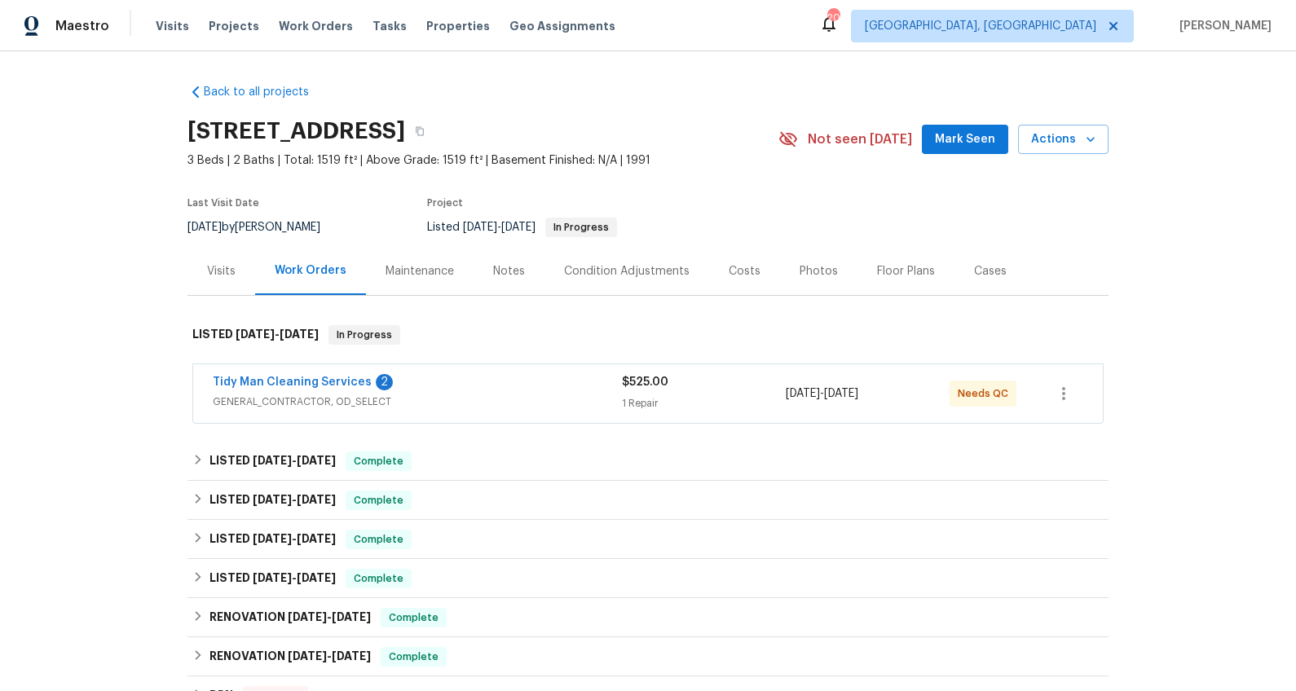
click at [497, 385] on div "Tidy Man Cleaning Services 2" at bounding box center [417, 384] width 409 height 20
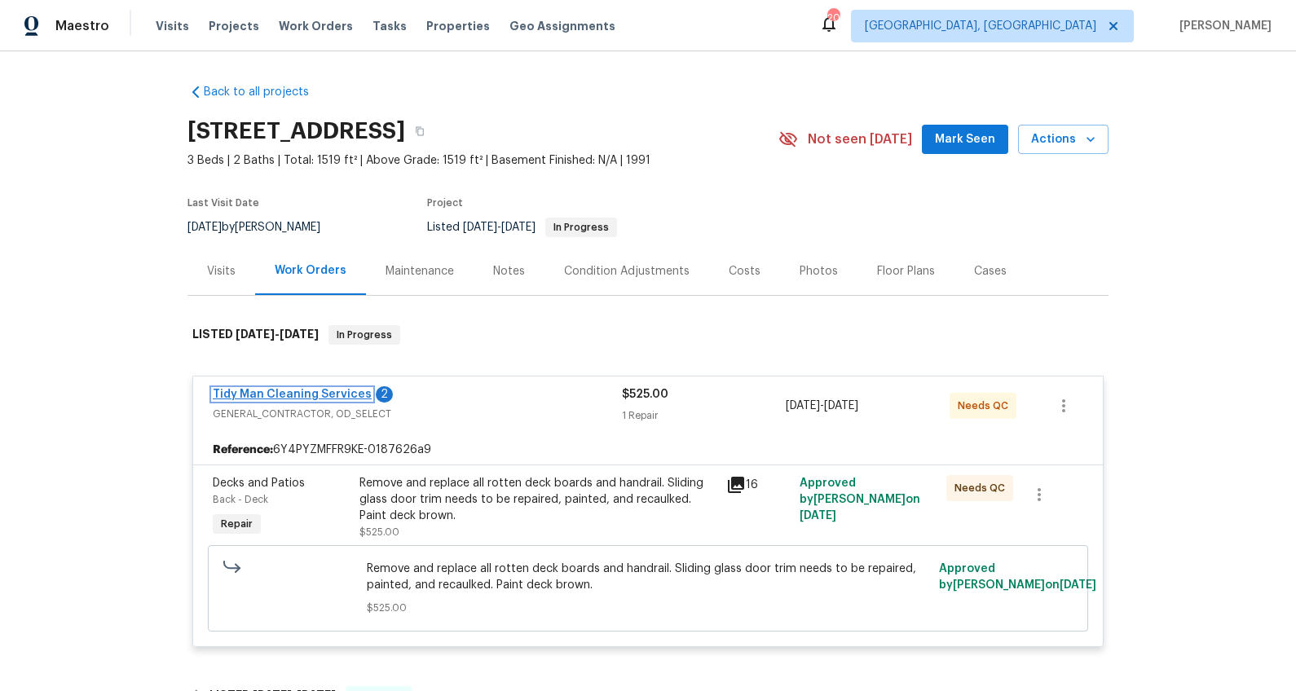
click at [316, 393] on link "Tidy Man Cleaning Services" at bounding box center [292, 394] width 159 height 11
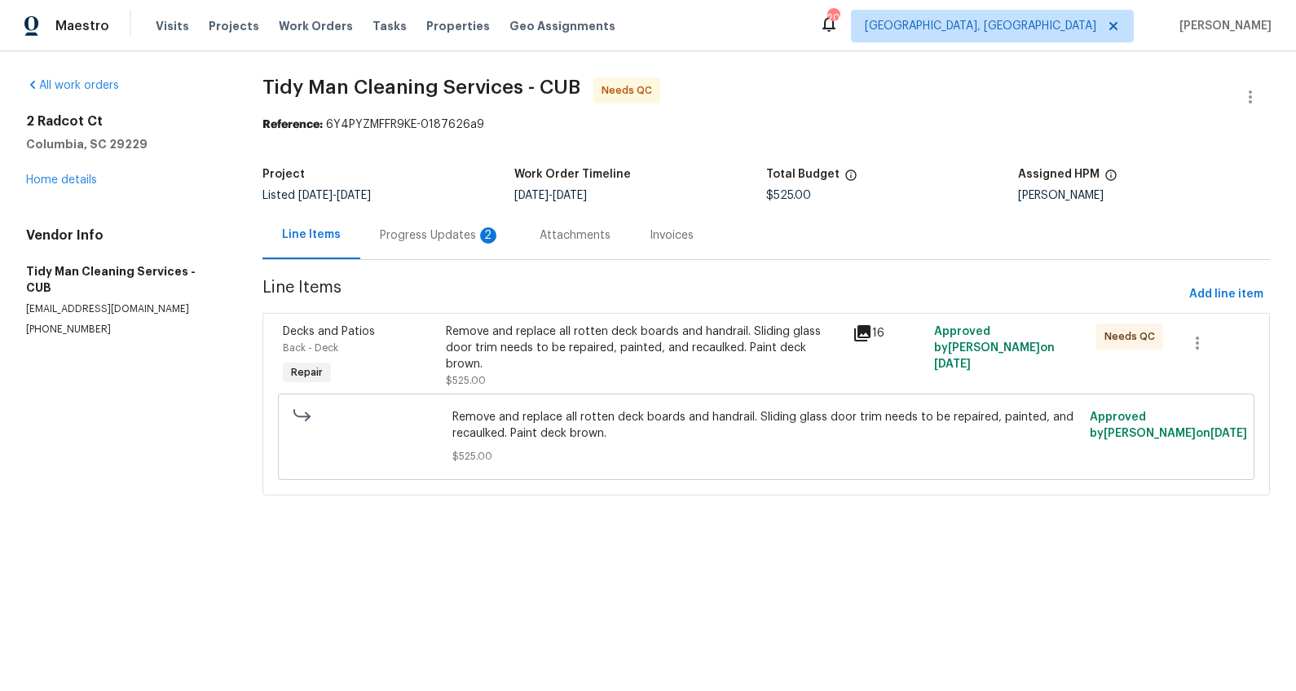
click at [406, 240] on div "Progress Updates 2" at bounding box center [440, 235] width 121 height 16
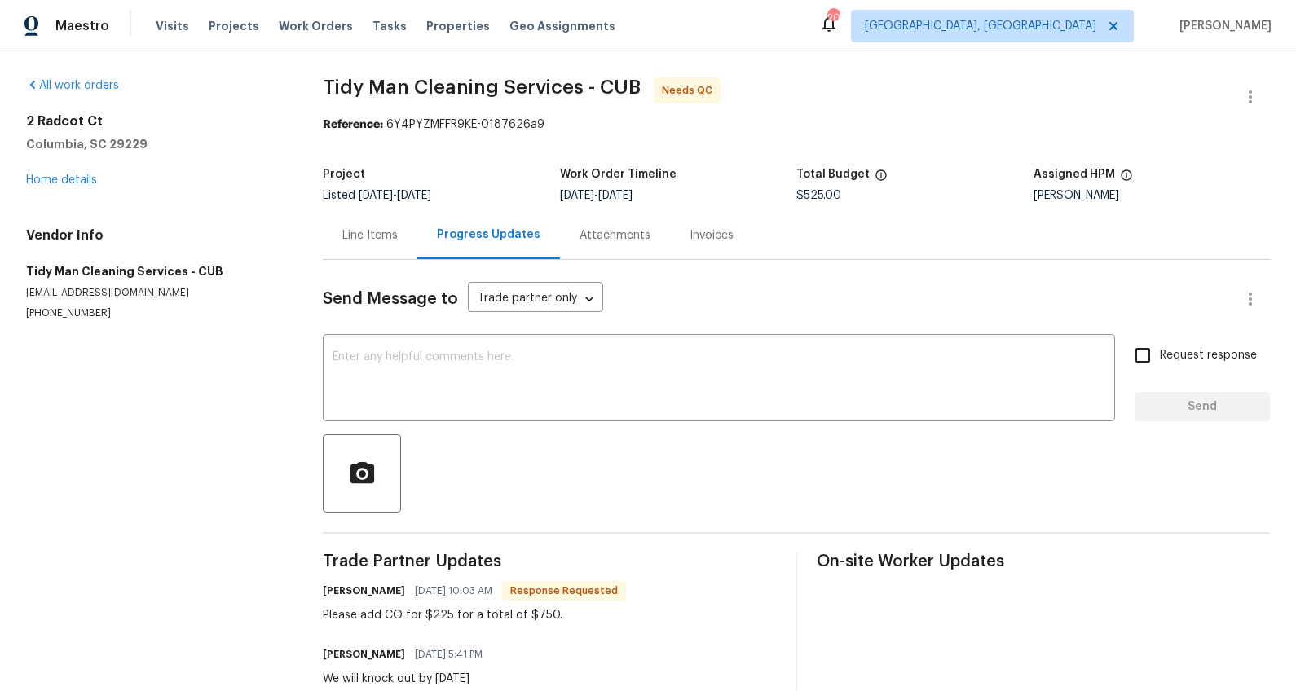
click at [375, 228] on div "Line Items" at bounding box center [369, 235] width 55 height 16
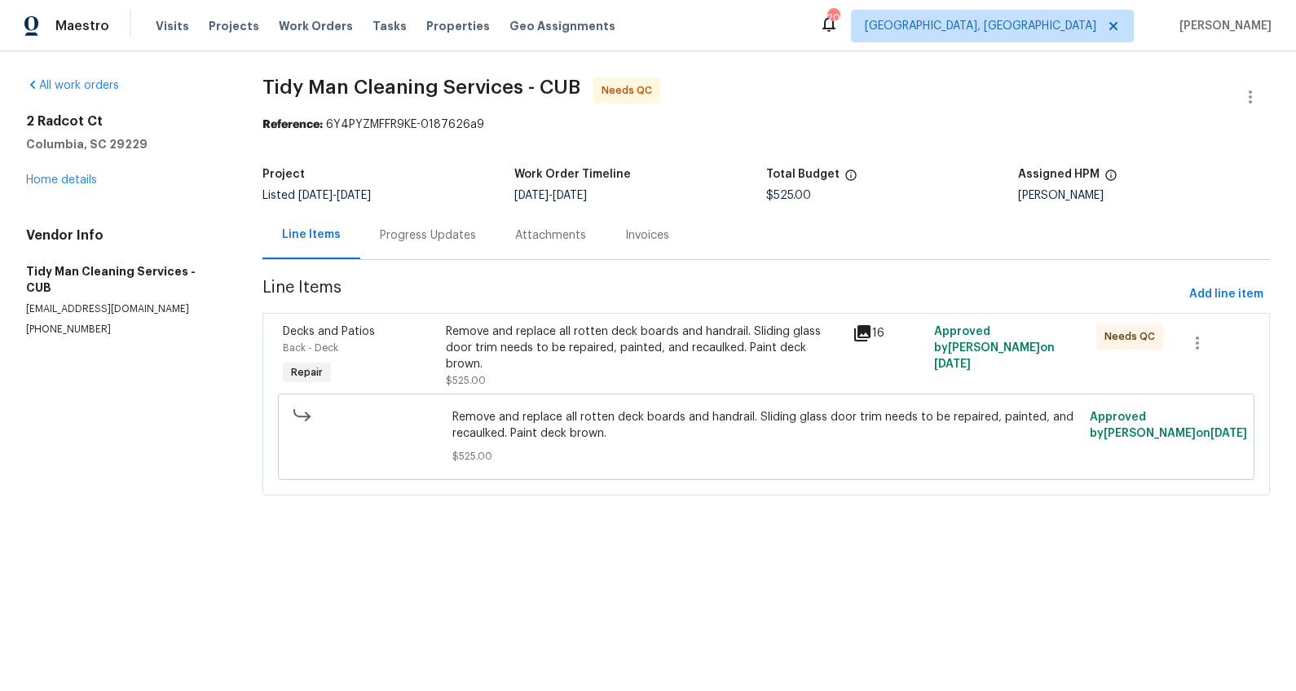
click at [854, 327] on icon at bounding box center [862, 333] width 16 height 16
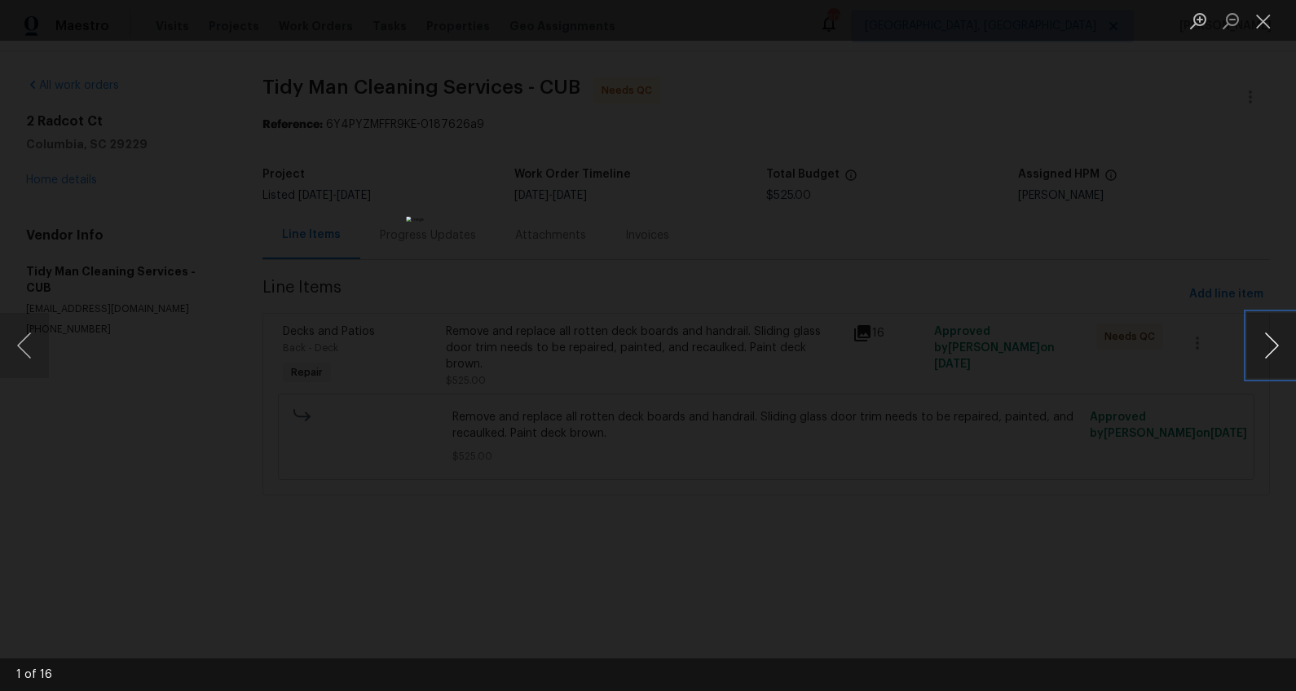
click at [1257, 341] on button "Next image" at bounding box center [1271, 345] width 49 height 65
click at [1258, 341] on button "Next image" at bounding box center [1271, 345] width 49 height 65
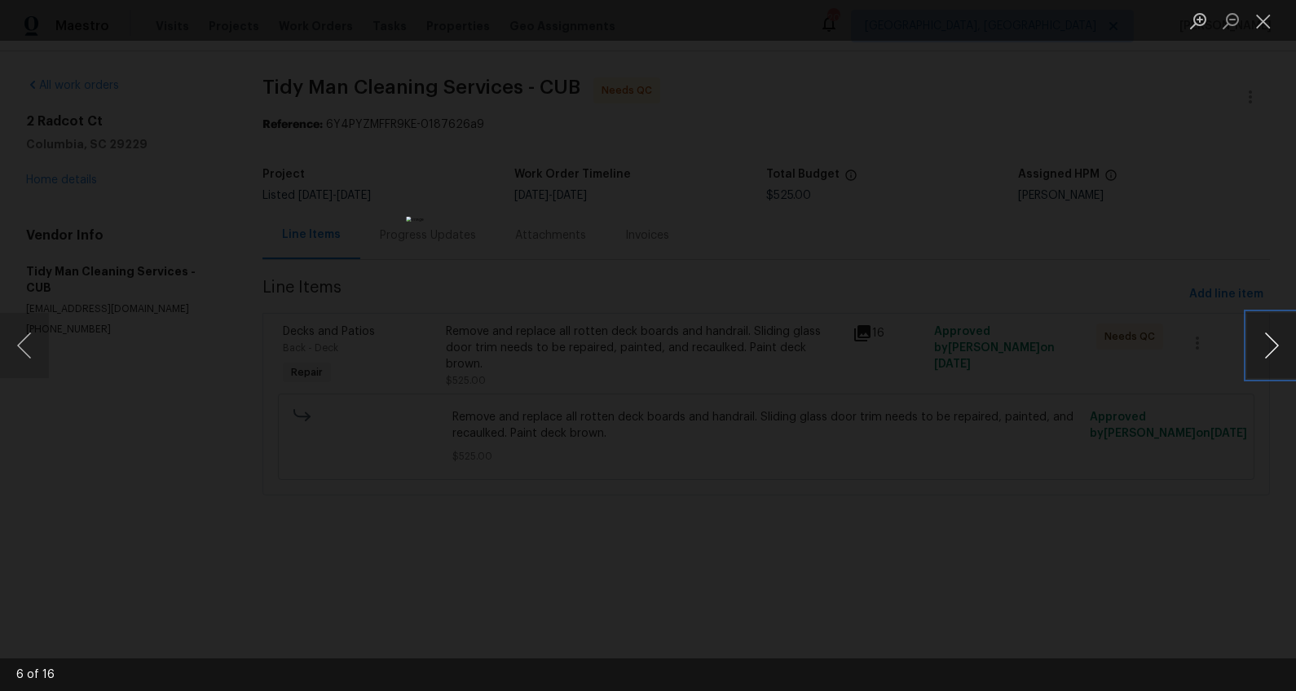
click at [1258, 341] on button "Next image" at bounding box center [1271, 345] width 49 height 65
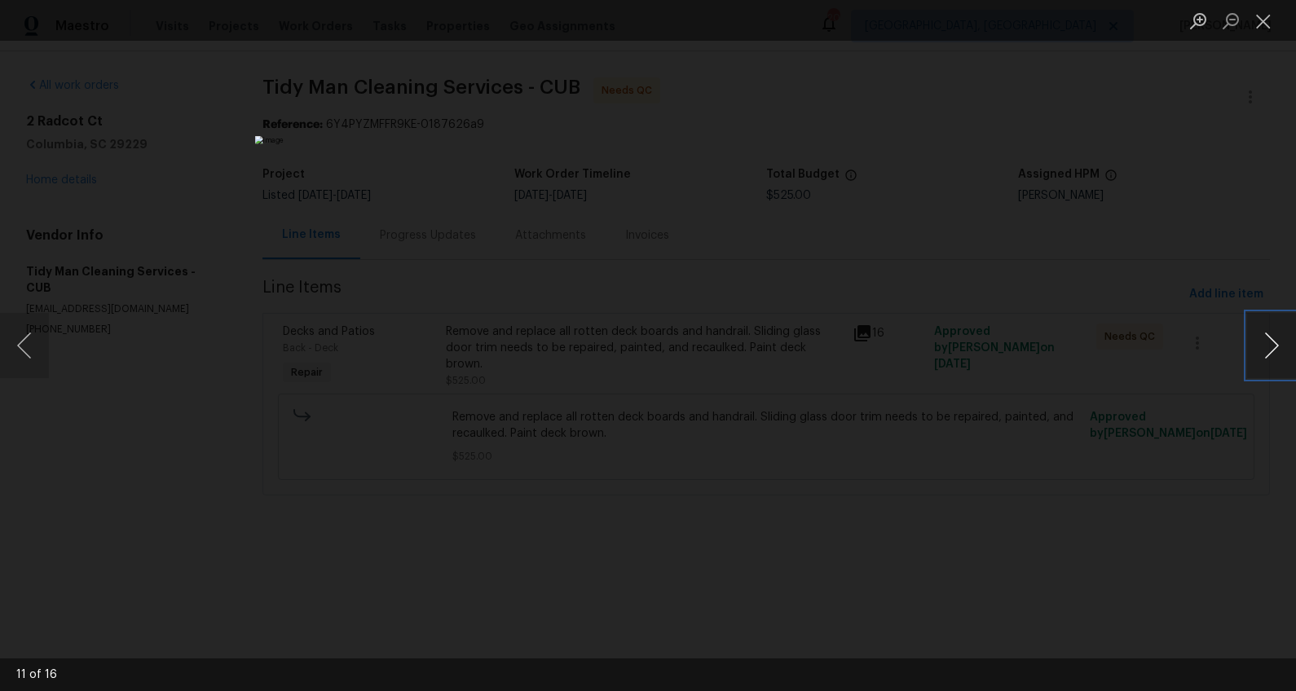
click at [1258, 341] on button "Next image" at bounding box center [1271, 345] width 49 height 65
click at [1113, 377] on div "Lightbox" at bounding box center [648, 345] width 1296 height 691
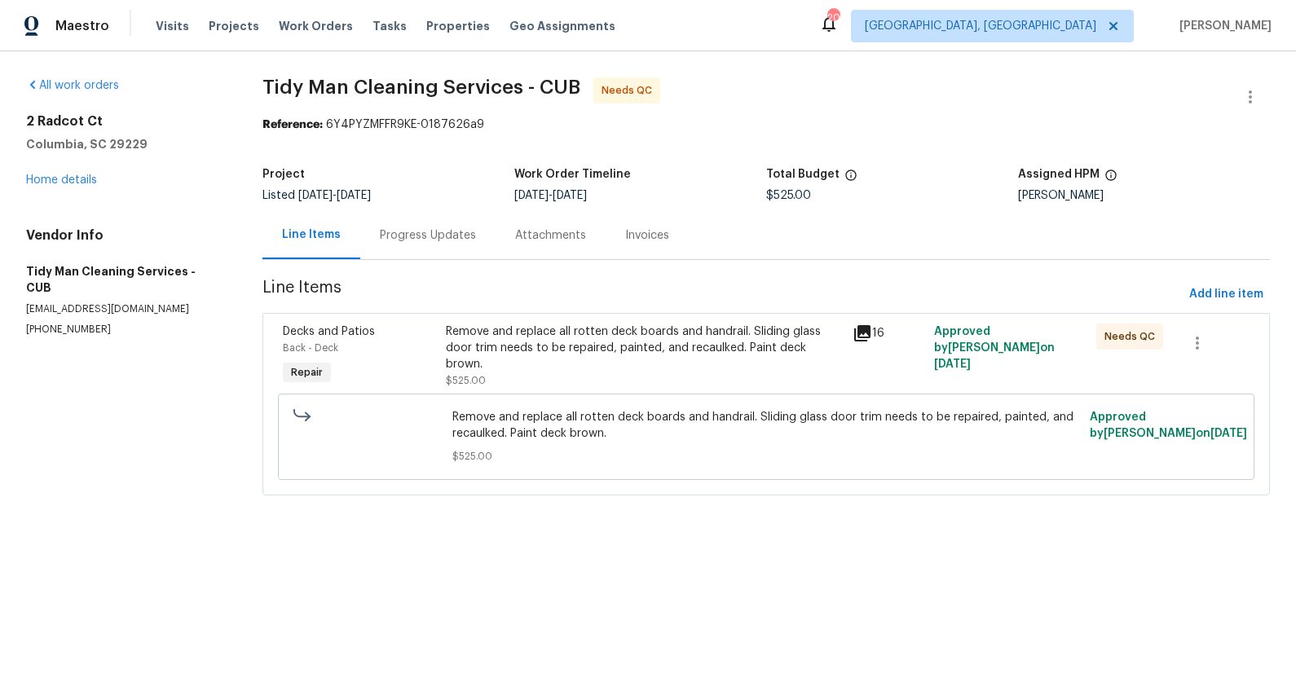
click at [452, 251] on div "Progress Updates" at bounding box center [427, 235] width 135 height 48
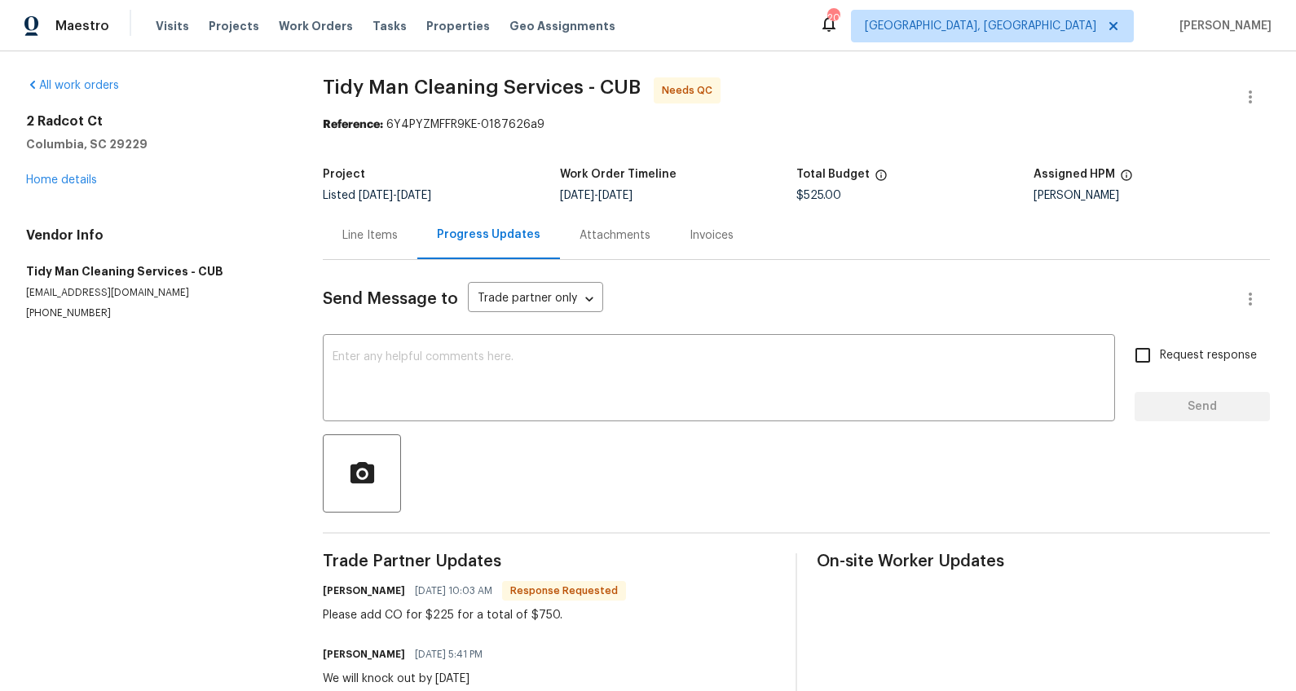
click at [33, 171] on div "[STREET_ADDRESS] Home details" at bounding box center [155, 150] width 258 height 75
click at [38, 177] on link "Home details" at bounding box center [61, 179] width 71 height 11
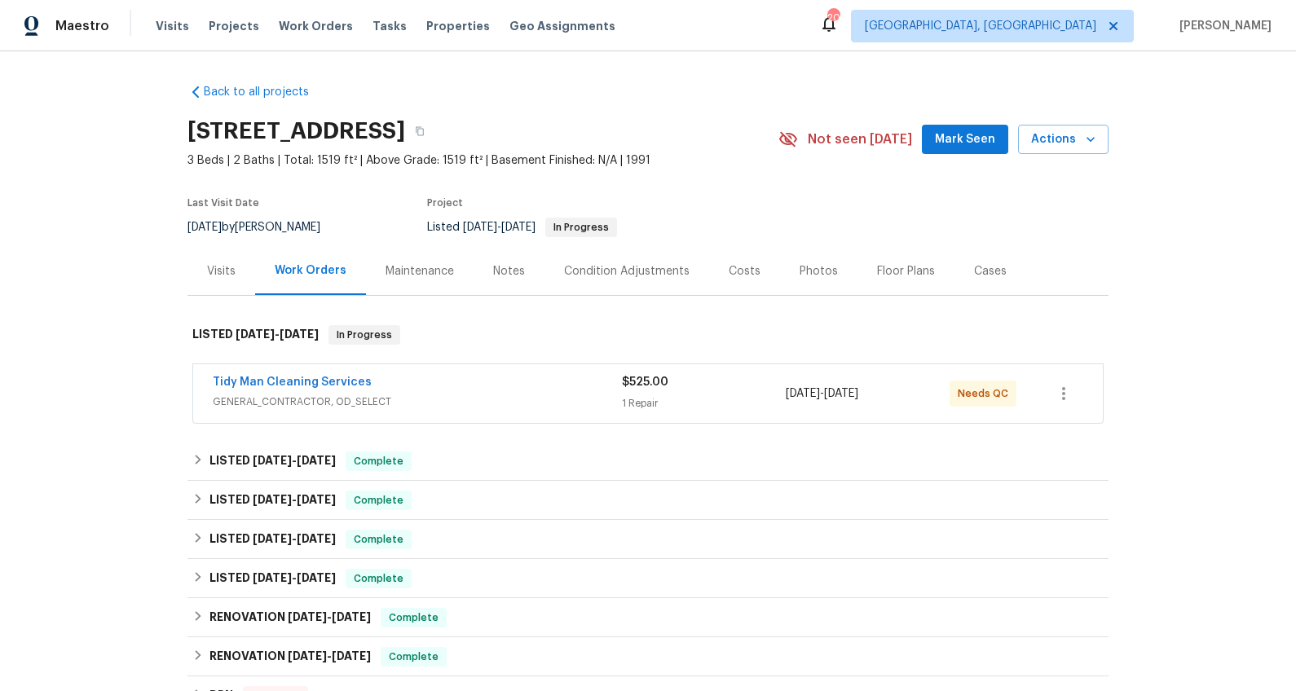
click at [731, 276] on div "Costs" at bounding box center [745, 271] width 32 height 16
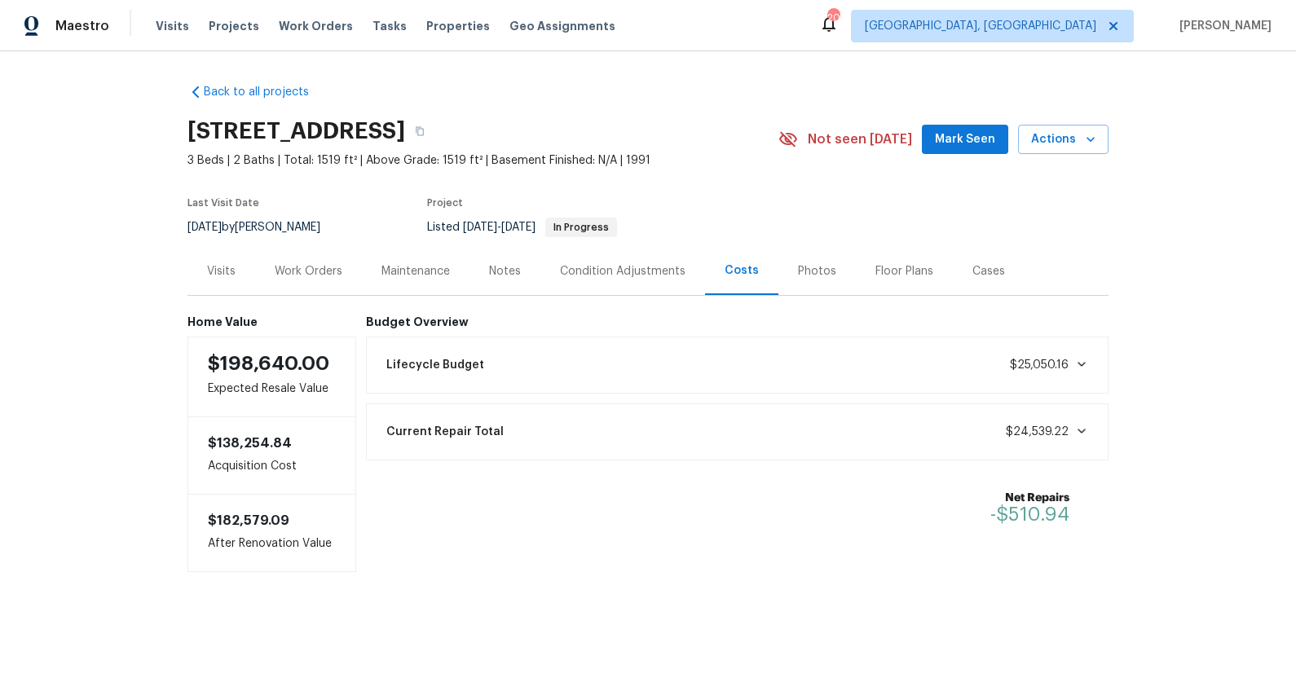
click at [299, 276] on div "Work Orders" at bounding box center [309, 271] width 68 height 16
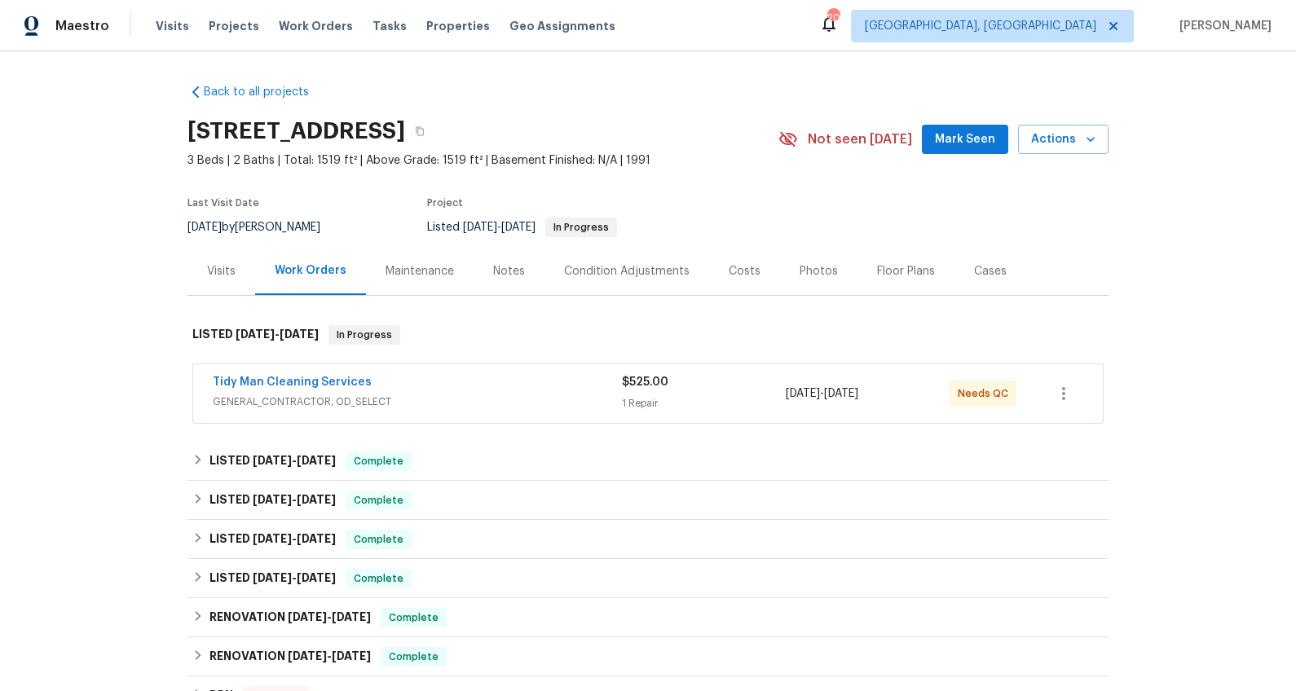
click at [551, 400] on span "GENERAL_CONTRACTOR, OD_SELECT" at bounding box center [417, 402] width 409 height 16
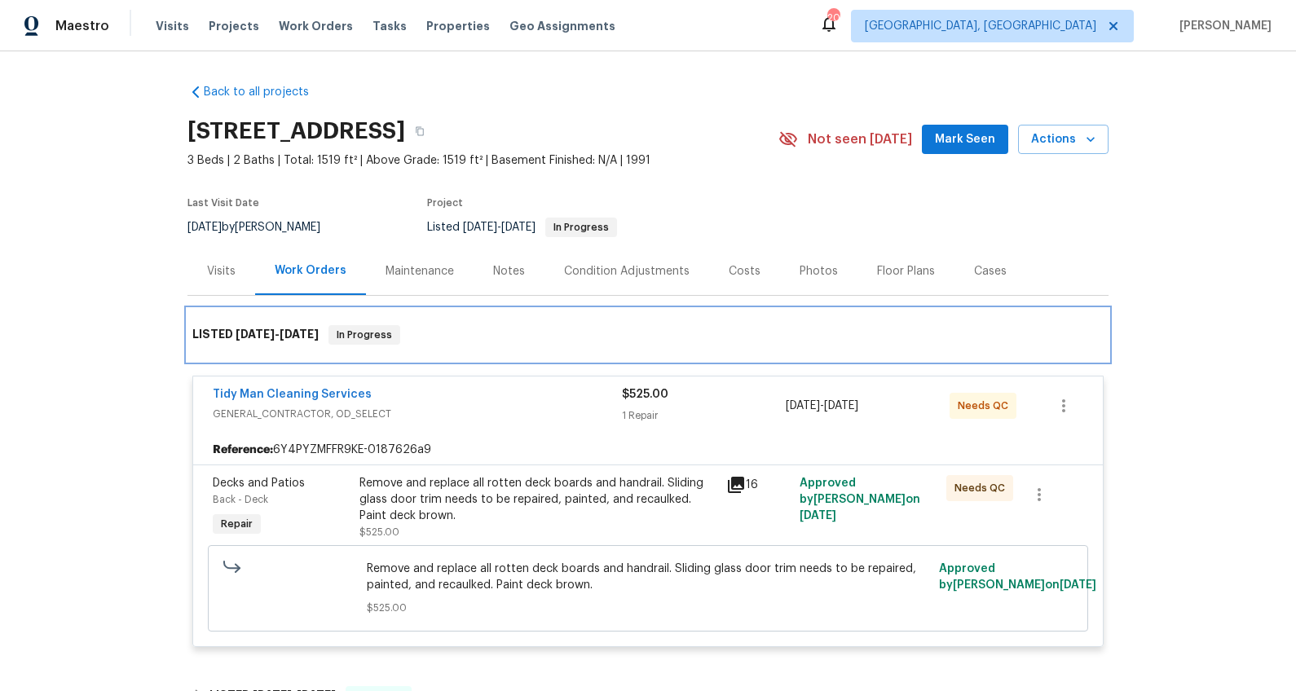
click at [1088, 313] on div "LISTED [DATE] - [DATE] In Progress" at bounding box center [648, 335] width 921 height 52
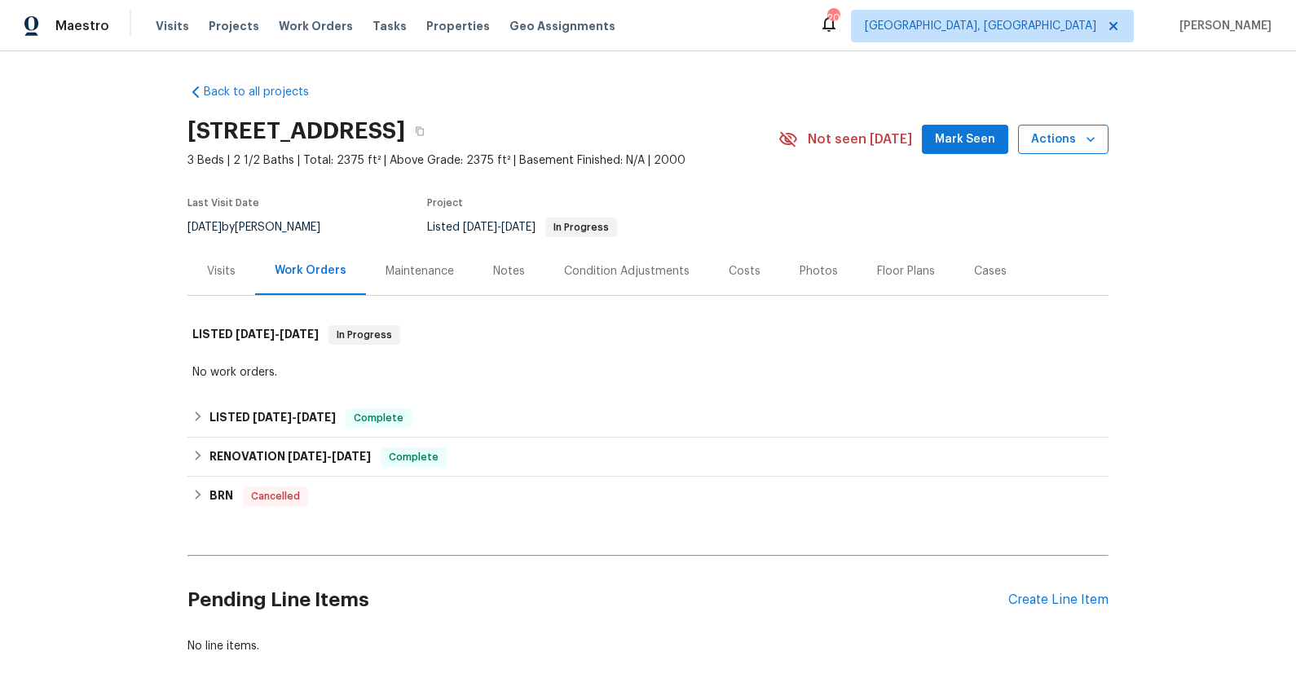
click at [1032, 138] on span "Actions" at bounding box center [1063, 140] width 64 height 20
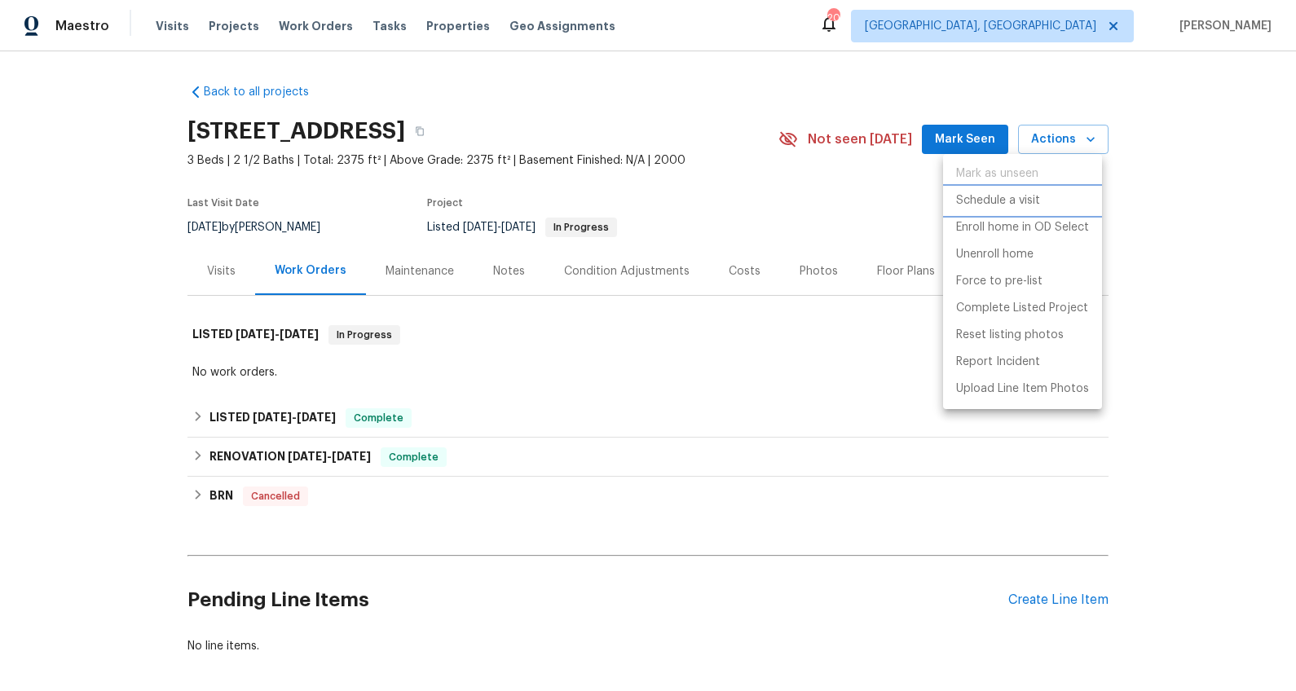
click at [1027, 196] on p "Schedule a visit" at bounding box center [998, 200] width 84 height 17
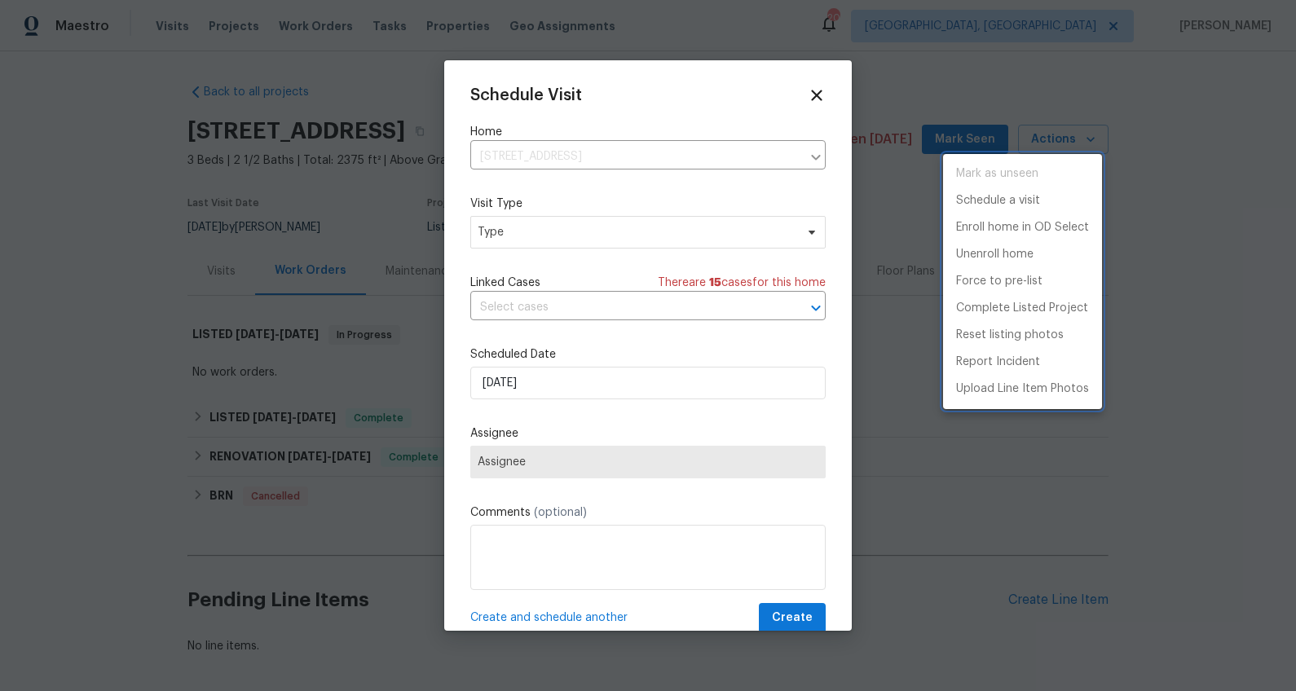
click at [498, 227] on div at bounding box center [648, 345] width 1296 height 691
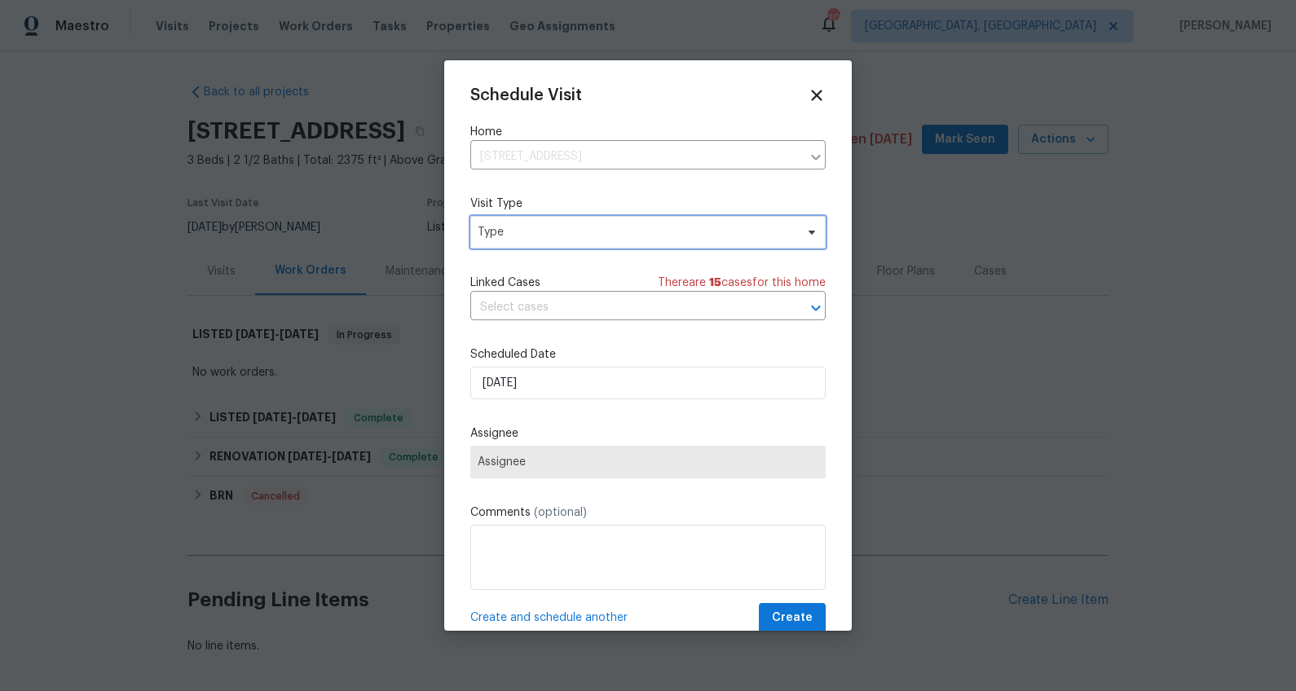
click at [525, 233] on span "Type" at bounding box center [636, 232] width 317 height 16
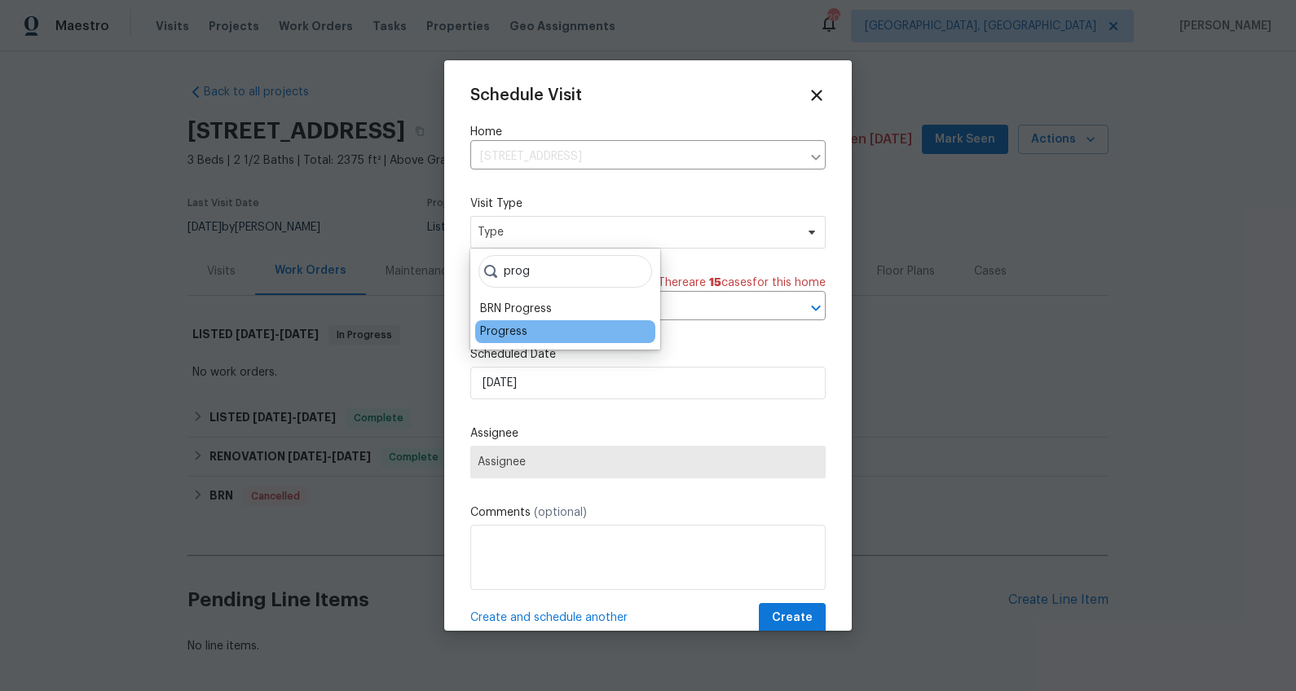
type input "prog"
click at [497, 324] on div "Progress" at bounding box center [503, 332] width 47 height 16
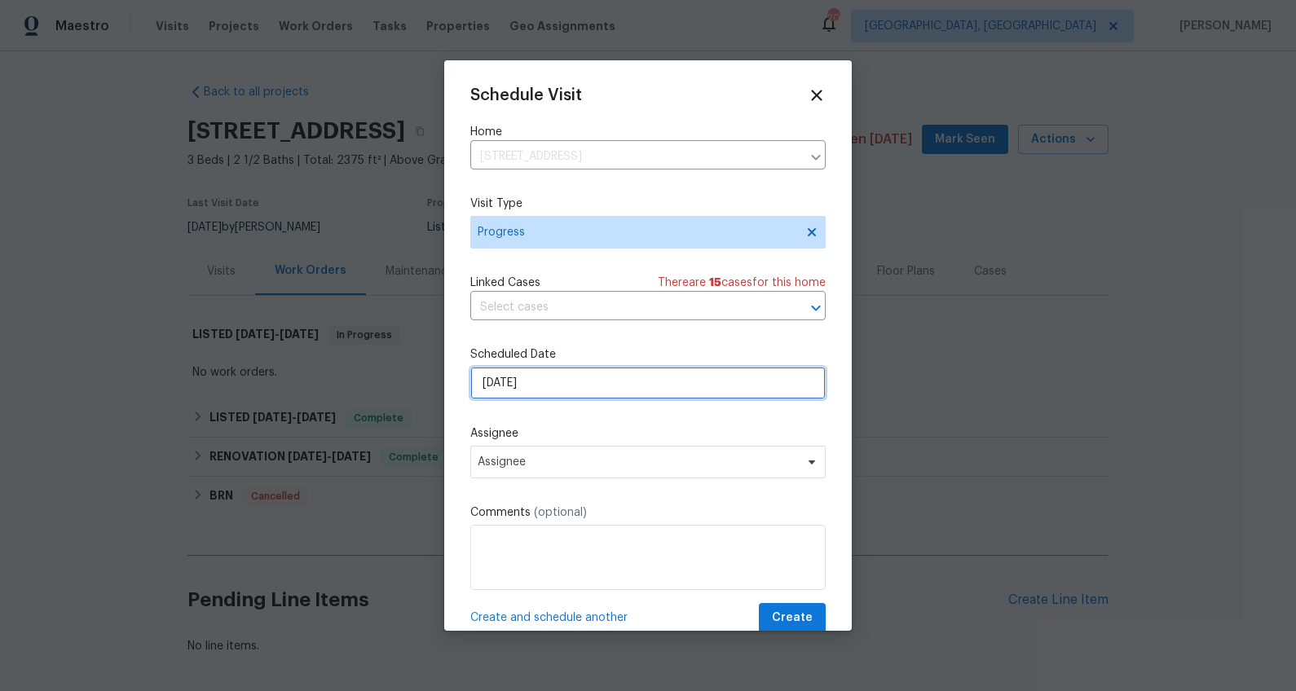
click at [501, 388] on input "[DATE]" at bounding box center [647, 383] width 355 height 33
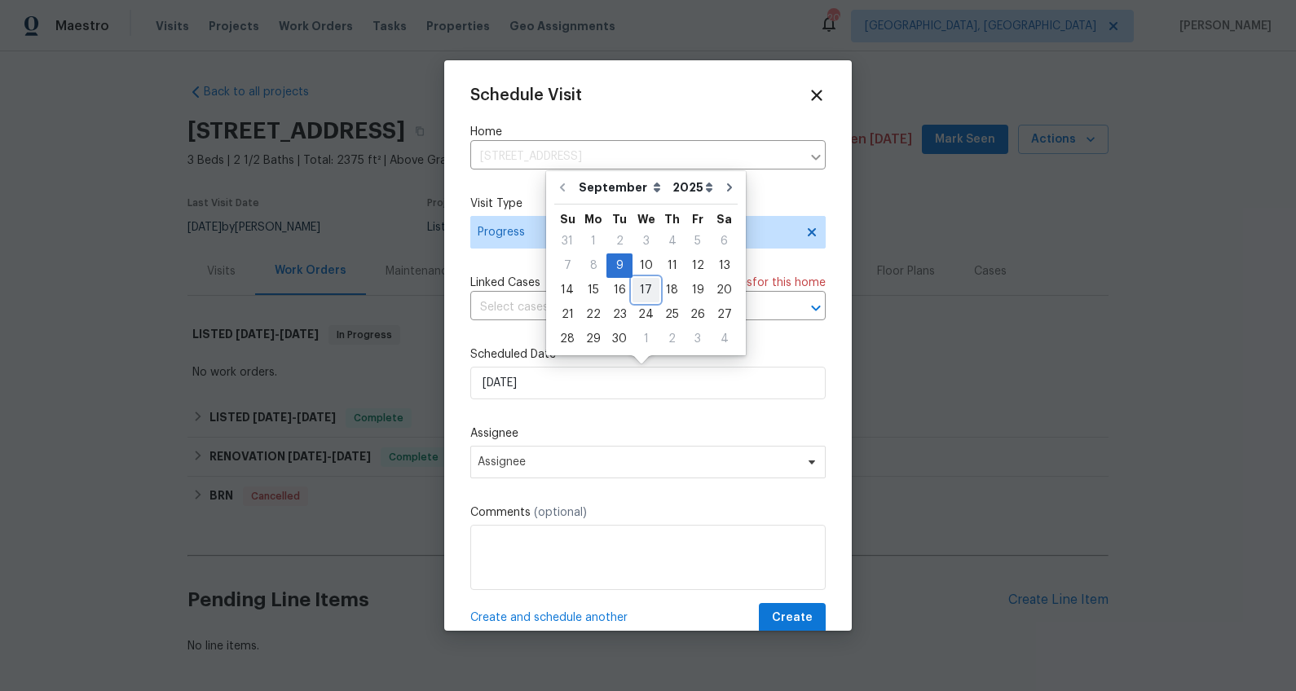
click at [637, 285] on div "17" at bounding box center [646, 290] width 27 height 23
type input "9/17/2025"
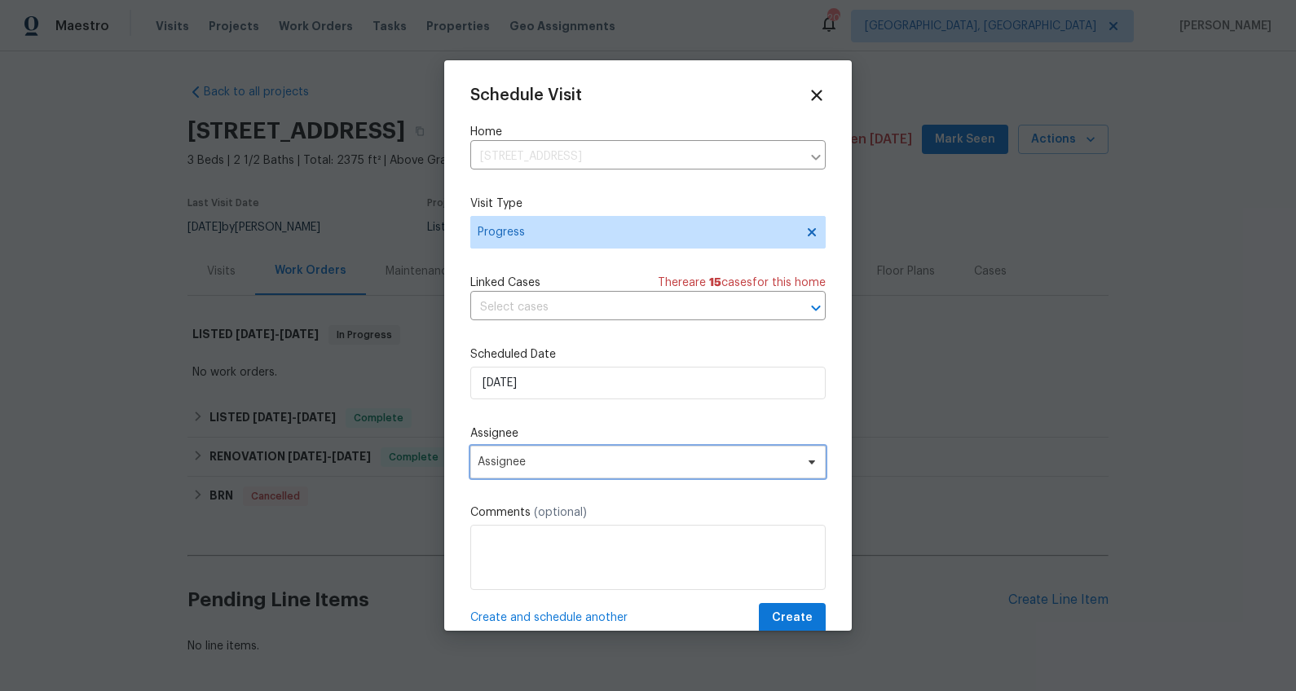
click at [544, 459] on span "Assignee" at bounding box center [638, 462] width 320 height 13
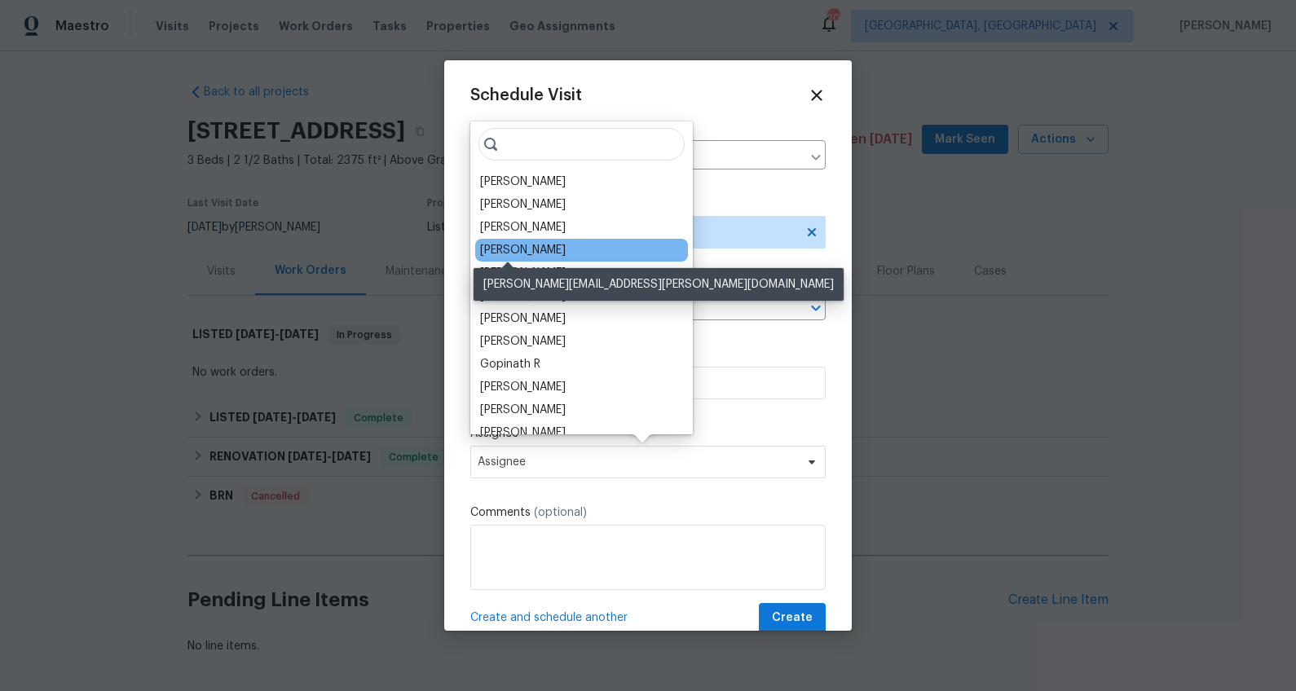
click at [506, 254] on div "[PERSON_NAME]" at bounding box center [523, 250] width 86 height 16
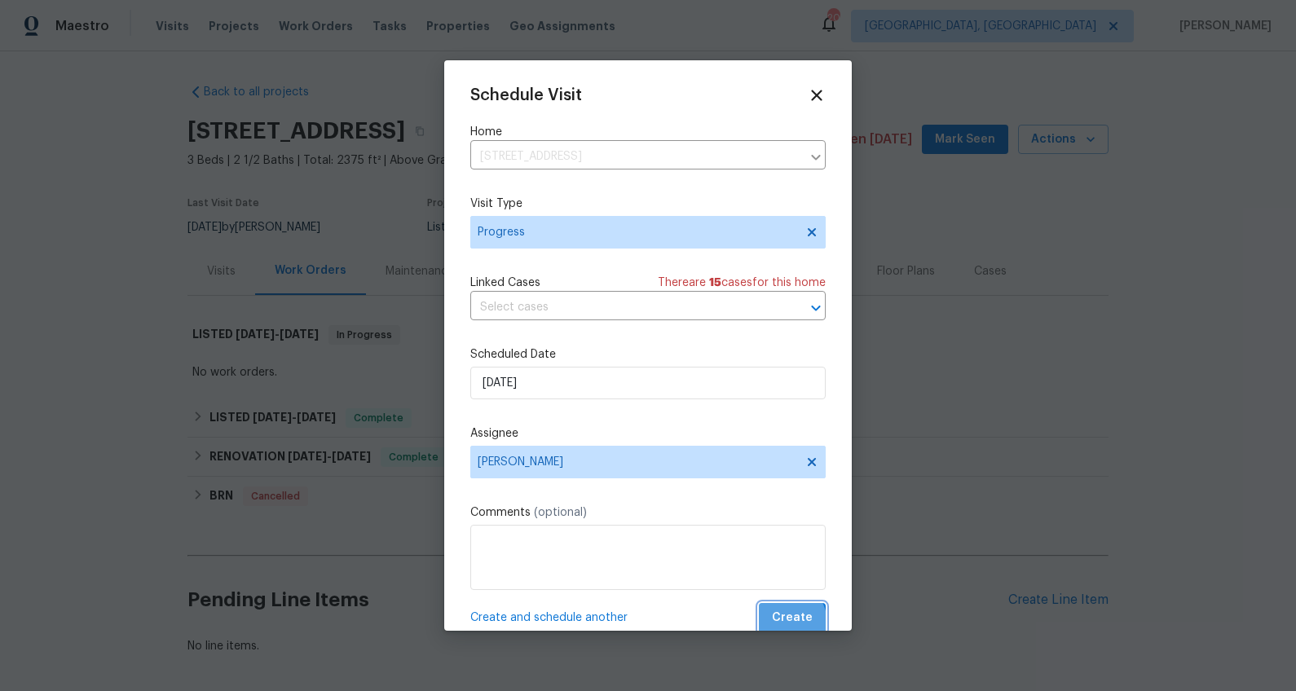
click at [776, 624] on span "Create" at bounding box center [792, 618] width 41 height 20
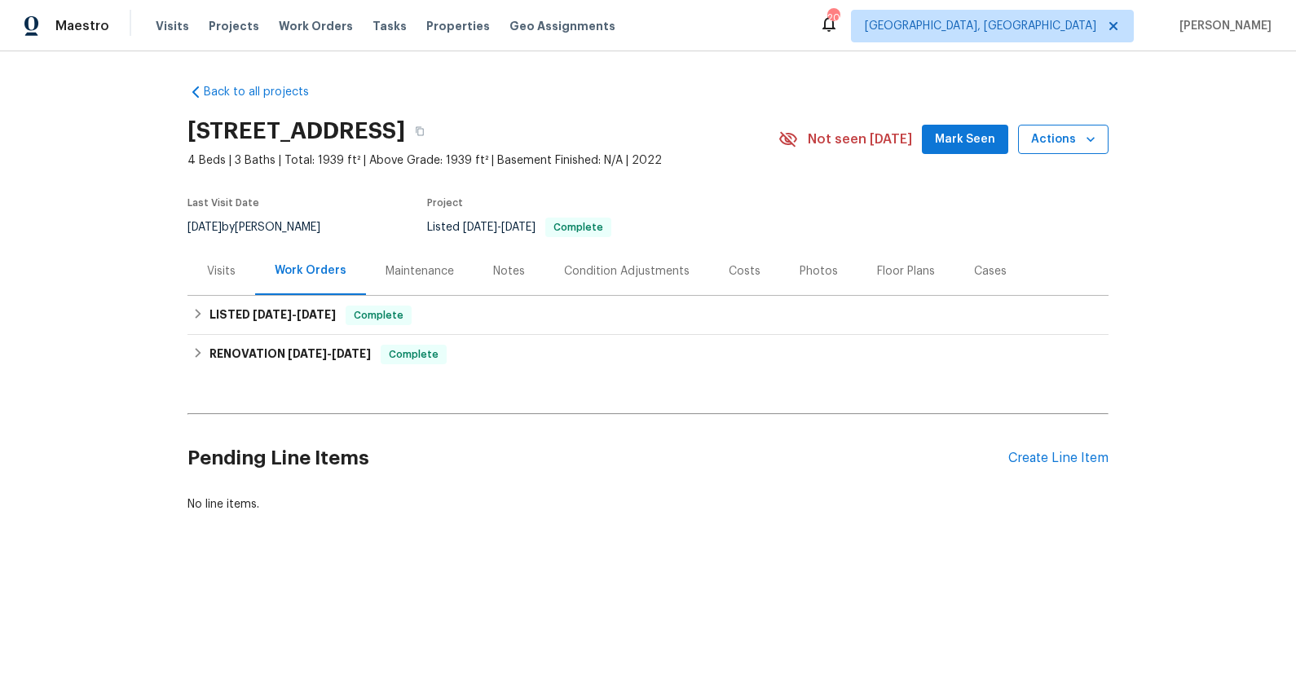
click at [1092, 137] on icon "button" at bounding box center [1091, 139] width 16 height 16
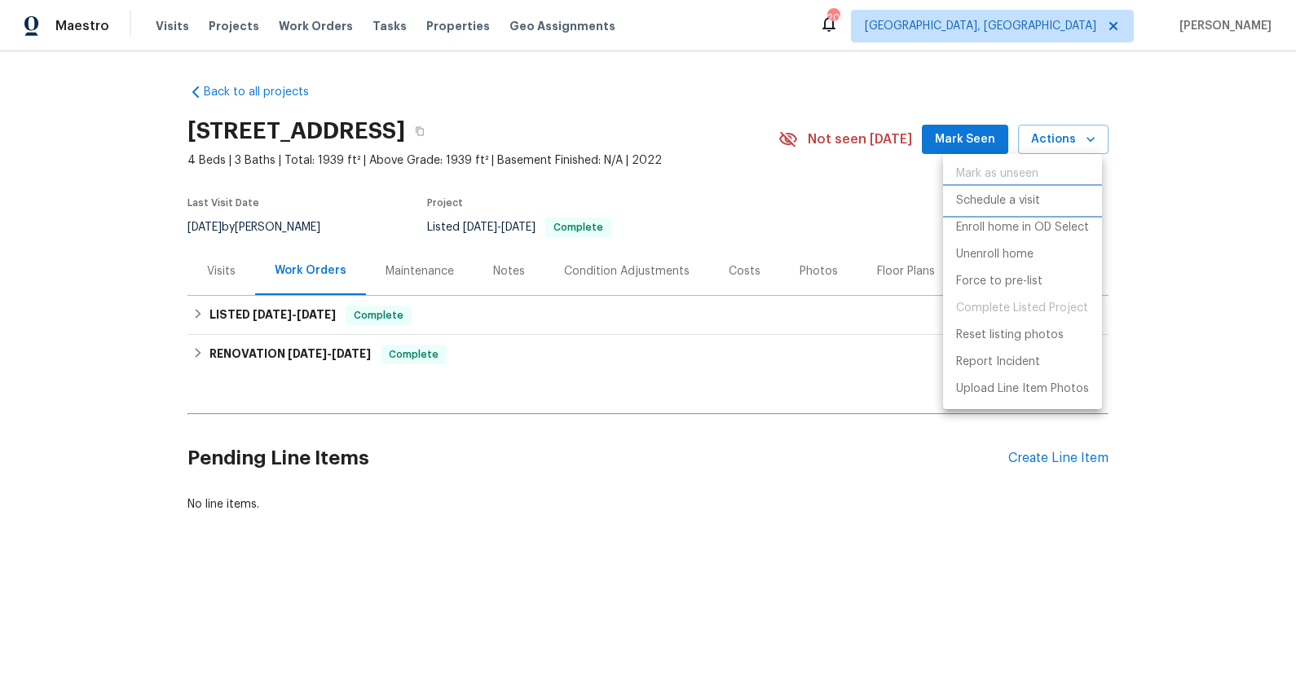
click at [1008, 200] on p "Schedule a visit" at bounding box center [998, 200] width 84 height 17
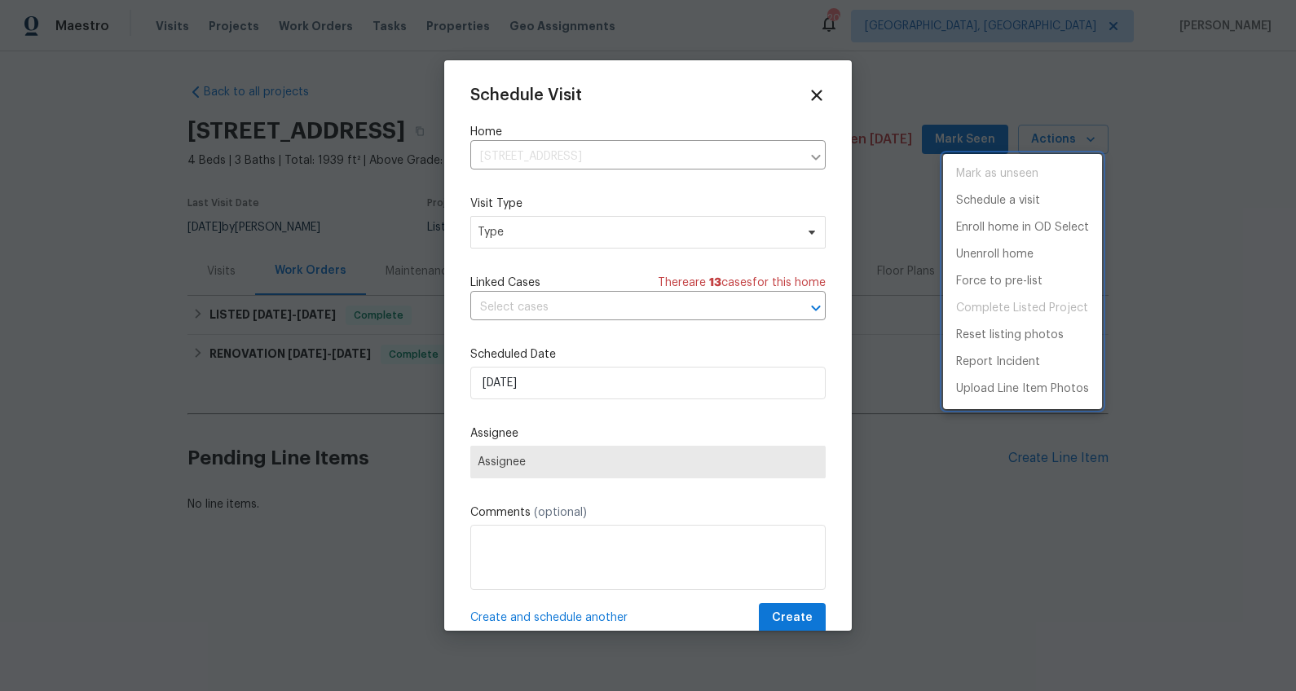
click at [519, 234] on div at bounding box center [648, 345] width 1296 height 691
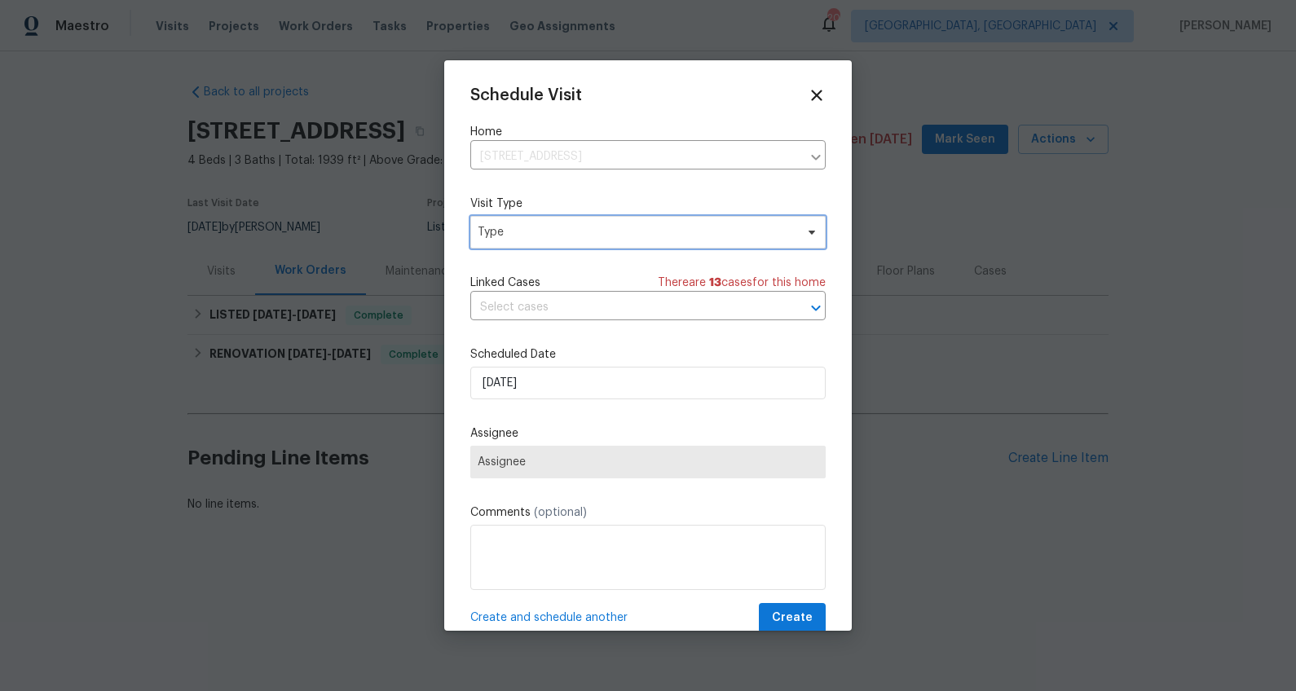
click at [521, 222] on span "Type" at bounding box center [647, 232] width 355 height 33
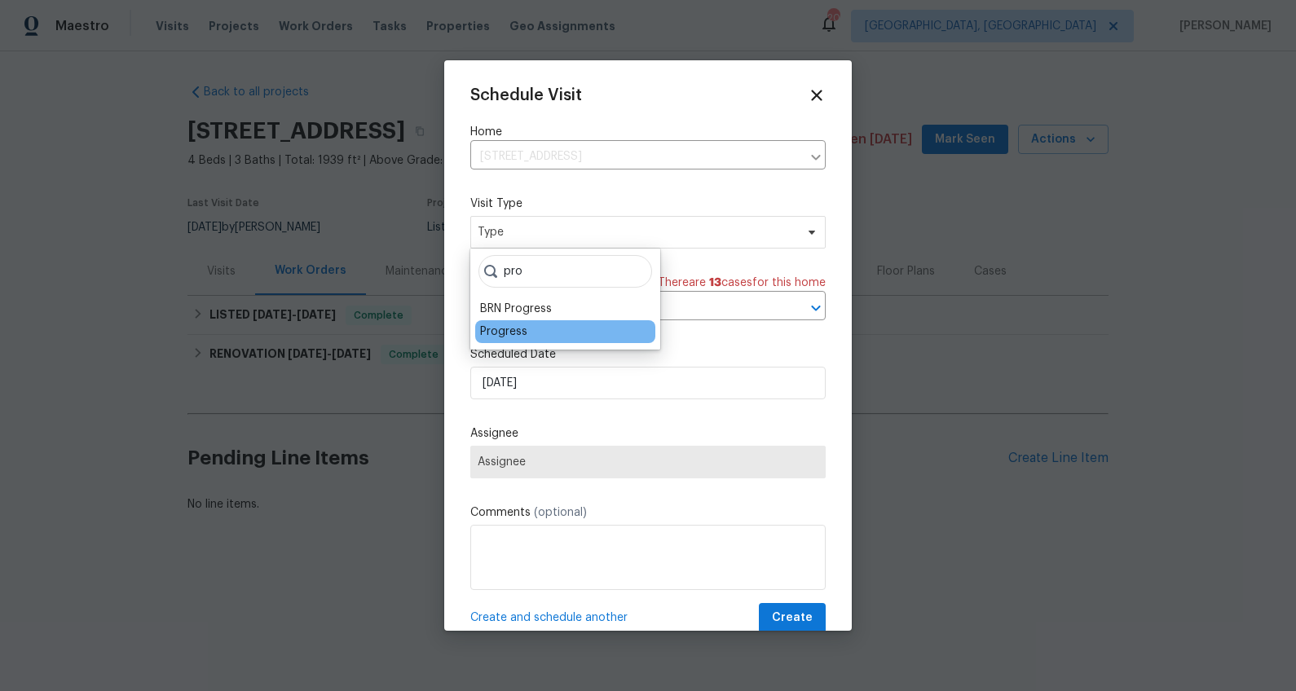
type input "pro"
click at [505, 336] on div "Progress" at bounding box center [503, 332] width 47 height 16
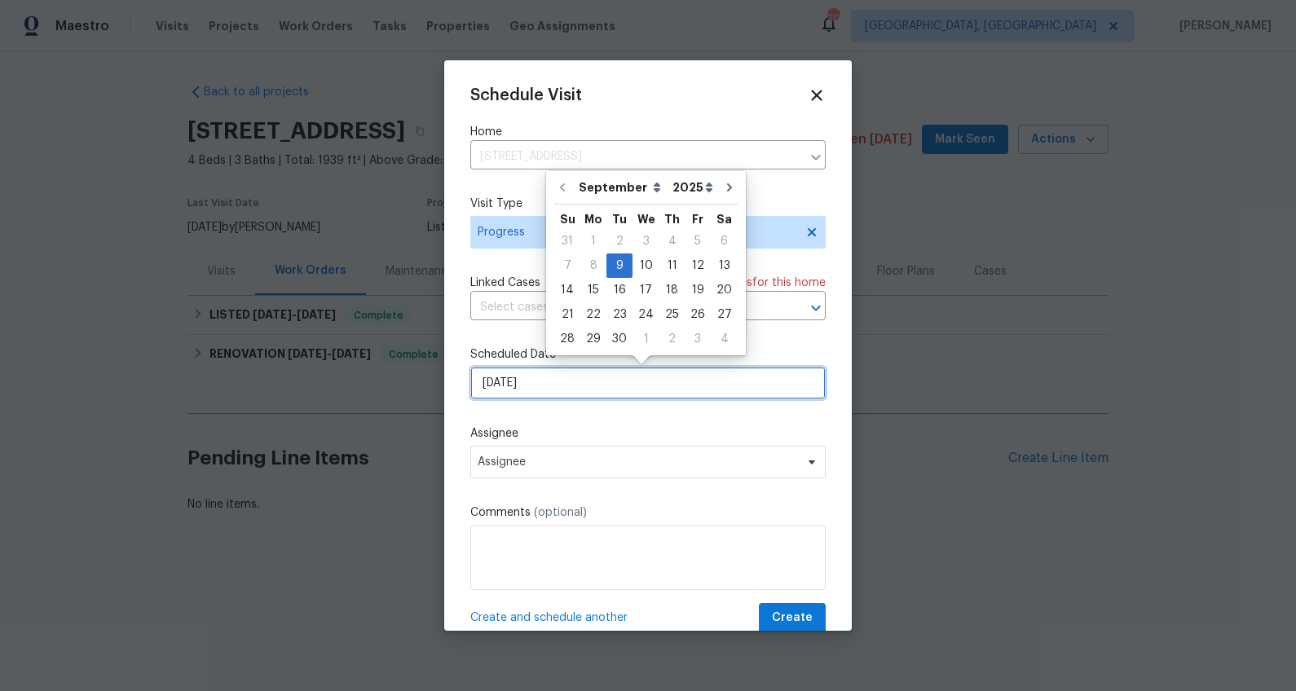
click at [493, 392] on input "[DATE]" at bounding box center [647, 383] width 355 height 33
click at [626, 289] on div "16" at bounding box center [620, 290] width 26 height 23
type input "[DATE]"
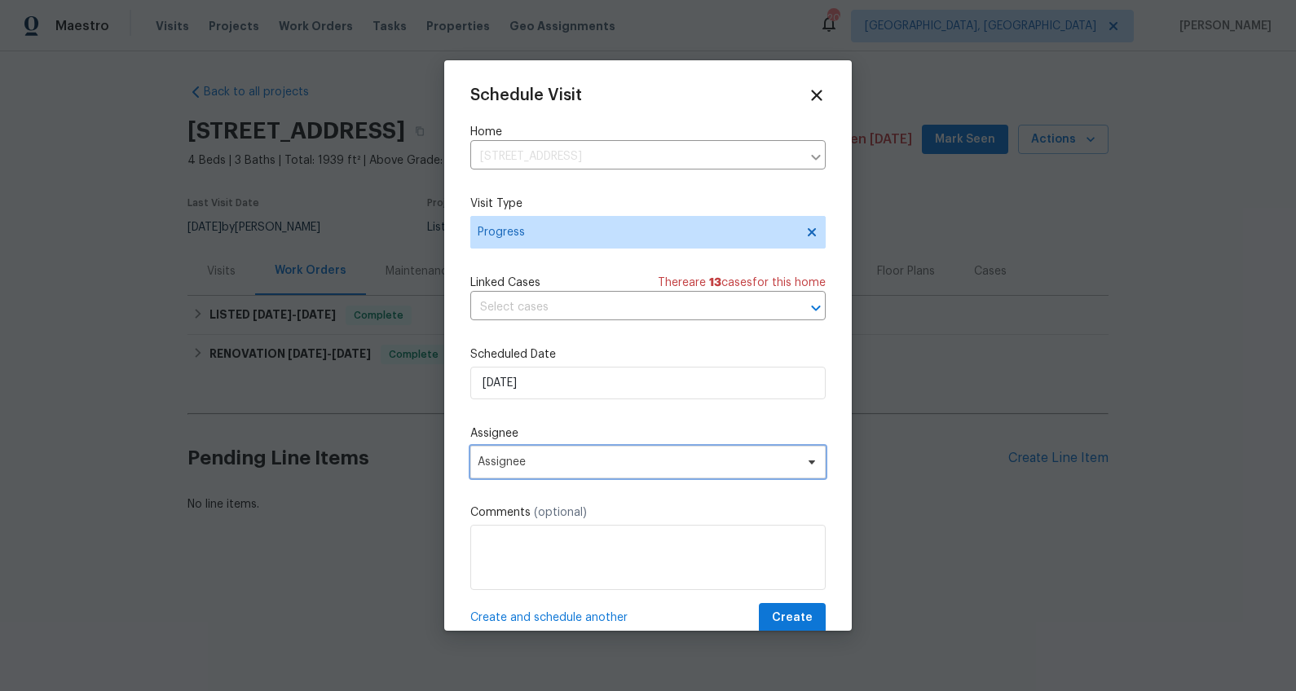
click at [518, 464] on span "Assignee" at bounding box center [638, 462] width 320 height 13
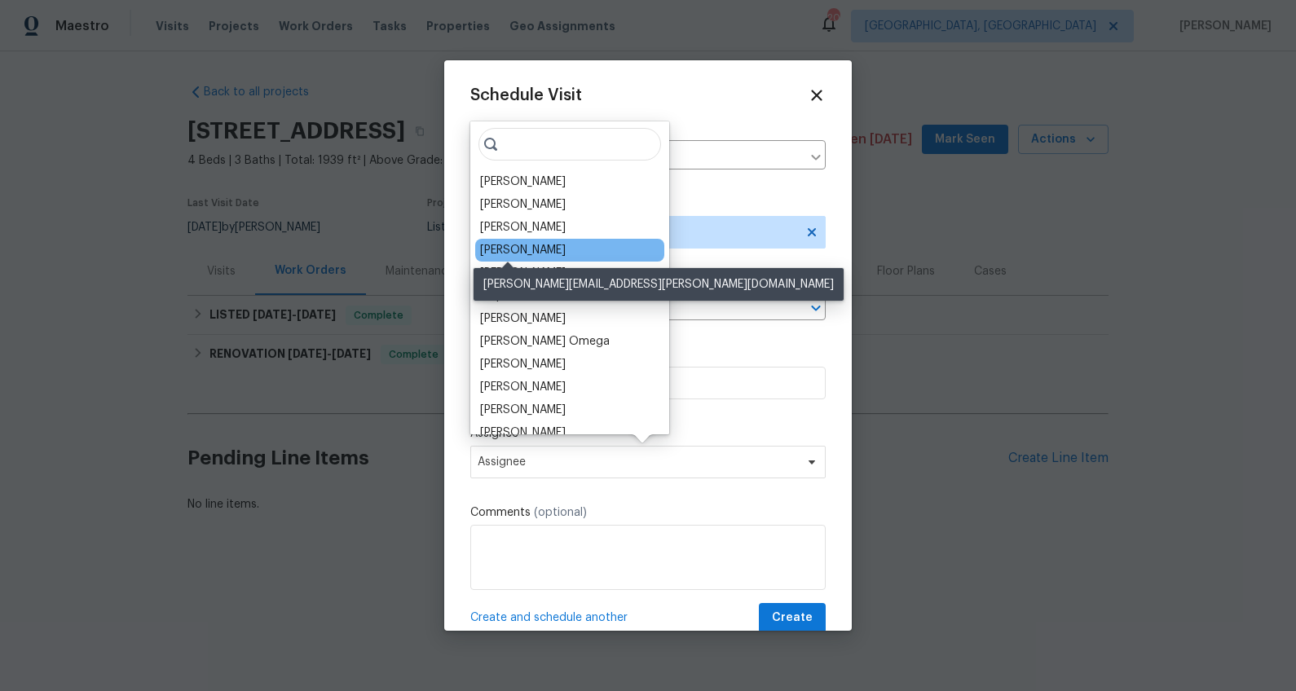
click at [502, 244] on div "[PERSON_NAME]" at bounding box center [523, 250] width 86 height 16
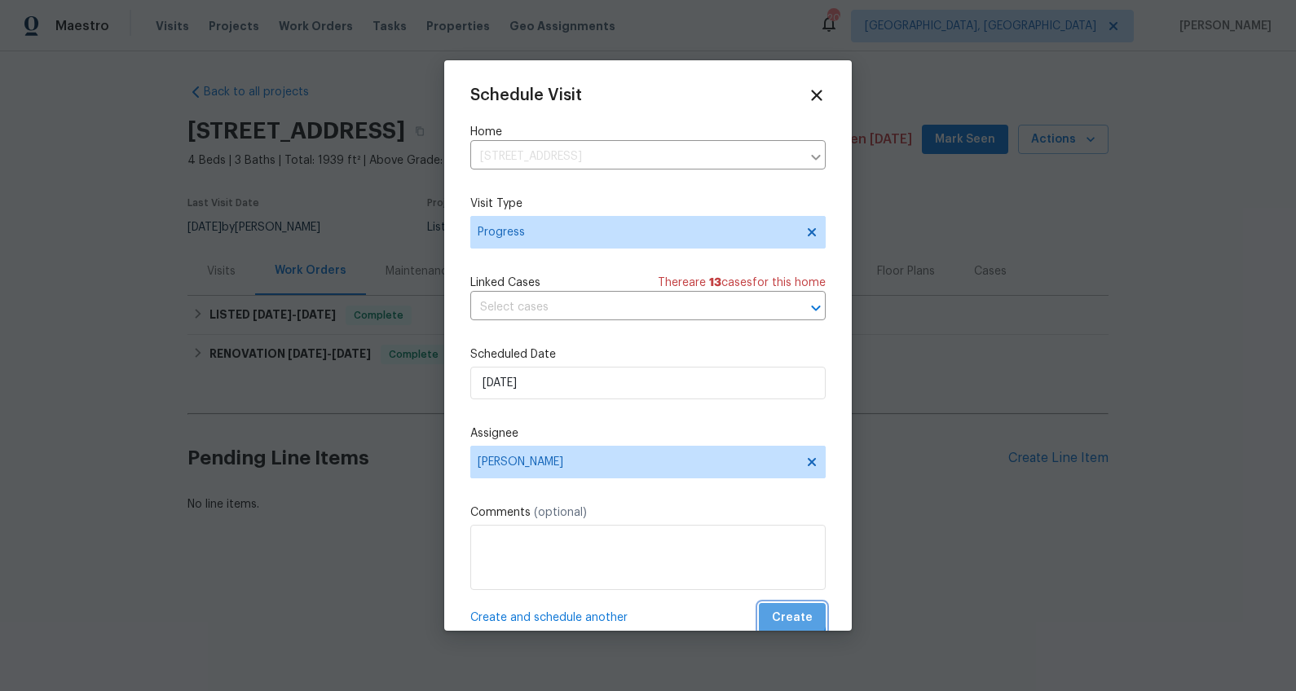
click at [772, 615] on span "Create" at bounding box center [792, 618] width 41 height 20
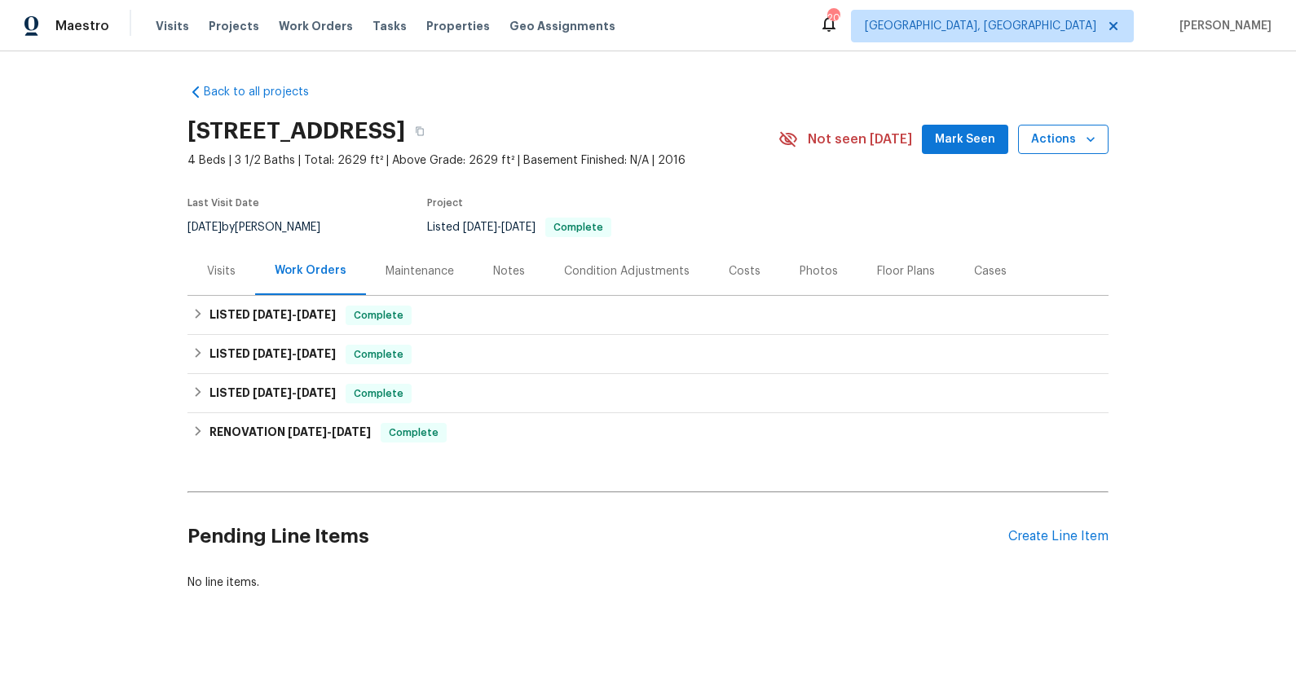
click at [1070, 140] on span "Actions" at bounding box center [1063, 140] width 64 height 20
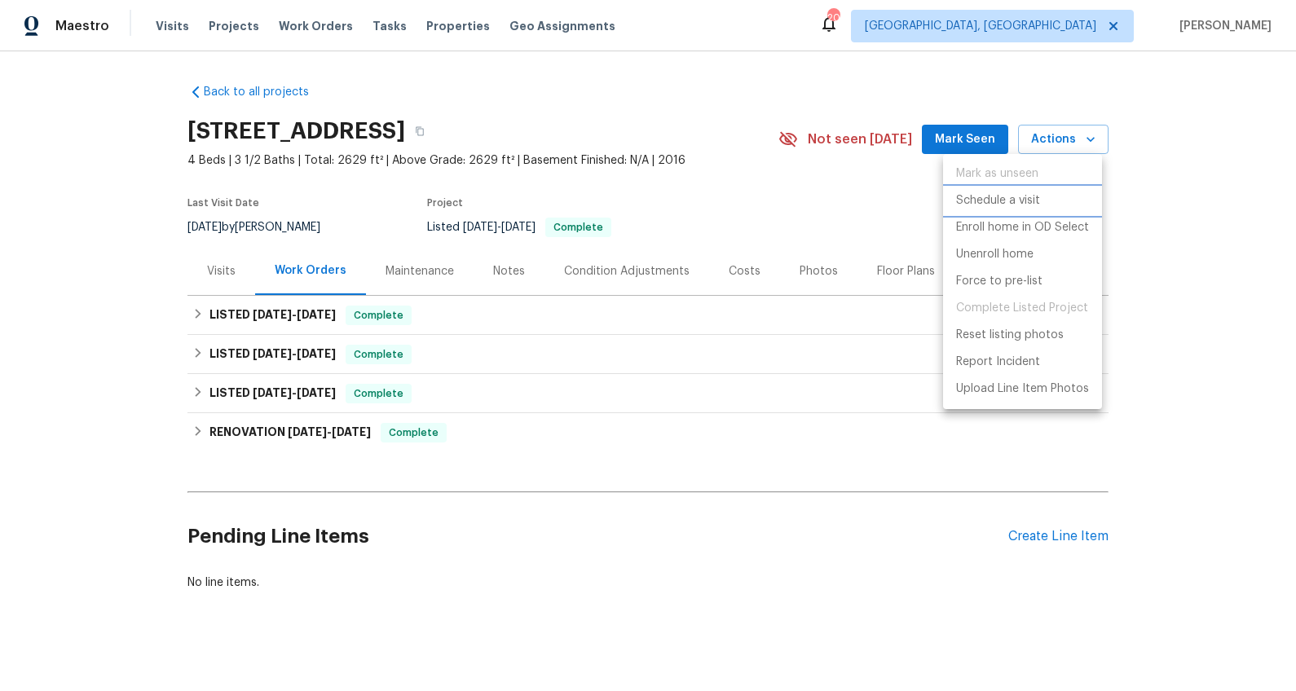
click at [1015, 203] on p "Schedule a visit" at bounding box center [998, 200] width 84 height 17
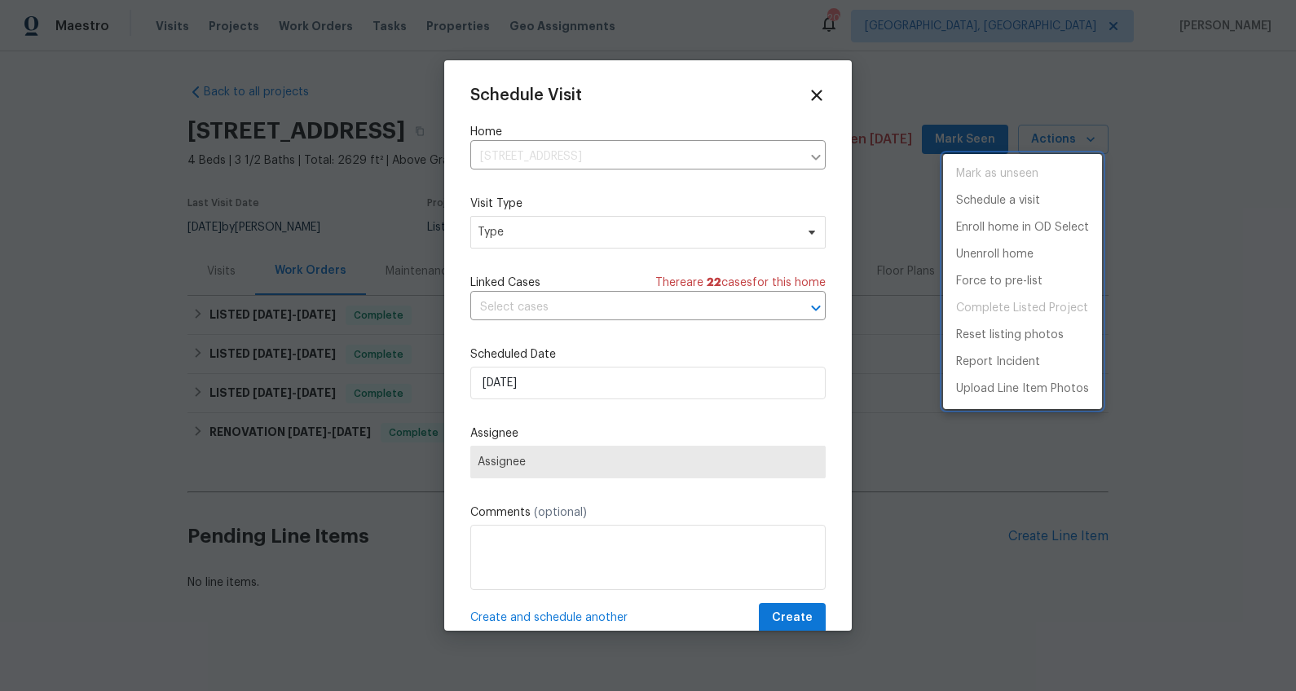
click at [550, 245] on div at bounding box center [648, 345] width 1296 height 691
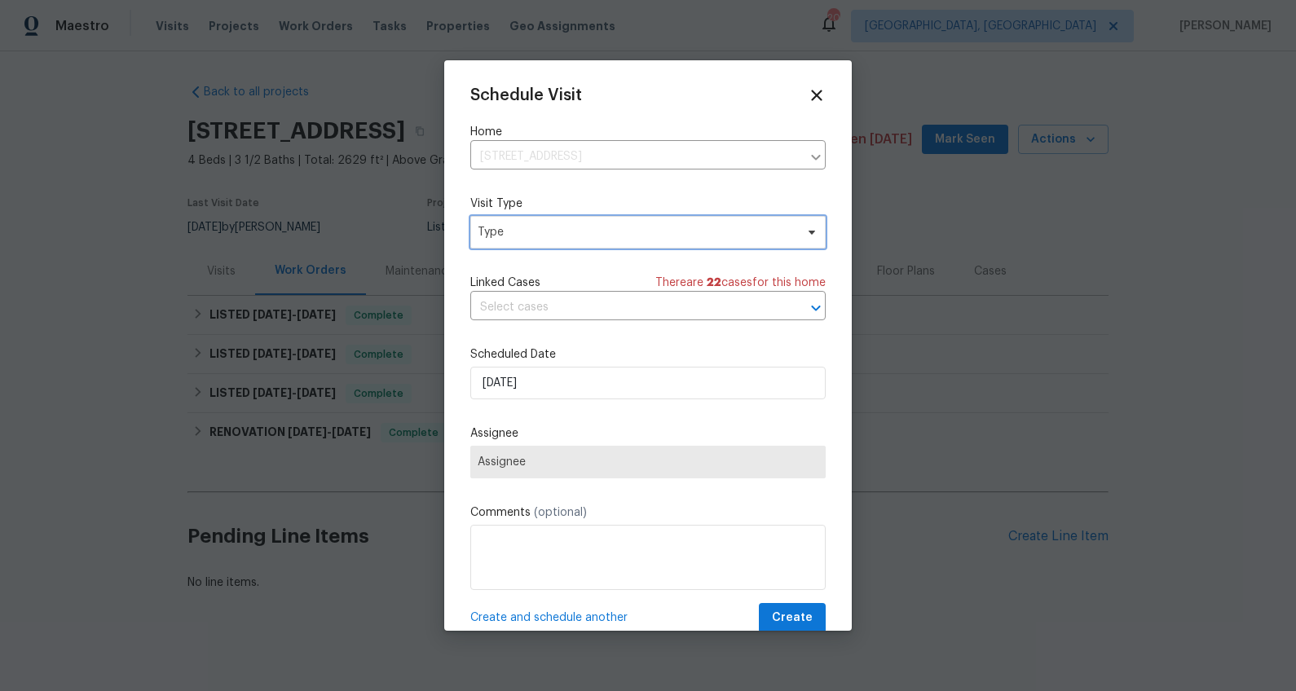
click at [545, 233] on span "Type" at bounding box center [636, 232] width 317 height 16
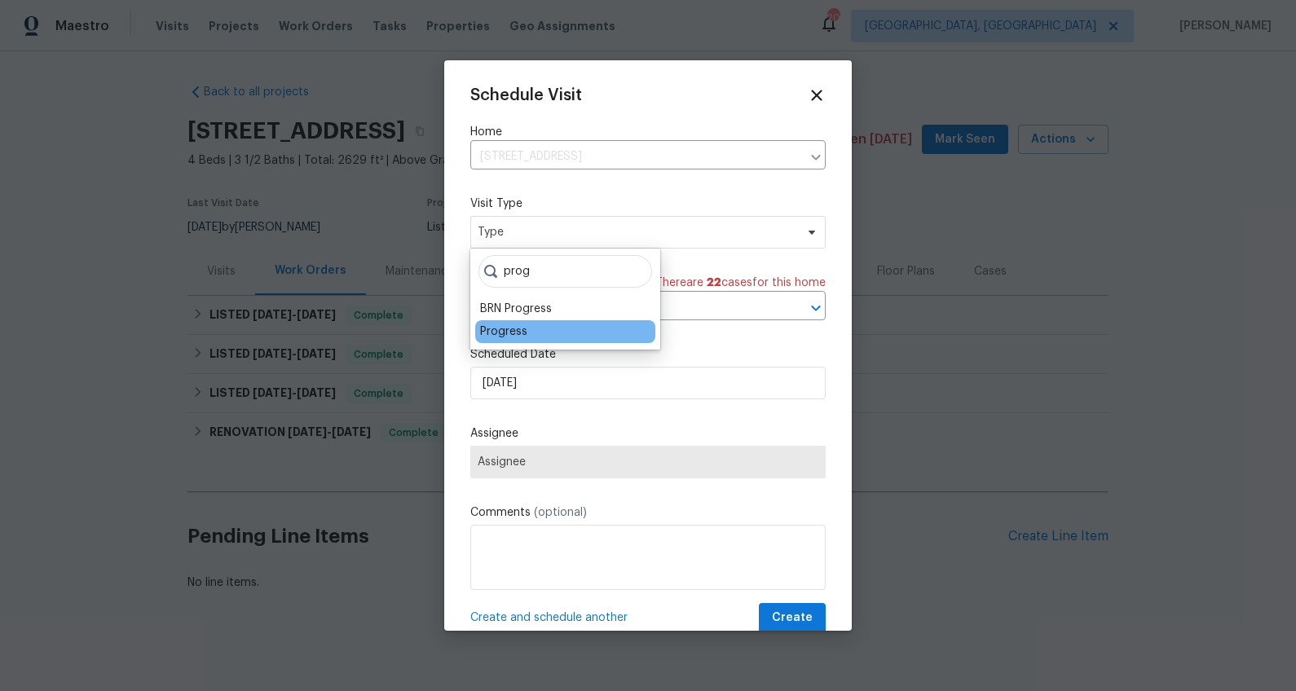
type input "prog"
click at [501, 333] on div "Progress" at bounding box center [503, 332] width 47 height 16
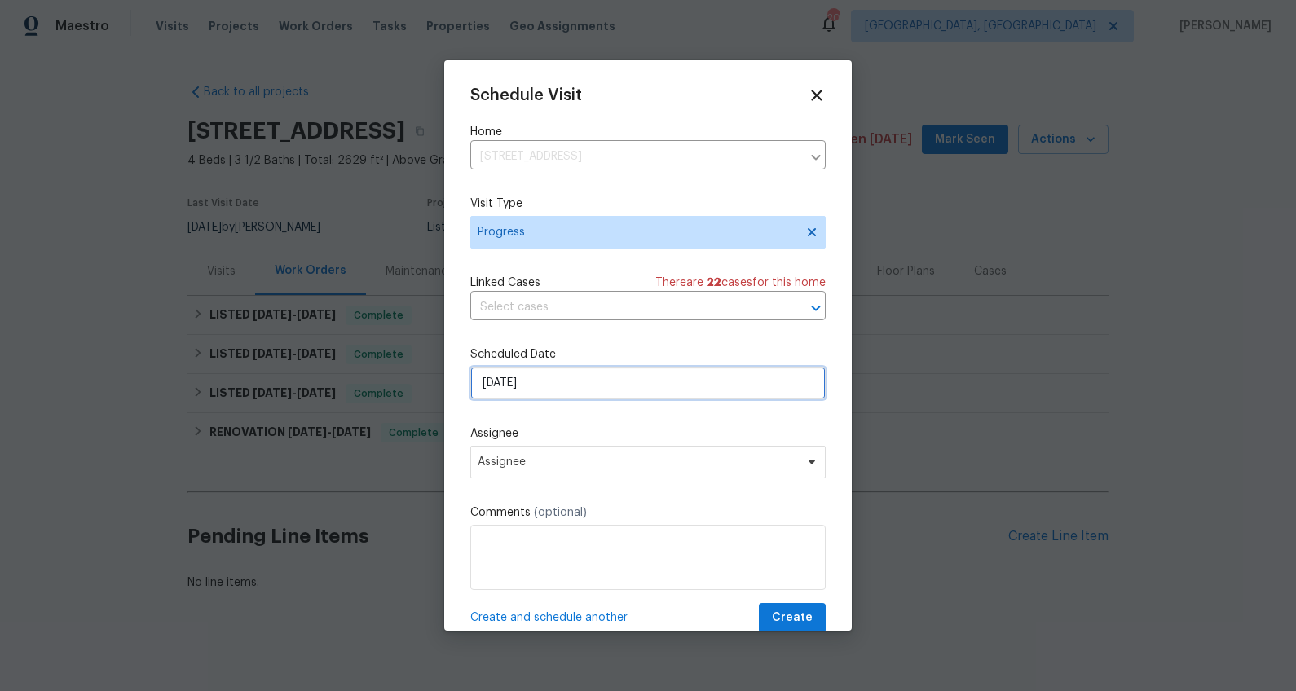
click at [501, 373] on input "9/9/2025" at bounding box center [647, 383] width 355 height 33
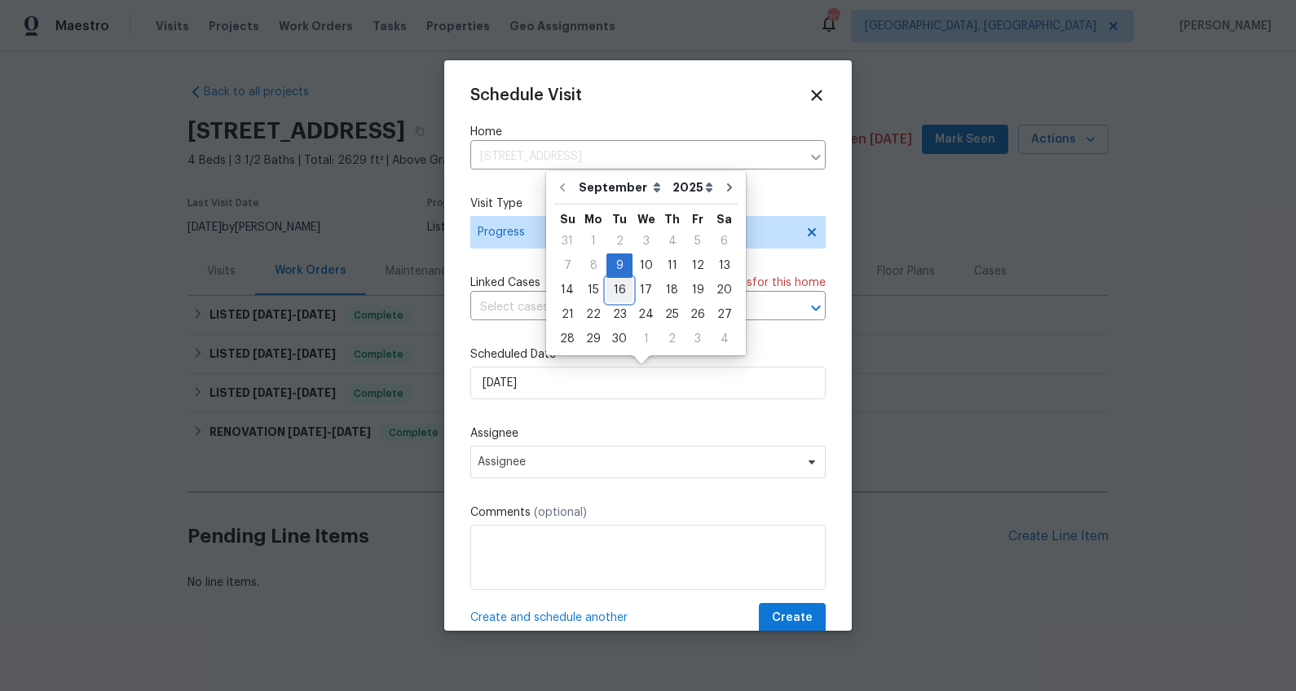
click at [620, 285] on div "16" at bounding box center [620, 290] width 26 height 23
type input "9/16/2025"
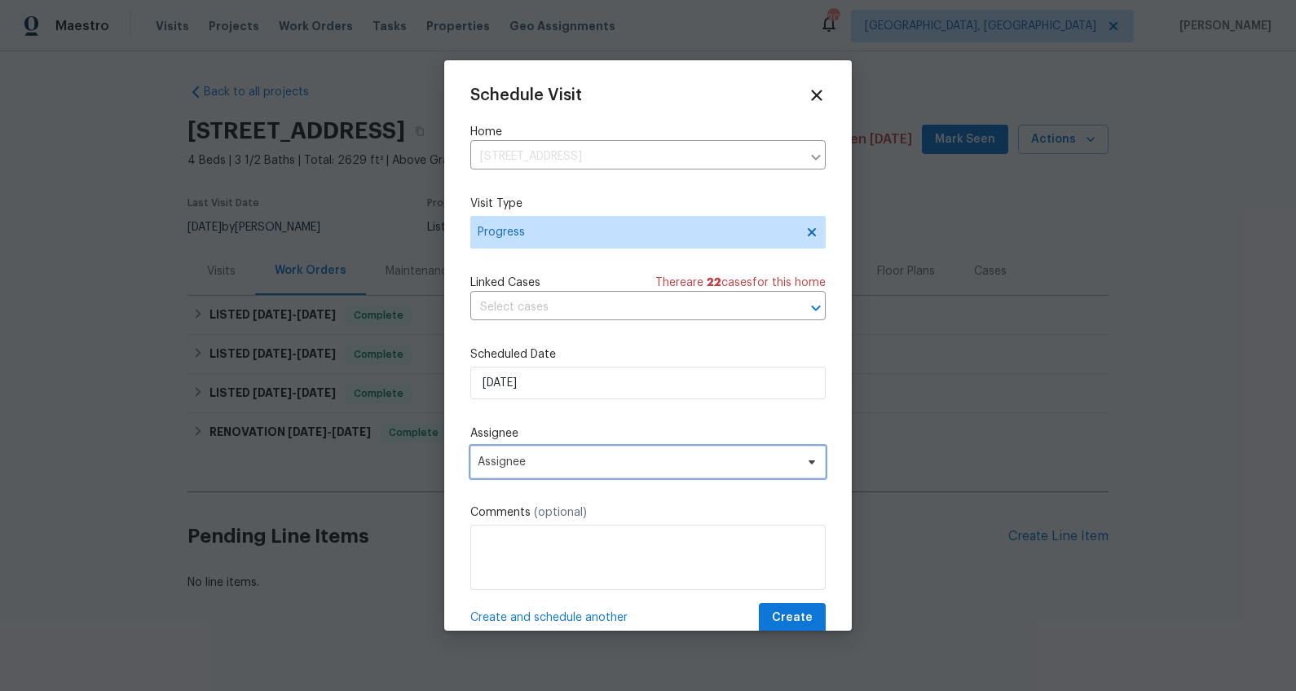
click at [544, 459] on span "Assignee" at bounding box center [638, 462] width 320 height 13
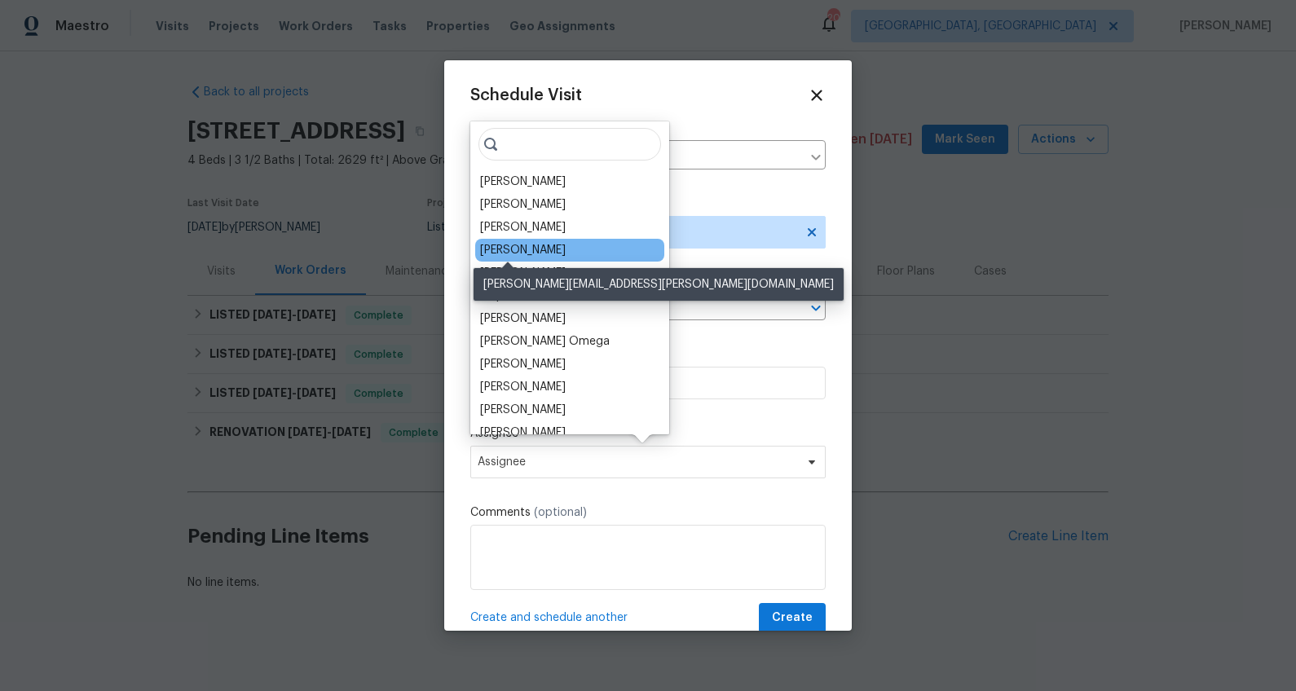
click at [511, 253] on div "[PERSON_NAME]" at bounding box center [523, 250] width 86 height 16
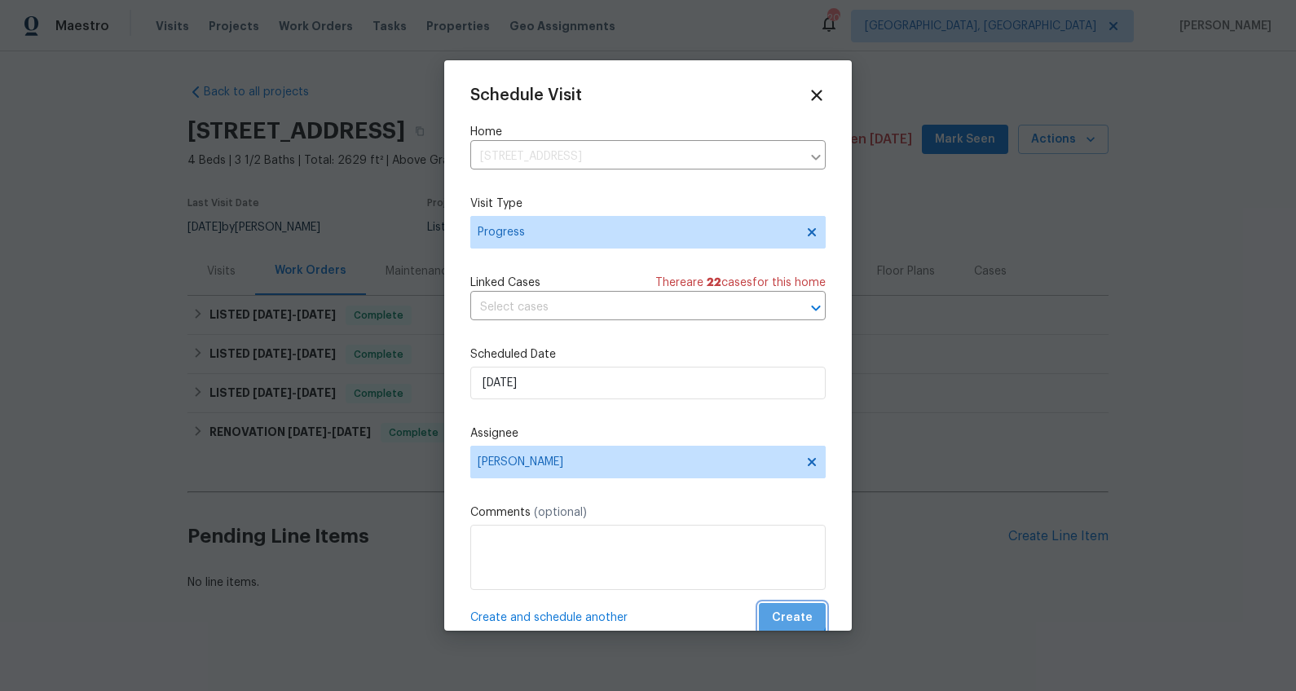
click at [772, 610] on span "Create" at bounding box center [792, 618] width 41 height 20
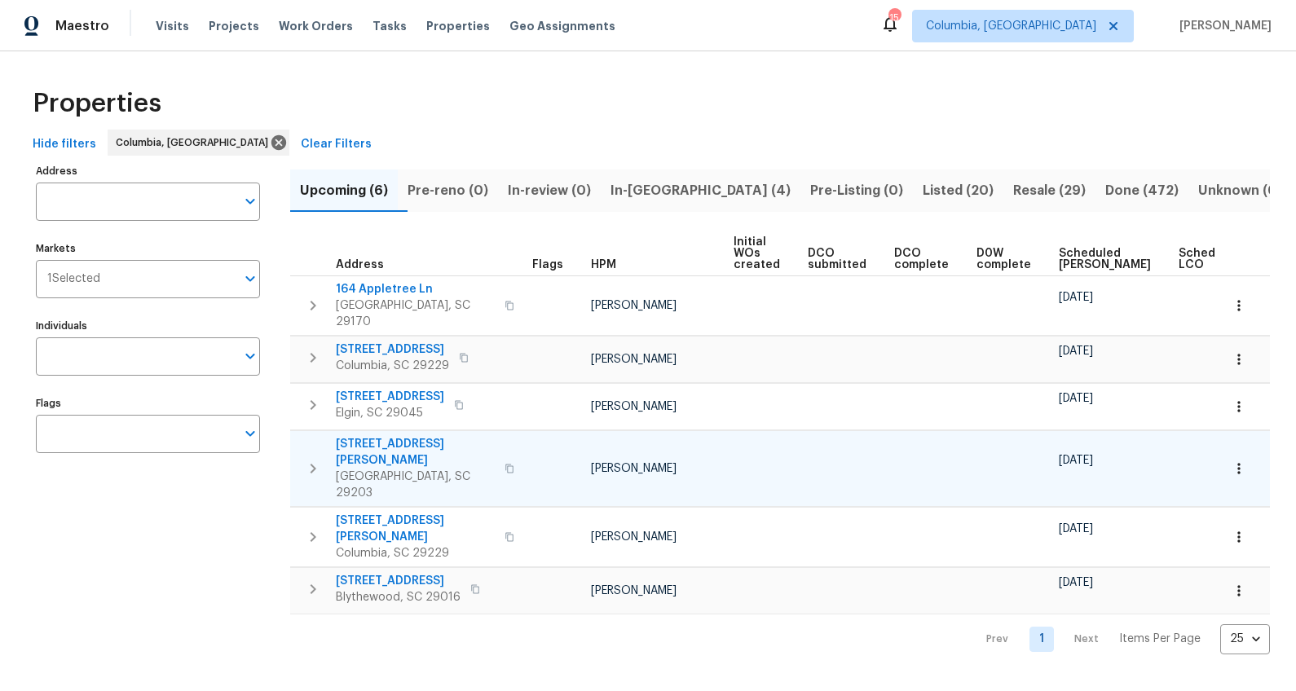
click at [413, 436] on span "[STREET_ADDRESS][PERSON_NAME]" at bounding box center [415, 452] width 159 height 33
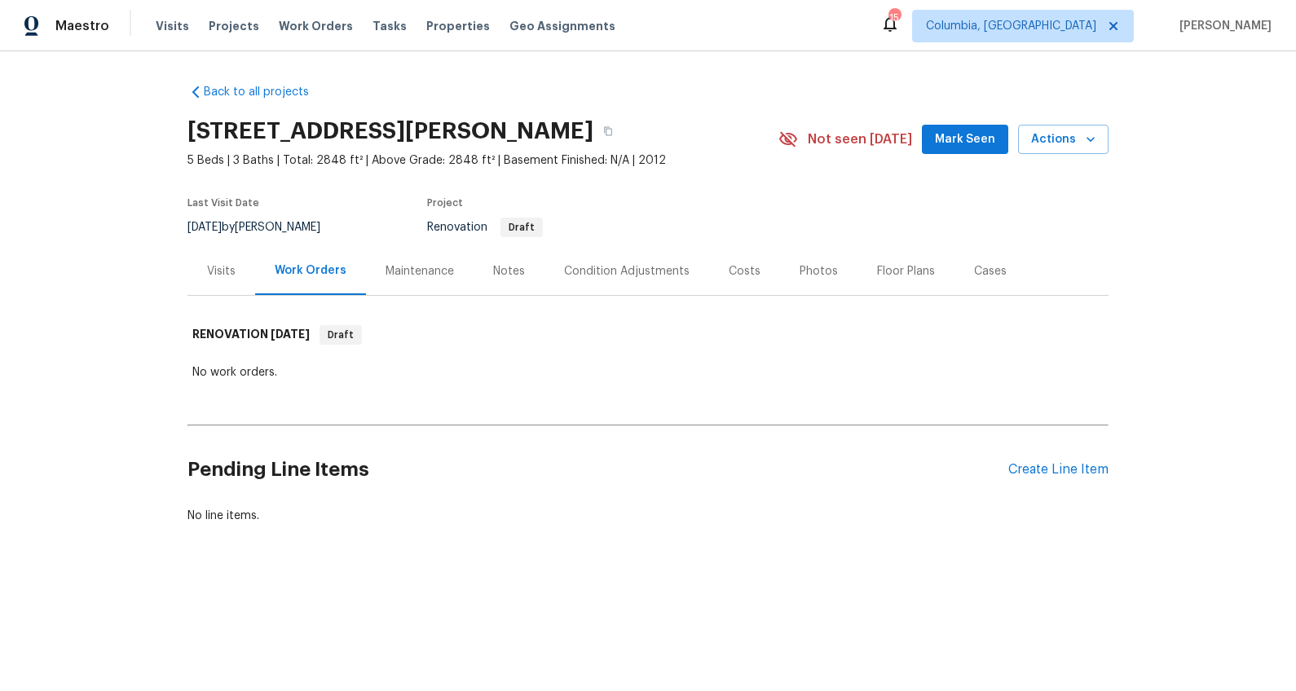
click at [217, 286] on div "Visits" at bounding box center [222, 271] width 68 height 48
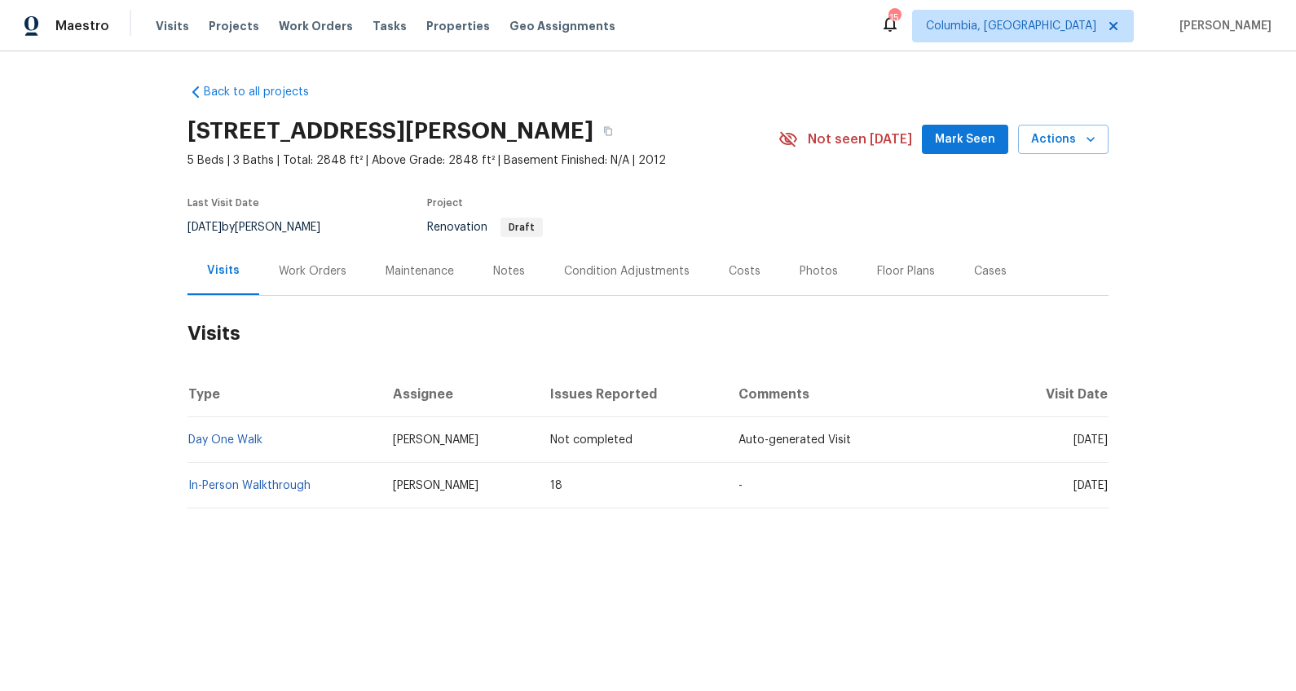
click at [739, 282] on div "Costs" at bounding box center [744, 271] width 71 height 48
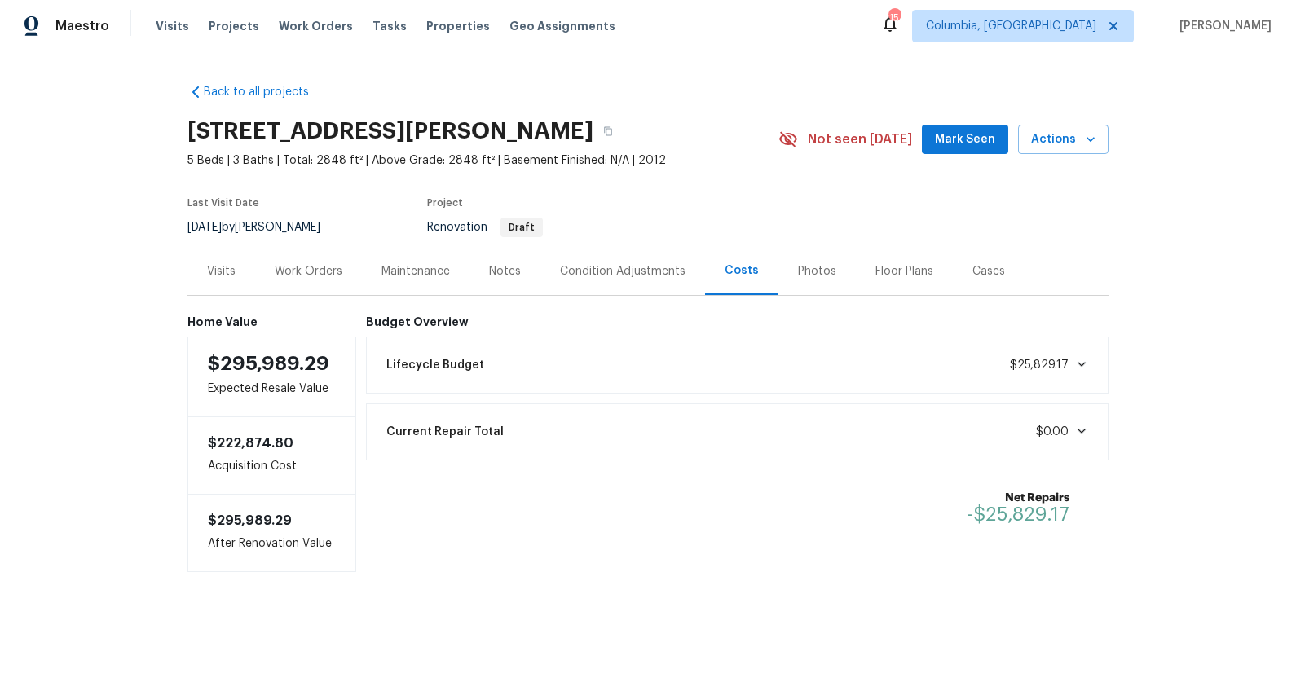
click at [309, 264] on div "Work Orders" at bounding box center [309, 271] width 68 height 16
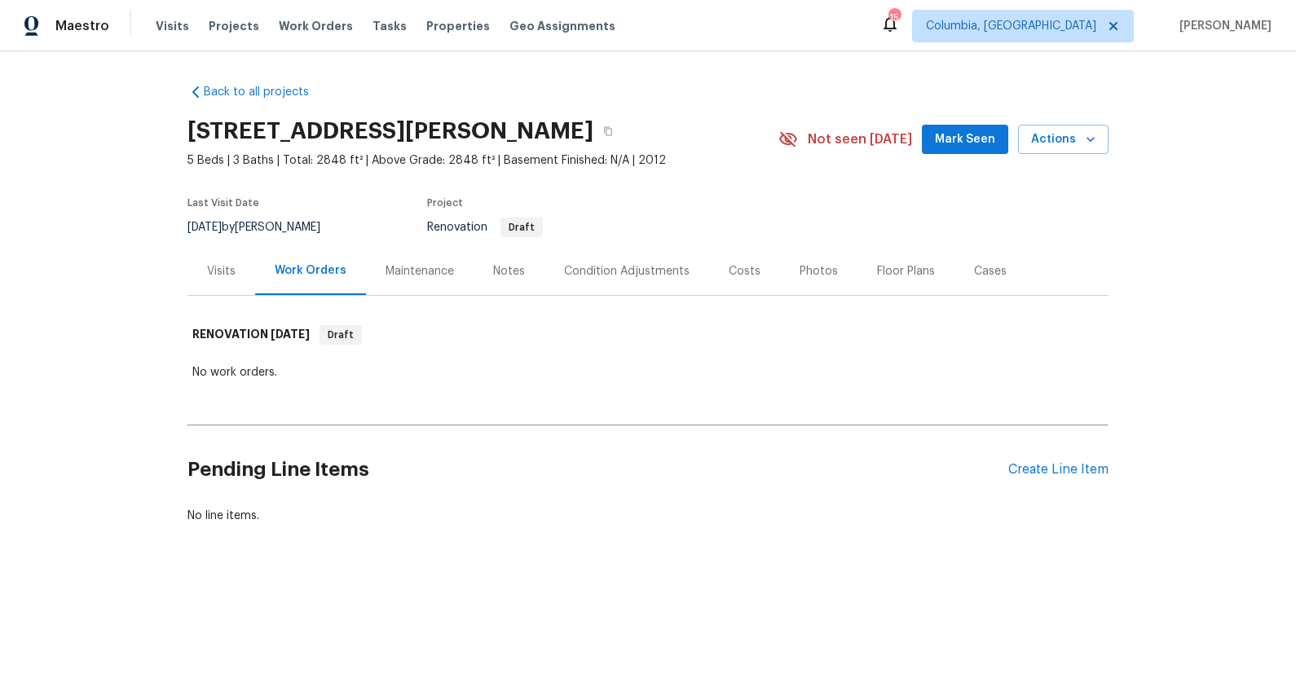
click at [208, 272] on div "Visits" at bounding box center [221, 271] width 29 height 16
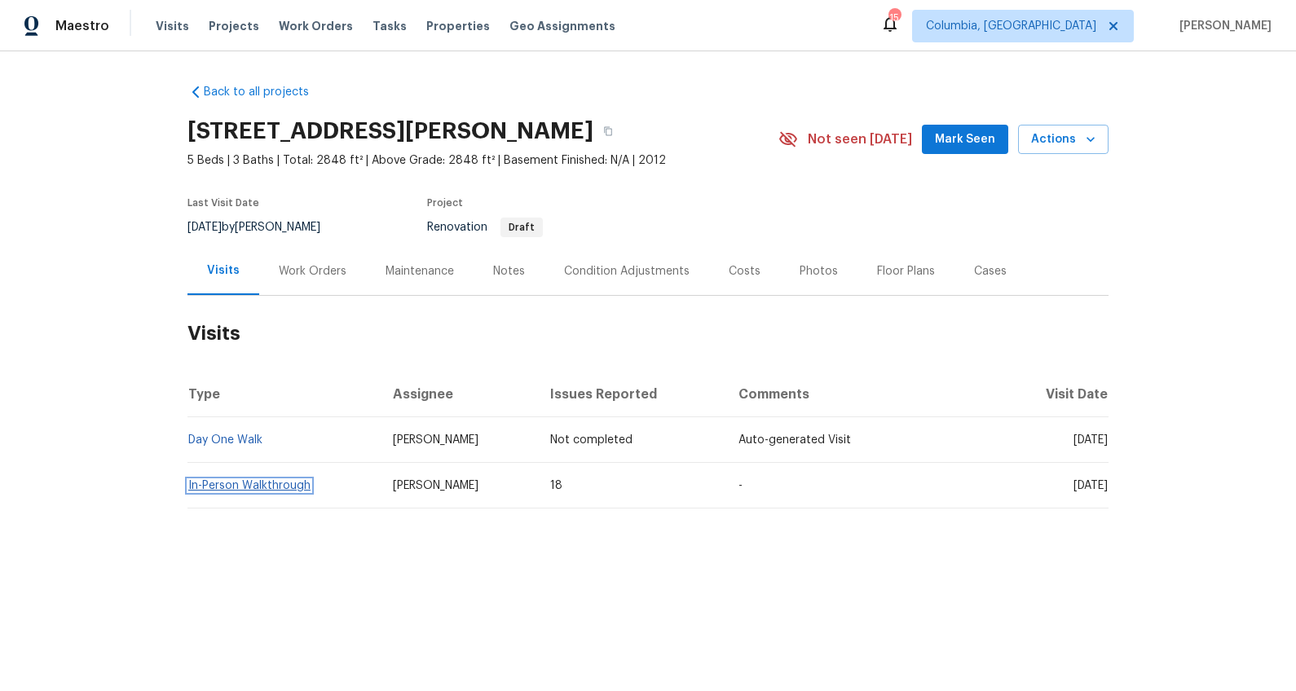
click at [222, 483] on link "In-Person Walkthrough" at bounding box center [249, 485] width 122 height 11
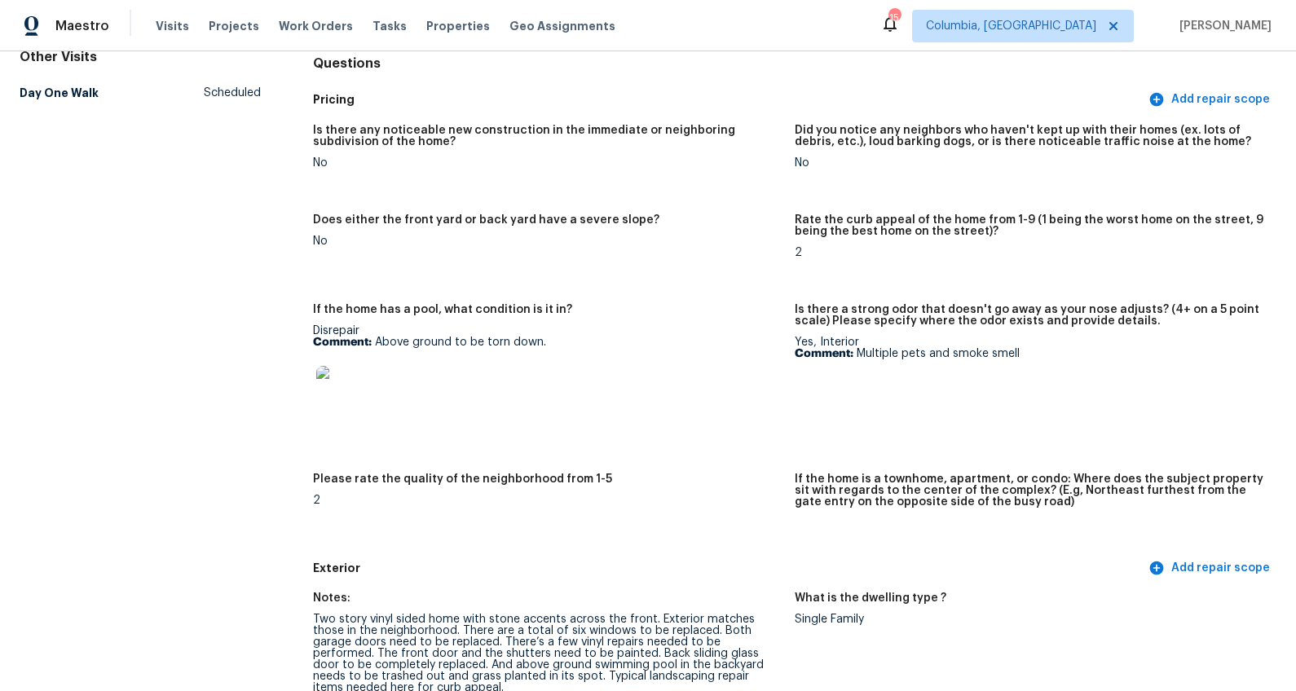
scroll to position [177, 0]
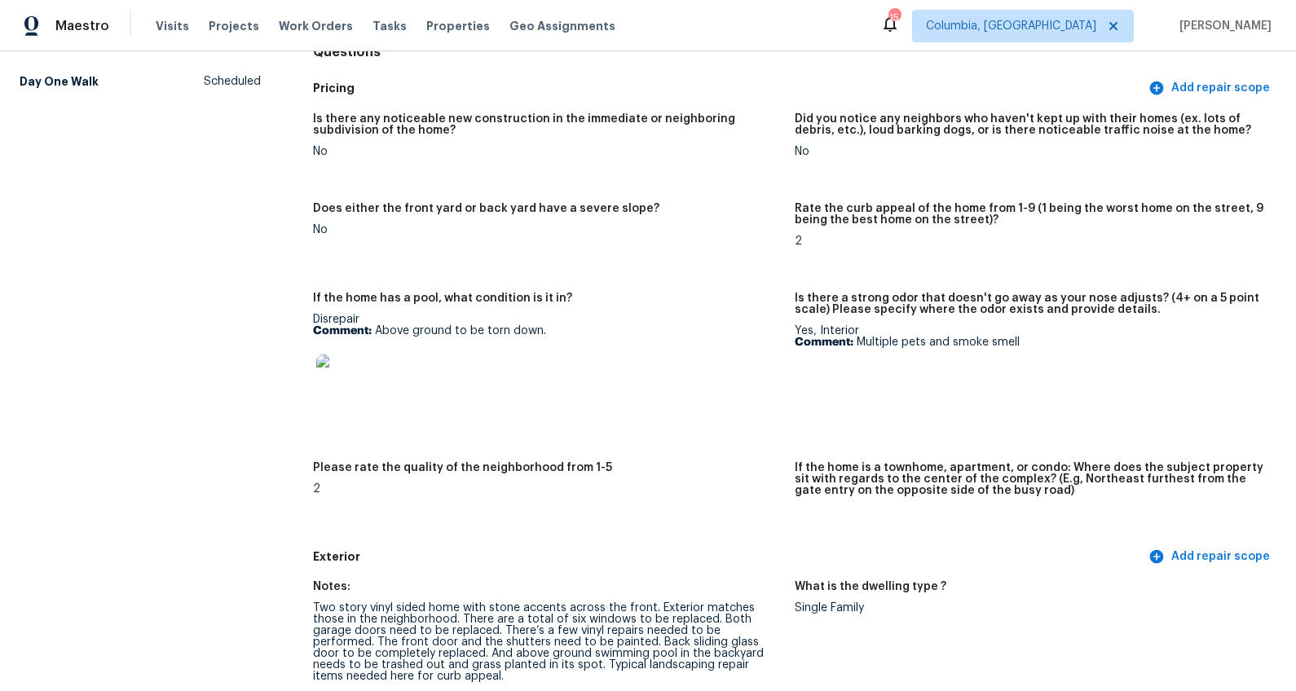
click at [345, 364] on img at bounding box center [342, 381] width 52 height 52
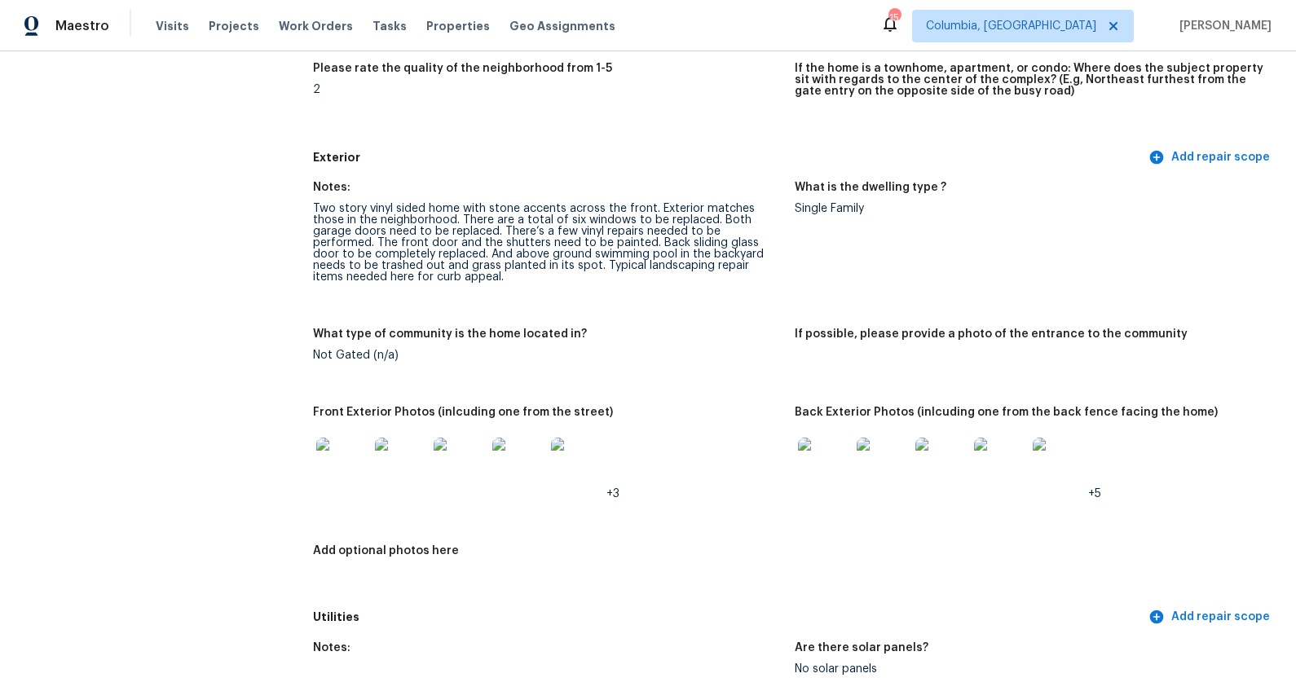
scroll to position [642, 0]
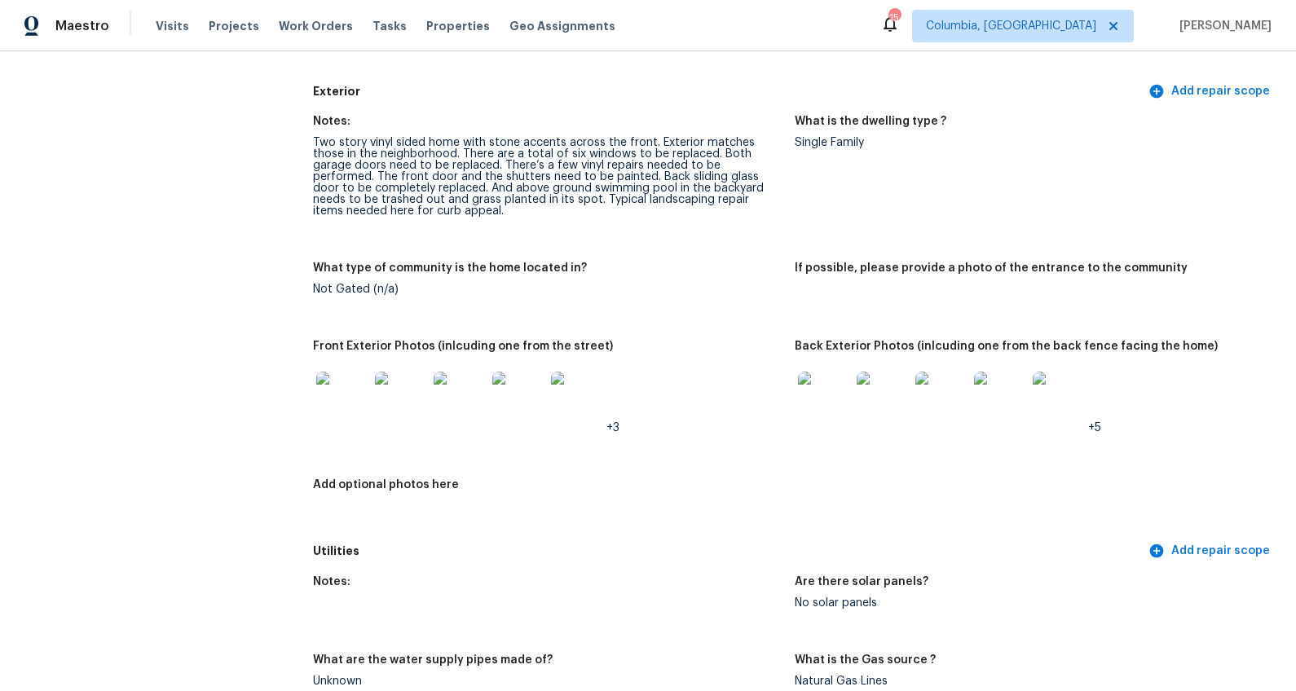
click at [352, 393] on img at bounding box center [342, 398] width 52 height 52
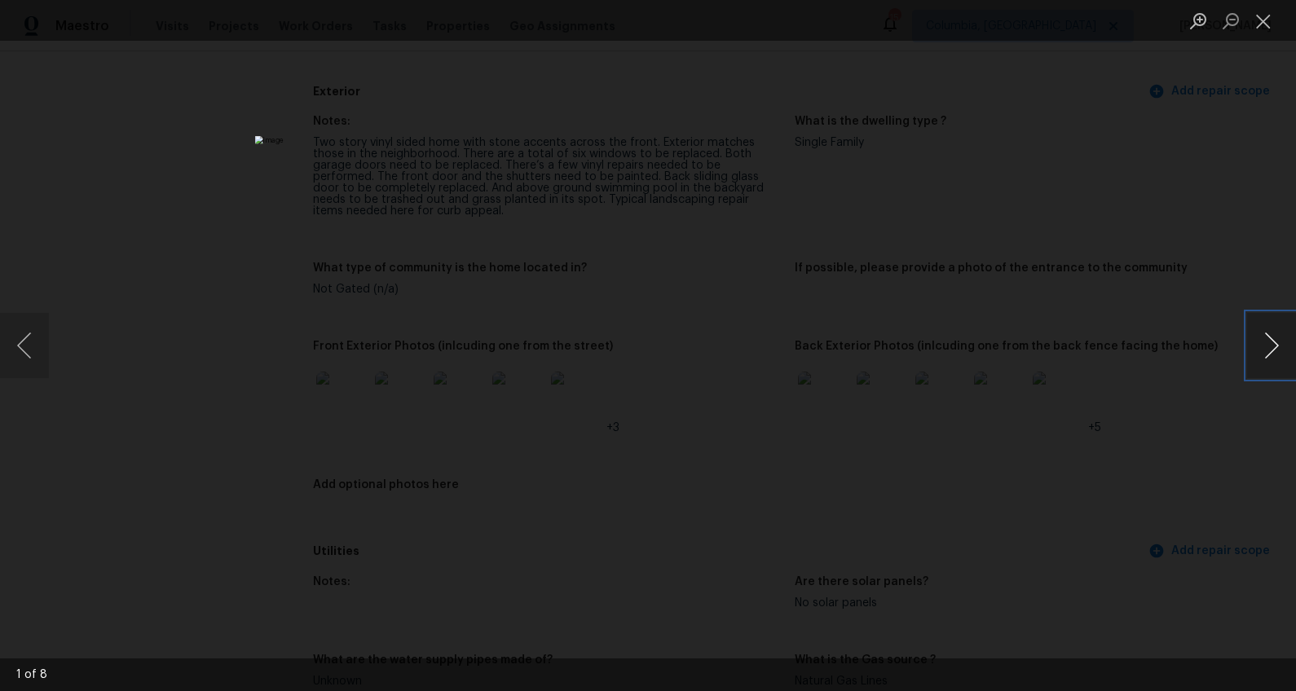
click at [1262, 342] on button "Next image" at bounding box center [1271, 345] width 49 height 65
click at [1264, 354] on button "Next image" at bounding box center [1271, 345] width 49 height 65
click at [1263, 354] on button "Next image" at bounding box center [1271, 345] width 49 height 65
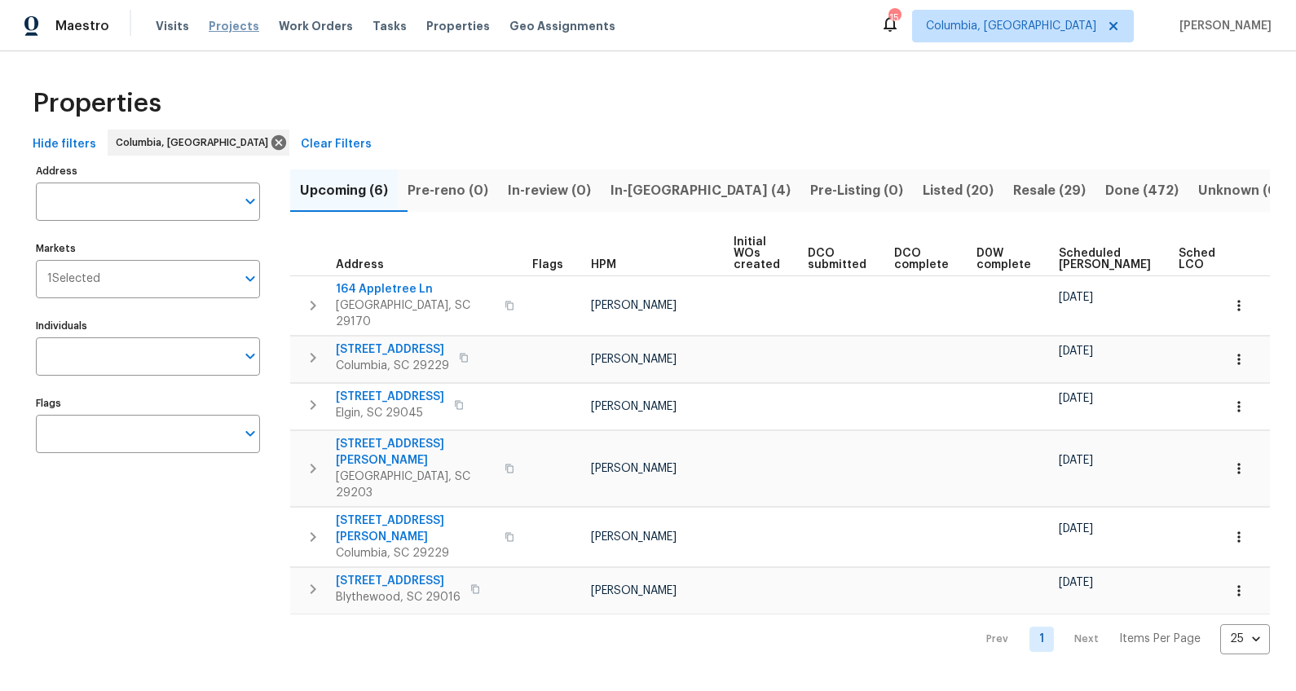
click at [218, 22] on span "Projects" at bounding box center [234, 26] width 51 height 16
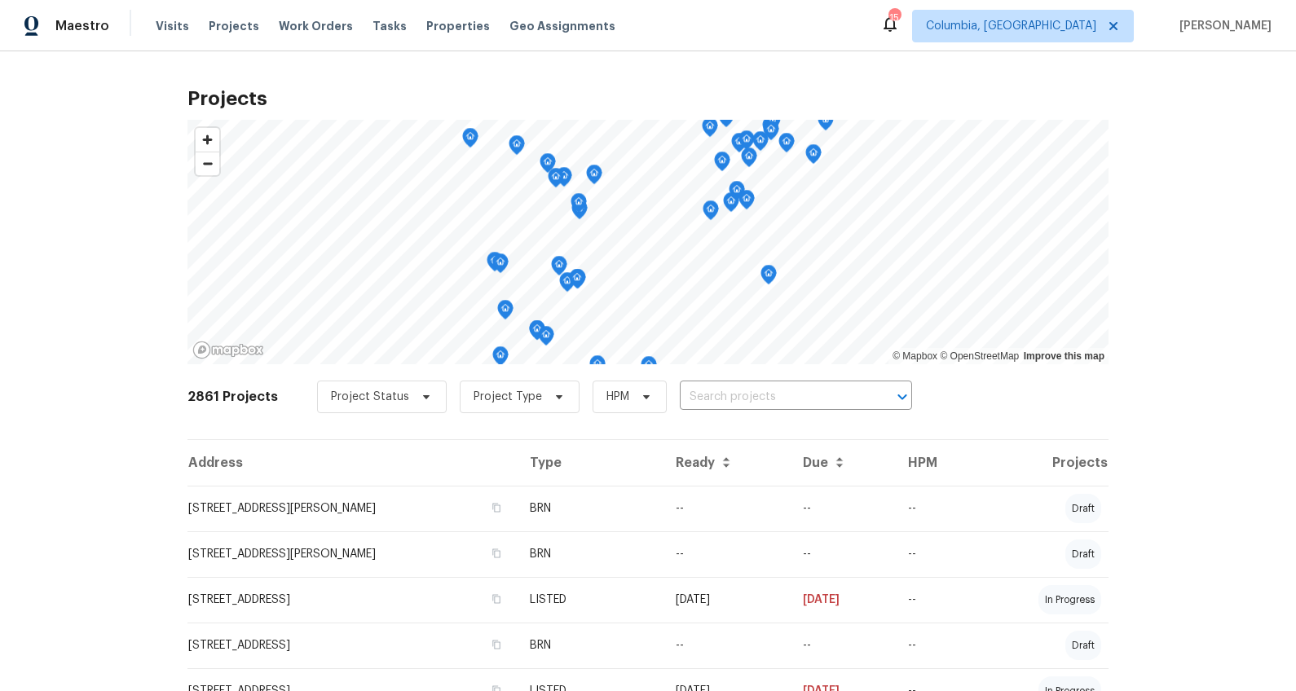
click at [735, 391] on input "text" at bounding box center [773, 397] width 187 height 25
type input "504 american"
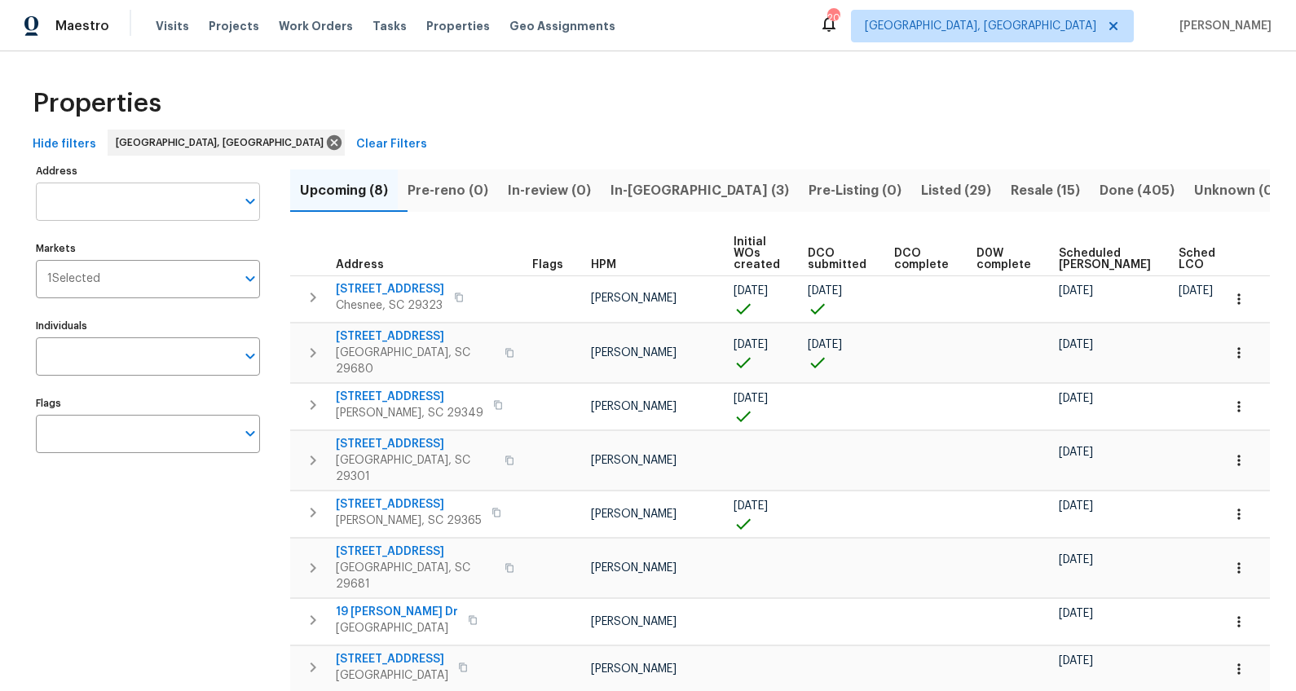
click at [64, 203] on input "Address" at bounding box center [136, 202] width 200 height 38
type input "504 american"
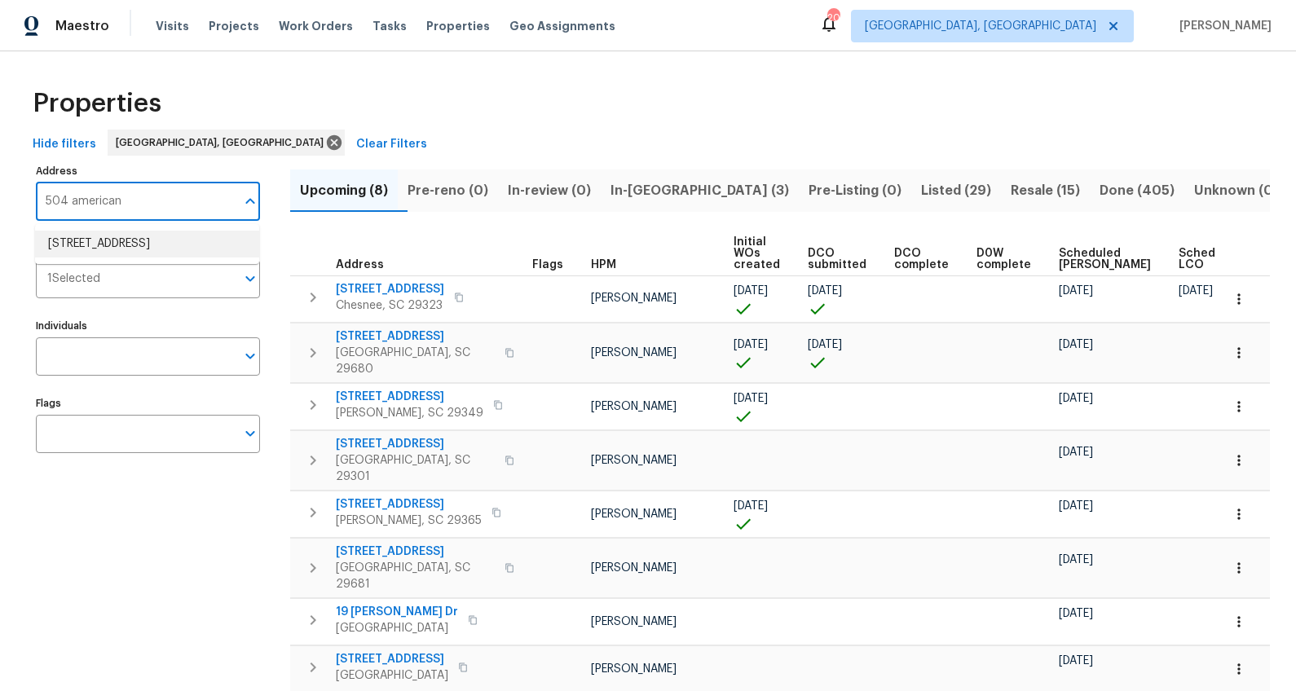
click at [72, 258] on li "[STREET_ADDRESS]" at bounding box center [147, 244] width 224 height 27
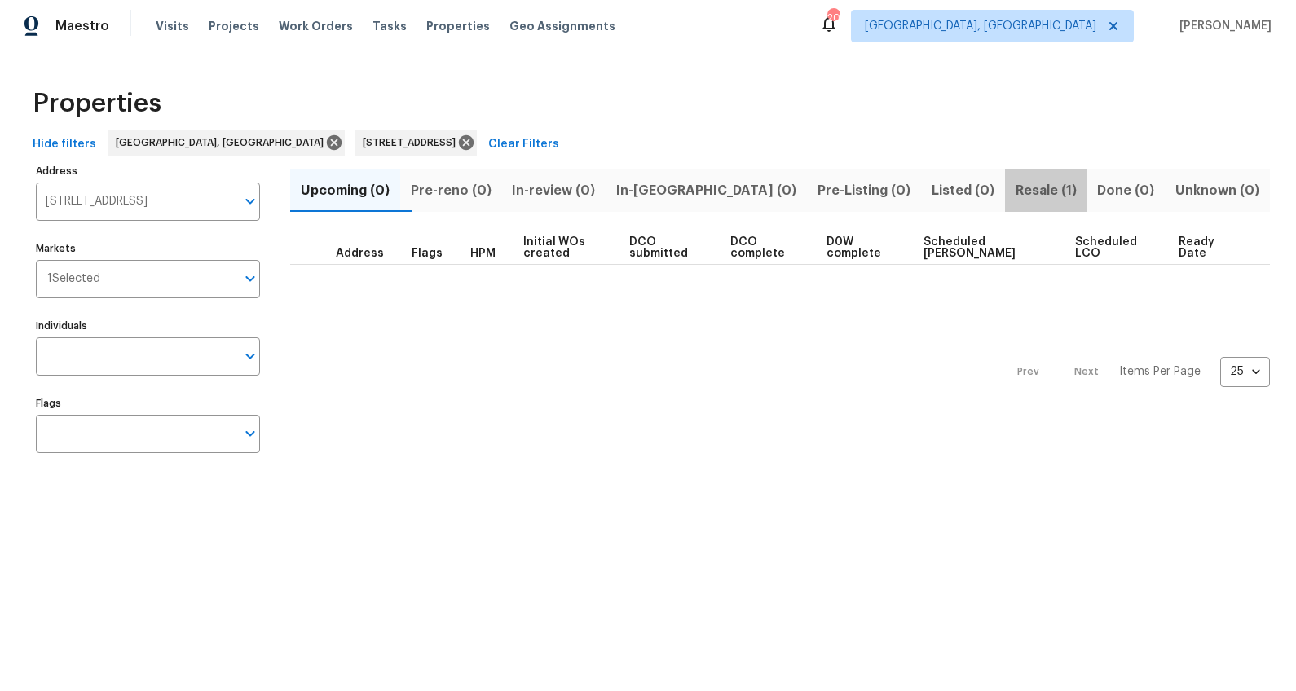
click at [1015, 183] on span "Resale (1)" at bounding box center [1046, 190] width 63 height 23
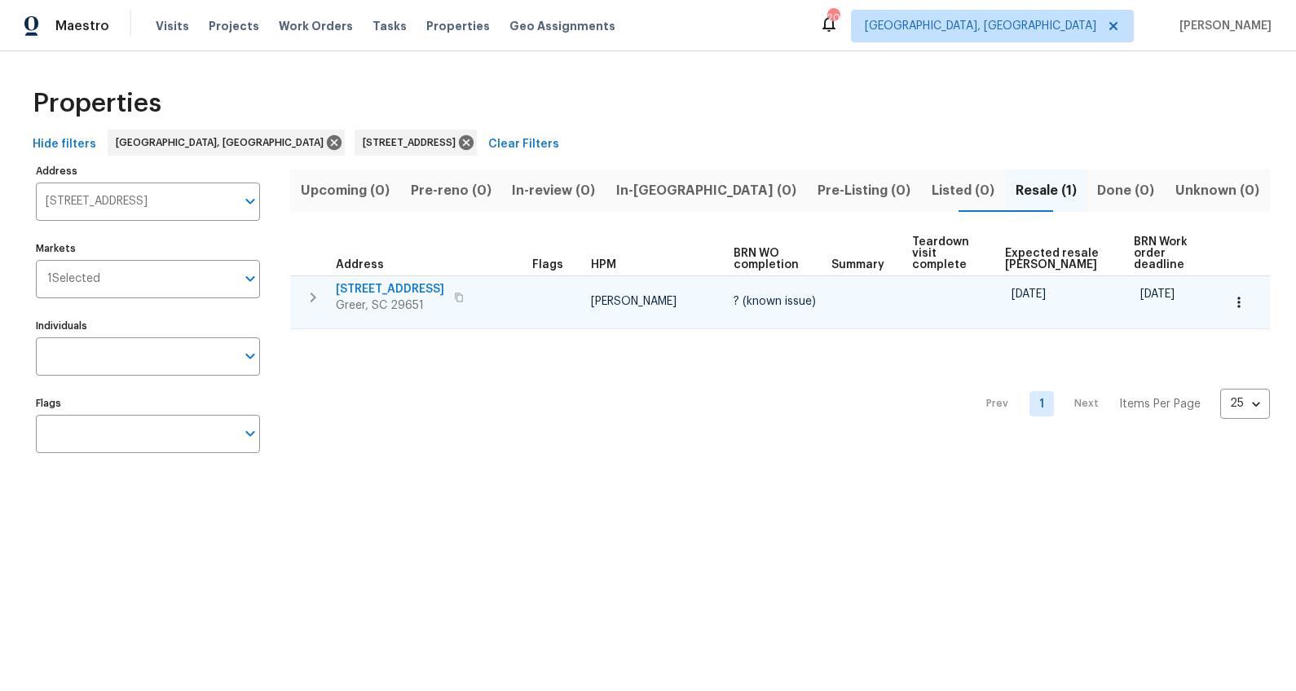
click at [444, 285] on span "504 American Legion Rd" at bounding box center [390, 289] width 108 height 16
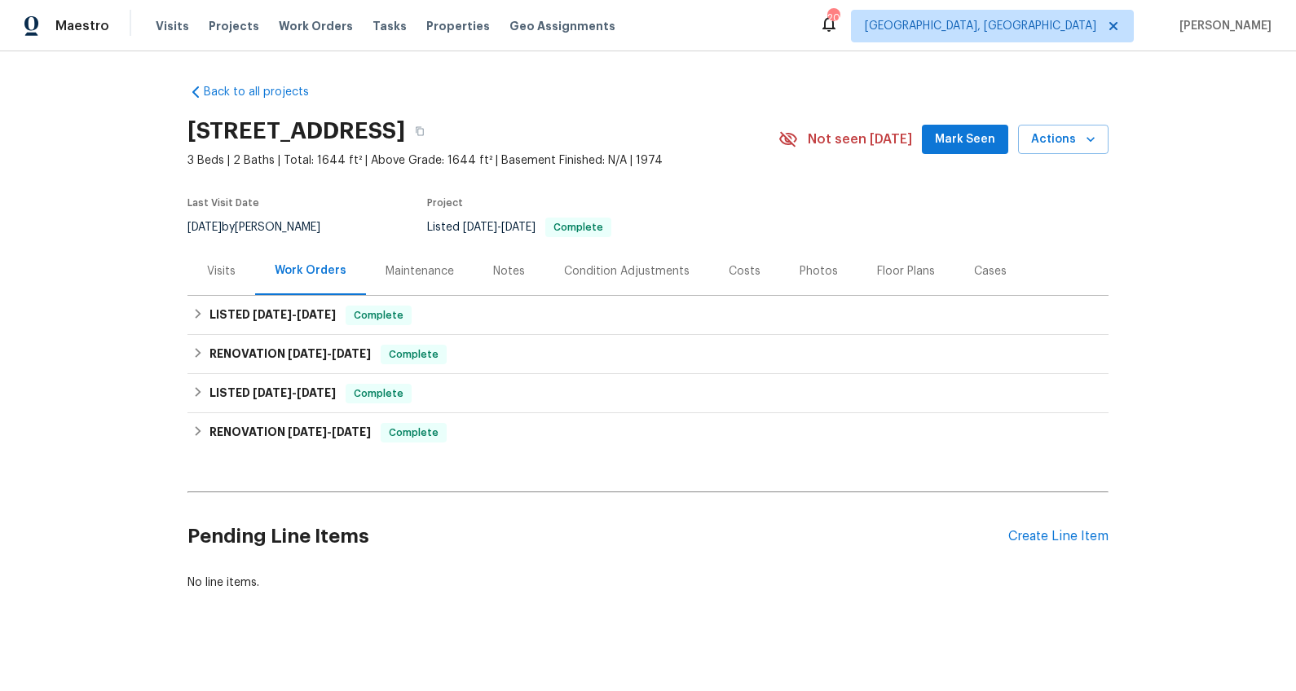
click at [738, 281] on div "Costs" at bounding box center [744, 271] width 71 height 48
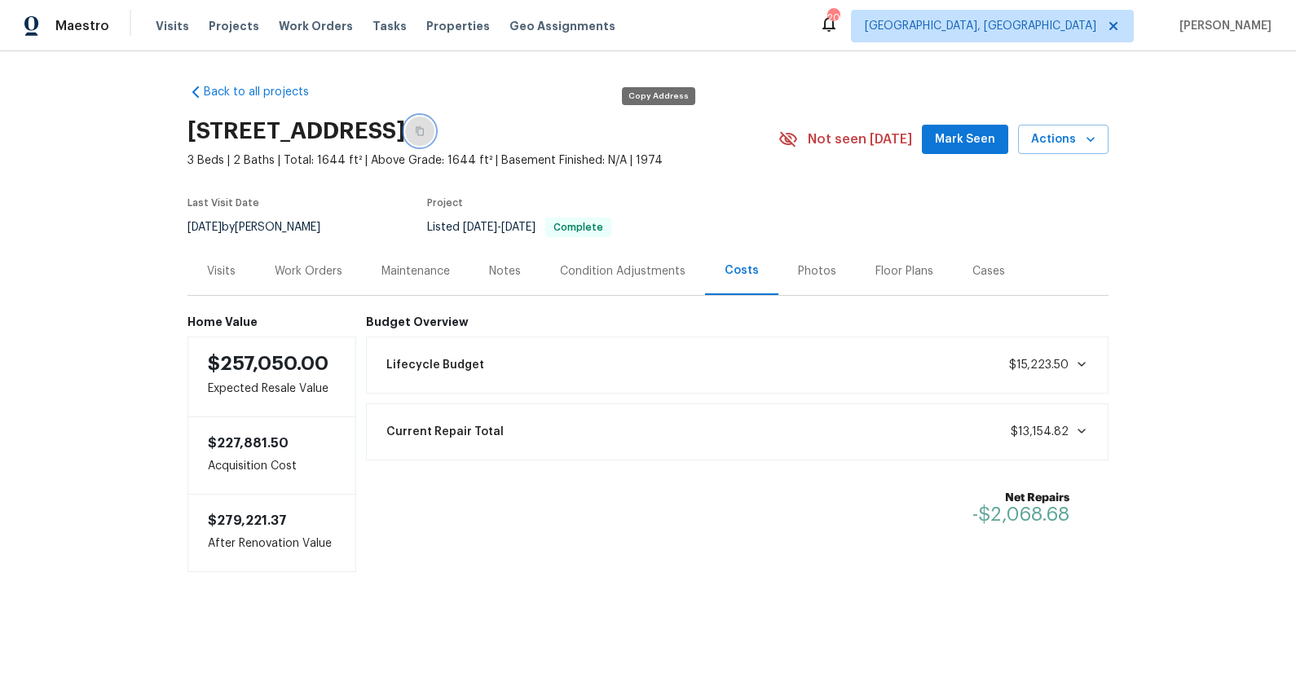
click at [425, 128] on icon "button" at bounding box center [420, 131] width 10 height 10
click at [329, 267] on div "Work Orders" at bounding box center [309, 271] width 68 height 16
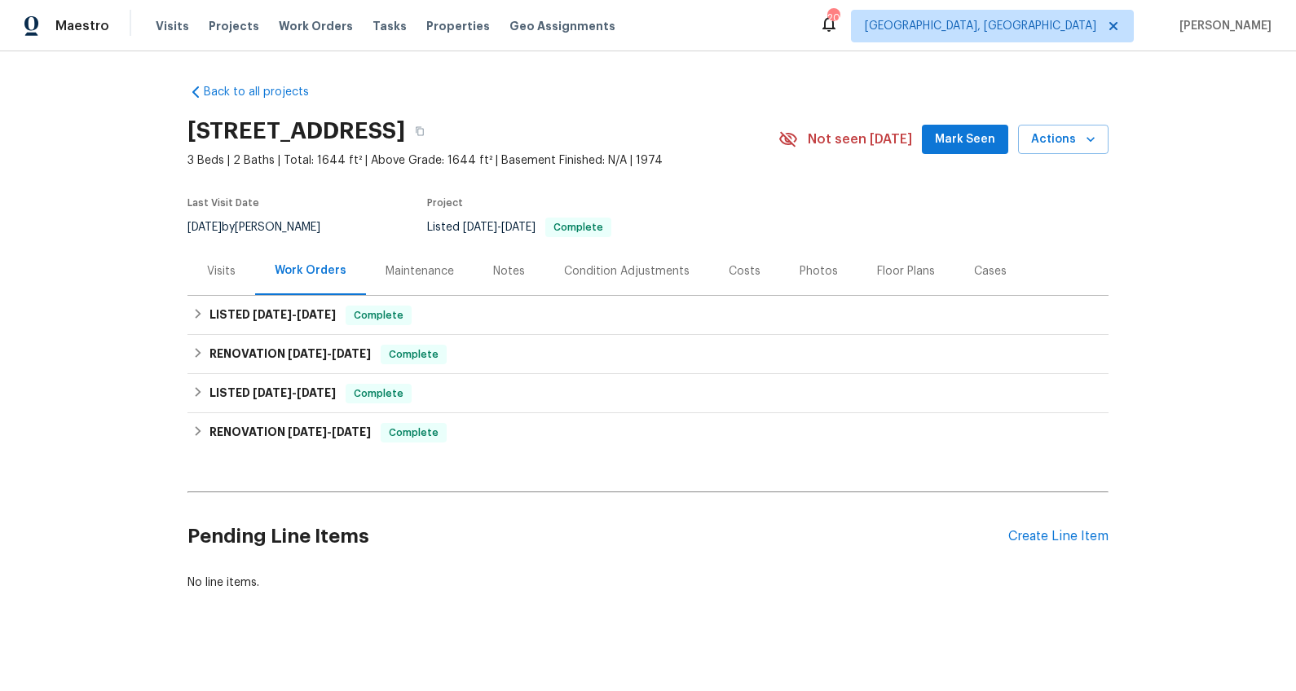
scroll to position [23, 0]
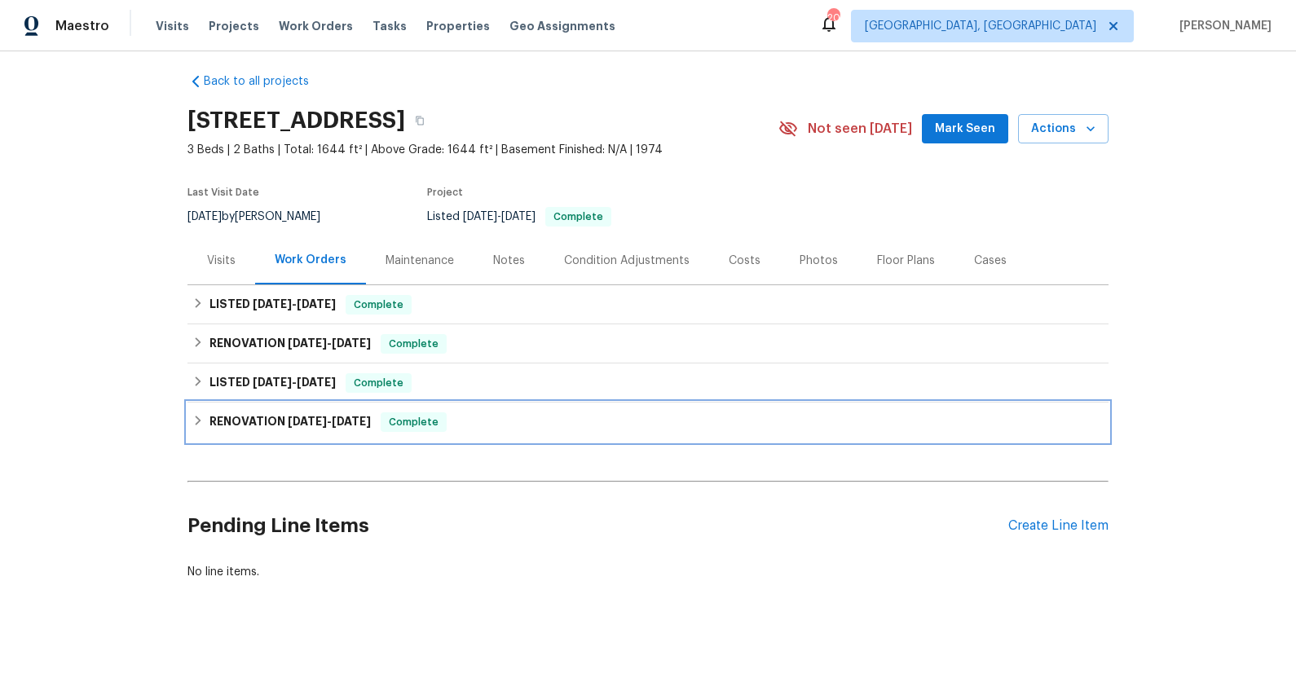
click at [262, 414] on h6 "RENOVATION [DATE] - [DATE]" at bounding box center [290, 423] width 161 height 20
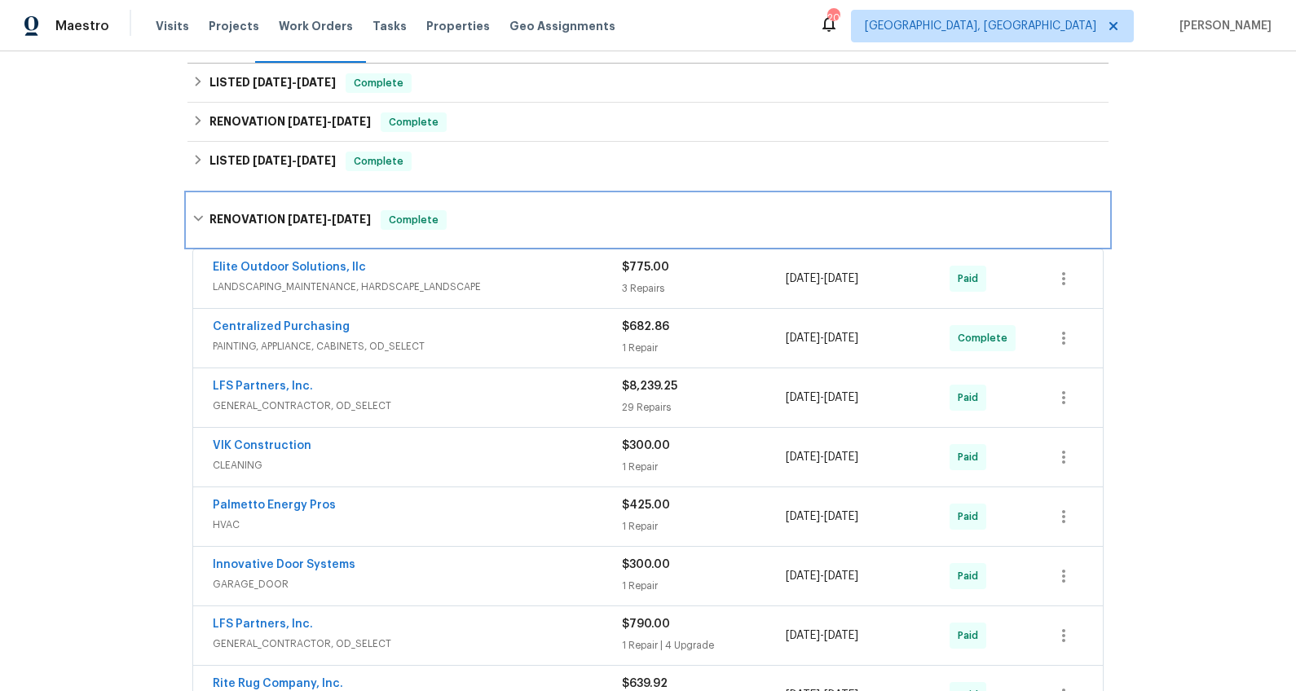
scroll to position [401, 0]
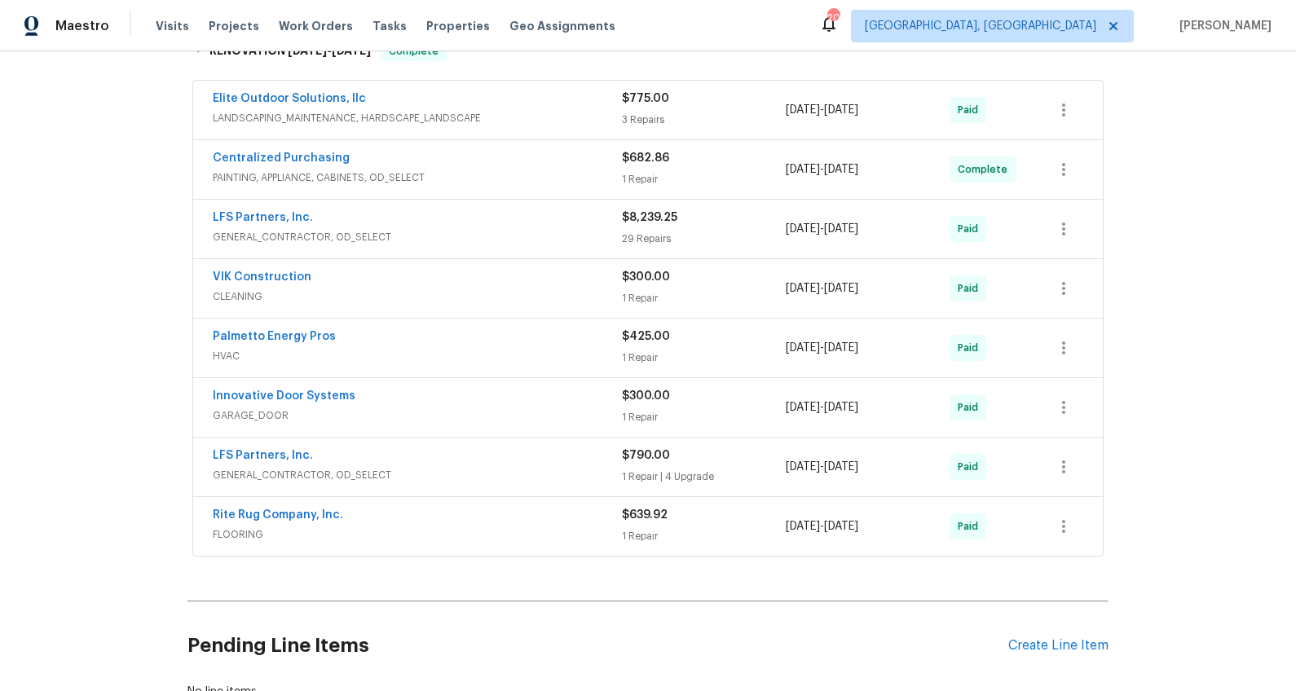
click at [474, 458] on div "LFS Partners, Inc." at bounding box center [417, 458] width 409 height 20
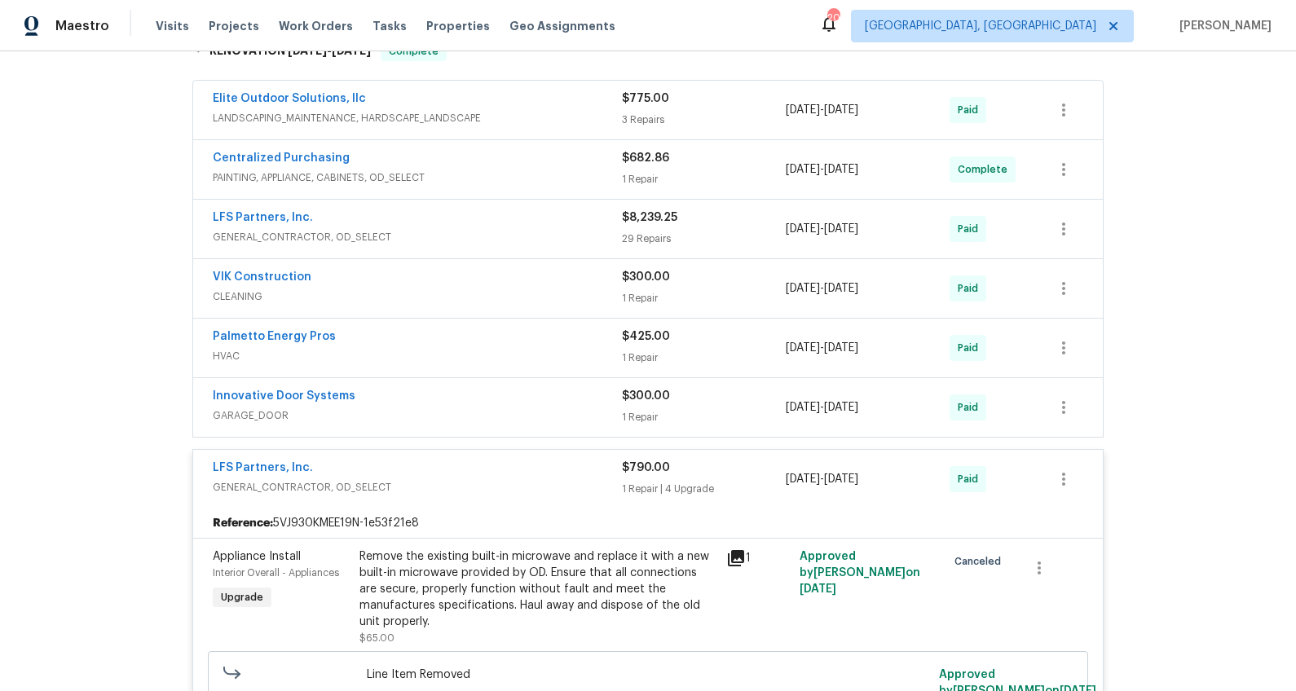
click at [475, 476] on div "LFS Partners, Inc." at bounding box center [417, 470] width 409 height 20
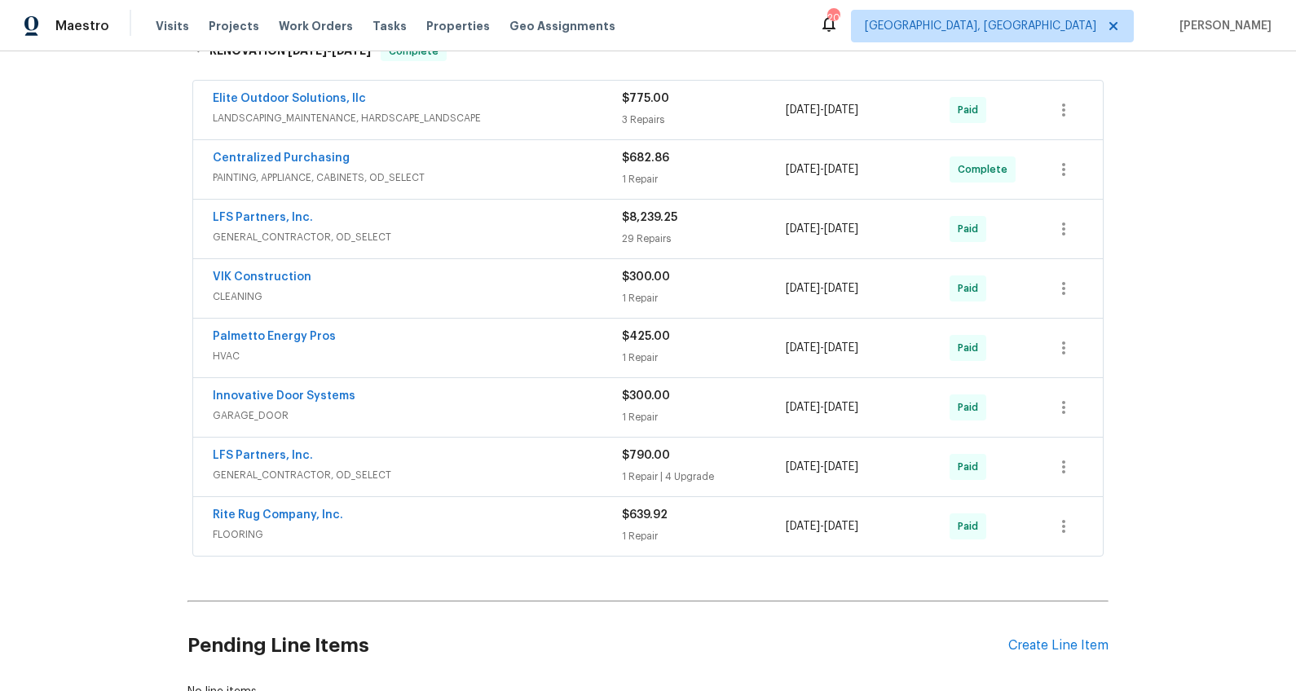
click at [475, 476] on span "GENERAL_CONTRACTOR, OD_SELECT" at bounding box center [417, 475] width 409 height 16
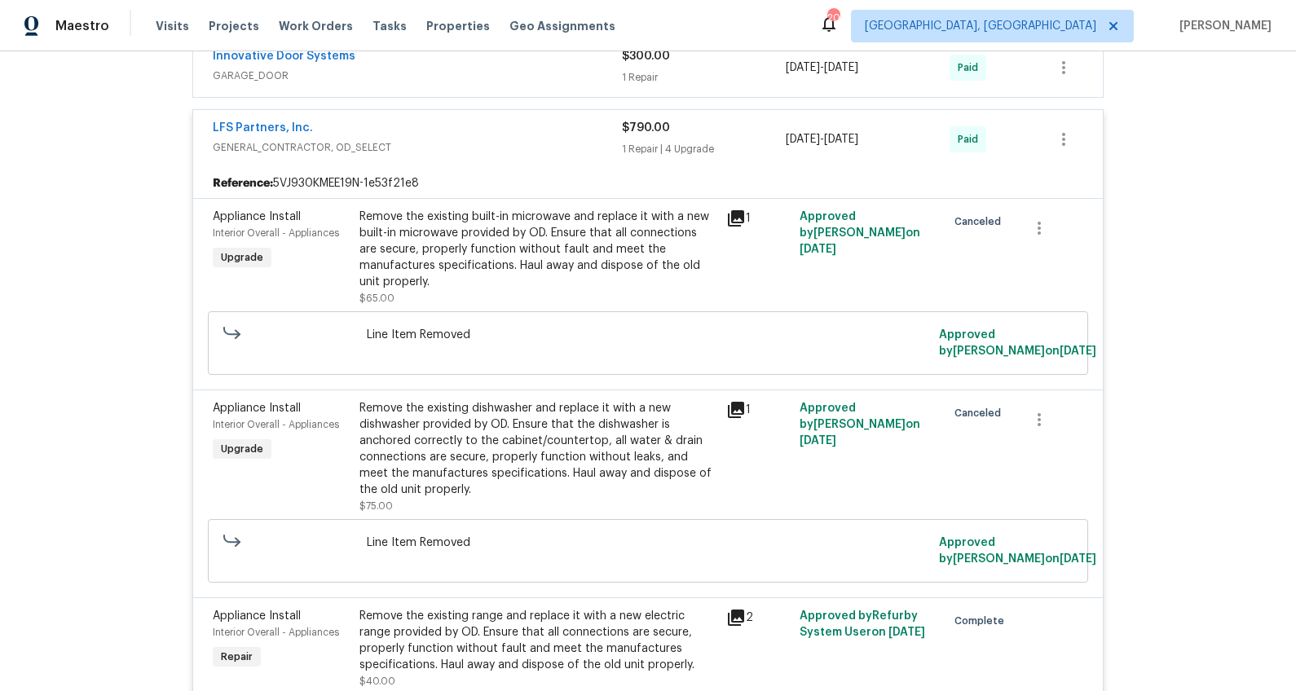
scroll to position [376, 0]
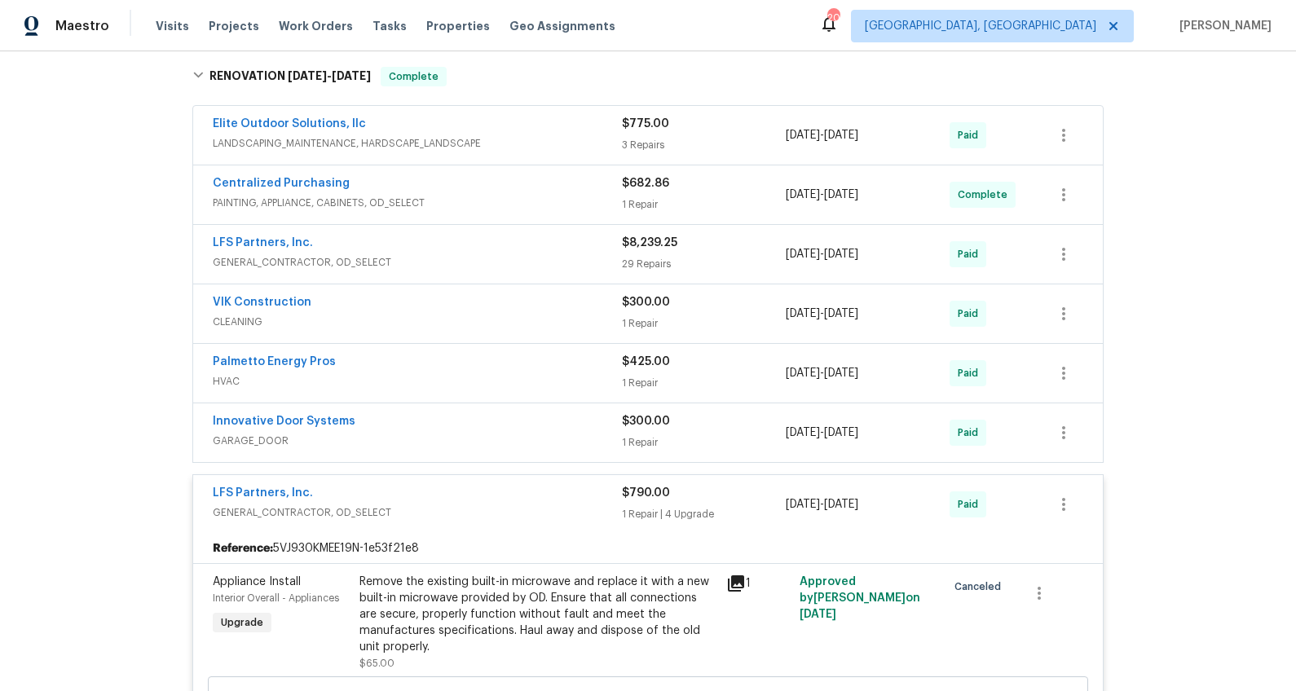
click at [361, 501] on div "LFS Partners, Inc." at bounding box center [417, 495] width 409 height 20
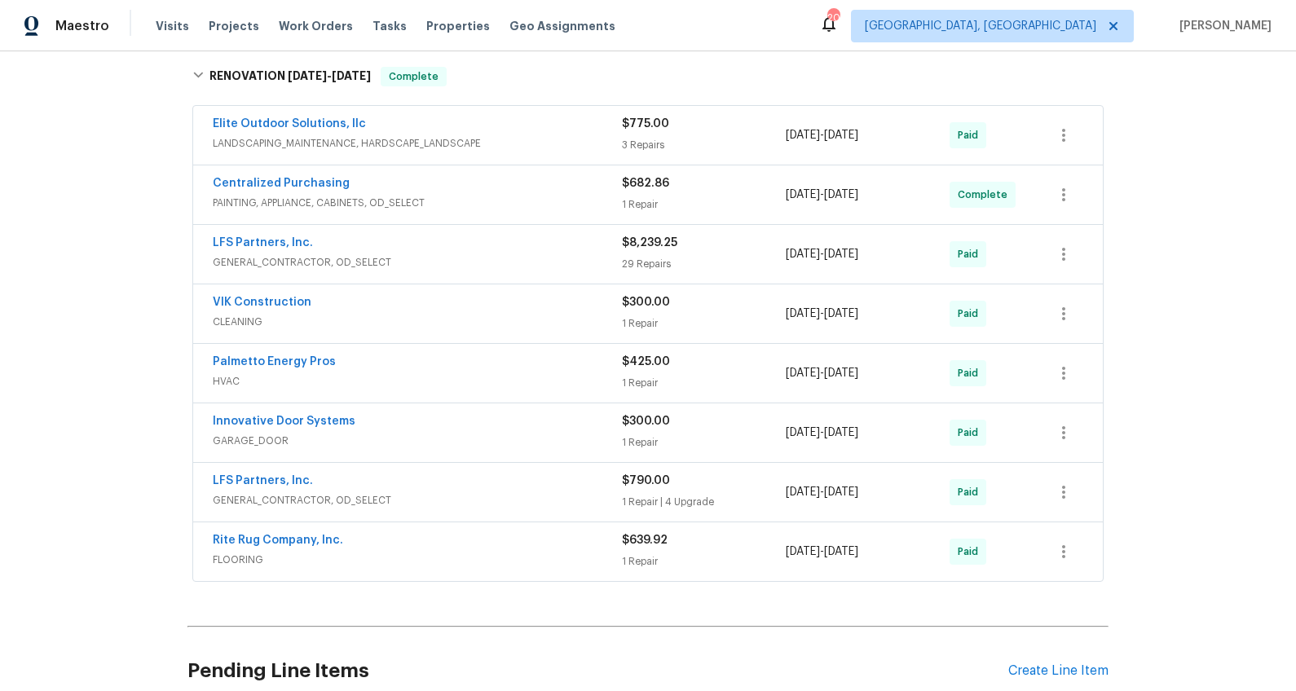
click at [399, 252] on div "LFS Partners, Inc." at bounding box center [417, 245] width 409 height 20
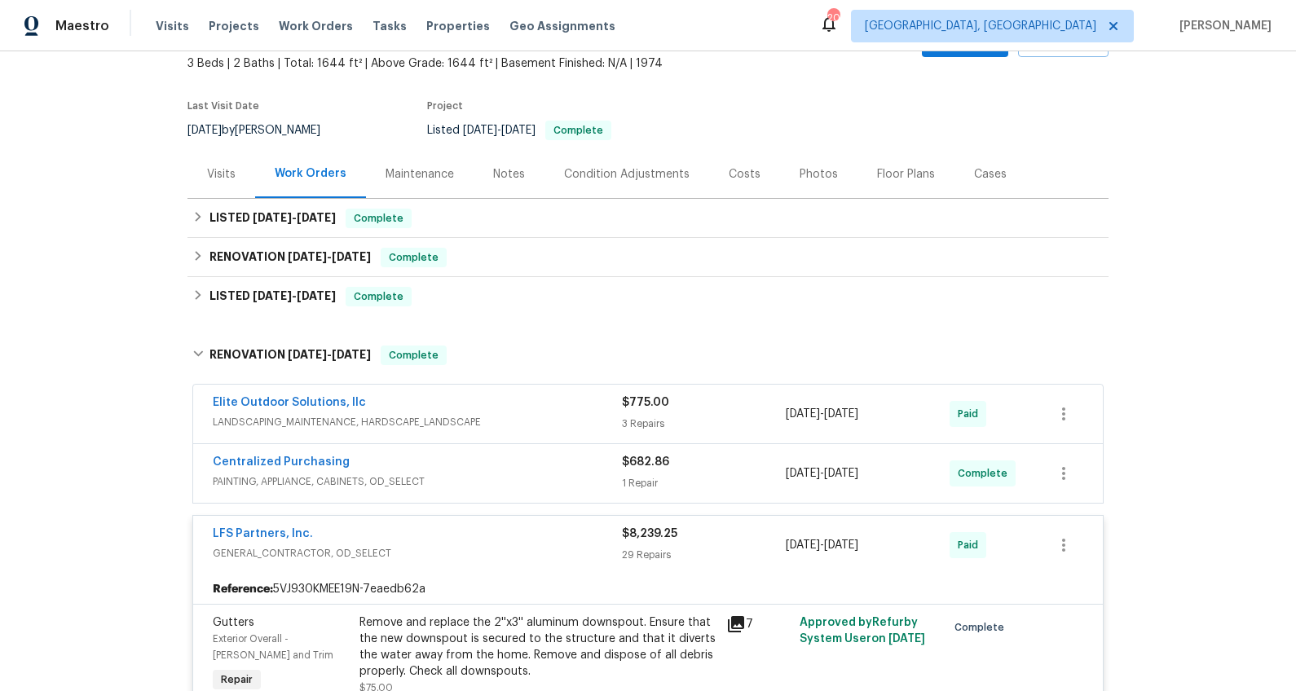
scroll to position [0, 0]
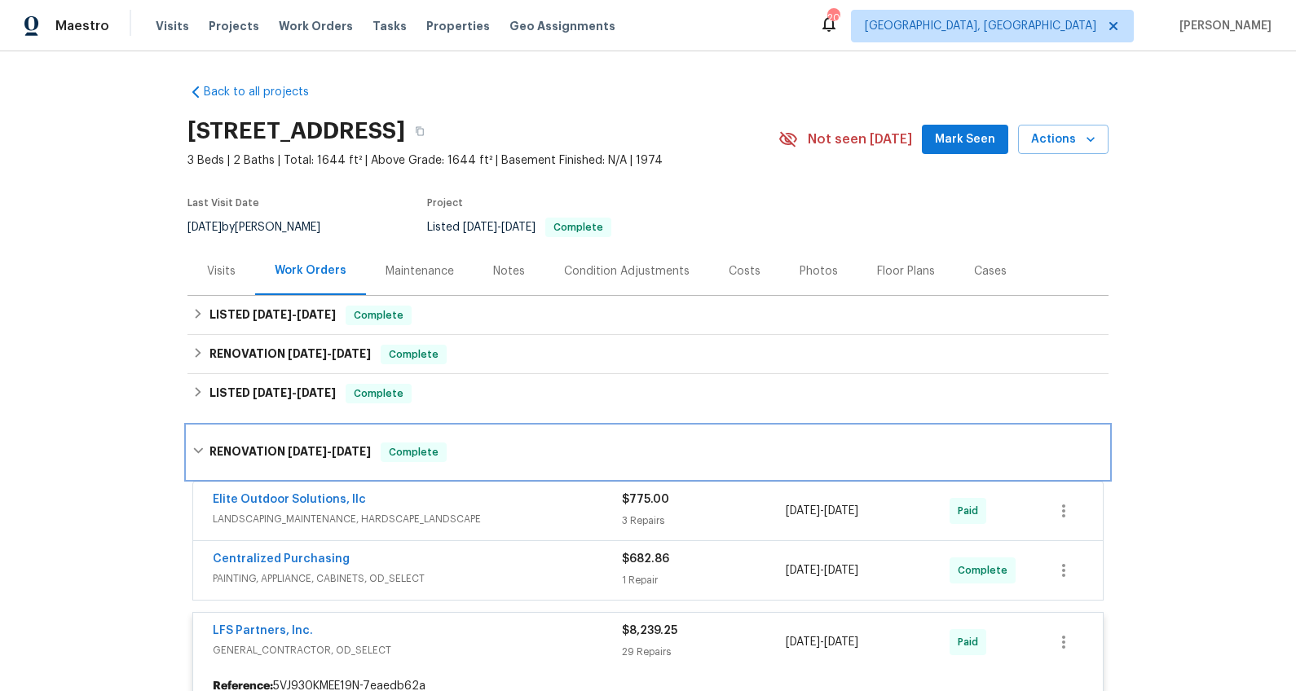
click at [319, 446] on span "[DATE] - [DATE]" at bounding box center [329, 451] width 83 height 11
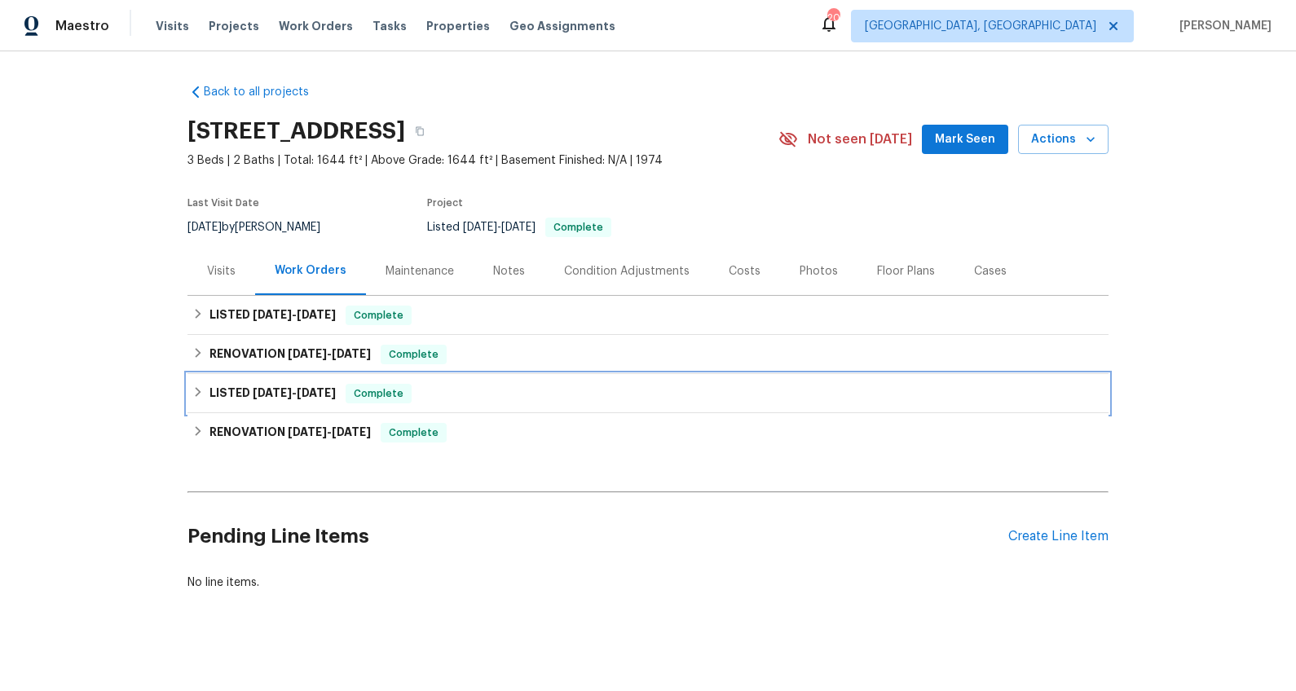
click at [273, 387] on span "[DATE]" at bounding box center [272, 392] width 39 height 11
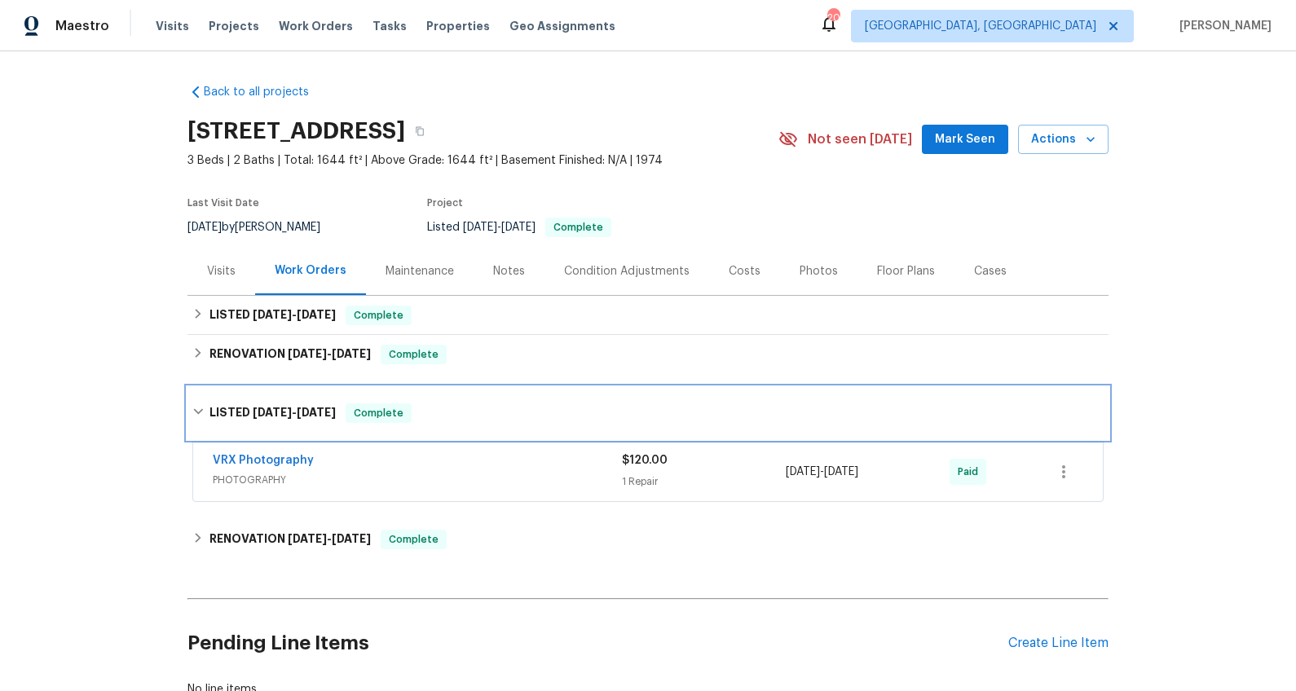
click at [273, 402] on div "LISTED [DATE] - [DATE] Complete" at bounding box center [648, 413] width 921 height 52
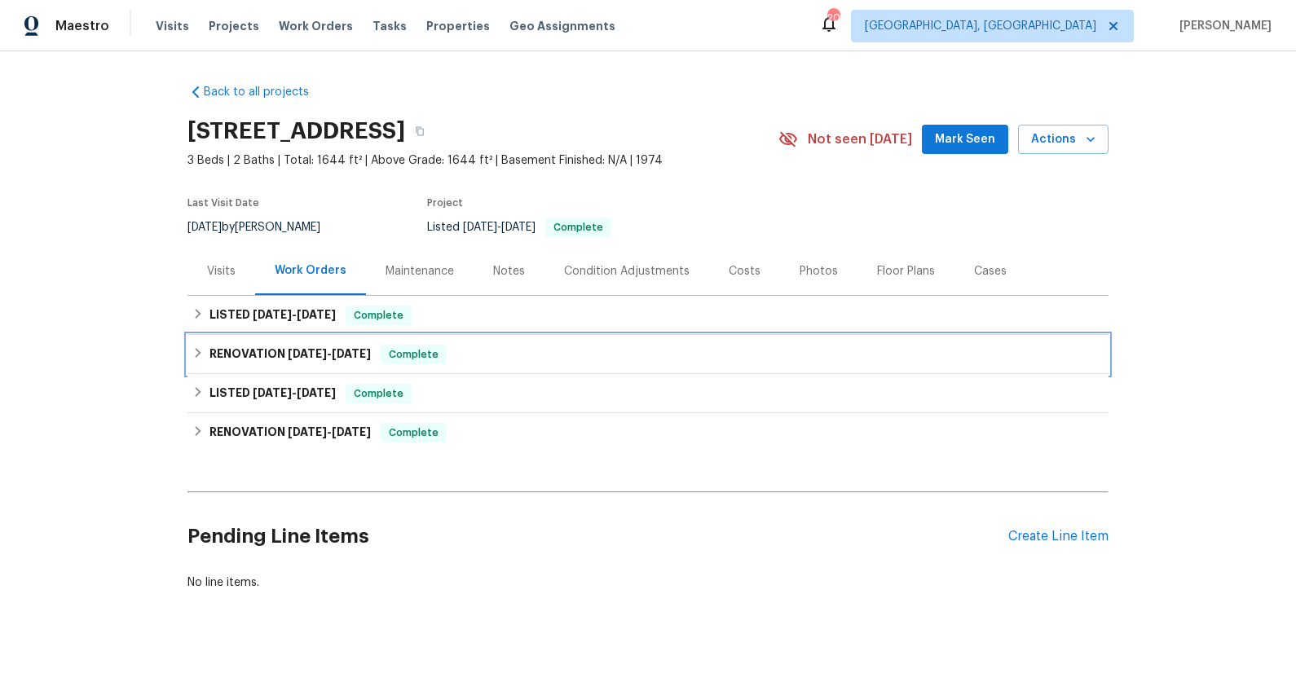
click at [271, 355] on h6 "RENOVATION [DATE] - [DATE]" at bounding box center [290, 355] width 161 height 20
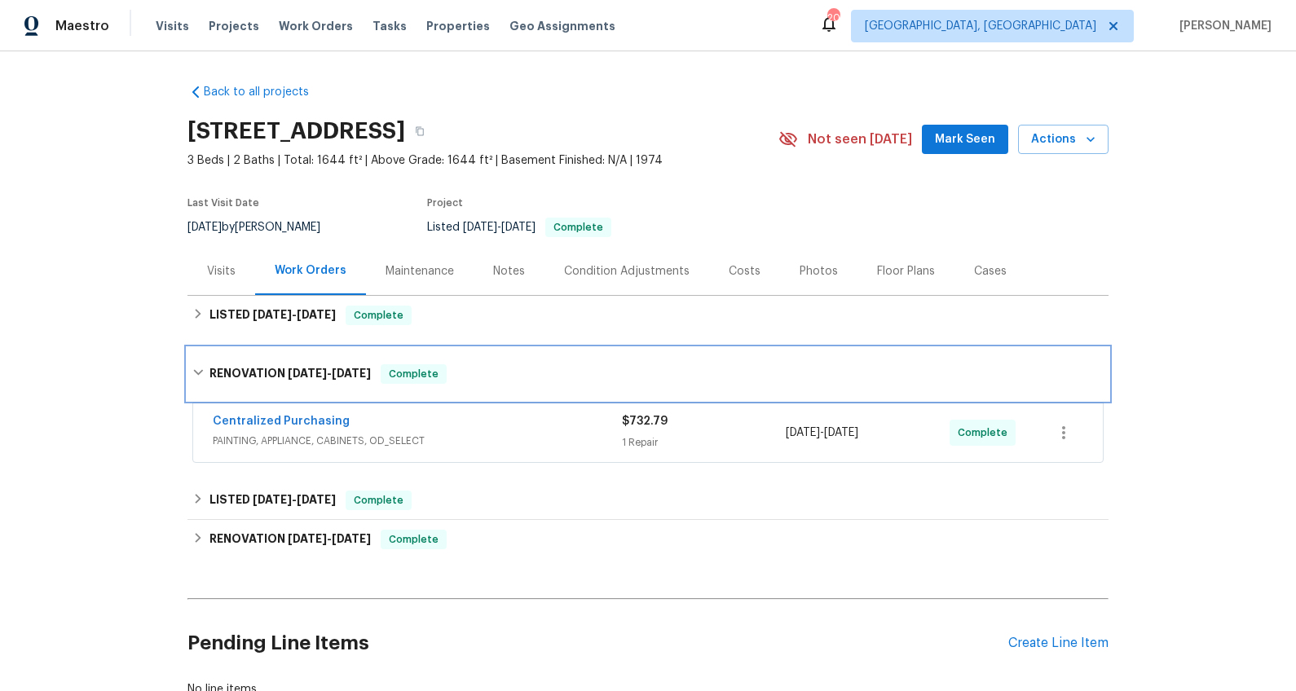
click at [272, 365] on h6 "RENOVATION [DATE] - [DATE]" at bounding box center [290, 374] width 161 height 20
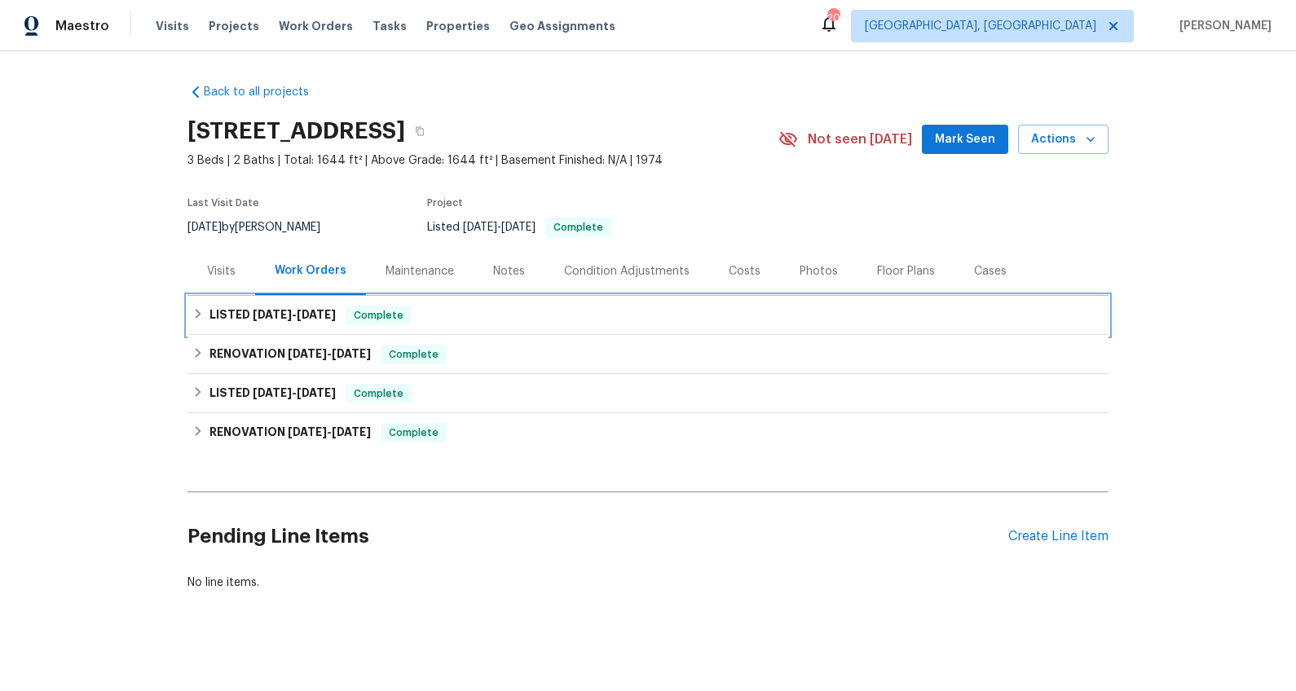
click at [280, 328] on div "LISTED [DATE] - [DATE] Complete" at bounding box center [648, 315] width 921 height 39
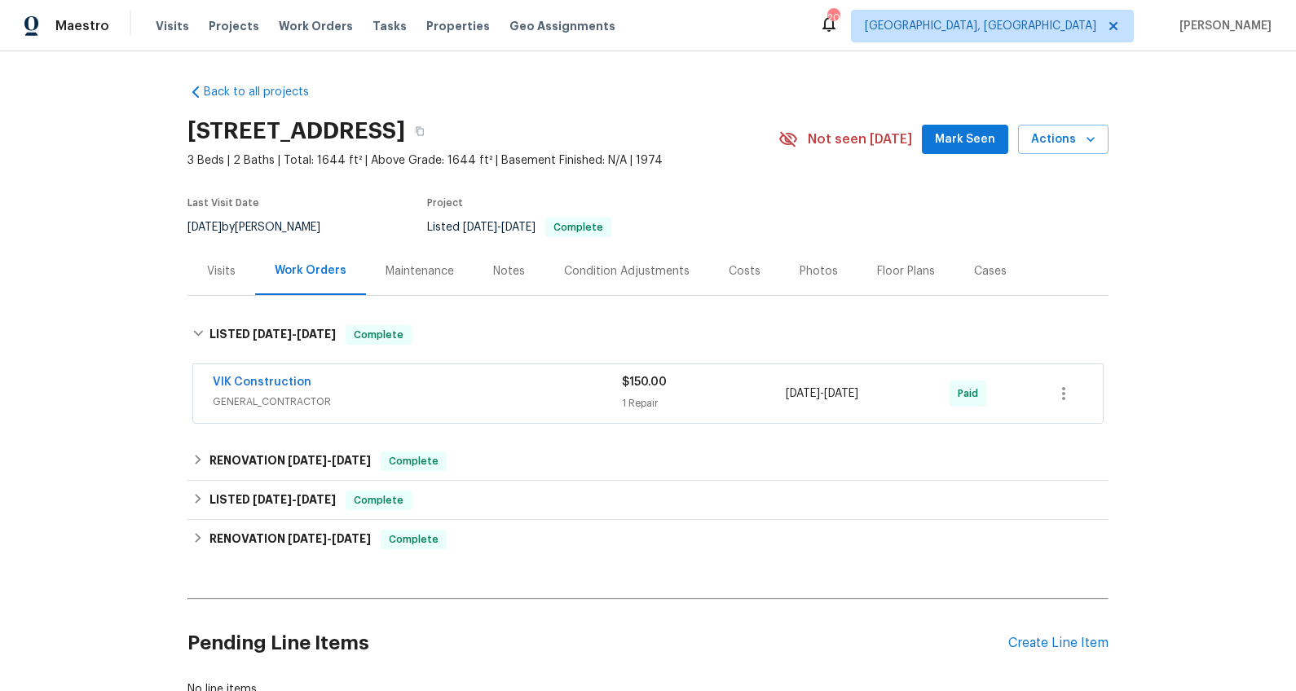
click at [449, 386] on div "VIK Construction" at bounding box center [417, 384] width 409 height 20
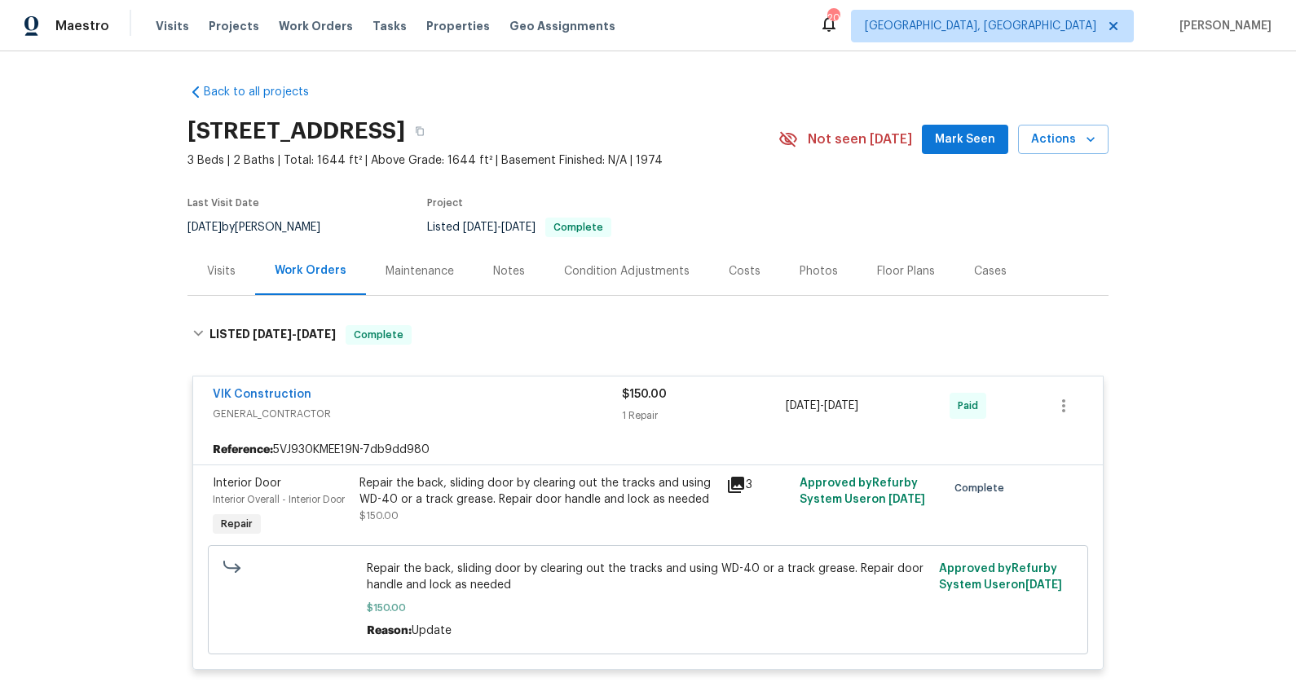
click at [449, 386] on div "VIK Construction" at bounding box center [417, 396] width 409 height 20
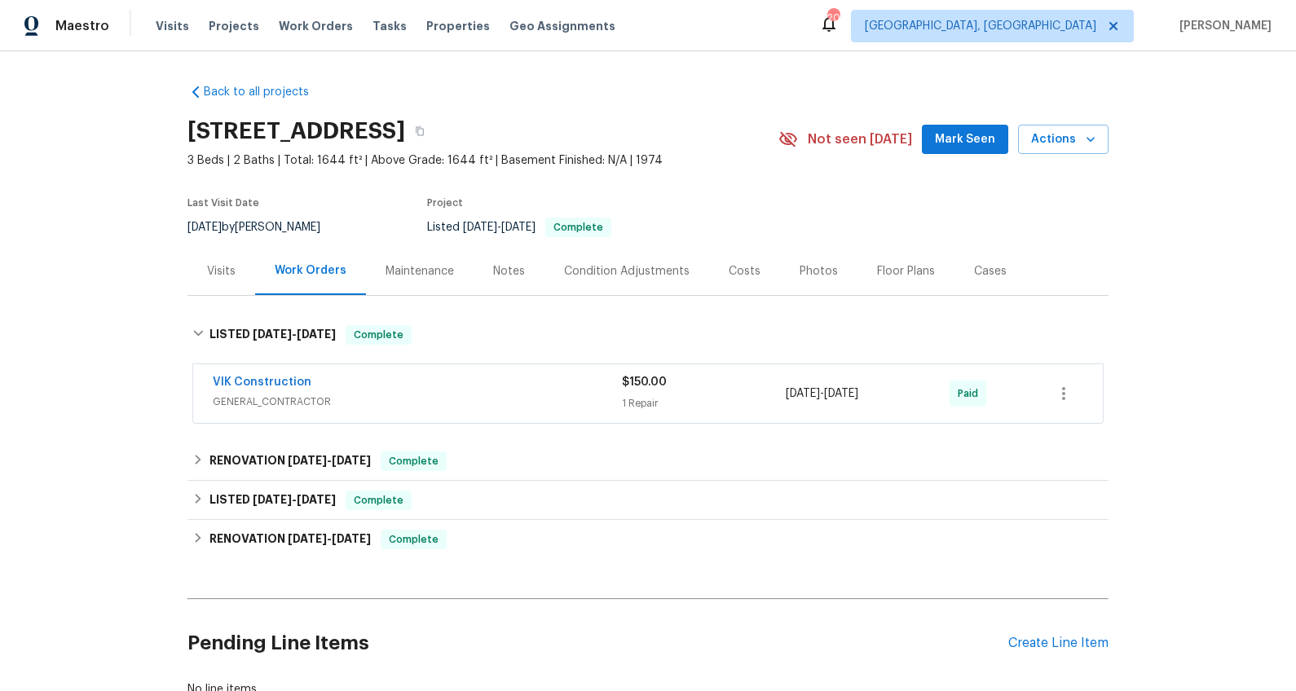
click at [227, 267] on div "Visits" at bounding box center [221, 271] width 29 height 16
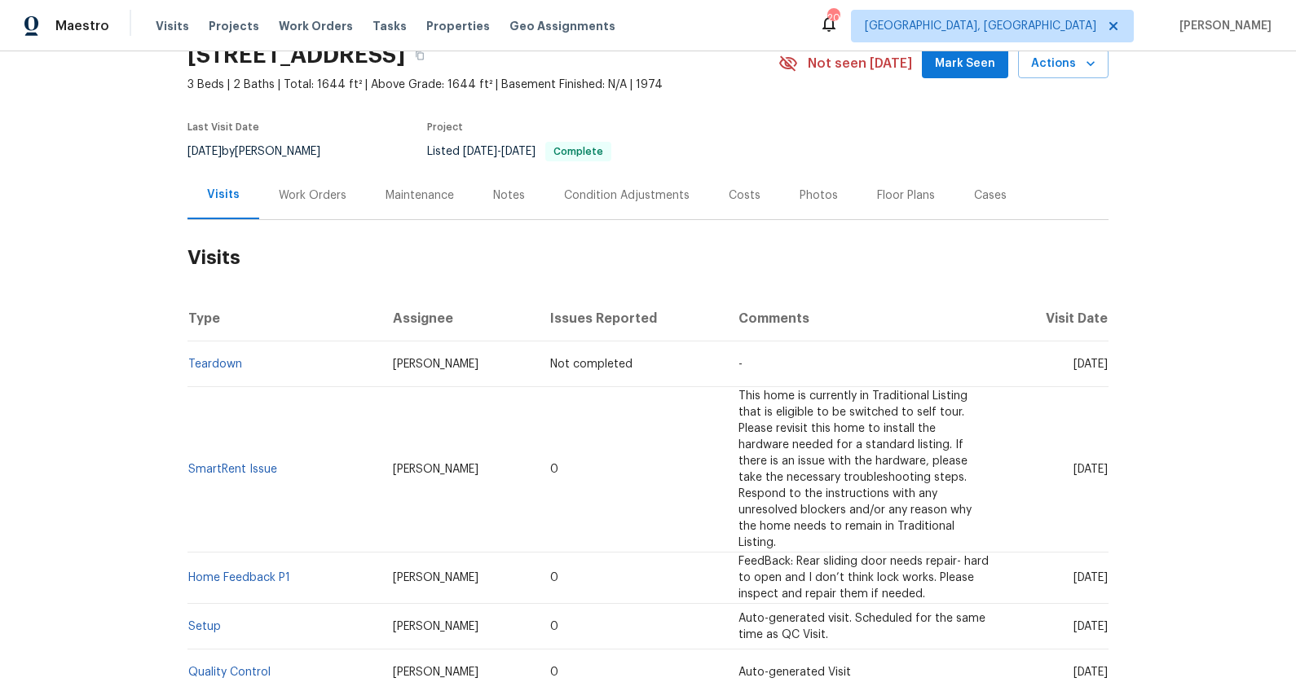
scroll to position [39, 0]
